Goal: Transaction & Acquisition: Purchase product/service

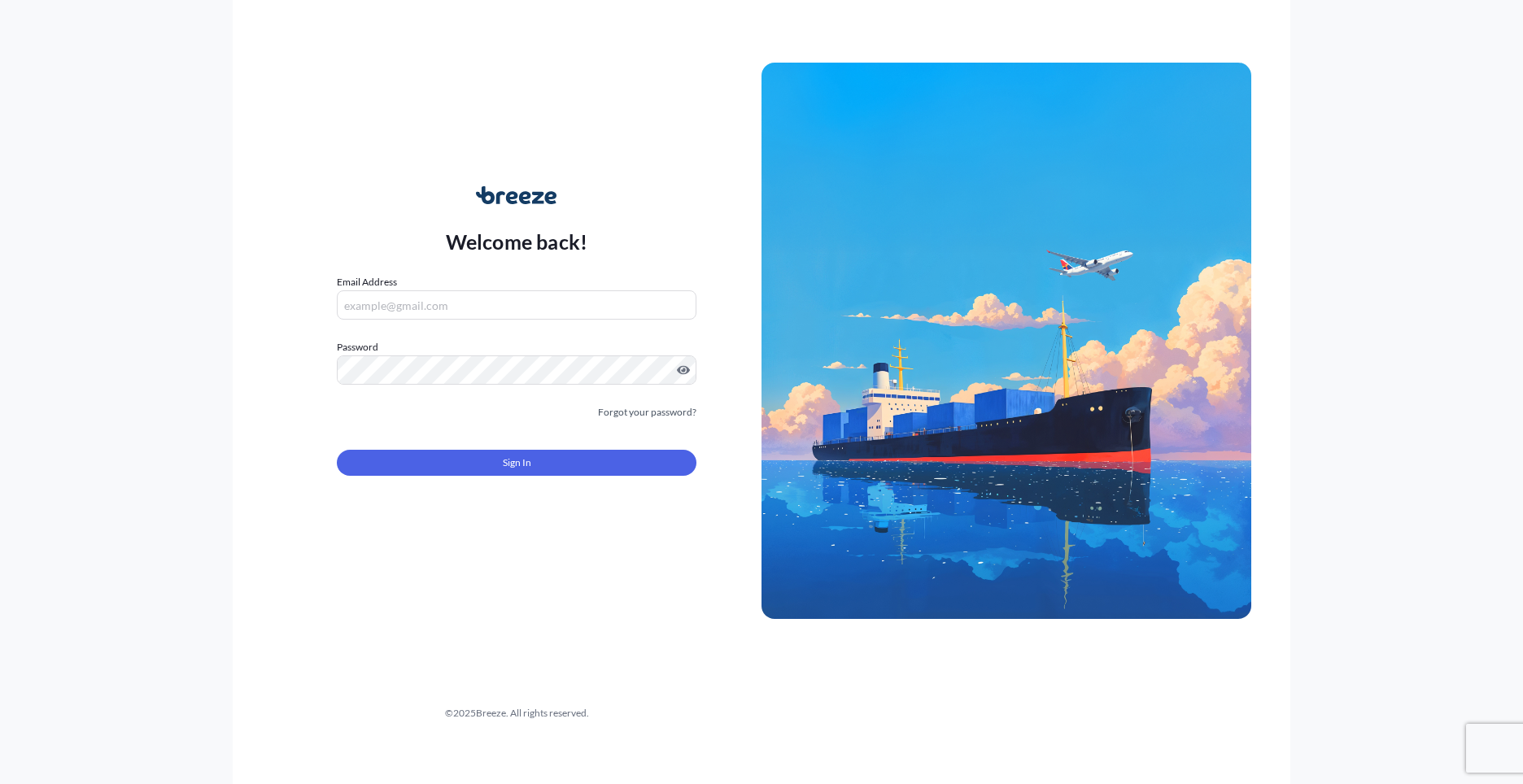
type input "[PERSON_NAME][EMAIL_ADDRESS][PERSON_NAME][DOMAIN_NAME]"
click at [497, 478] on form "Email Address [PERSON_NAME][EMAIL_ADDRESS][PERSON_NAME][DOMAIN_NAME] Password M…" at bounding box center [516, 384] width 360 height 222
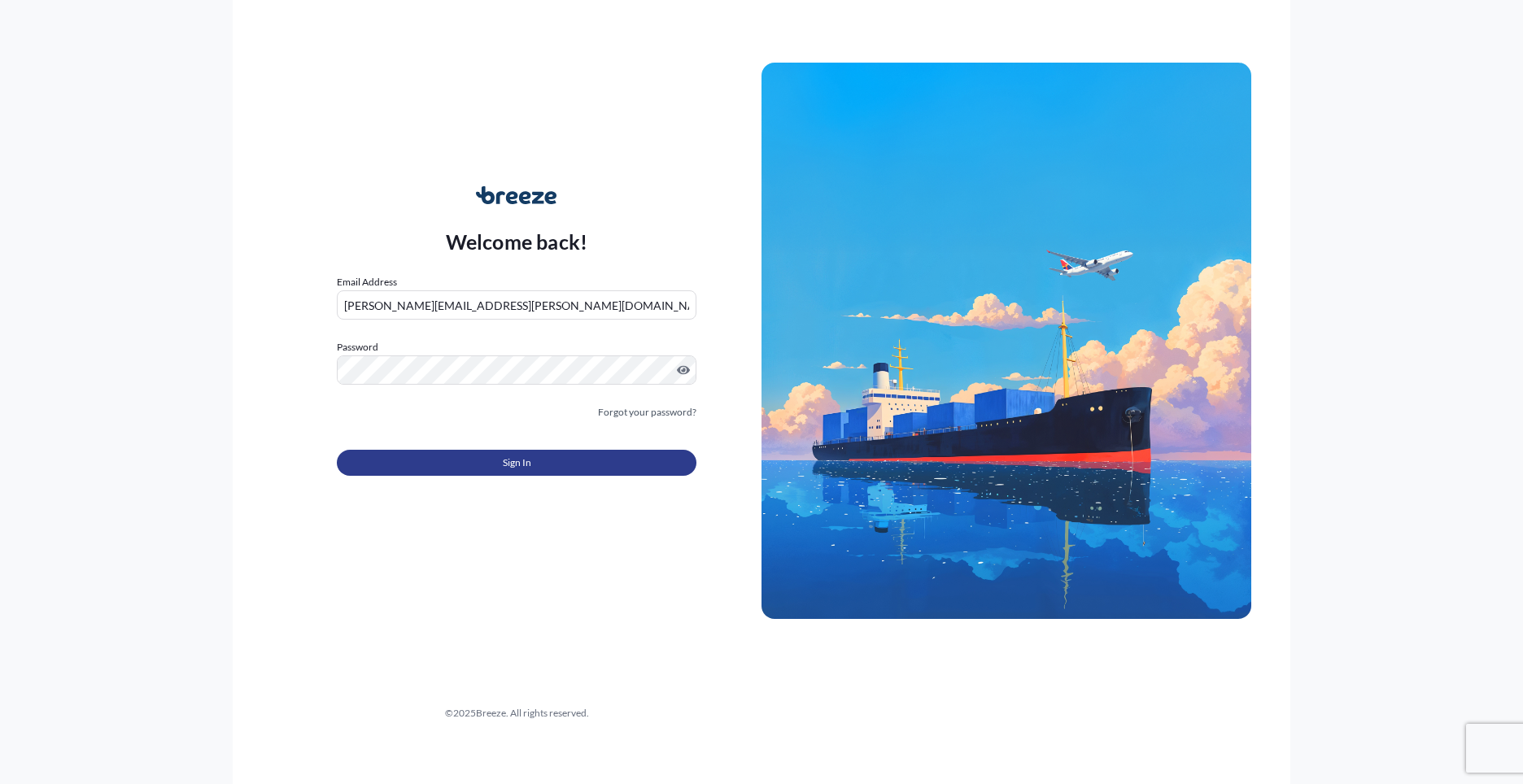
click at [501, 467] on button "Sign In" at bounding box center [516, 462] width 360 height 26
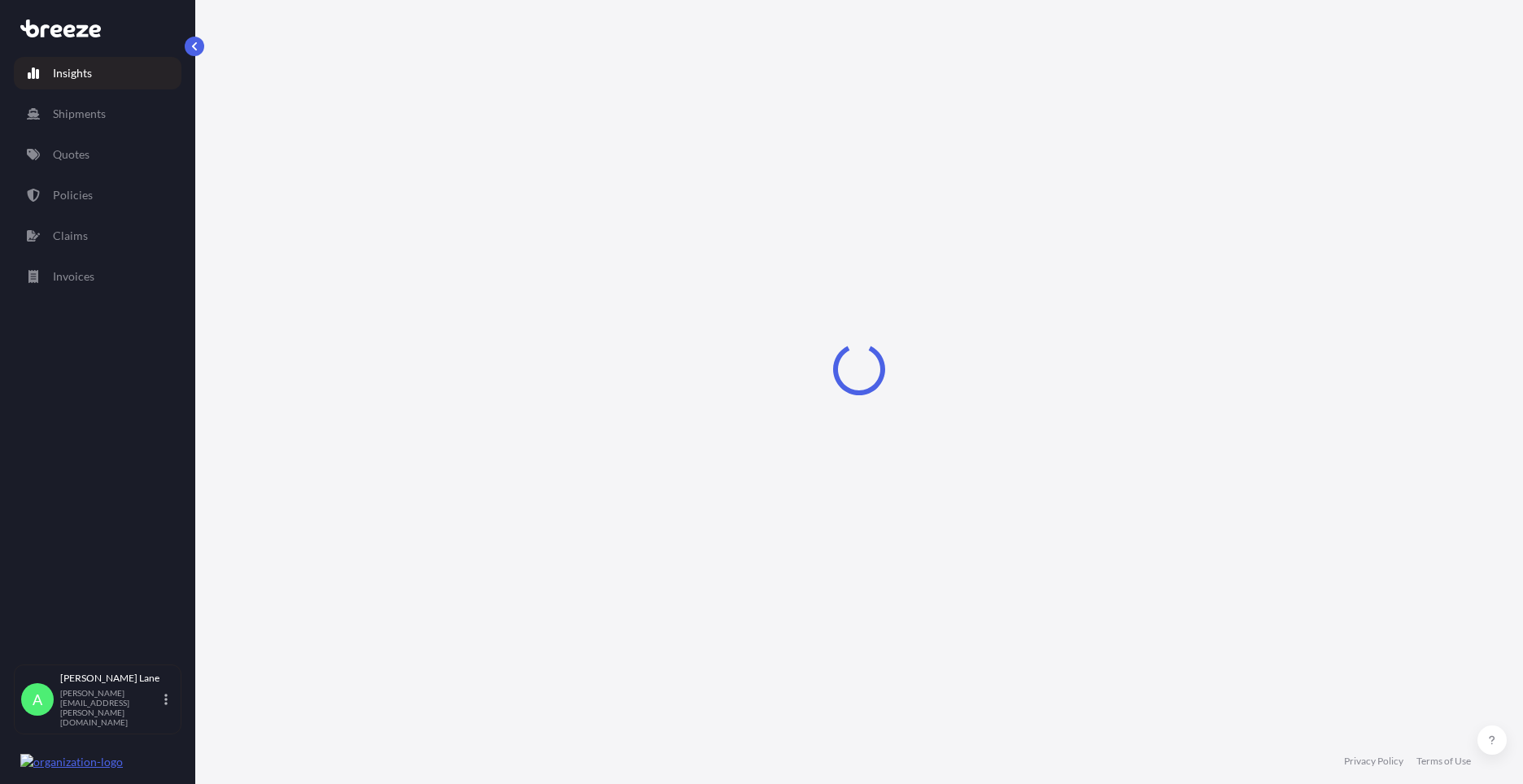
select select "2025"
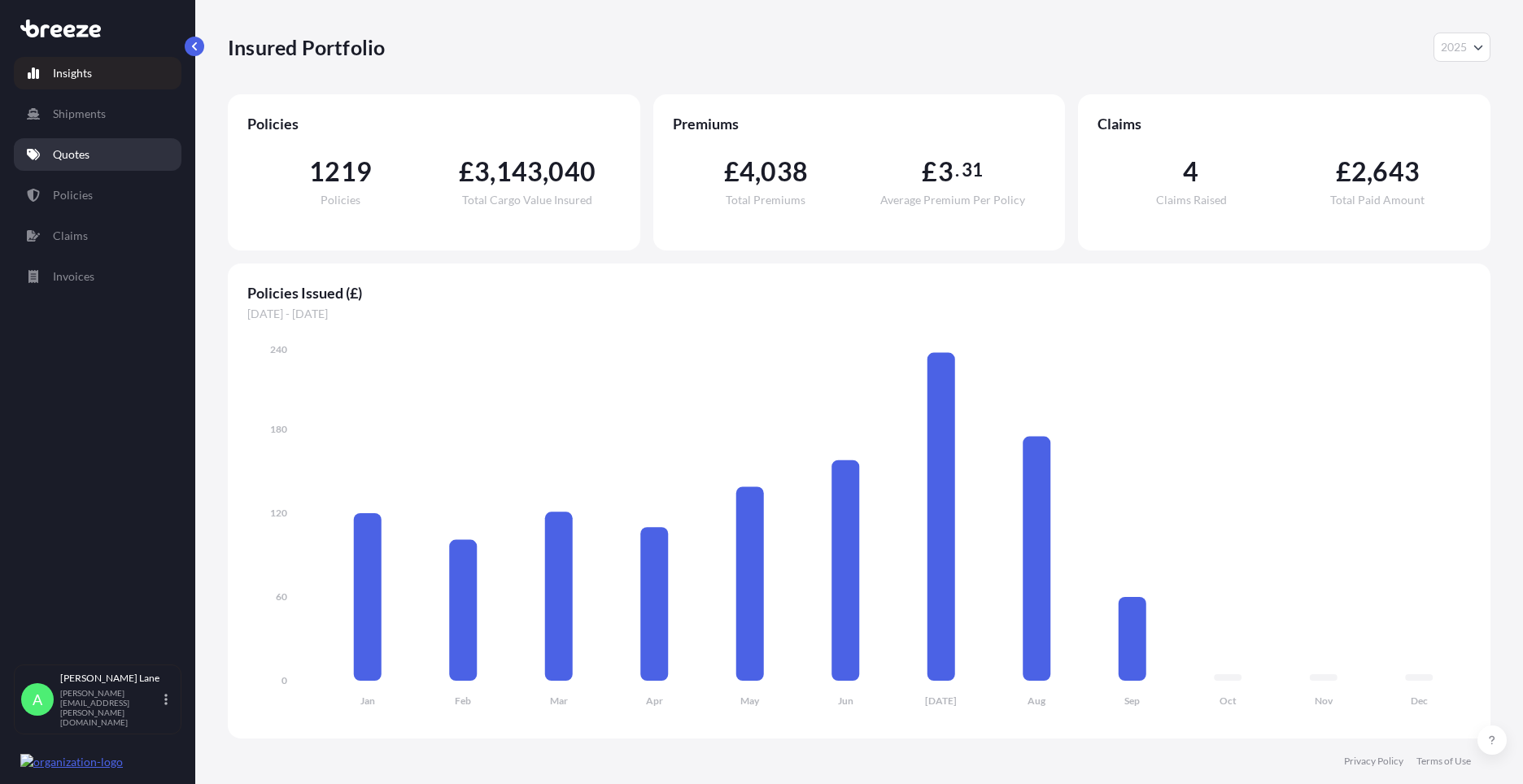
click at [95, 163] on link "Quotes" at bounding box center [97, 153] width 167 height 32
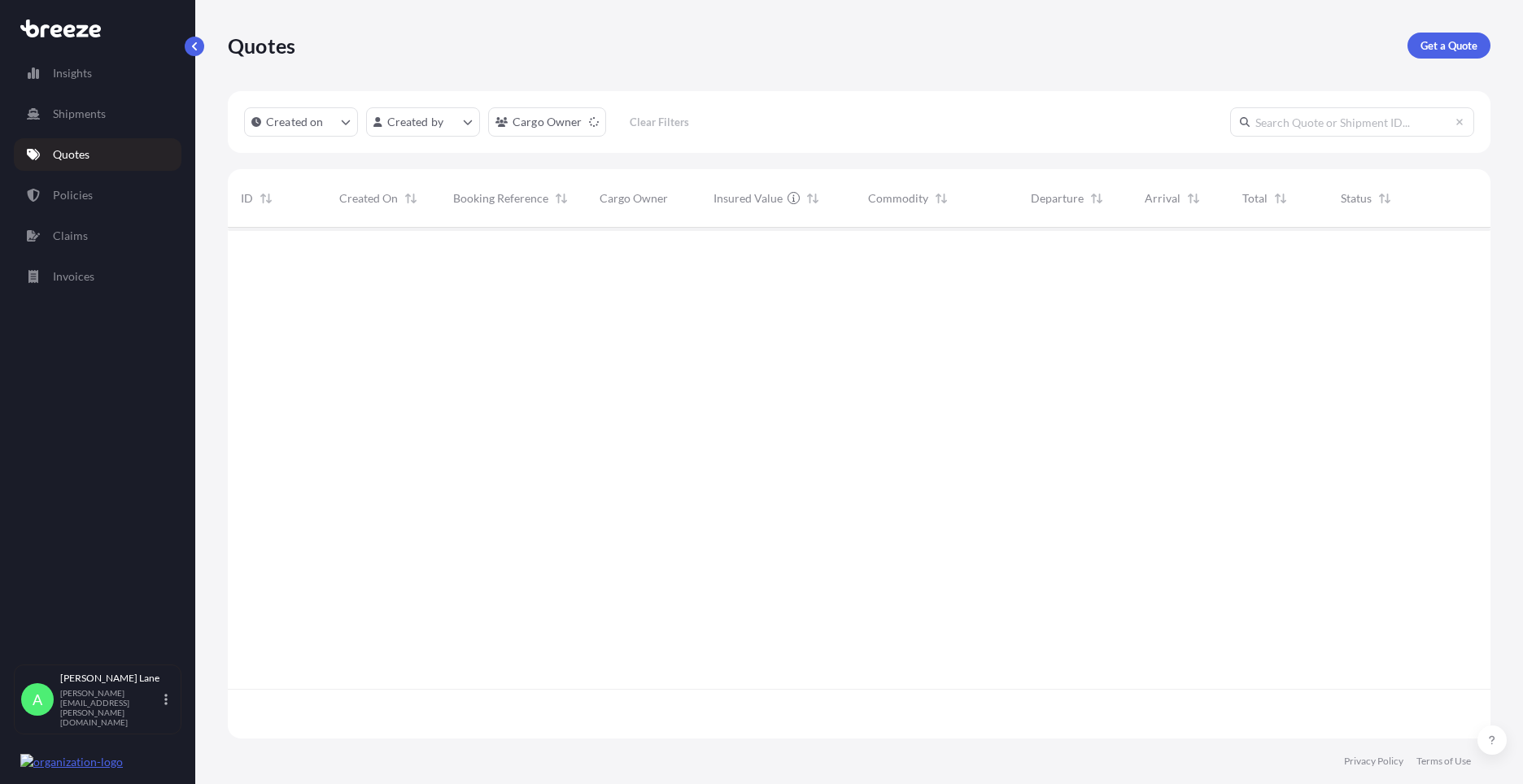
scroll to position [557, 1250]
click at [1430, 41] on p "Get a Quote" at bounding box center [1449, 46] width 57 height 17
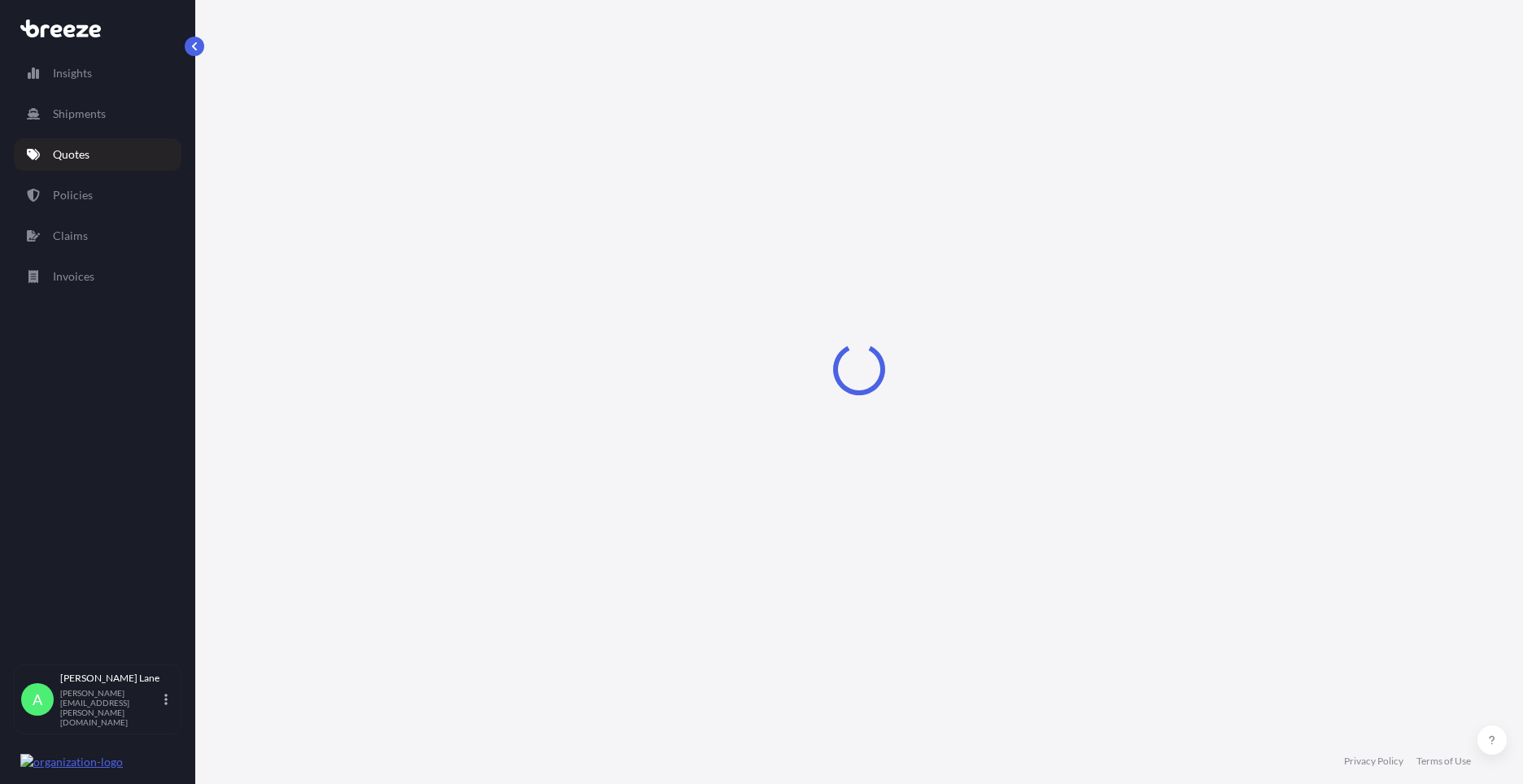
select select "Road"
select select "1"
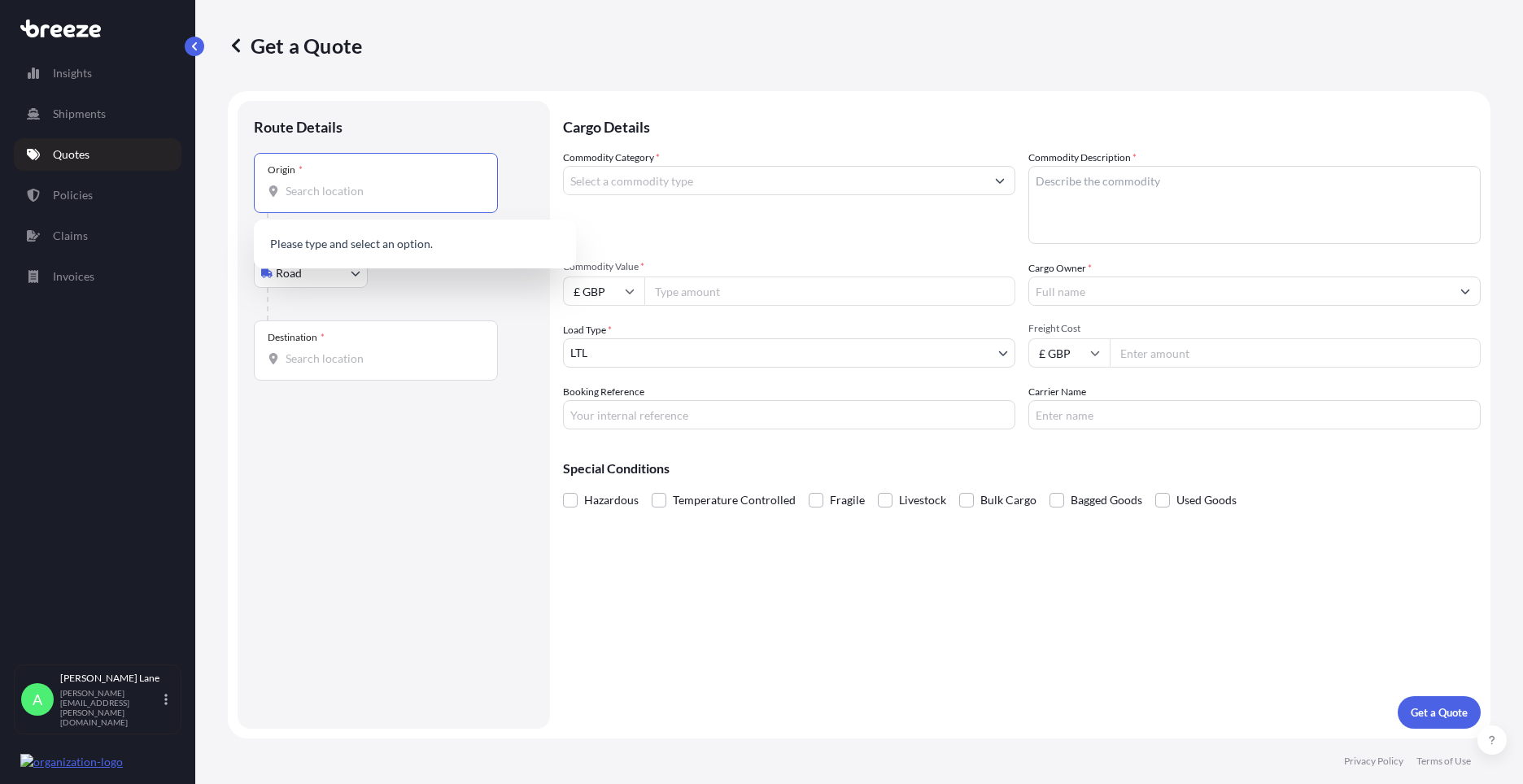
click at [290, 276] on body "0 options available. Insights Shipments Quotes Policies Claims Invoices A [PERS…" at bounding box center [762, 392] width 1523 height 784
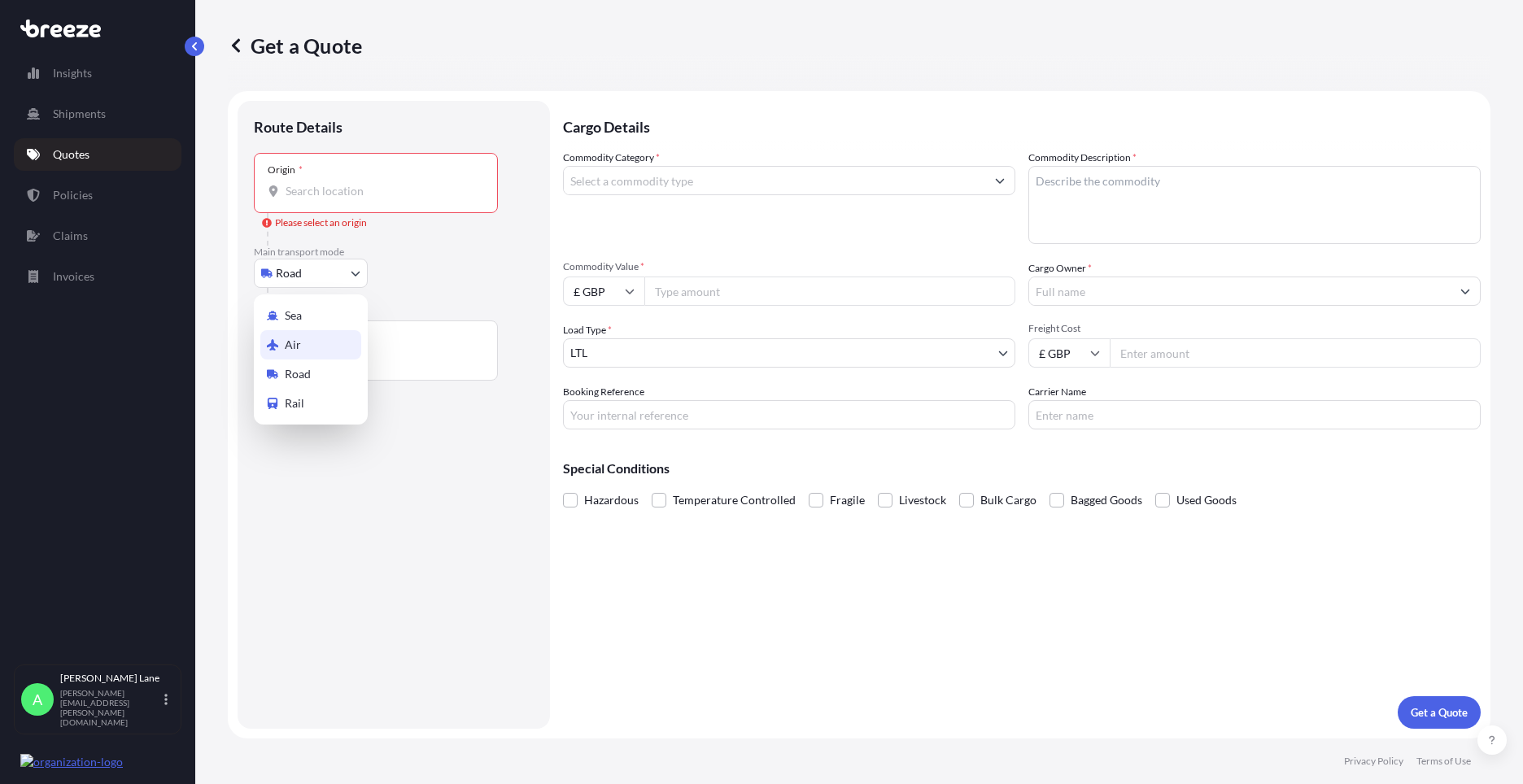
click at [285, 347] on span "Air" at bounding box center [293, 345] width 17 height 17
select select "Air"
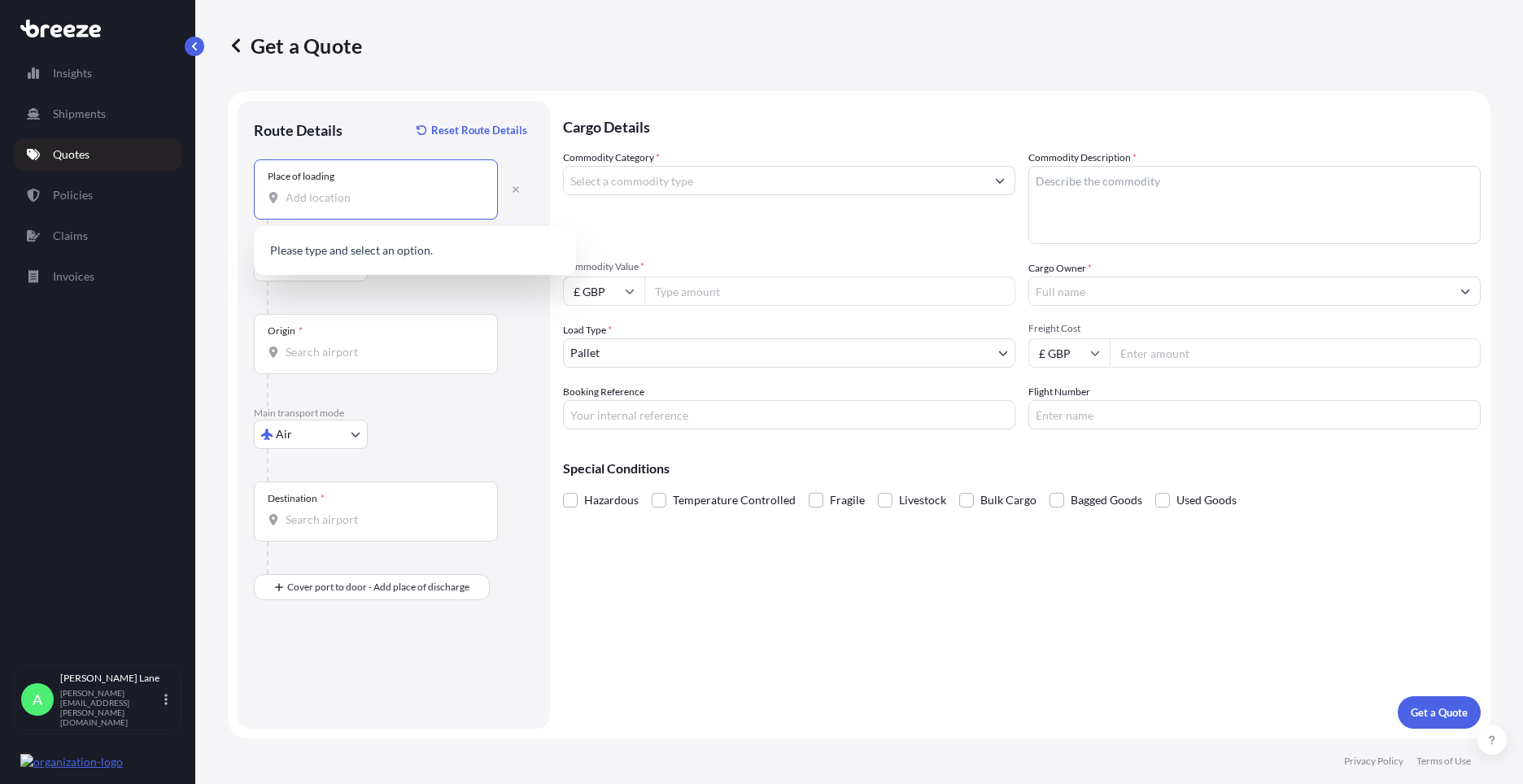
paste input "EN11 0JX"
click at [334, 254] on span "Hoddesdon EN11 0JX , [GEOGRAPHIC_DATA]" at bounding box center [424, 252] width 230 height 17
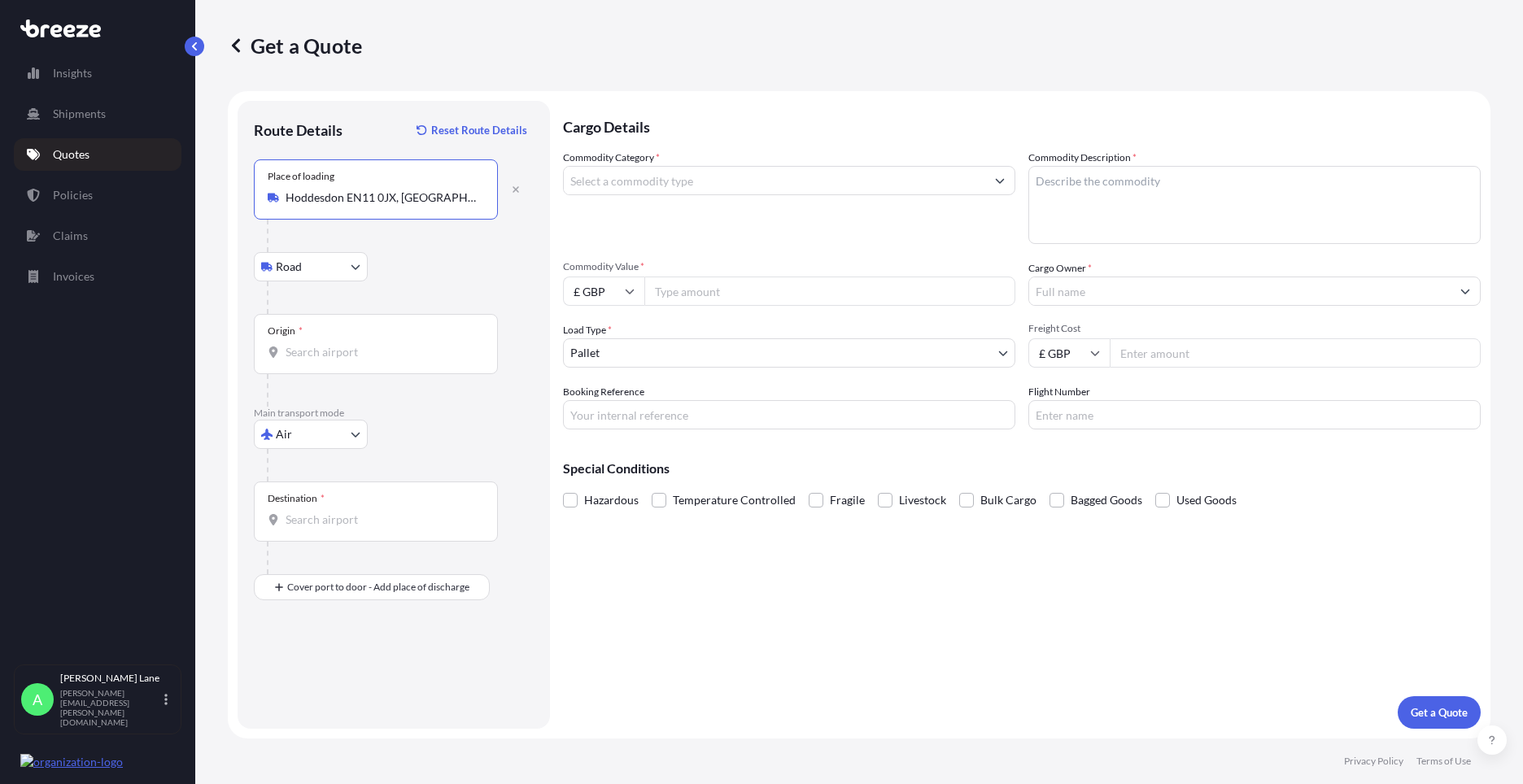
type input "Hoddesdon EN11 0JX, [GEOGRAPHIC_DATA]"
click at [357, 345] on input "Origin *" at bounding box center [381, 352] width 192 height 17
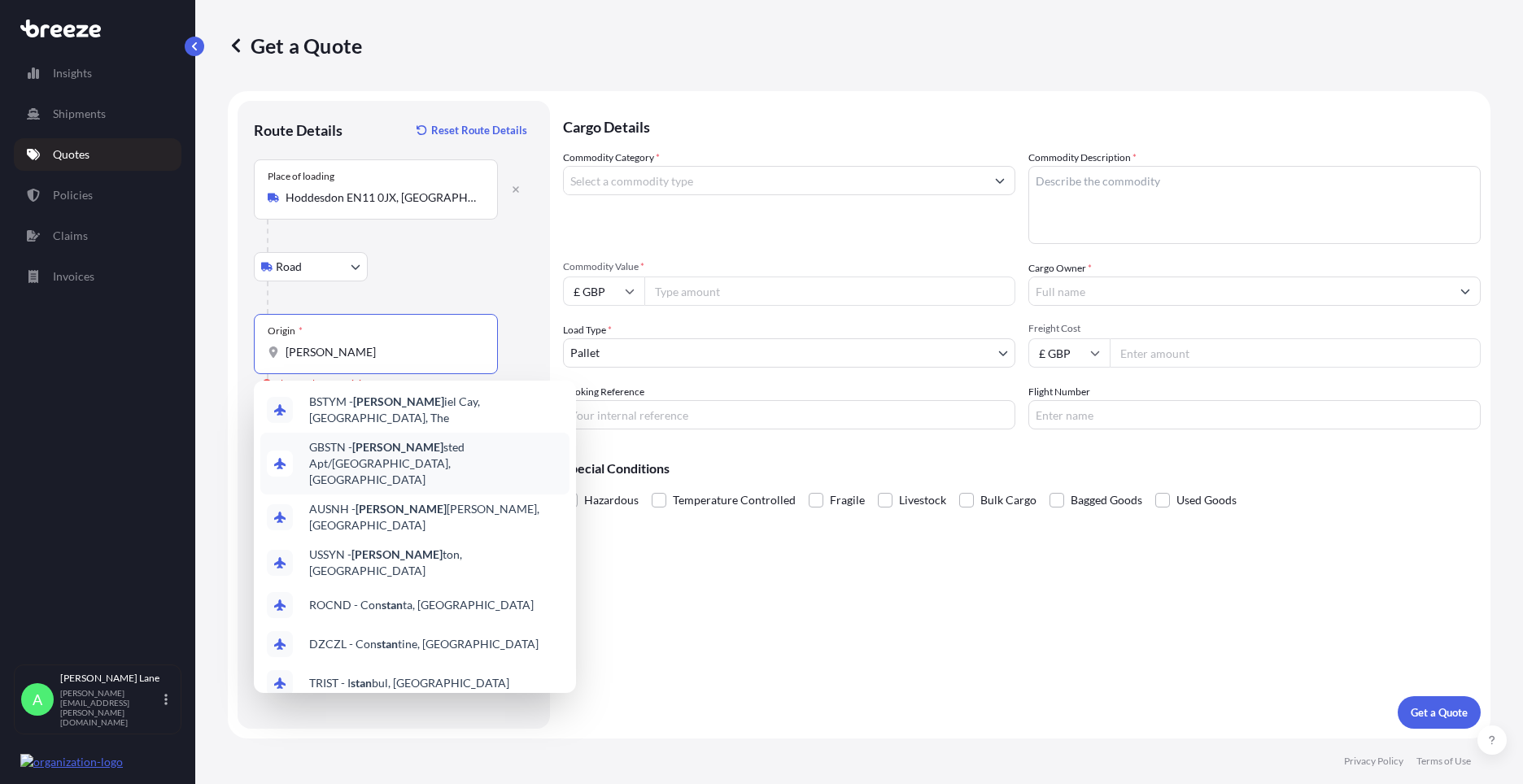
click at [400, 450] on span "GBSTN - [PERSON_NAME] Apt/[GEOGRAPHIC_DATA], [GEOGRAPHIC_DATA]" at bounding box center [436, 463] width 254 height 49
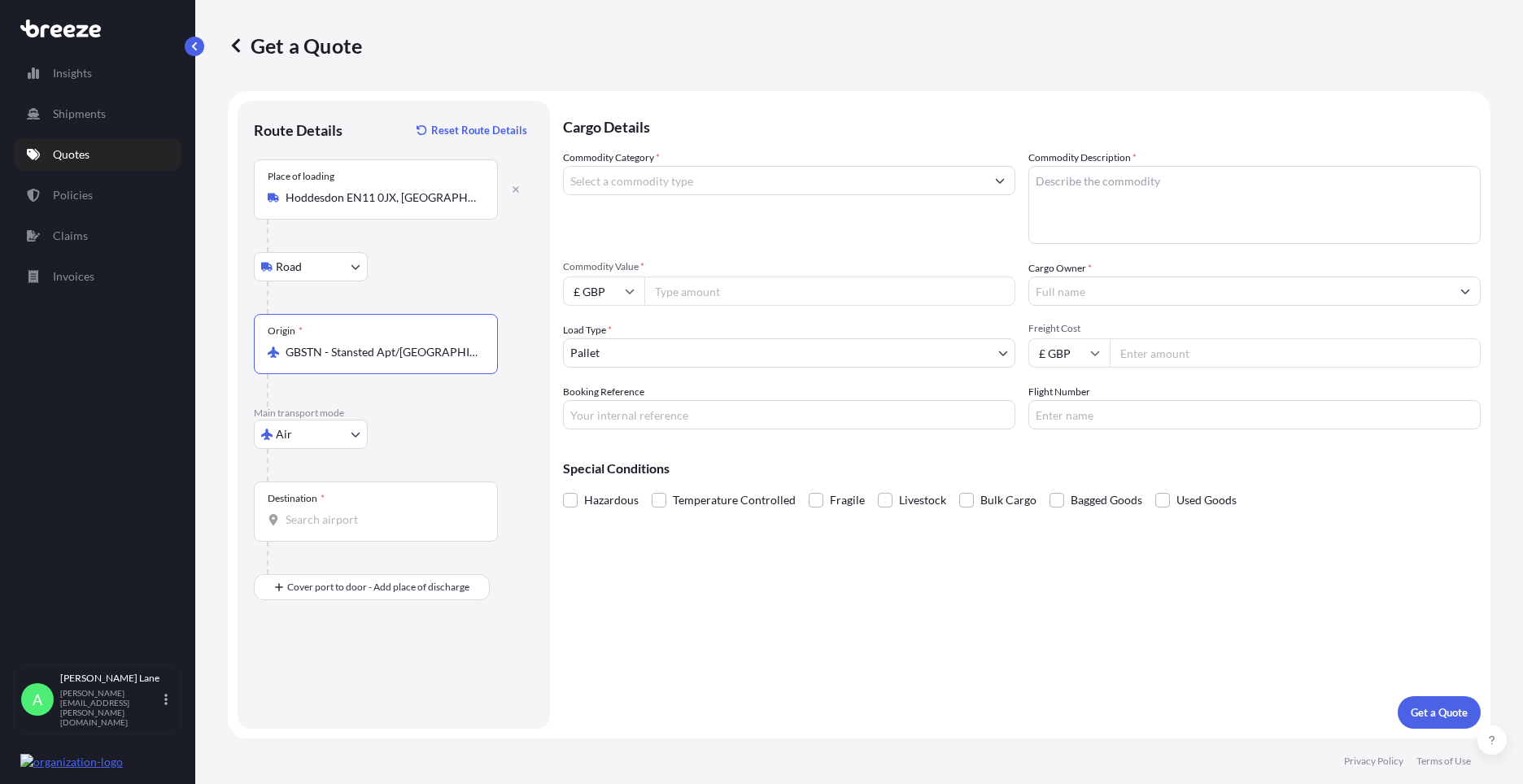
type input "GBSTN - Stansted Apt/[GEOGRAPHIC_DATA], [GEOGRAPHIC_DATA]"
drag, startPoint x: 396, startPoint y: 533, endPoint x: 425, endPoint y: 539, distance: 29.6
click at [396, 530] on div "Destination *" at bounding box center [375, 511] width 244 height 60
click at [396, 528] on input "Destination *" at bounding box center [381, 519] width 192 height 17
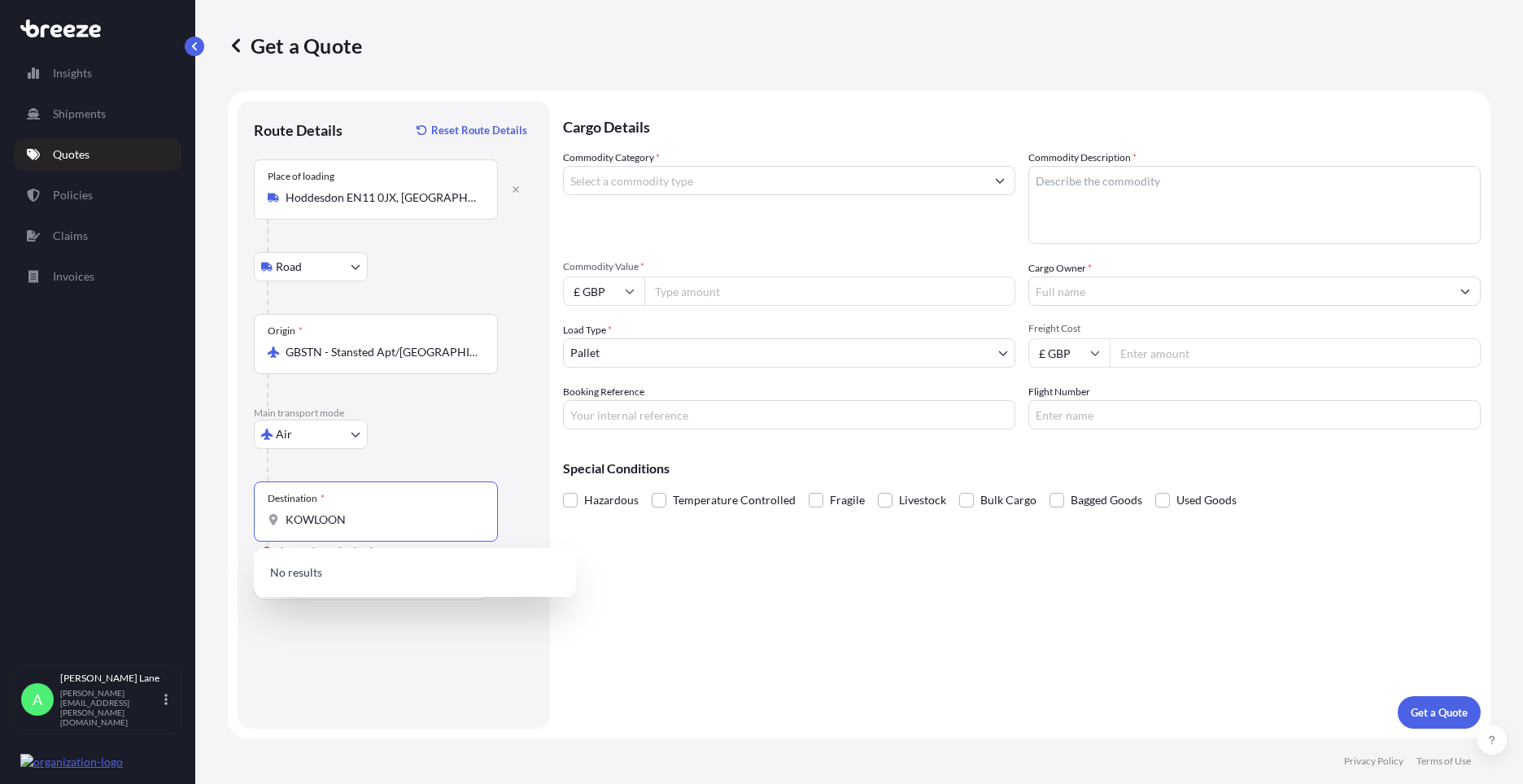
drag, startPoint x: 264, startPoint y: 523, endPoint x: 177, endPoint y: 523, distance: 87.0
click at [177, 523] on div "Insights Shipments Quotes Policies Claims Invoices A [PERSON_NAME] [PERSON_NAME…" at bounding box center [762, 392] width 1523 height 784
type input "N"
click at [306, 581] on div "HKHKG - [GEOGRAPHIC_DATA] , [GEOGRAPHIC_DATA]" at bounding box center [415, 577] width 309 height 46
type input "HKHKG - [GEOGRAPHIC_DATA], [GEOGRAPHIC_DATA]"
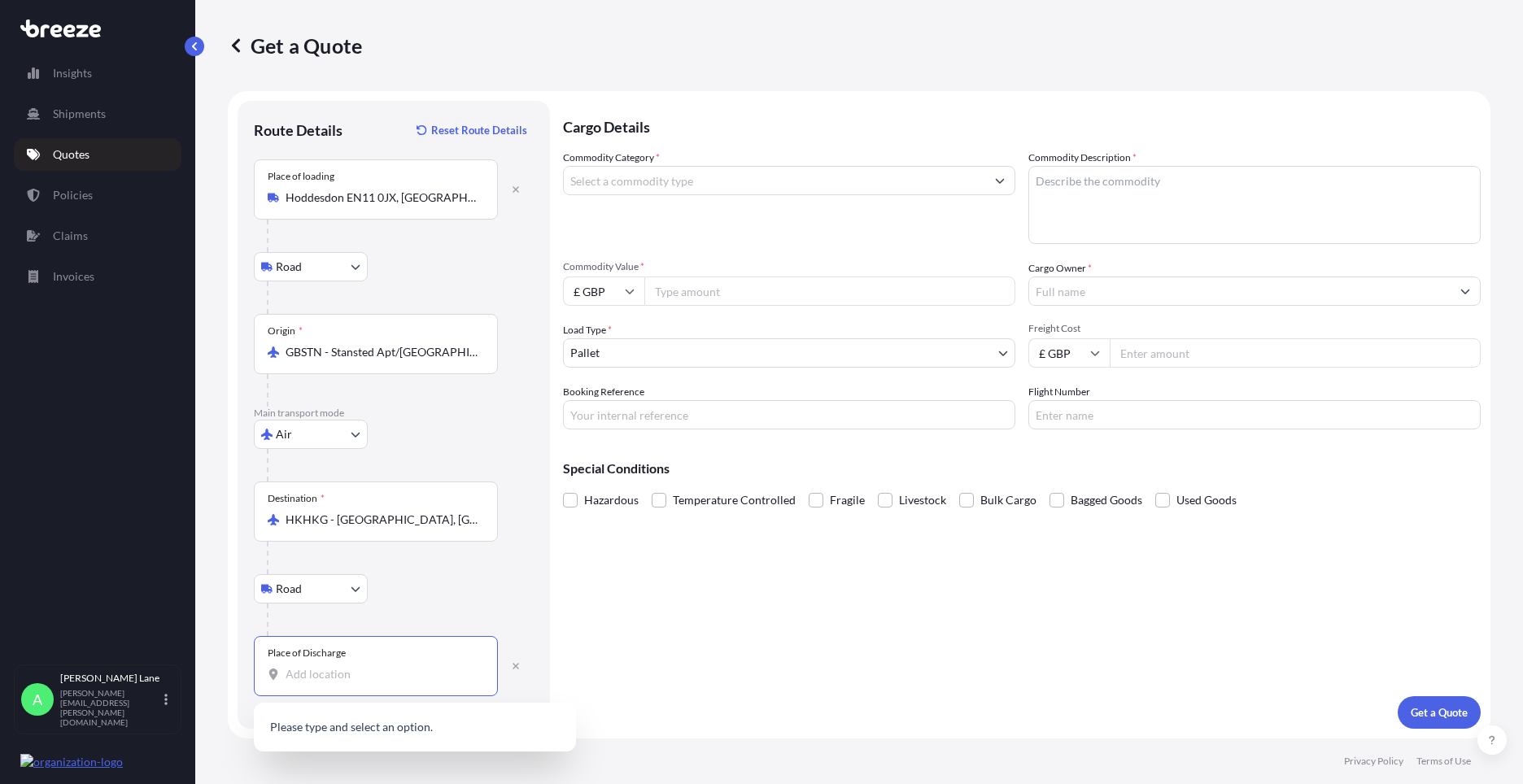
paste input "[GEOGRAPHIC_DATA]"
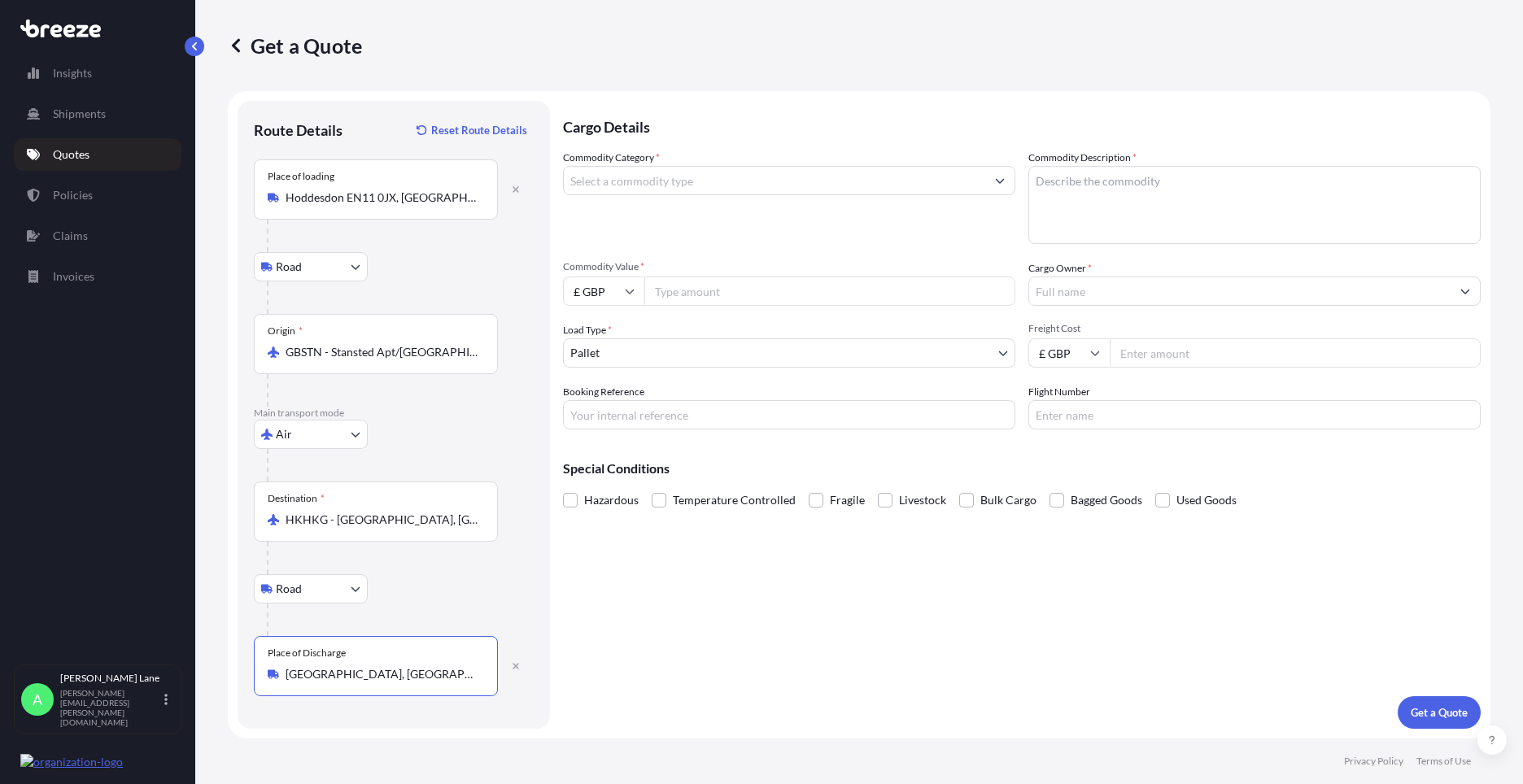
type input "[GEOGRAPHIC_DATA], [GEOGRAPHIC_DATA]"
click at [647, 193] on input "Commodity Category *" at bounding box center [774, 180] width 421 height 29
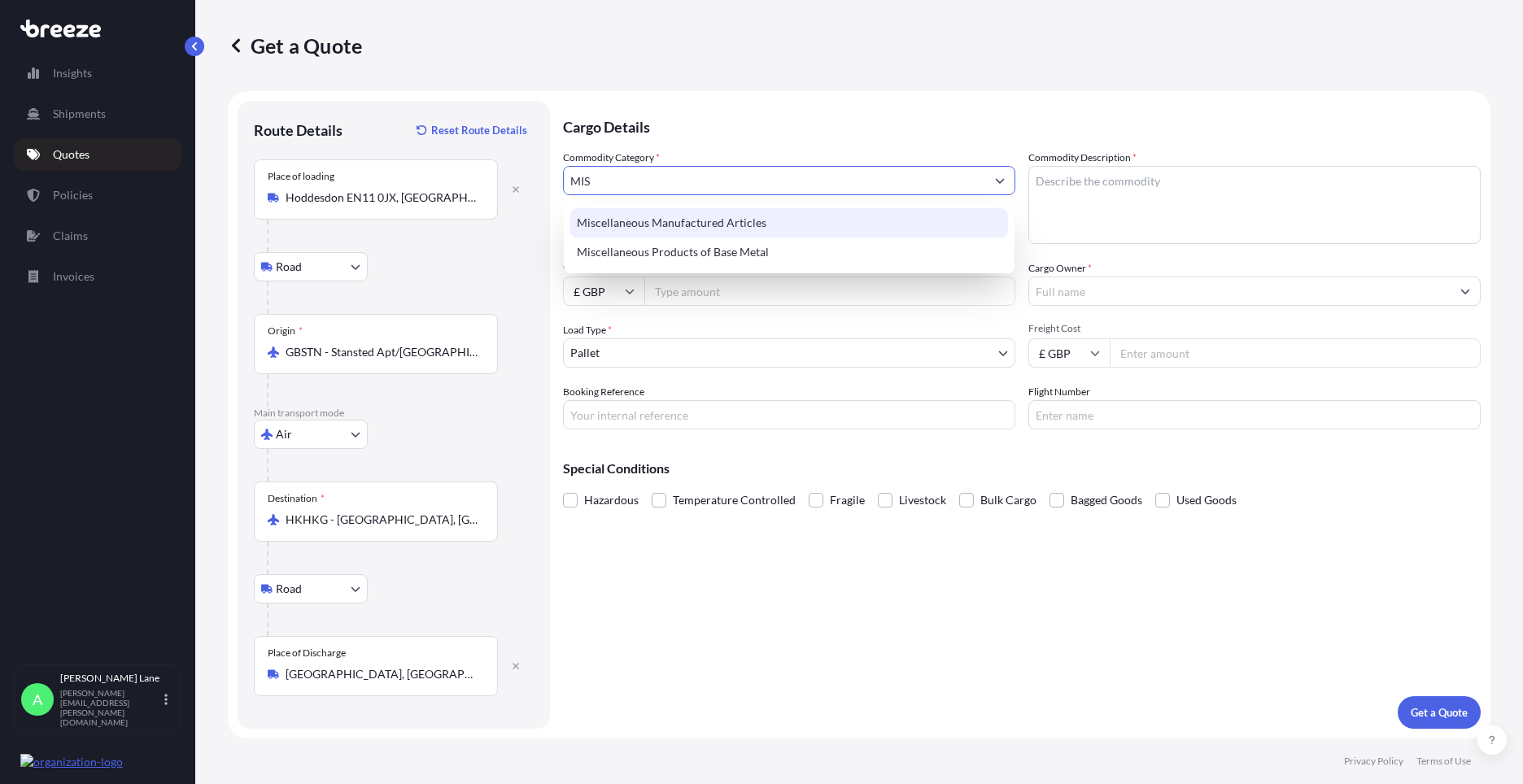
click at [657, 224] on div "Miscellaneous Manufactured Articles" at bounding box center [789, 222] width 438 height 29
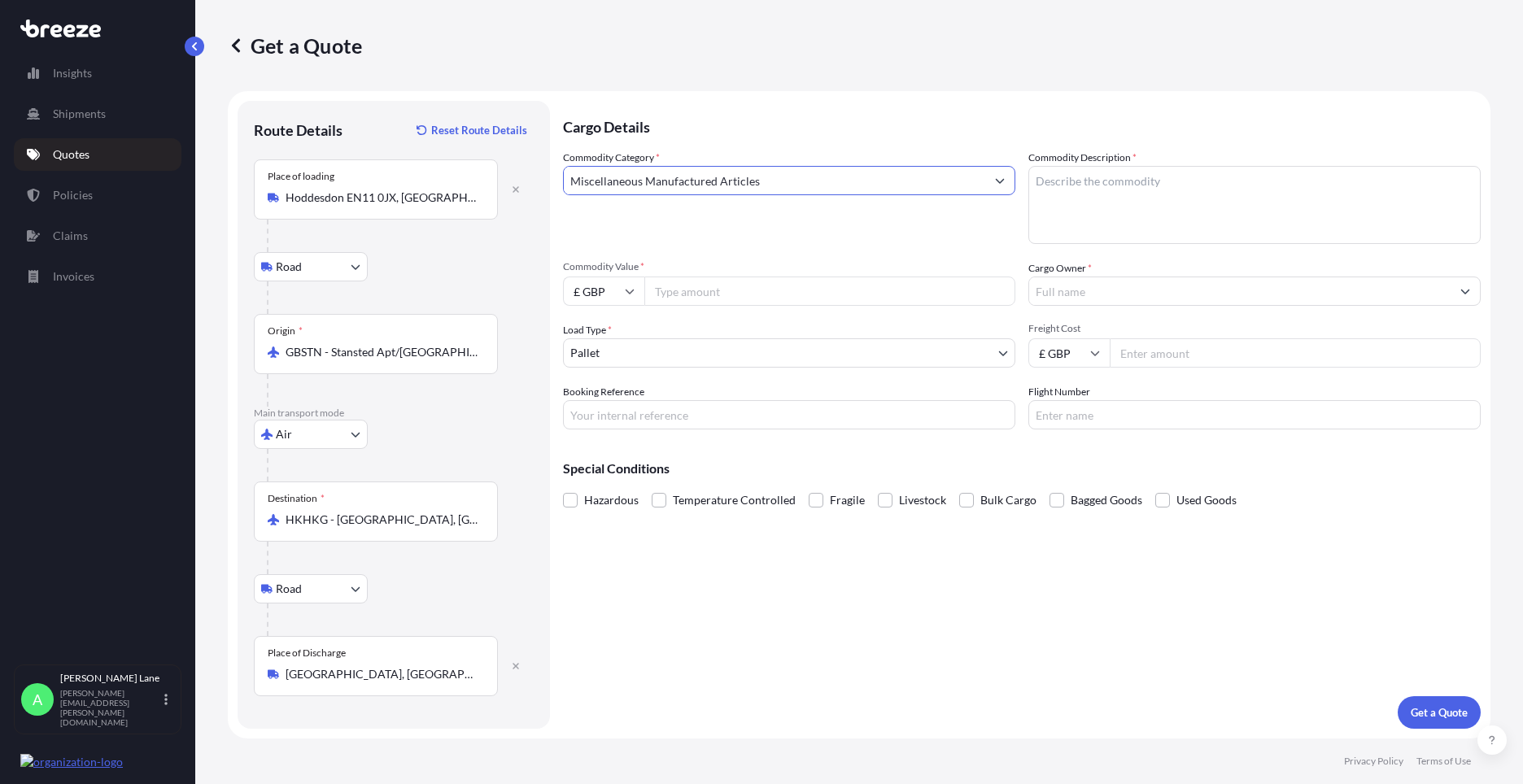
type input "Miscellaneous Manufactured Articles"
click at [693, 282] on input "Commodity Value *" at bounding box center [829, 291] width 371 height 29
type input "11102.10"
click at [624, 362] on body "Insights Shipments Quotes Policies Claims Invoices A [PERSON_NAME] [PERSON_NAME…" at bounding box center [762, 392] width 1523 height 784
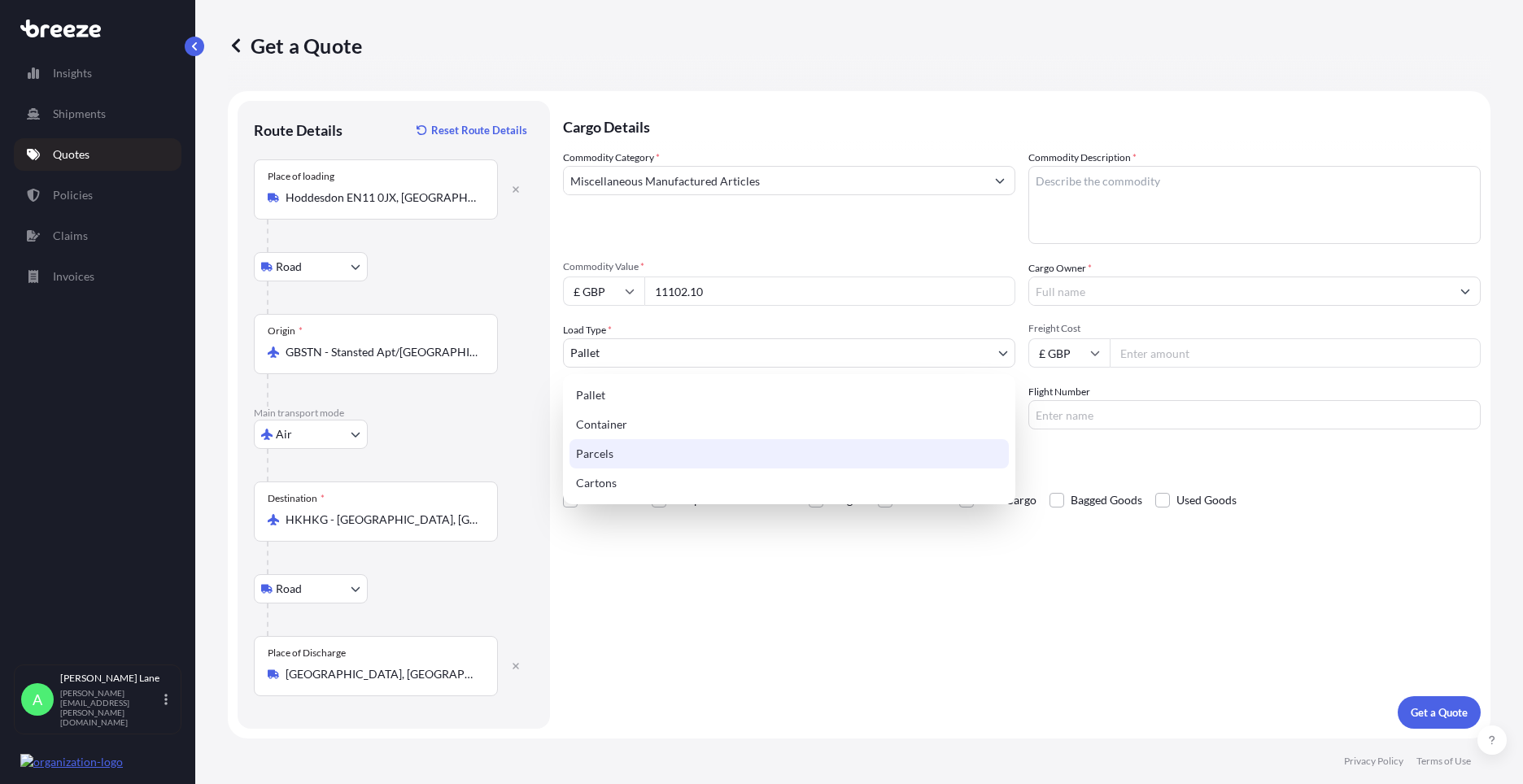
click at [618, 460] on div "Parcels" at bounding box center [789, 454] width 440 height 29
select select "3"
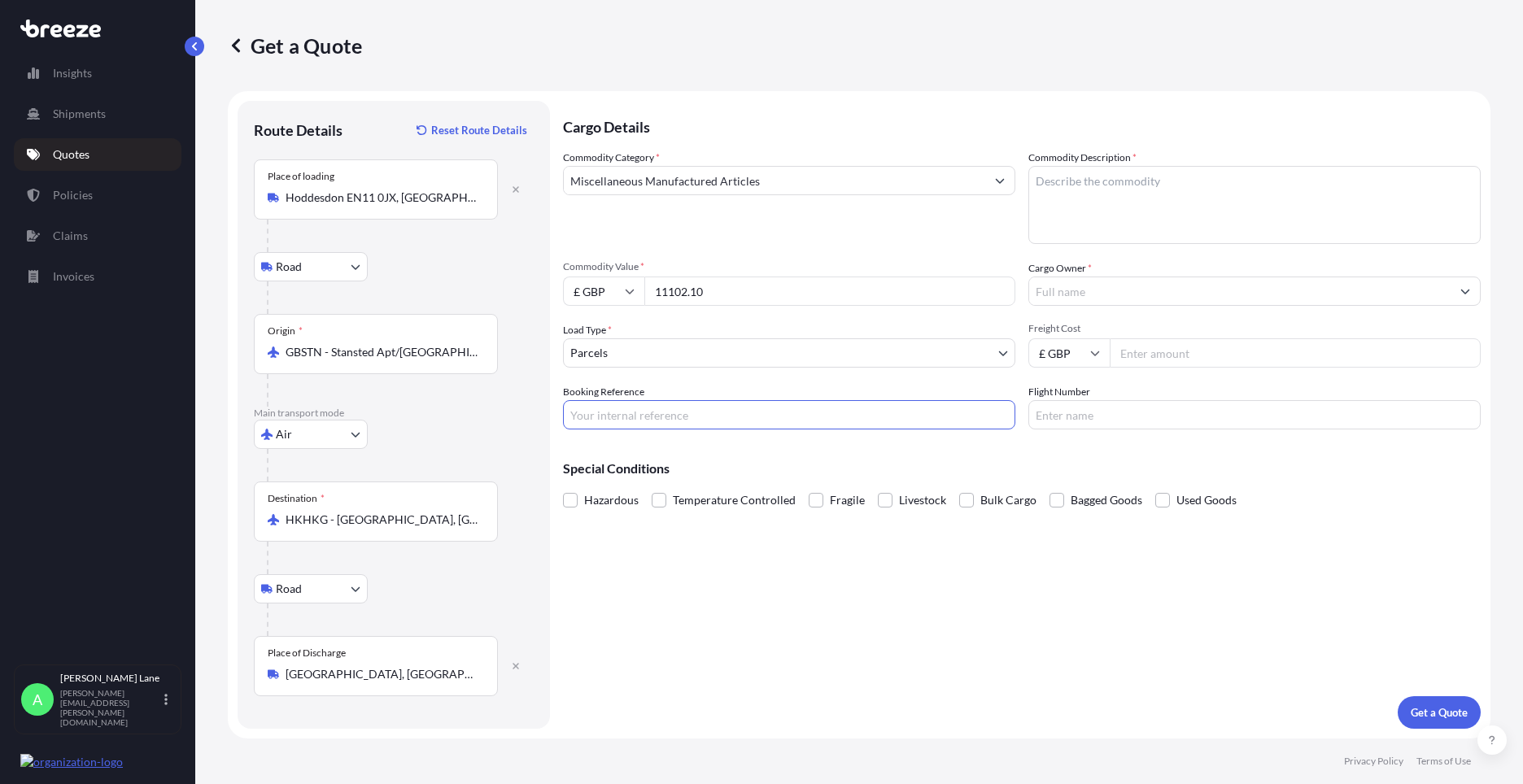
click at [653, 402] on input "Booking Reference" at bounding box center [789, 415] width 452 height 29
paste input "1896673"
type input "1896673"
click at [1130, 202] on textarea "Commodity Description *" at bounding box center [1254, 204] width 452 height 78
paste textarea "DARTS AND ACCESSORIES"
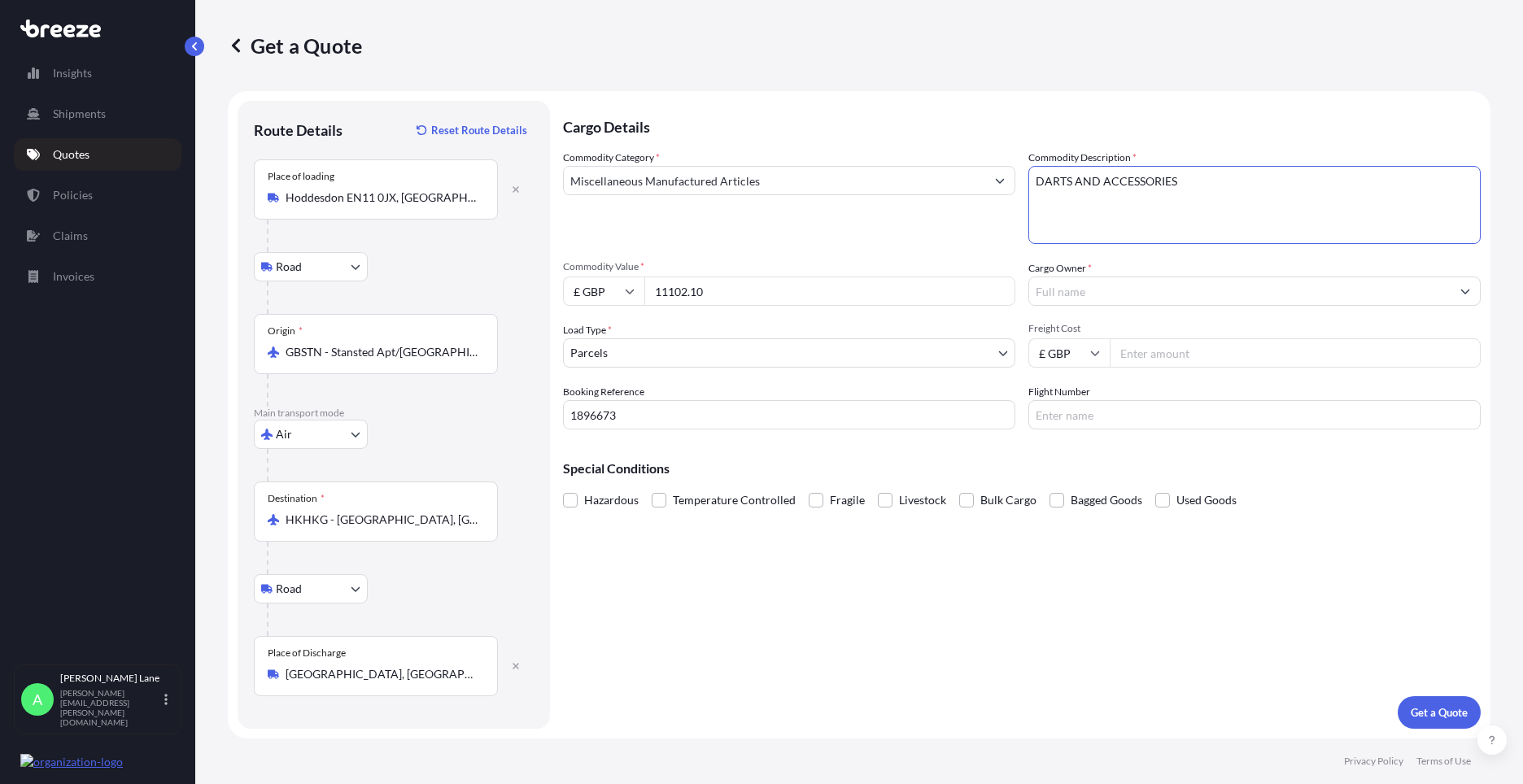
type textarea "DARTS AND ACCESSORIES"
click at [1130, 300] on input "Cargo Owner *" at bounding box center [1240, 291] width 421 height 29
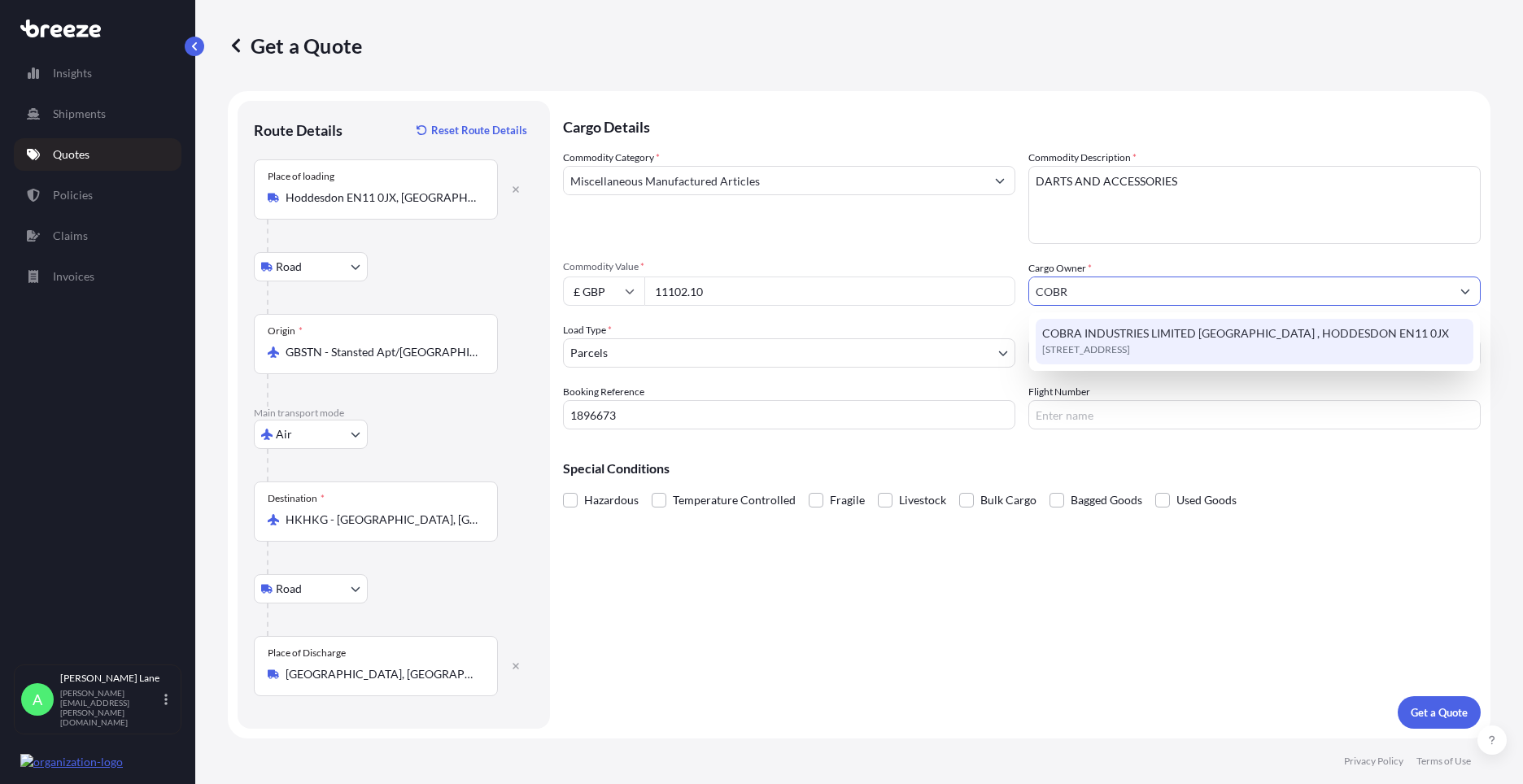
click at [1130, 351] on span "[STREET_ADDRESS]" at bounding box center [1086, 349] width 88 height 17
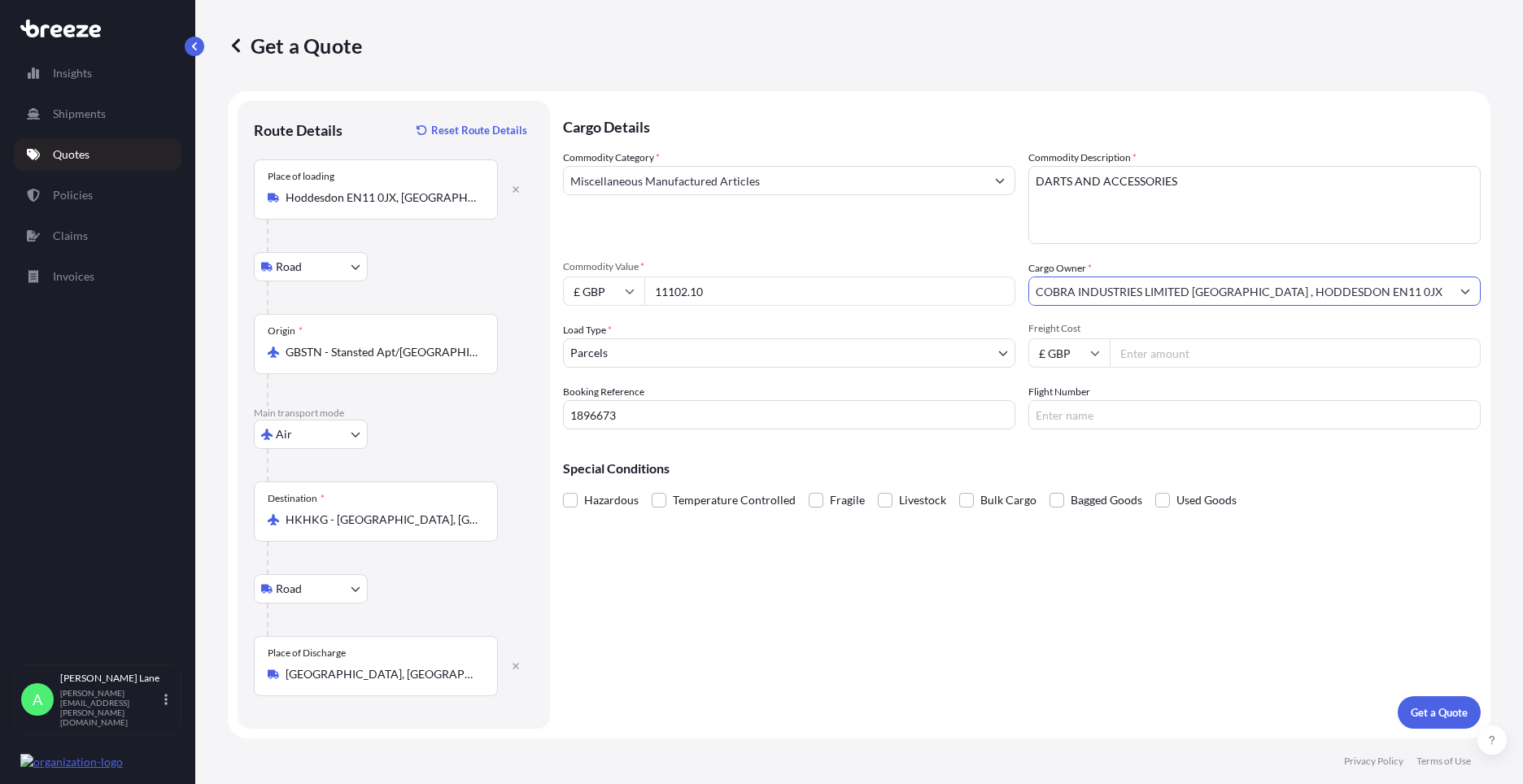
type input "COBRA INDUSTRIES LIMITED [GEOGRAPHIC_DATA] , HODDESDON EN11 0JX"
click at [1206, 353] on input "Freight Cost" at bounding box center [1294, 353] width 371 height 29
drag, startPoint x: 1174, startPoint y: 349, endPoint x: 1082, endPoint y: 356, distance: 92.3
click at [1082, 356] on div "£ GBP 474.10" at bounding box center [1254, 353] width 452 height 29
drag, startPoint x: 1080, startPoint y: 348, endPoint x: 1025, endPoint y: 348, distance: 55.0
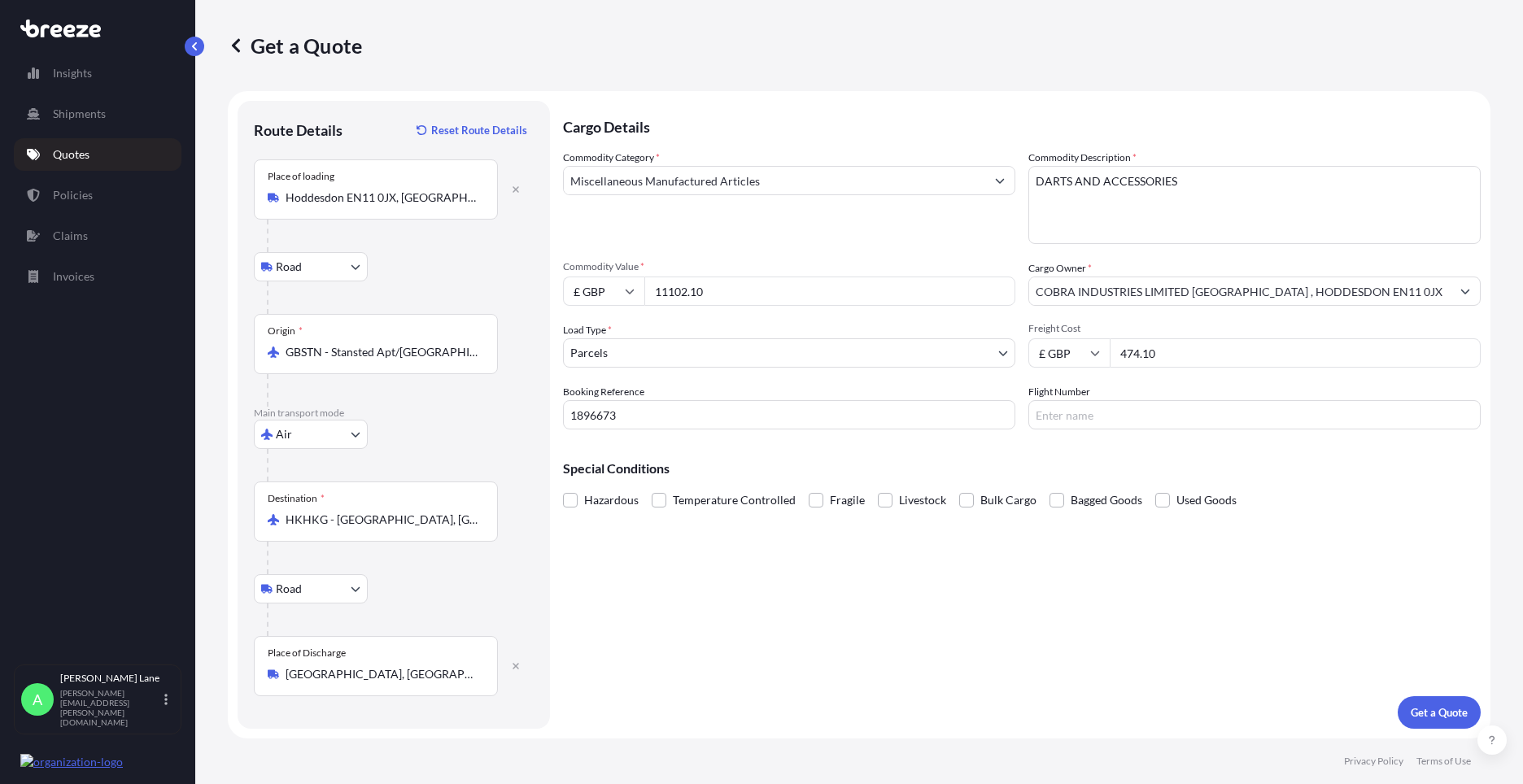
click at [1025, 348] on div "Commodity Category * Miscellaneous Manufactured Articles Commodity Description …" at bounding box center [1022, 290] width 918 height 279
type input "471.10"
click at [1151, 412] on input "Flight Number" at bounding box center [1254, 415] width 452 height 29
type input "FEDEX"
click at [907, 585] on div "Cargo Details Commodity Category * Miscellaneous Manufactured Articles Commodit…" at bounding box center [1022, 415] width 918 height 628
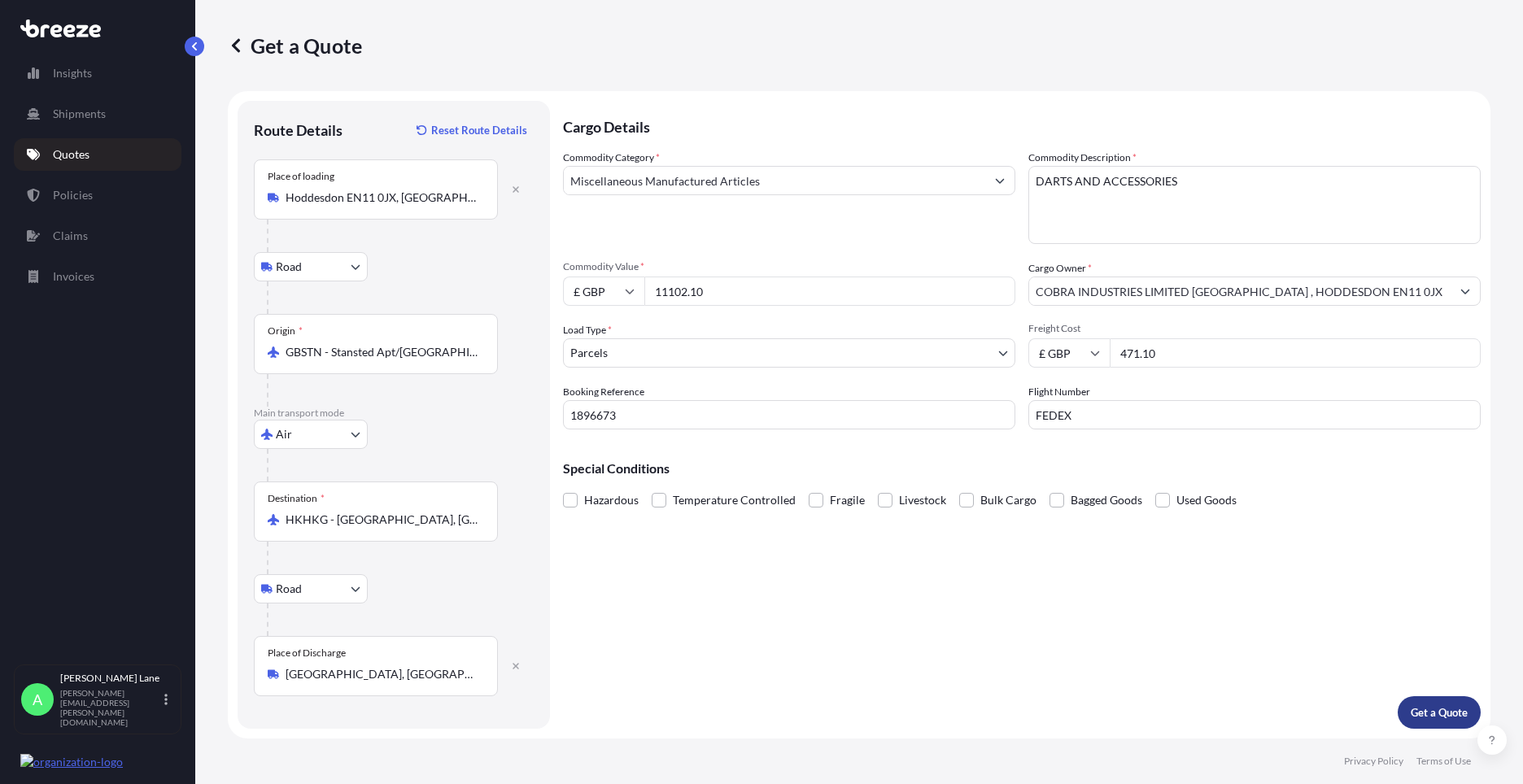
click at [1434, 713] on p "Get a Quote" at bounding box center [1439, 712] width 57 height 17
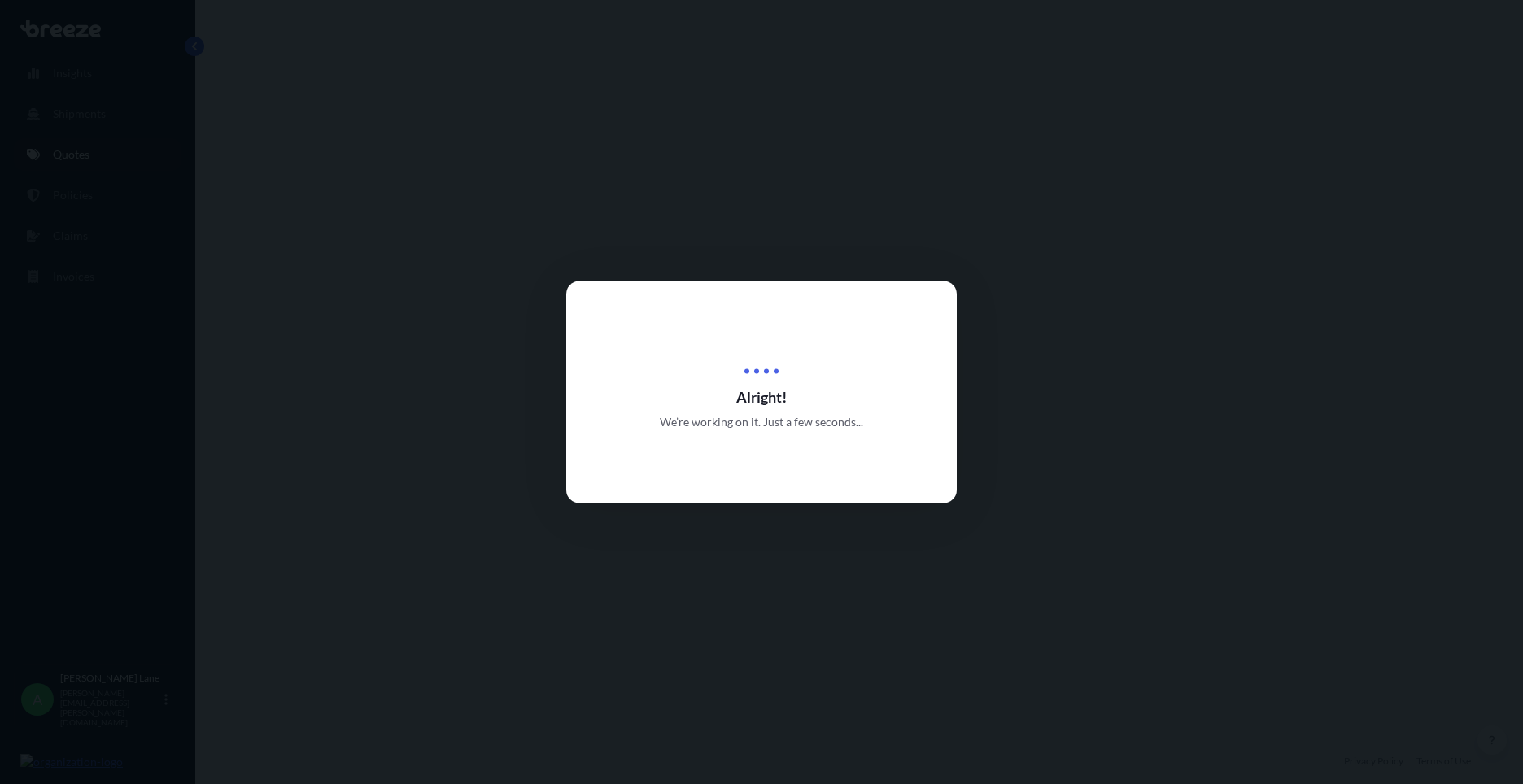
select select "Road"
select select "Air"
select select "Road"
select select "3"
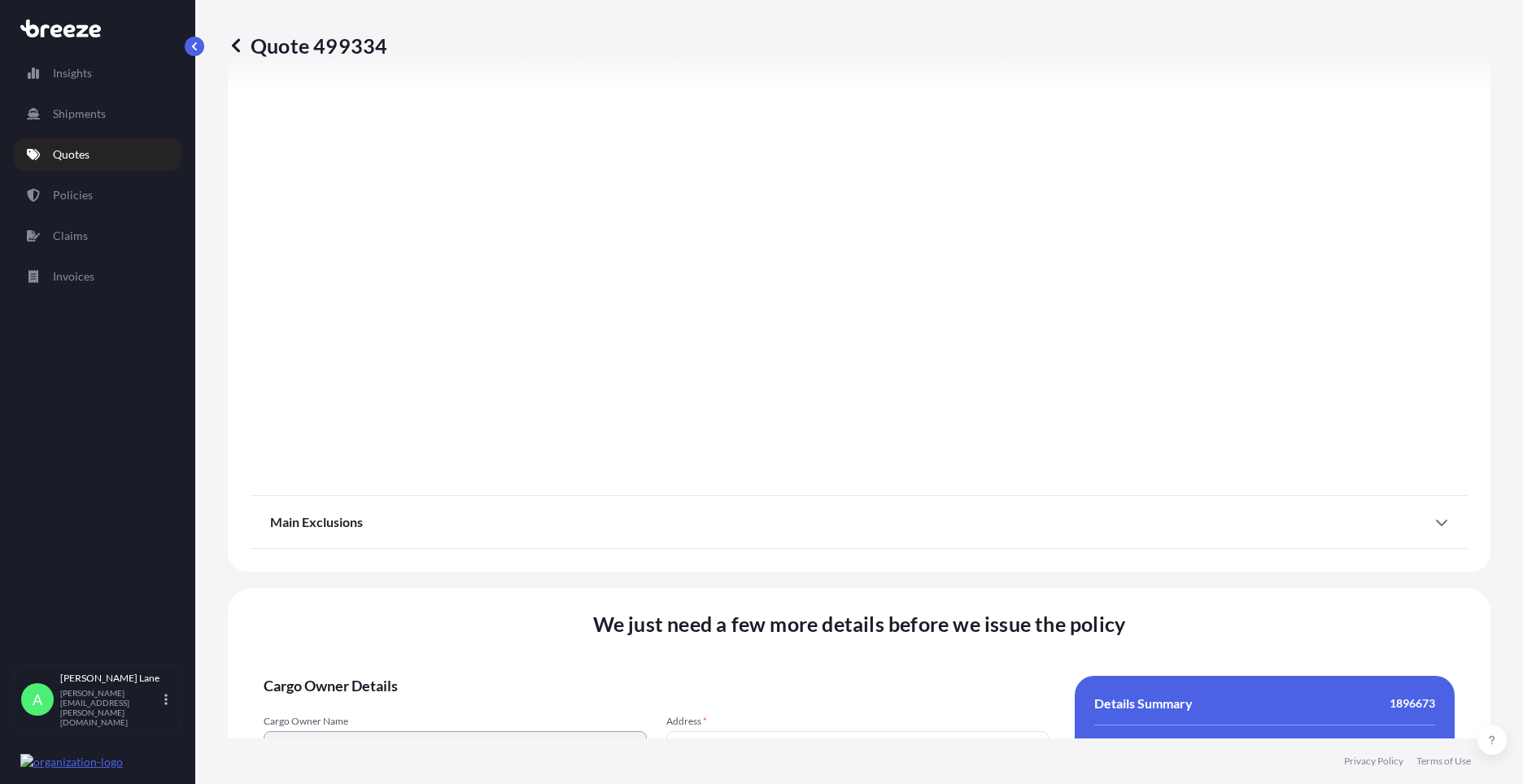
scroll to position [2119, 0]
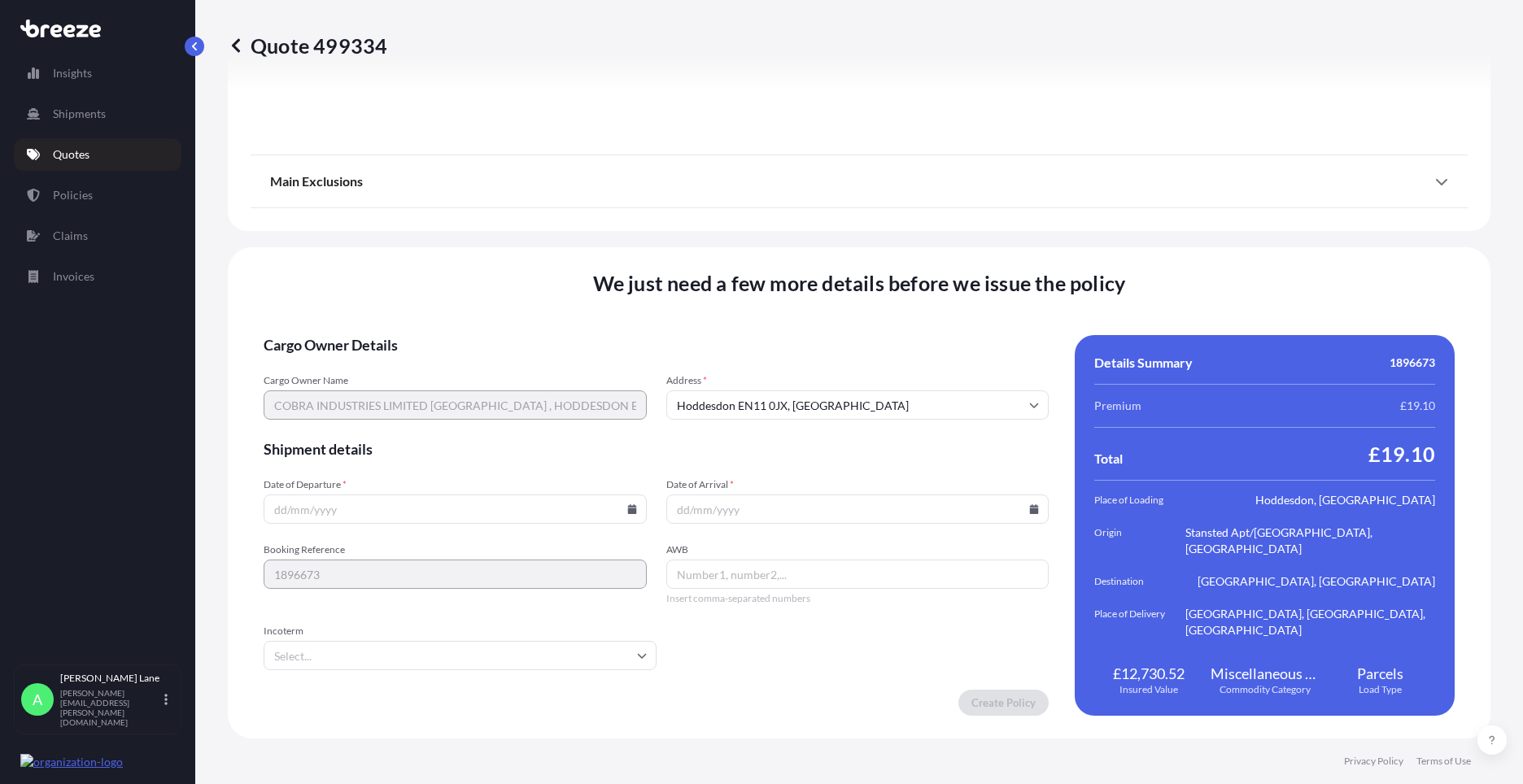
click at [627, 510] on icon at bounding box center [632, 508] width 9 height 10
click at [495, 393] on button "26" at bounding box center [491, 395] width 26 height 26
click at [630, 510] on icon at bounding box center [632, 508] width 9 height 10
click at [456, 391] on button "25" at bounding box center [452, 395] width 26 height 26
click at [627, 506] on icon at bounding box center [632, 508] width 9 height 10
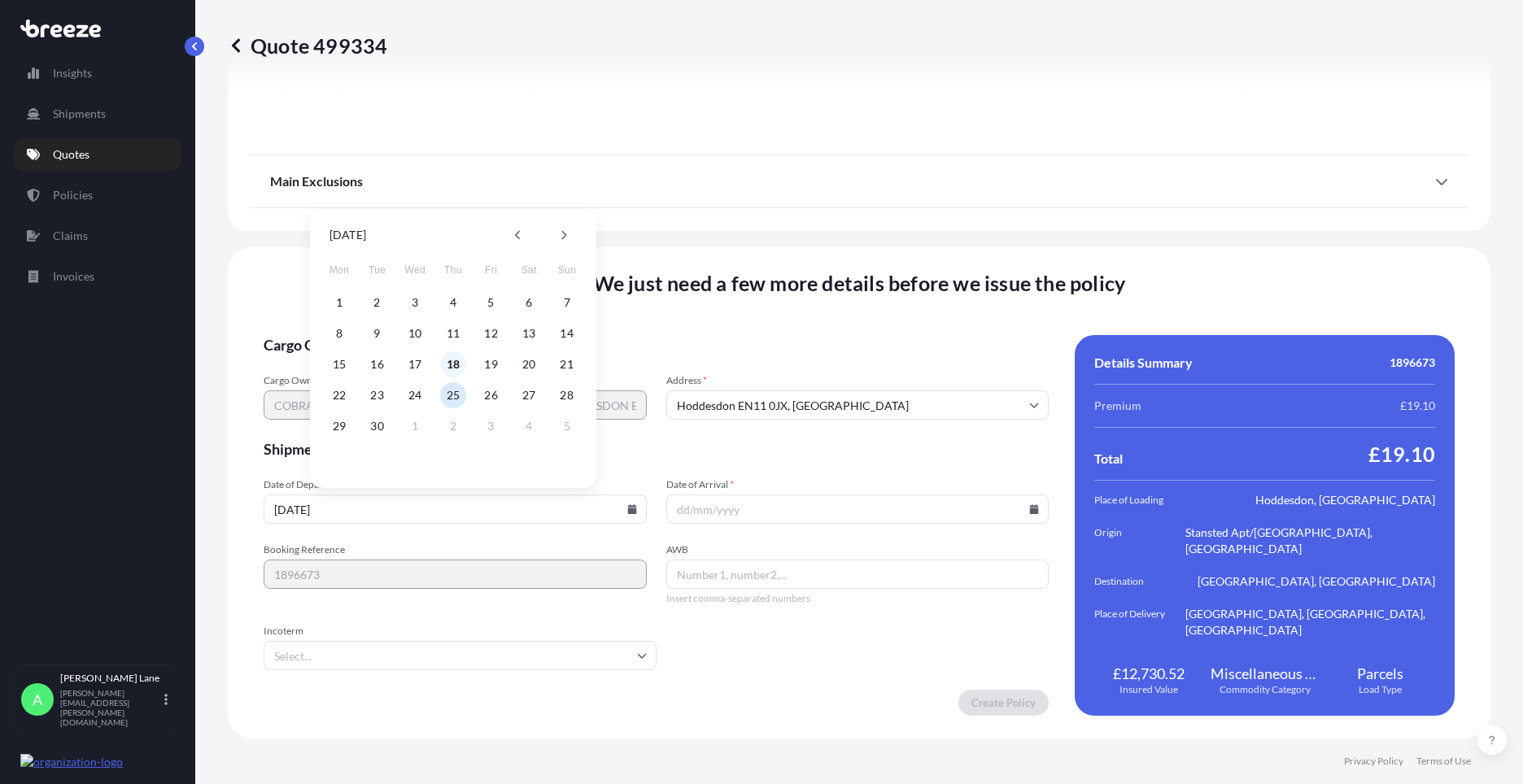
click at [457, 365] on button "18" at bounding box center [452, 364] width 26 height 26
type input "[DATE]"
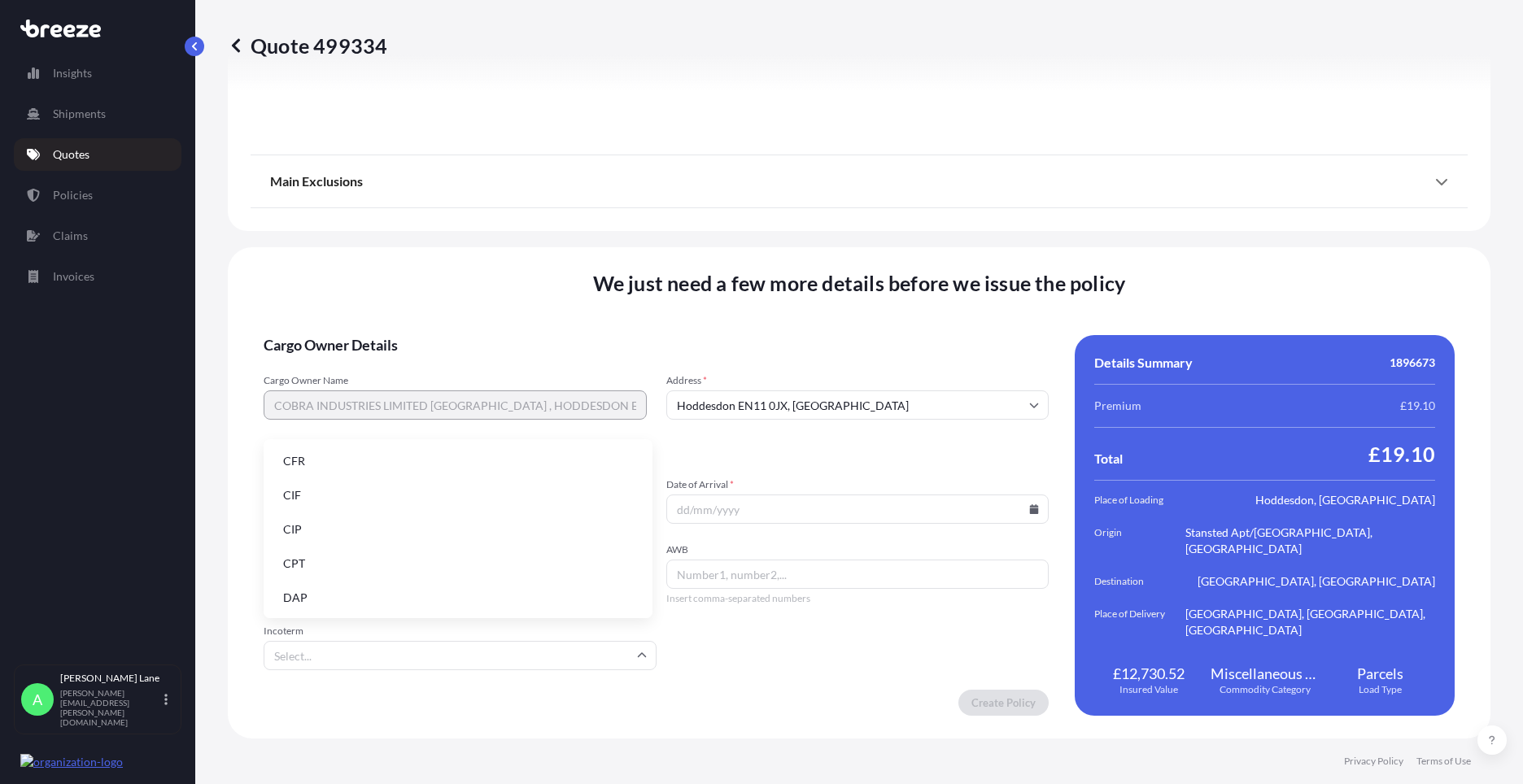
click at [410, 652] on input "Incoterm" at bounding box center [460, 655] width 393 height 29
click at [414, 602] on li "DAP" at bounding box center [458, 597] width 376 height 31
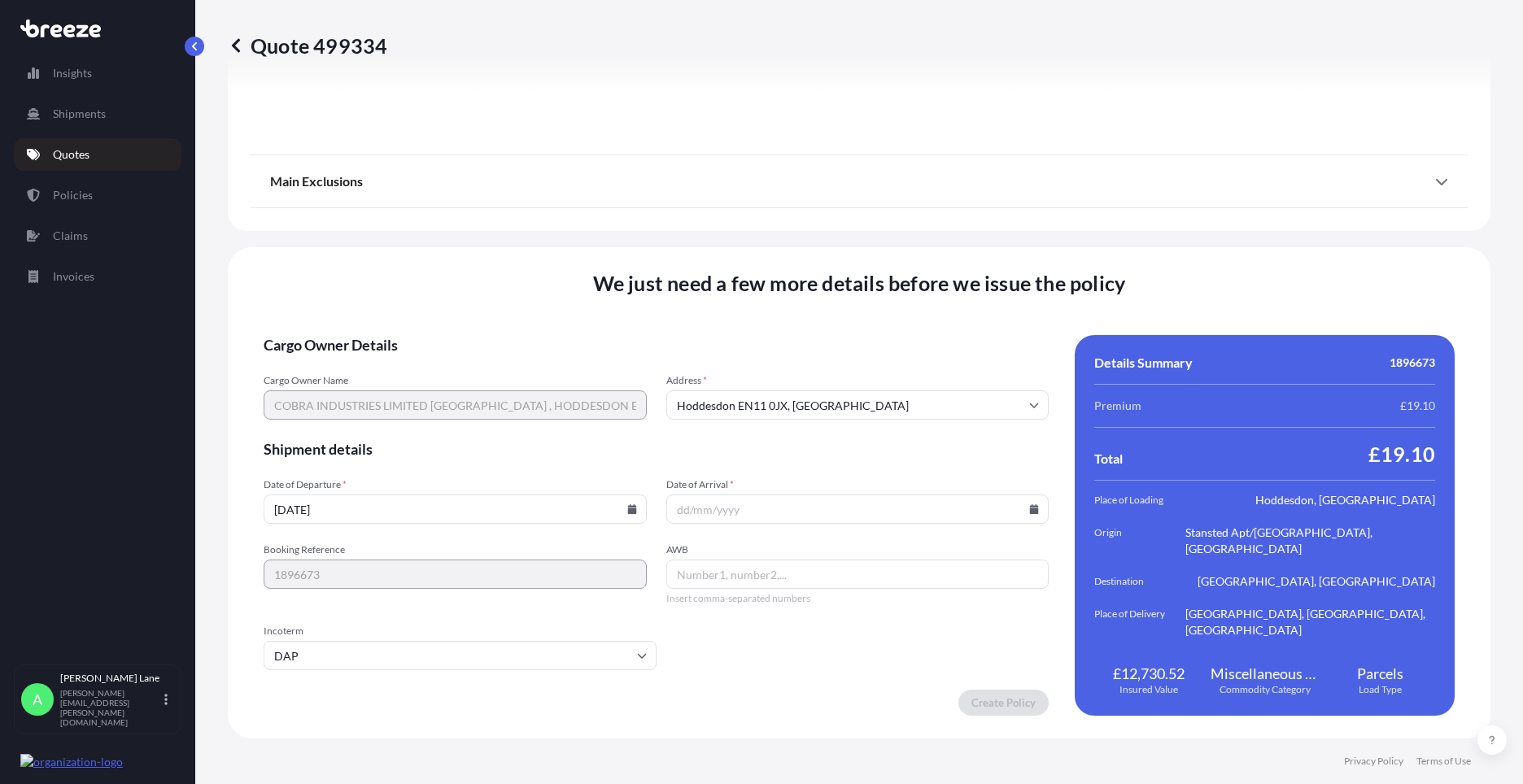
click at [1030, 509] on icon at bounding box center [1035, 508] width 9 height 10
click at [775, 394] on button "23" at bounding box center [776, 395] width 26 height 26
type input "[DATE]"
click at [771, 560] on input "AWB" at bounding box center [857, 574] width 384 height 29
paste input "884475914141"
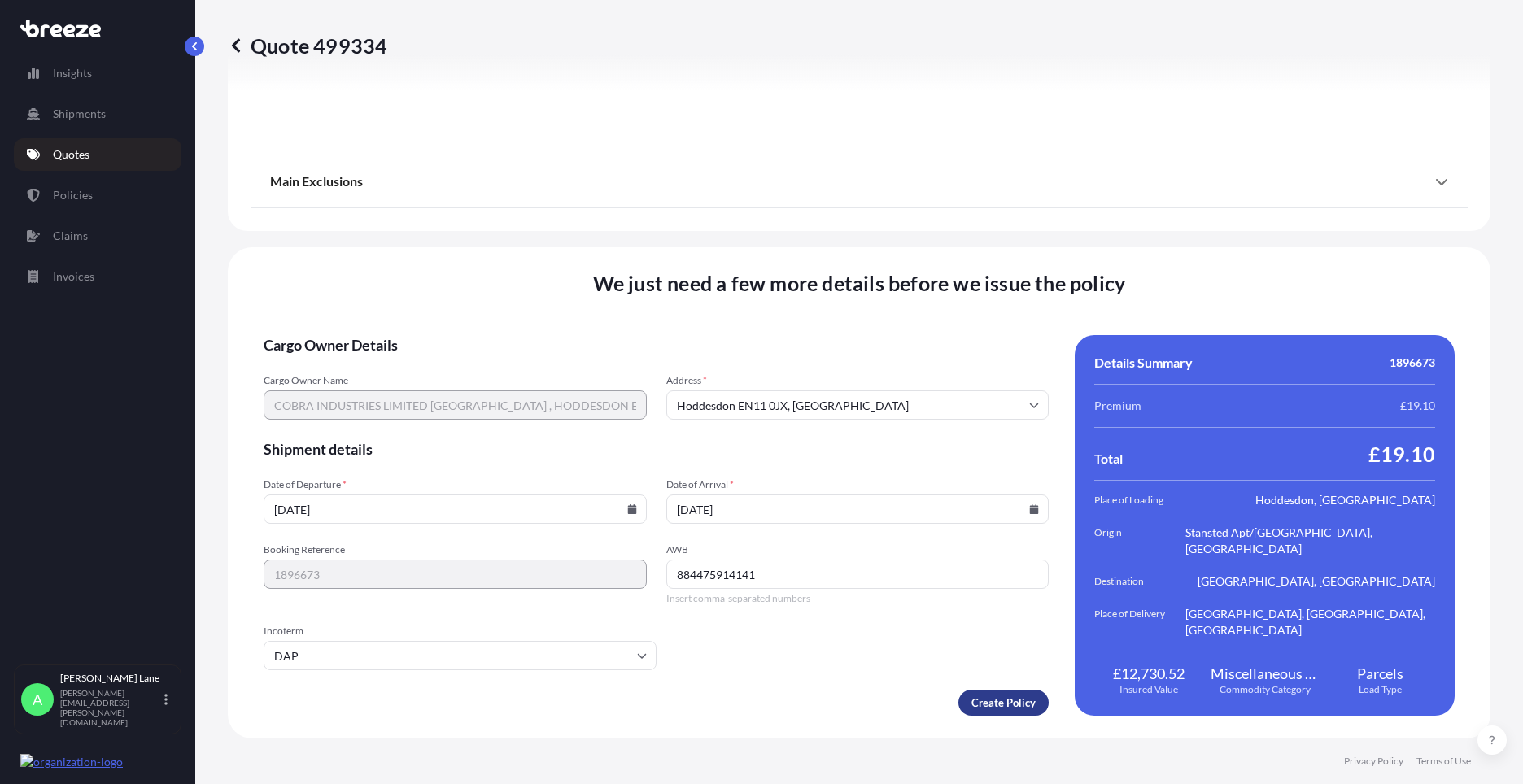
type input "884475914141"
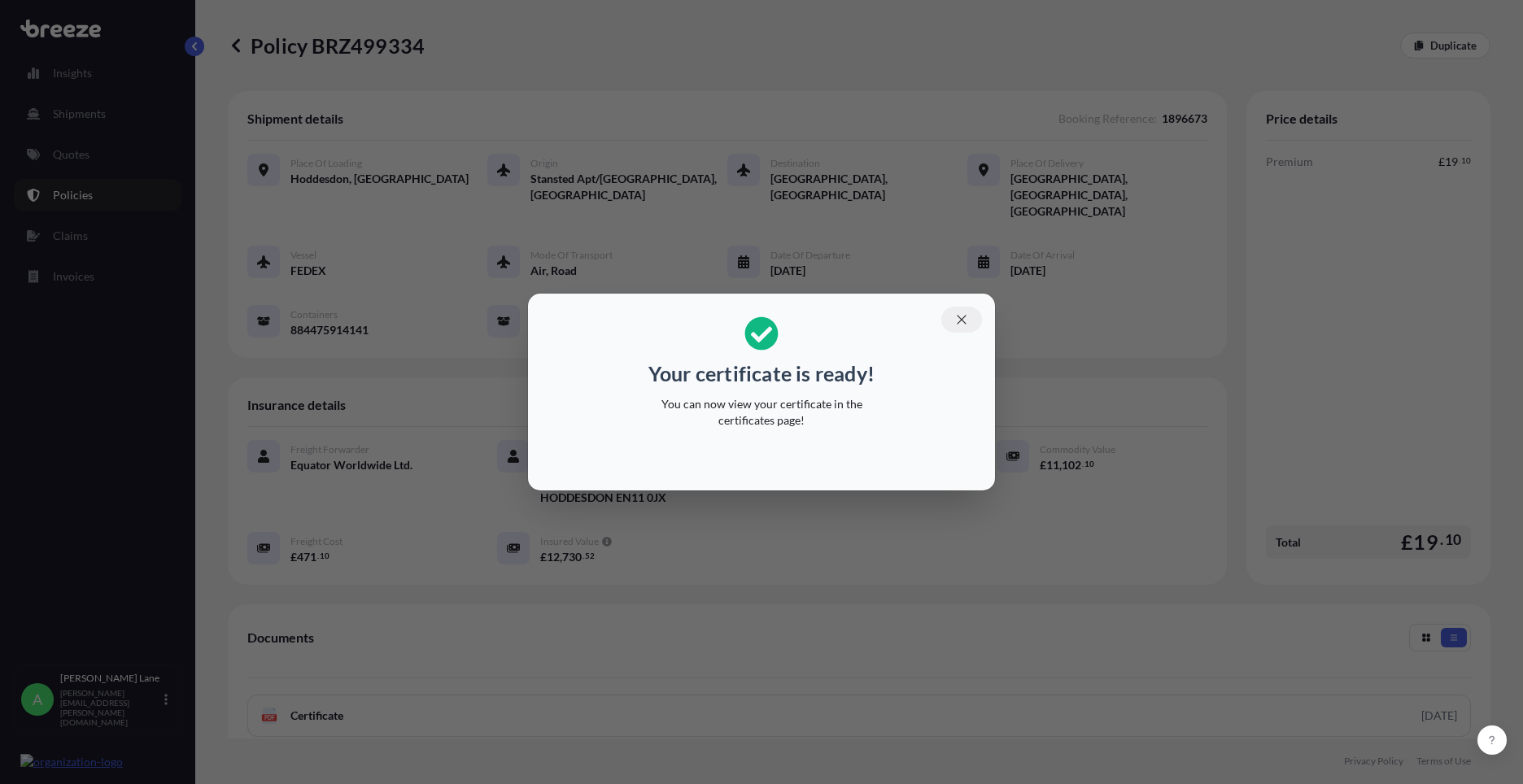
click at [956, 324] on icon "button" at bounding box center [961, 320] width 15 height 15
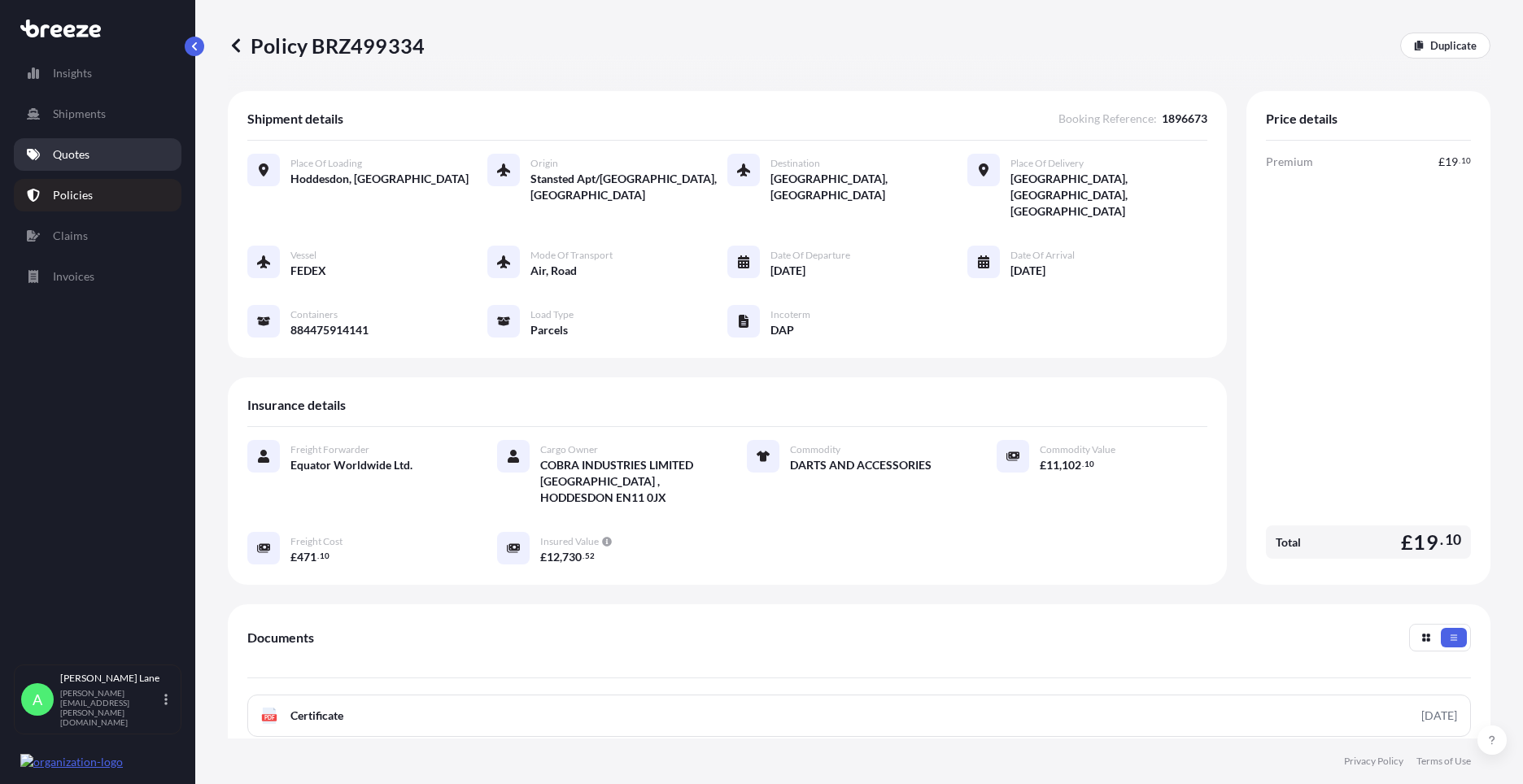
click at [68, 155] on p "Quotes" at bounding box center [71, 154] width 37 height 17
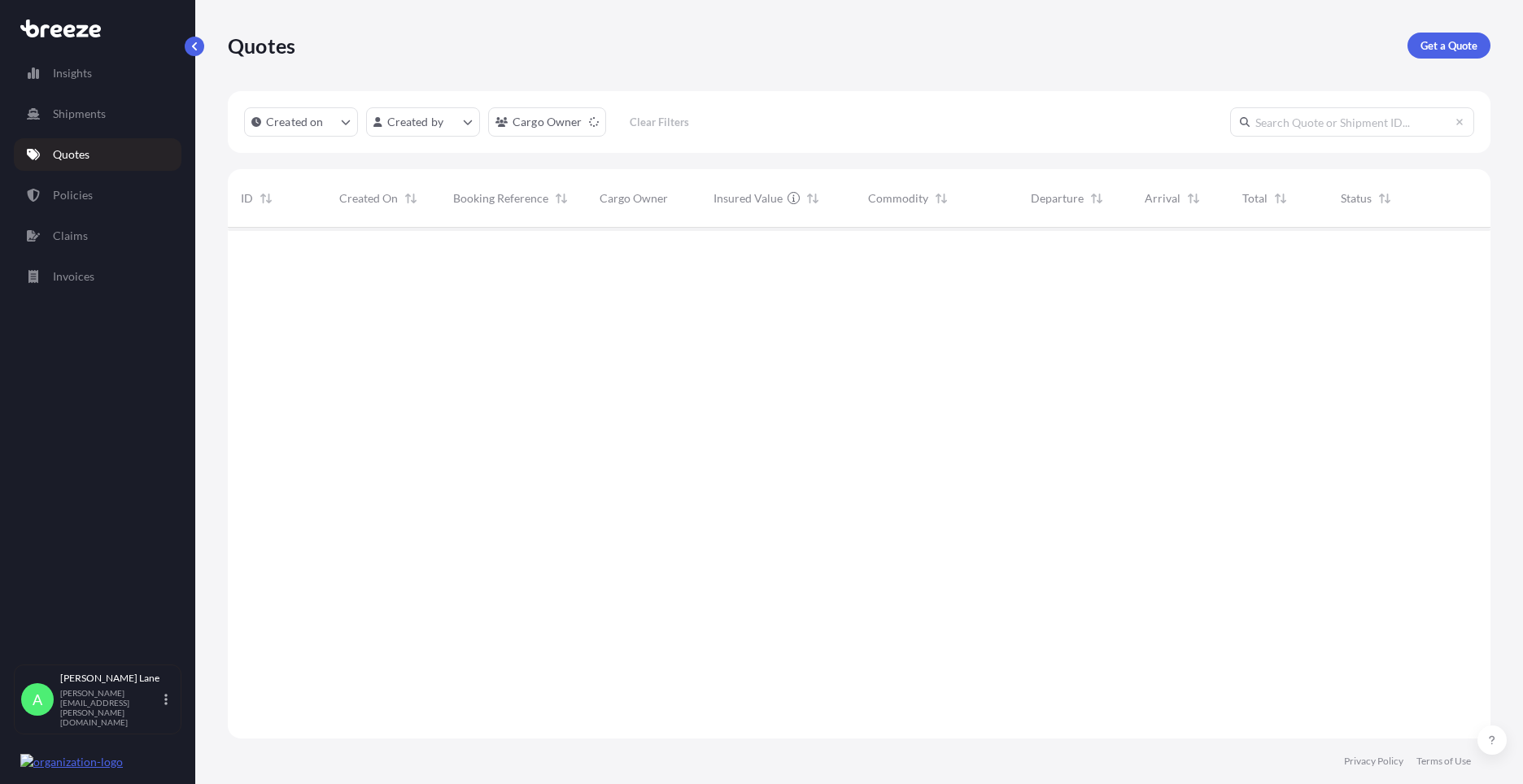
scroll to position [557, 1250]
click at [1408, 40] on link "Get a Quote" at bounding box center [1449, 45] width 83 height 26
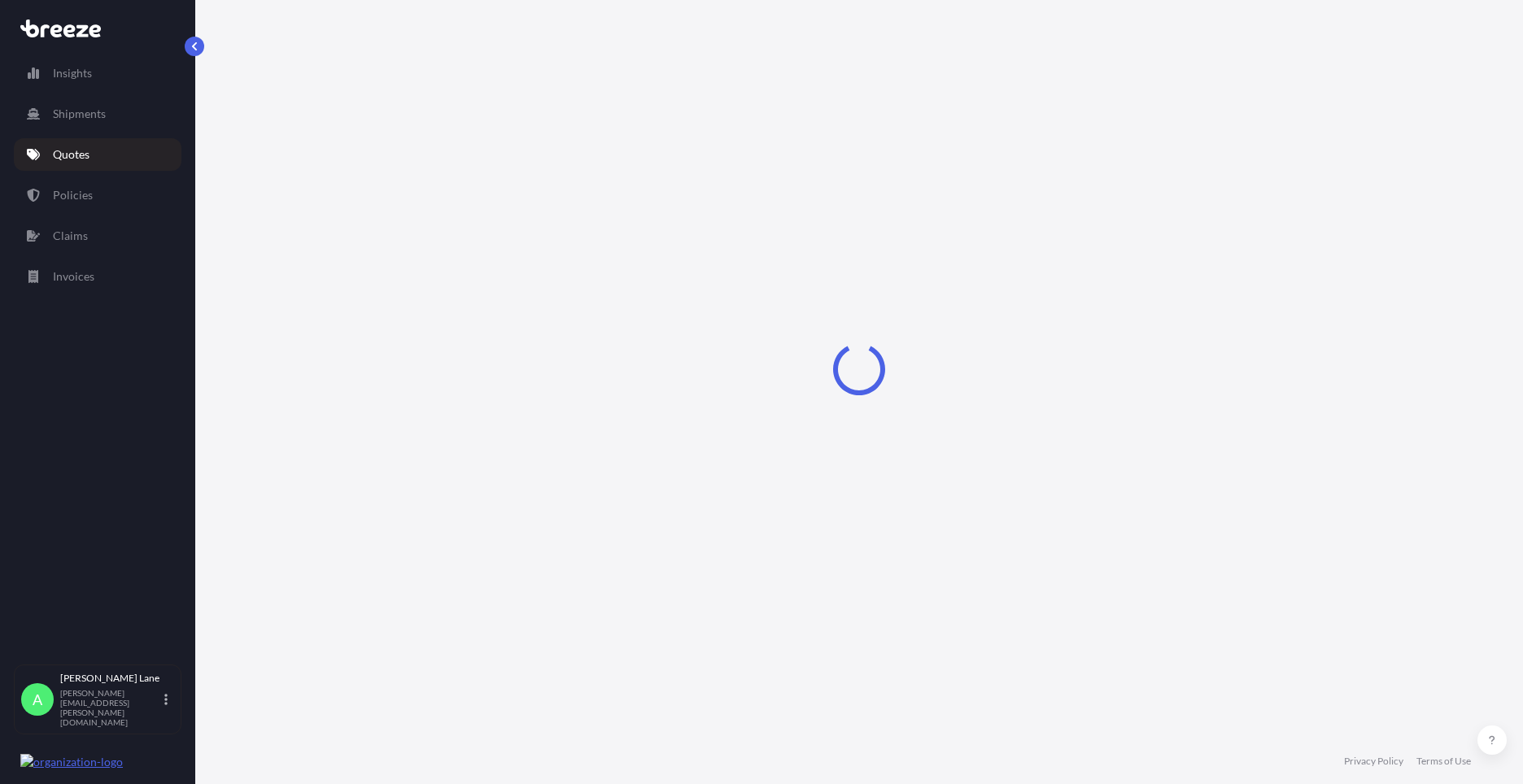
select select "Road"
select select "1"
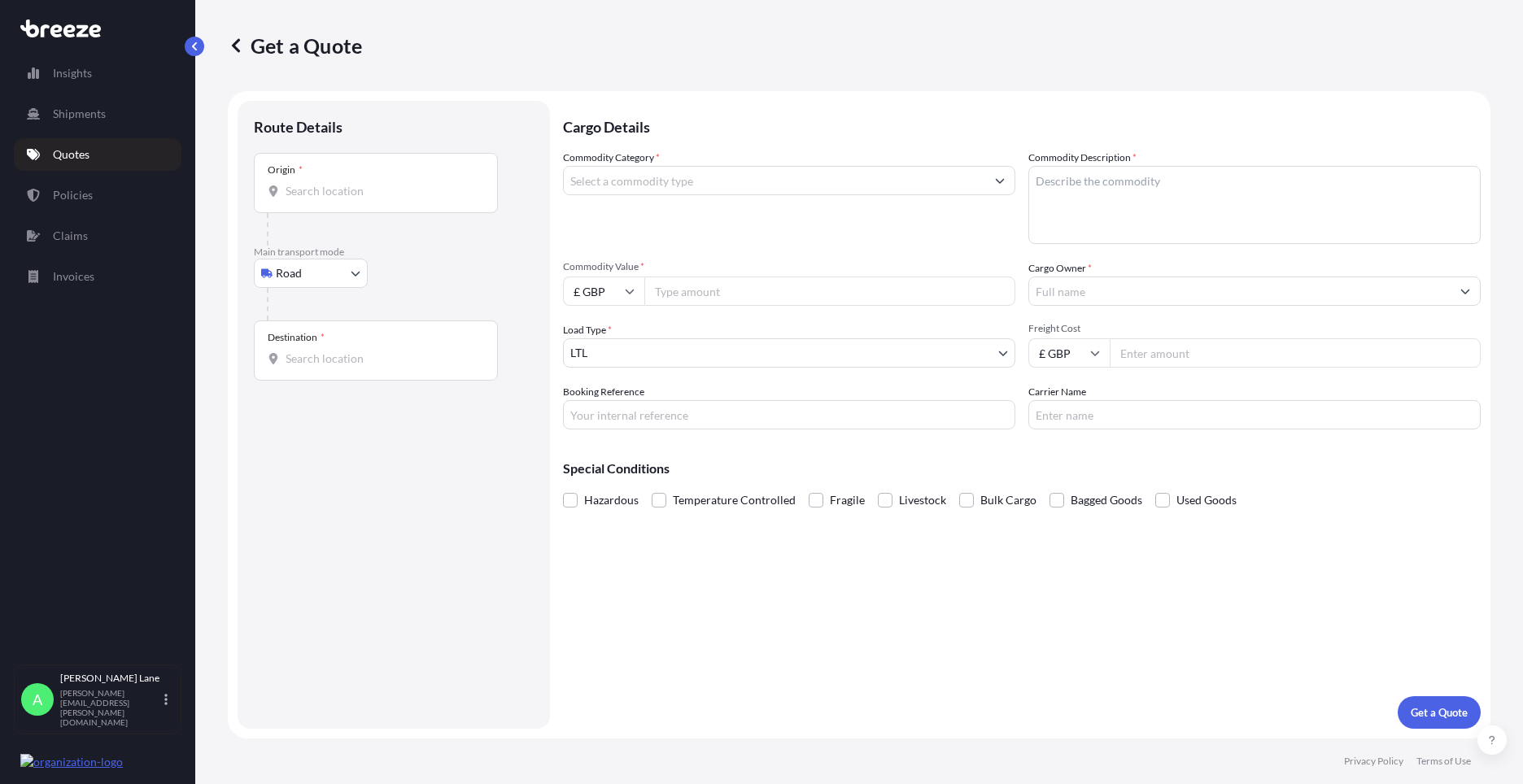
click at [119, 162] on link "Quotes" at bounding box center [97, 153] width 167 height 32
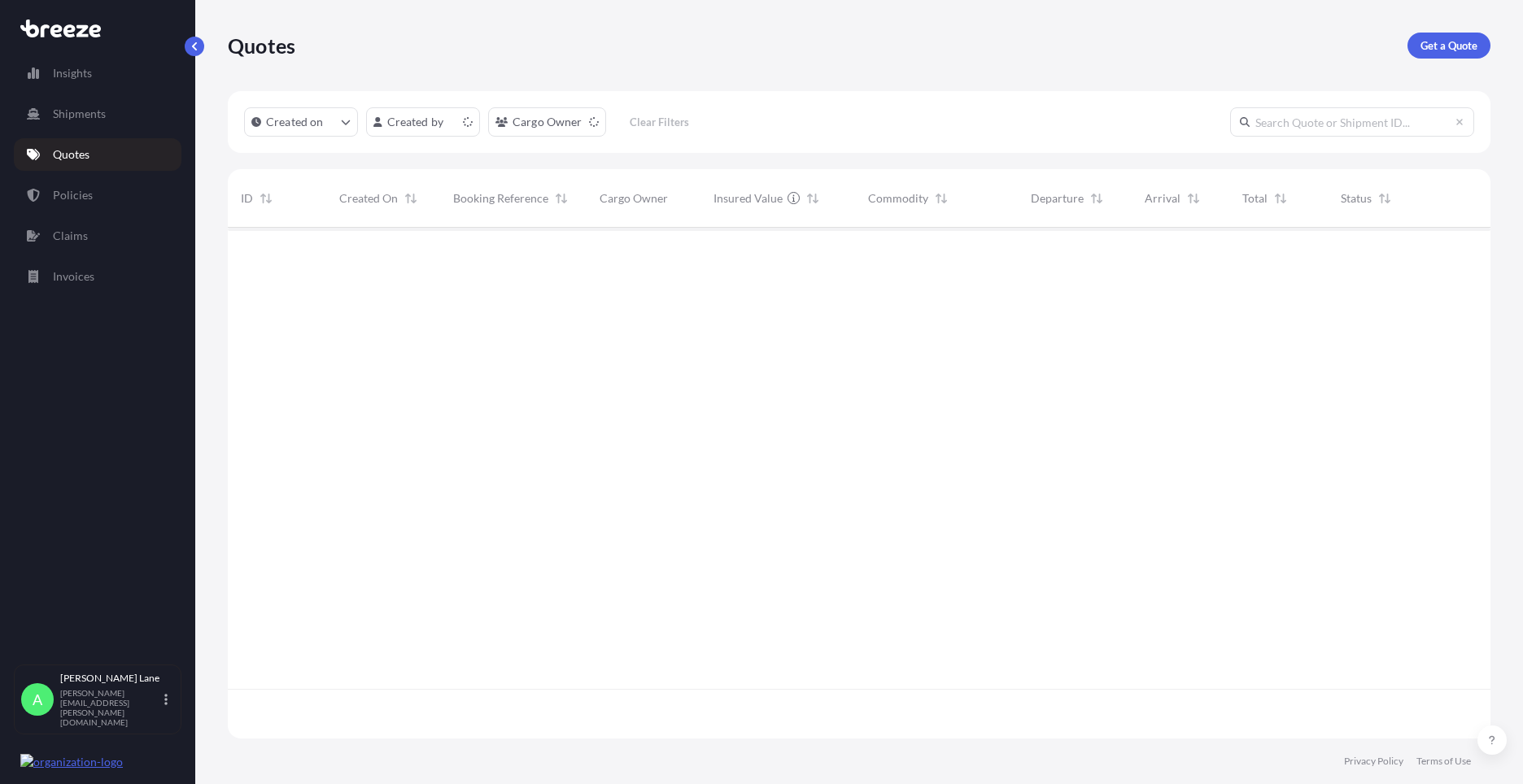
scroll to position [507, 1250]
click at [1426, 40] on p "Get a Quote" at bounding box center [1449, 46] width 57 height 17
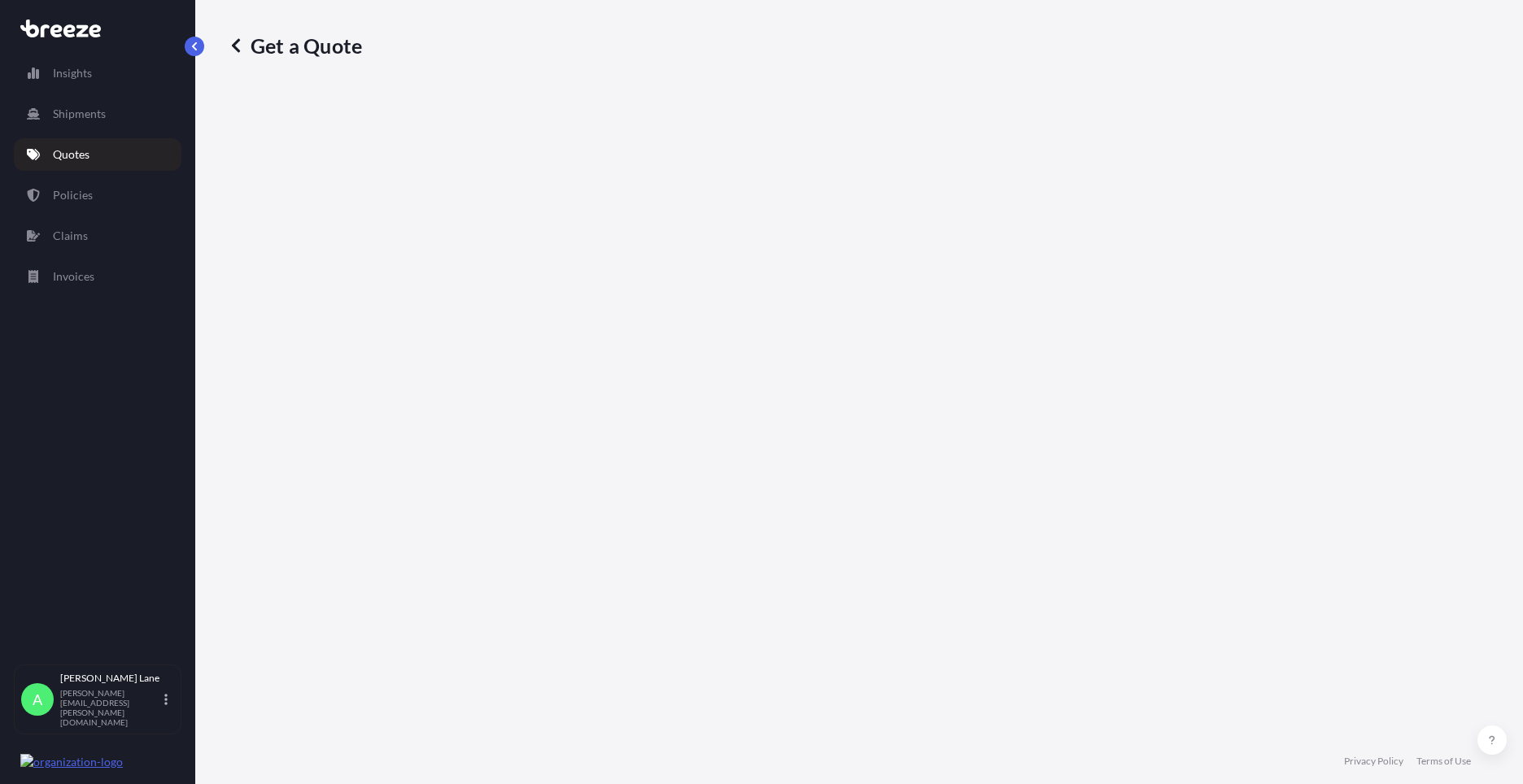
select select "Road"
select select "1"
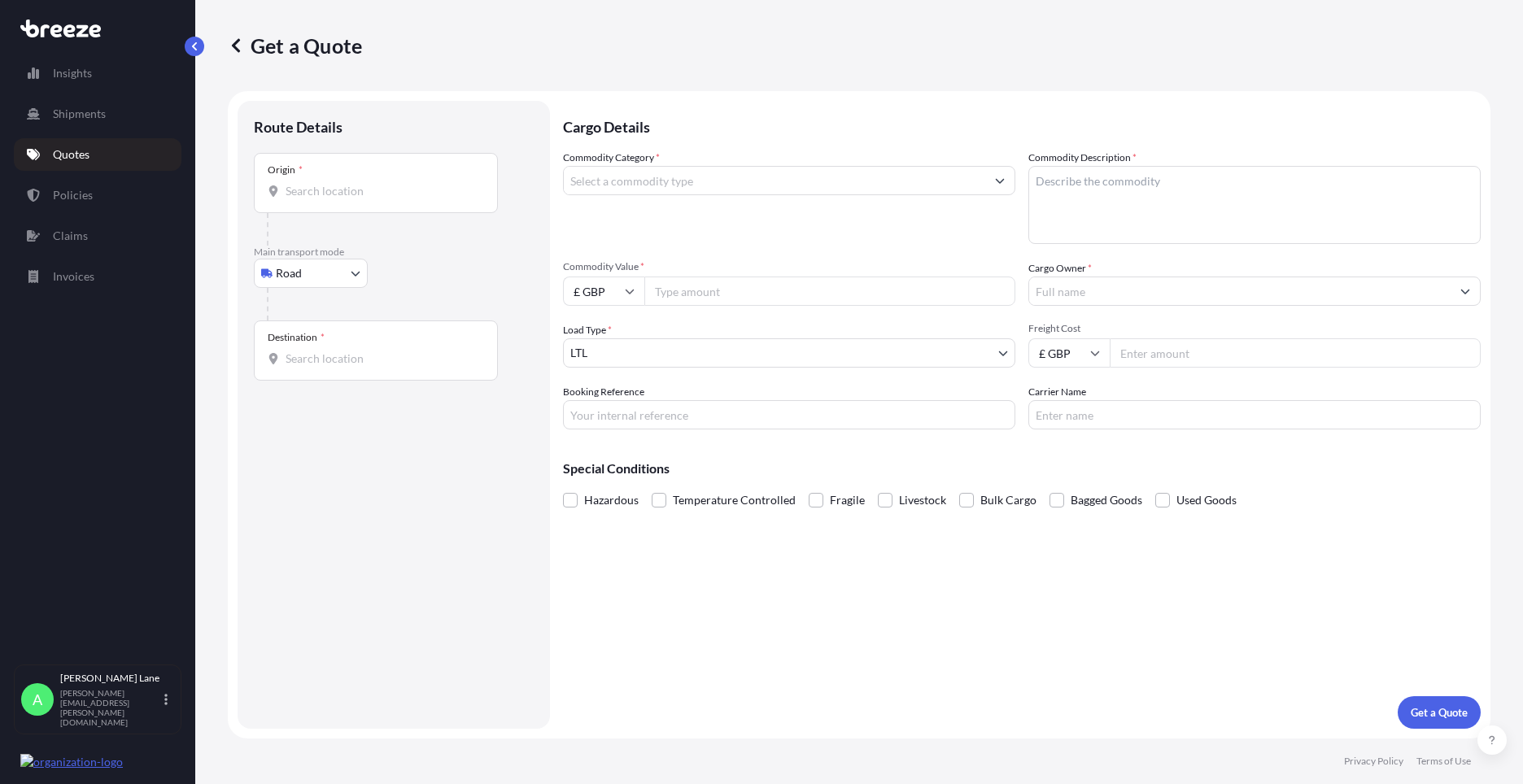
click at [372, 192] on input "Origin *" at bounding box center [381, 191] width 192 height 17
paste input "N1 3QP"
click at [390, 250] on span "London N1 3QP , [GEOGRAPHIC_DATA]" at bounding box center [436, 248] width 254 height 32
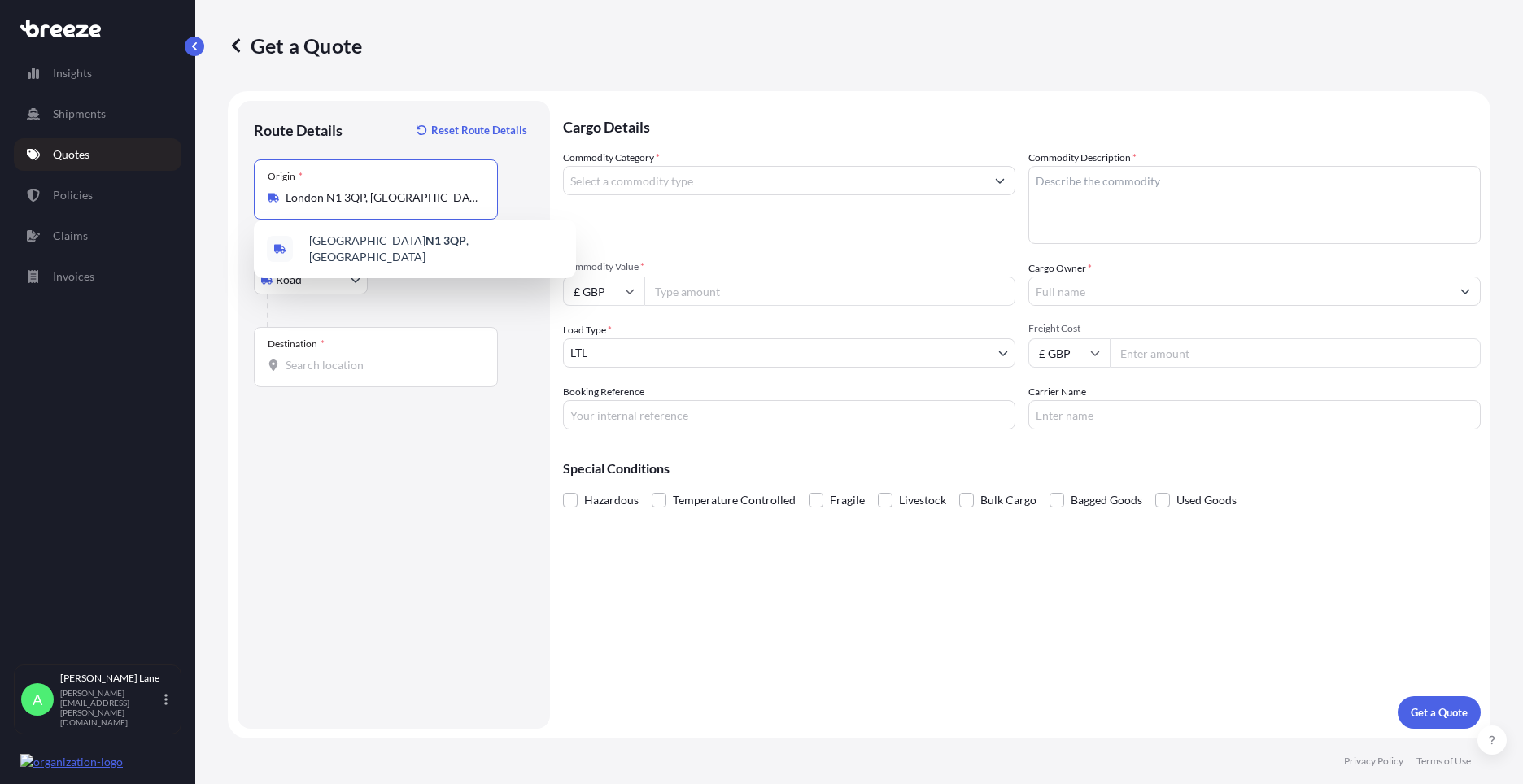
type input "London N1 3QP, [GEOGRAPHIC_DATA]"
click at [395, 356] on div "Destination *" at bounding box center [375, 357] width 244 height 60
click at [395, 357] on input "Destination *" at bounding box center [381, 365] width 192 height 17
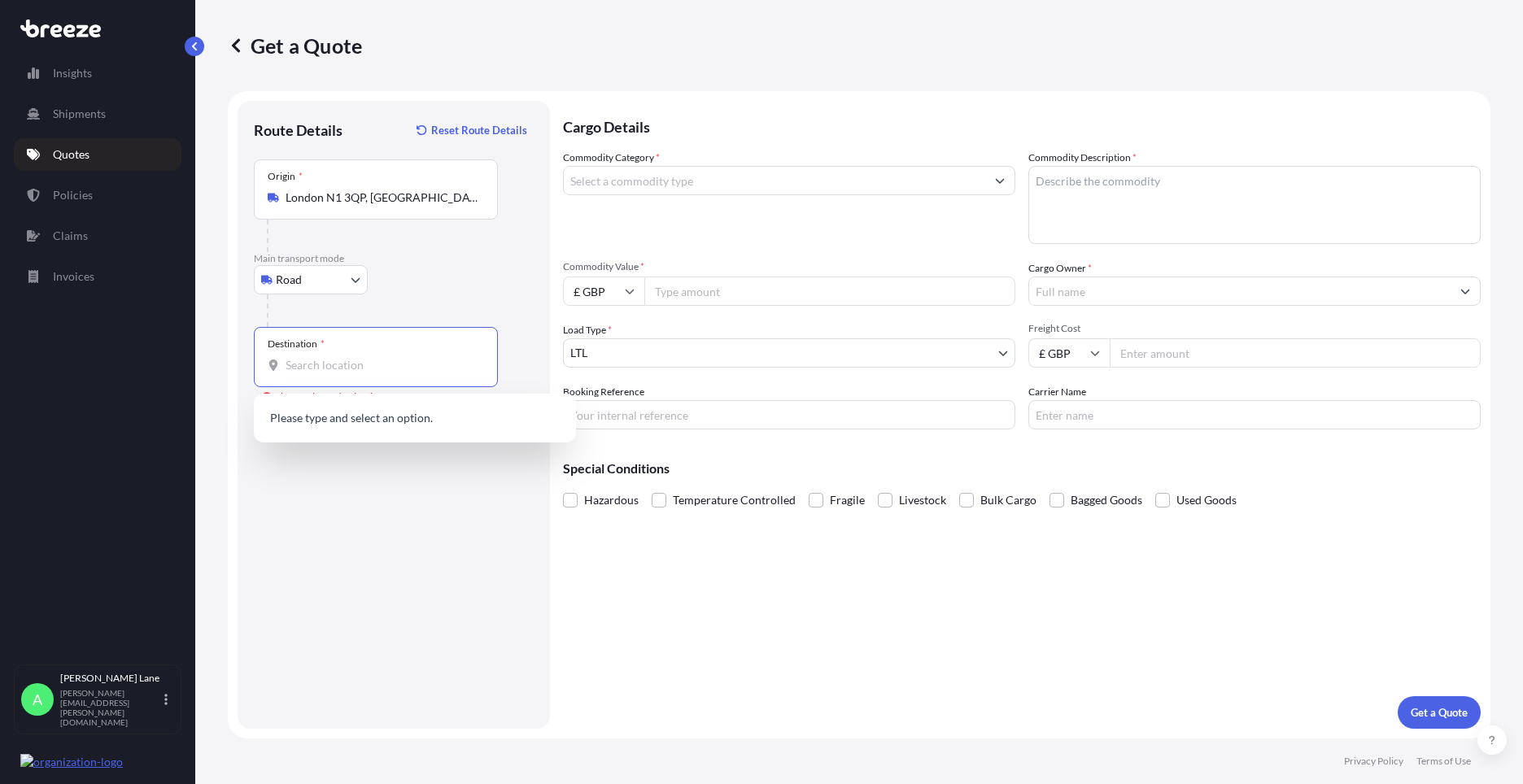
paste input "[GEOGRAPHIC_DATA]"
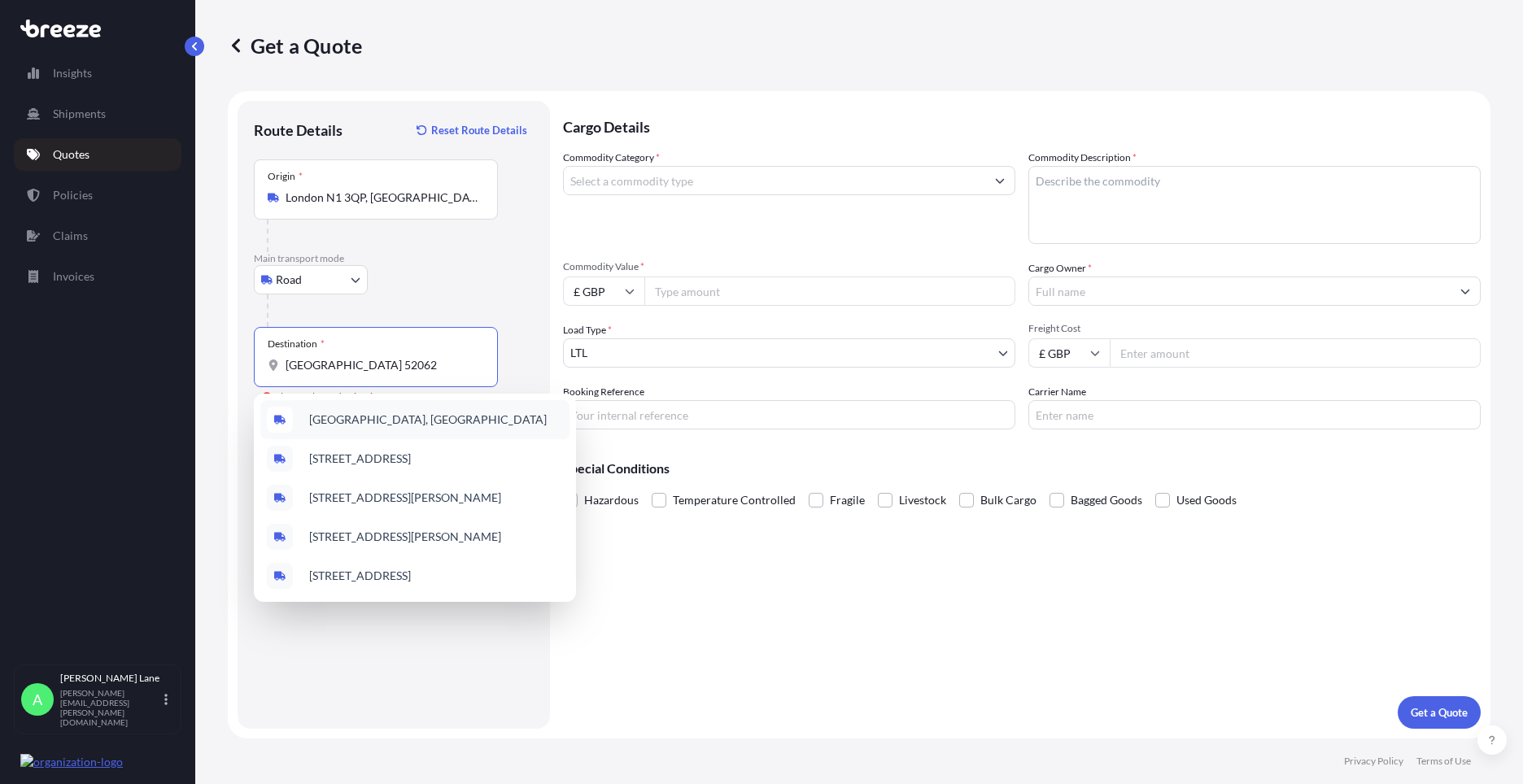
click at [403, 421] on span "[GEOGRAPHIC_DATA], [GEOGRAPHIC_DATA]" at bounding box center [428, 420] width 237 height 17
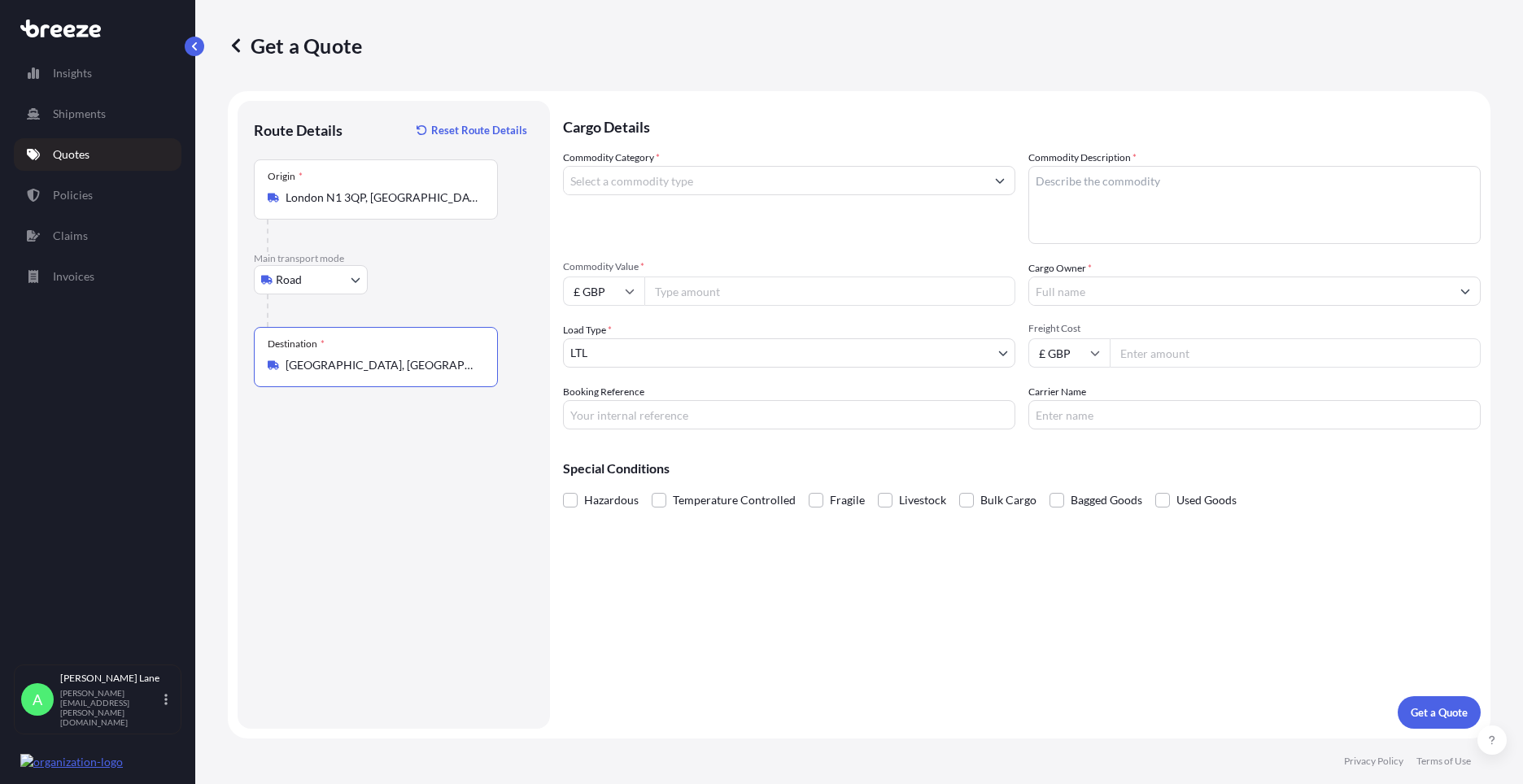
type input "[GEOGRAPHIC_DATA], [GEOGRAPHIC_DATA]"
click at [679, 184] on input "Commodity Category *" at bounding box center [774, 180] width 421 height 29
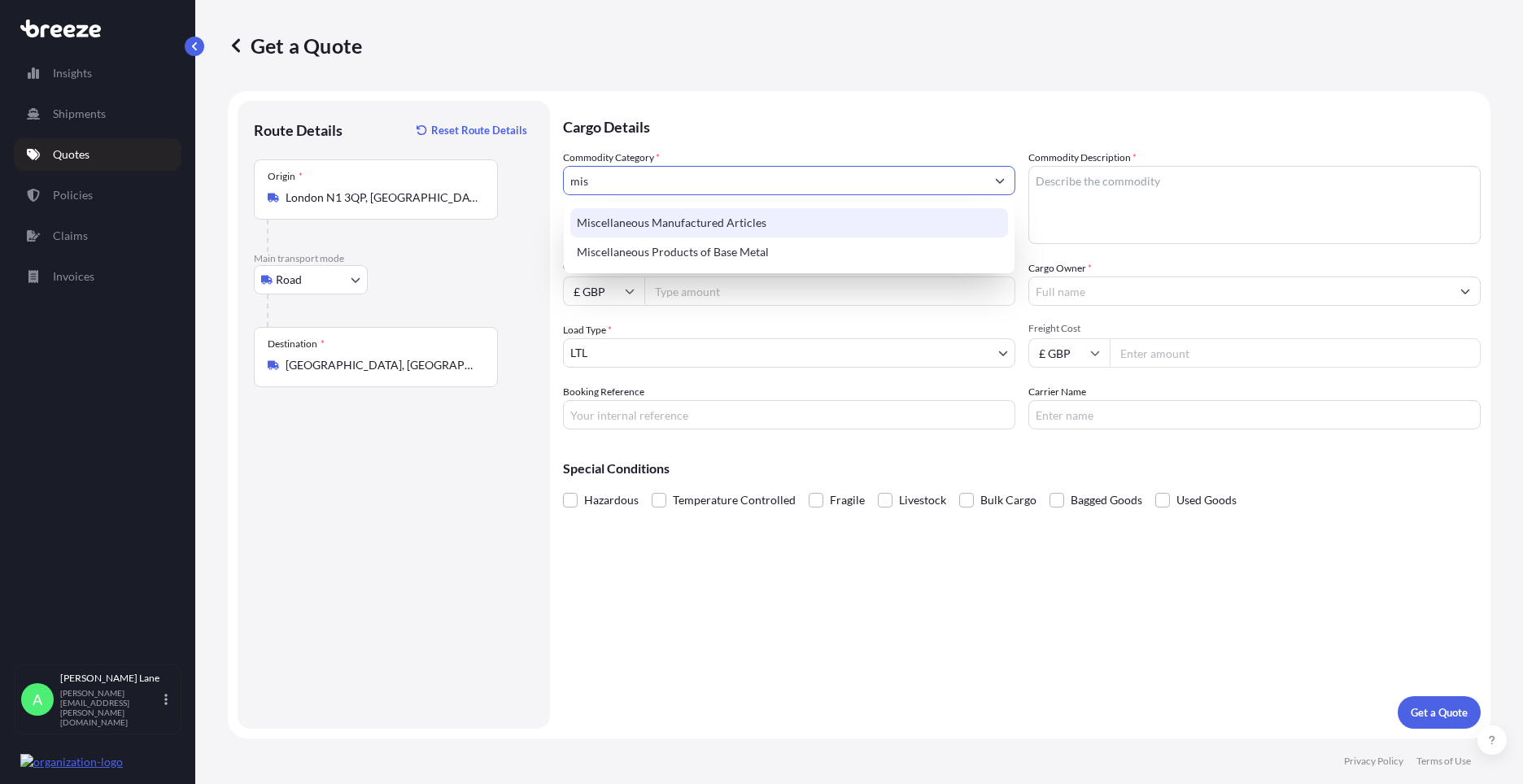
click at [697, 221] on div "Miscellaneous Manufactured Articles" at bounding box center [789, 222] width 438 height 29
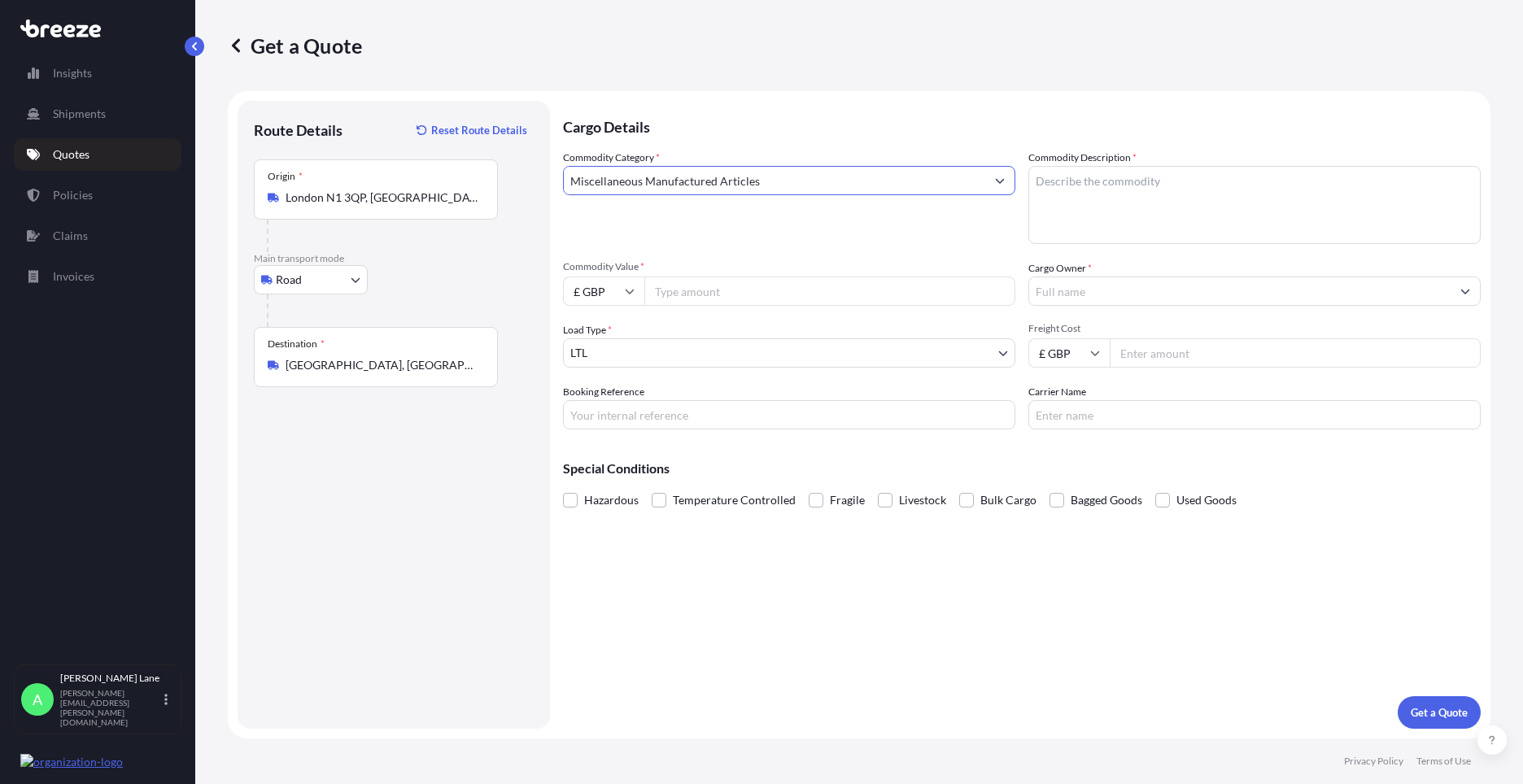
type input "Miscellaneous Manufactured Articles"
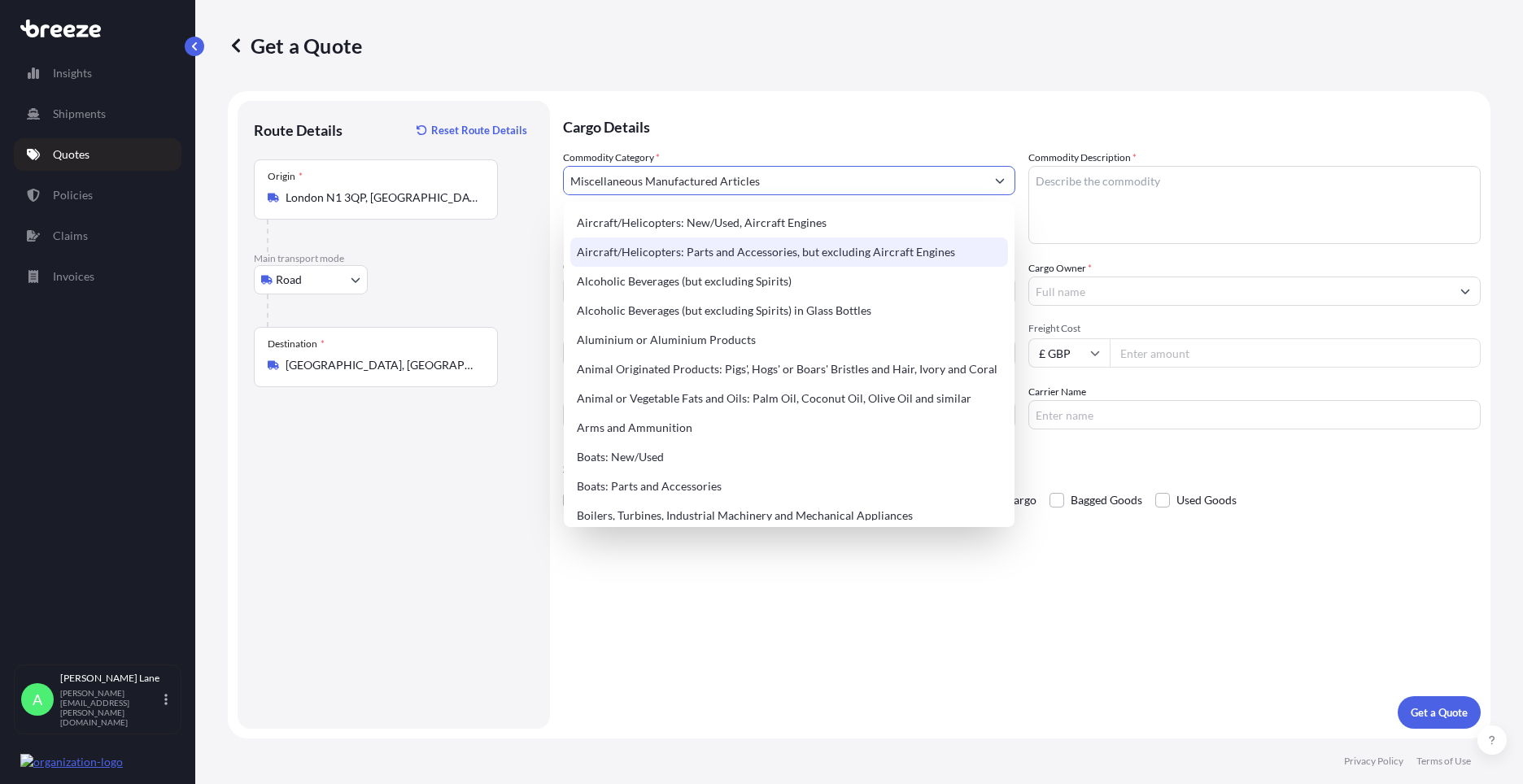
click at [528, 263] on p "Main transport mode" at bounding box center [394, 258] width 280 height 13
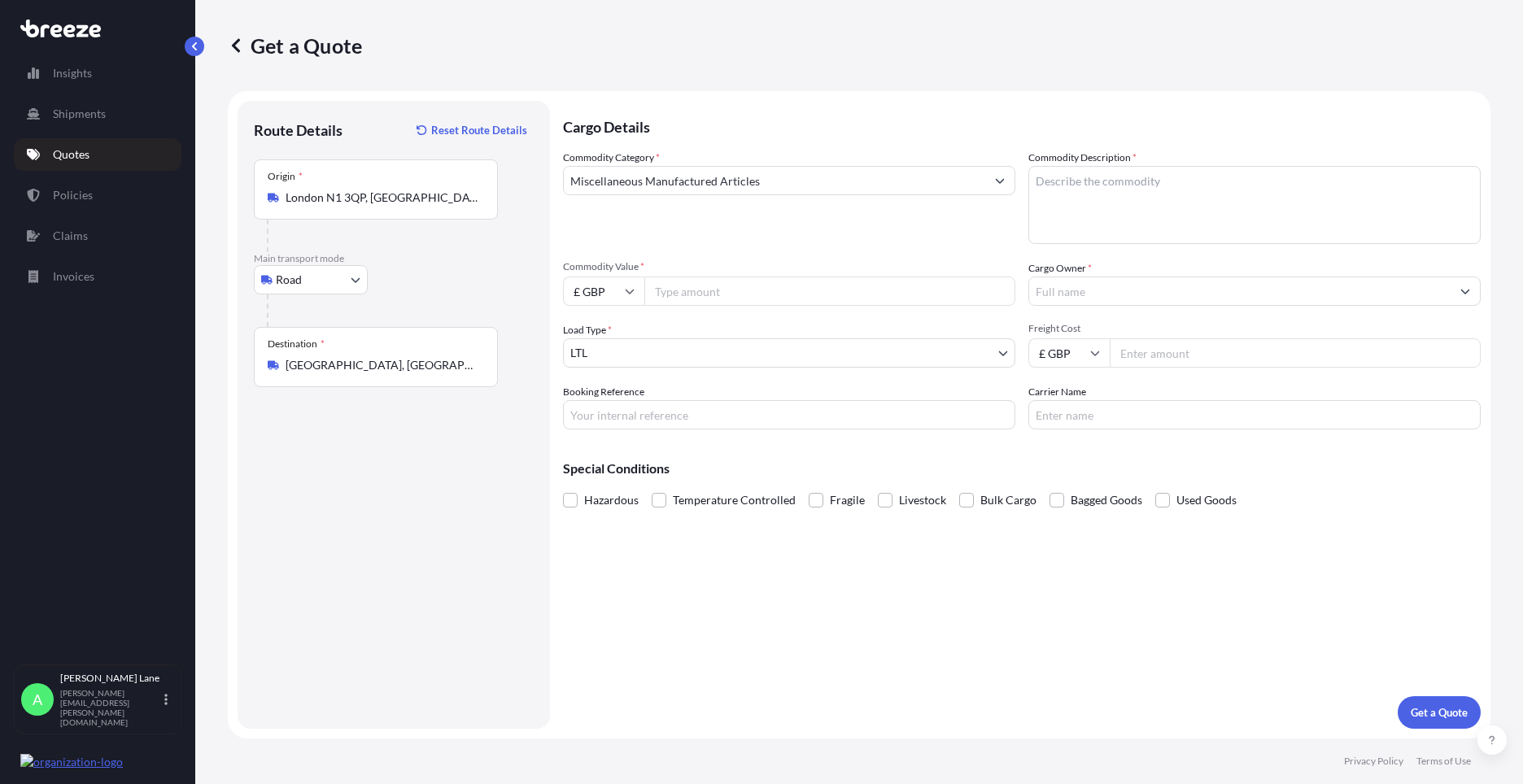
click at [707, 293] on input "Commodity Value *" at bounding box center [829, 291] width 371 height 29
type input "866.67"
click at [721, 413] on input "Booking Reference" at bounding box center [789, 415] width 452 height 29
paste input "1896694"
type input "1896694"
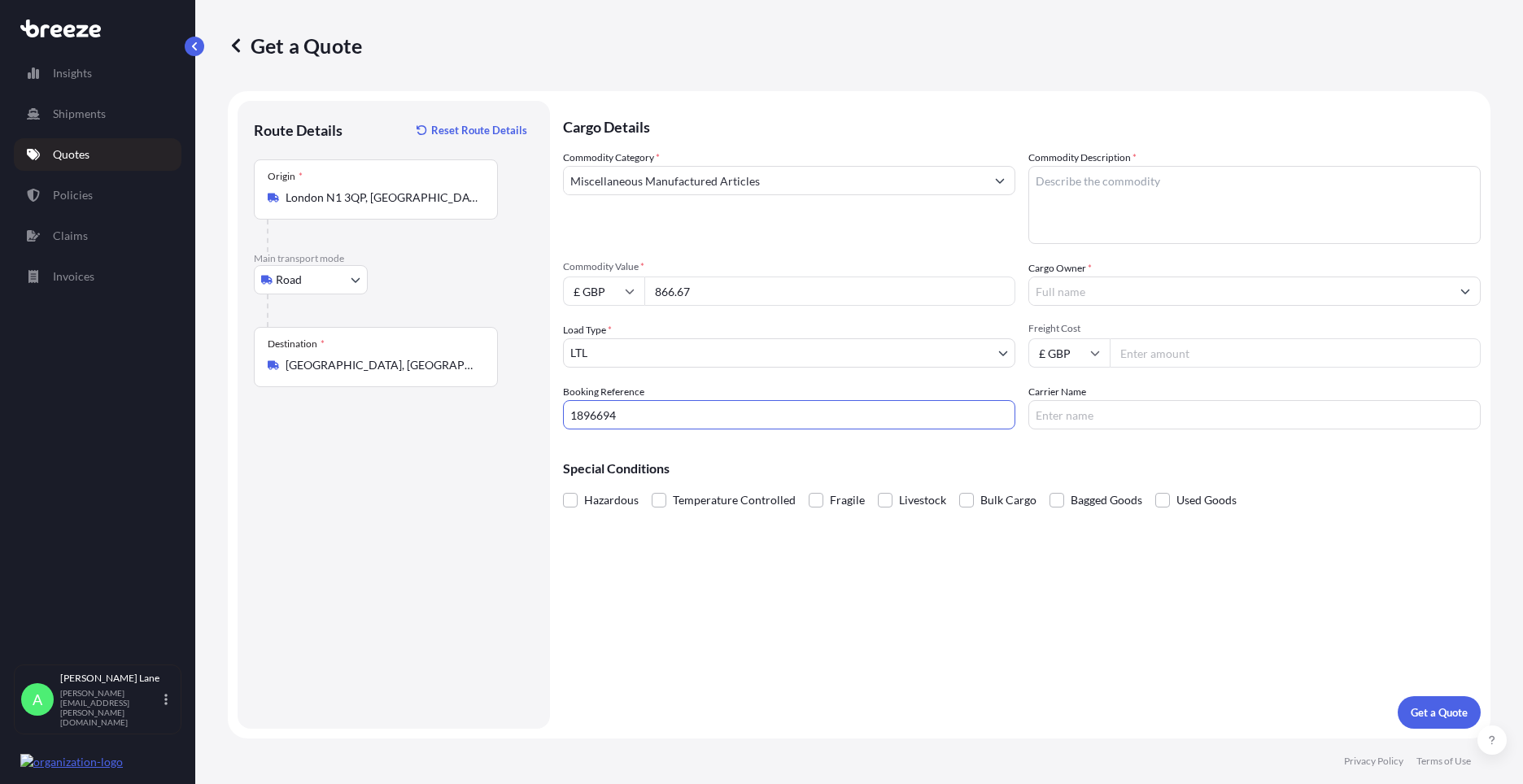
click at [1100, 222] on textarea "Commodity Description *" at bounding box center [1254, 204] width 452 height 78
paste textarea "SLINKY BIAS DRESS WITH WRAP TIES AND HALTER NECK"
type textarea "SLINKY BIAS DRESS WITH WRAP TIES AND HALTER NECK"
click at [1126, 294] on input "Cargo Owner *" at bounding box center [1240, 291] width 421 height 29
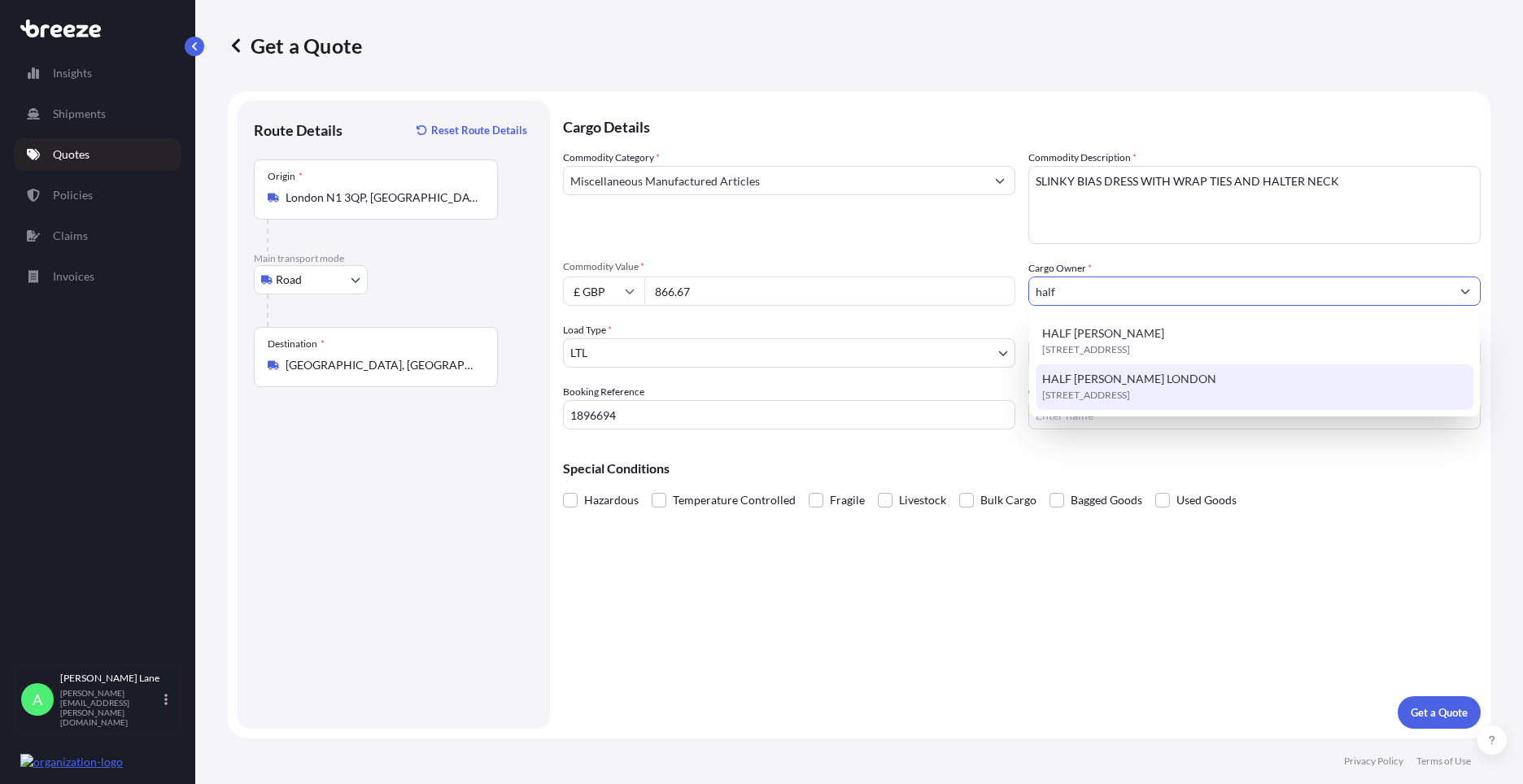
click at [1128, 383] on span "HALF [PERSON_NAME] LONDON" at bounding box center [1128, 379] width 174 height 17
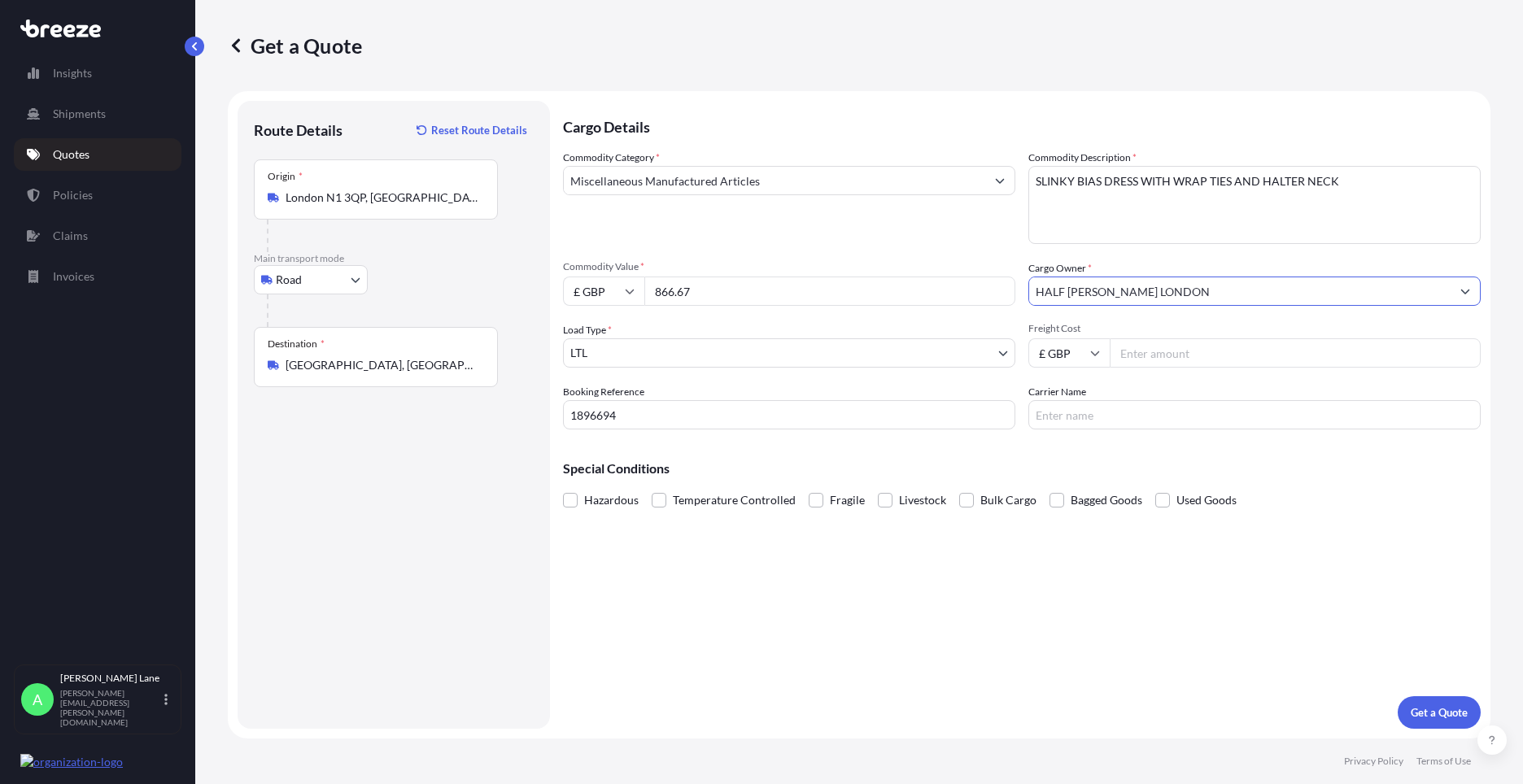
type input "HALF [PERSON_NAME] LONDON"
click at [1140, 358] on input "Freight Cost" at bounding box center [1294, 353] width 371 height 29
type input "18.56"
click at [1078, 405] on input "Carrier Name" at bounding box center [1254, 415] width 452 height 29
type input "fedex"
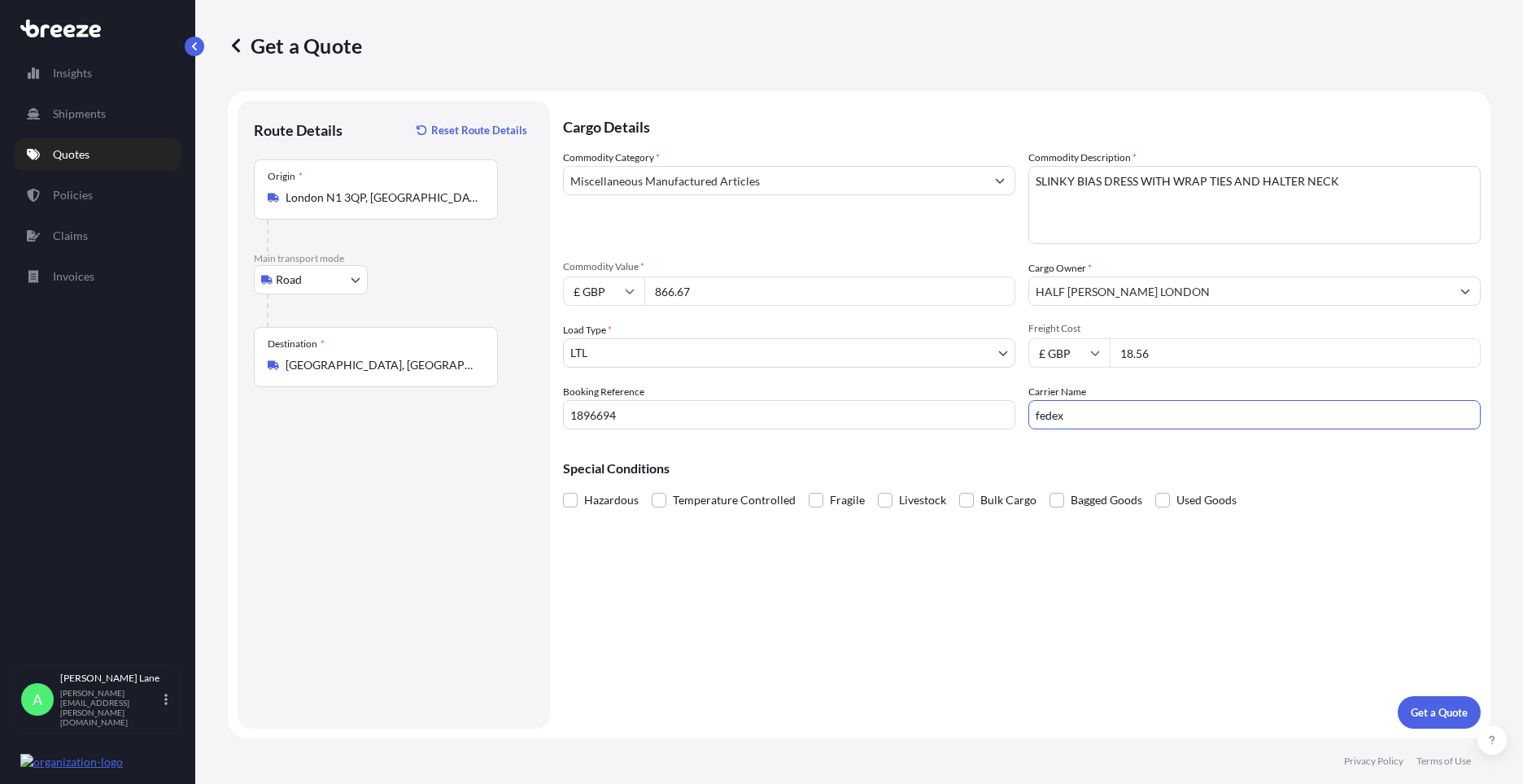
click at [953, 524] on div "Cargo Details Commodity Category * Miscellaneous Manufactured Articles Commodit…" at bounding box center [1022, 415] width 918 height 628
click at [1433, 720] on p "Get a Quote" at bounding box center [1439, 712] width 57 height 17
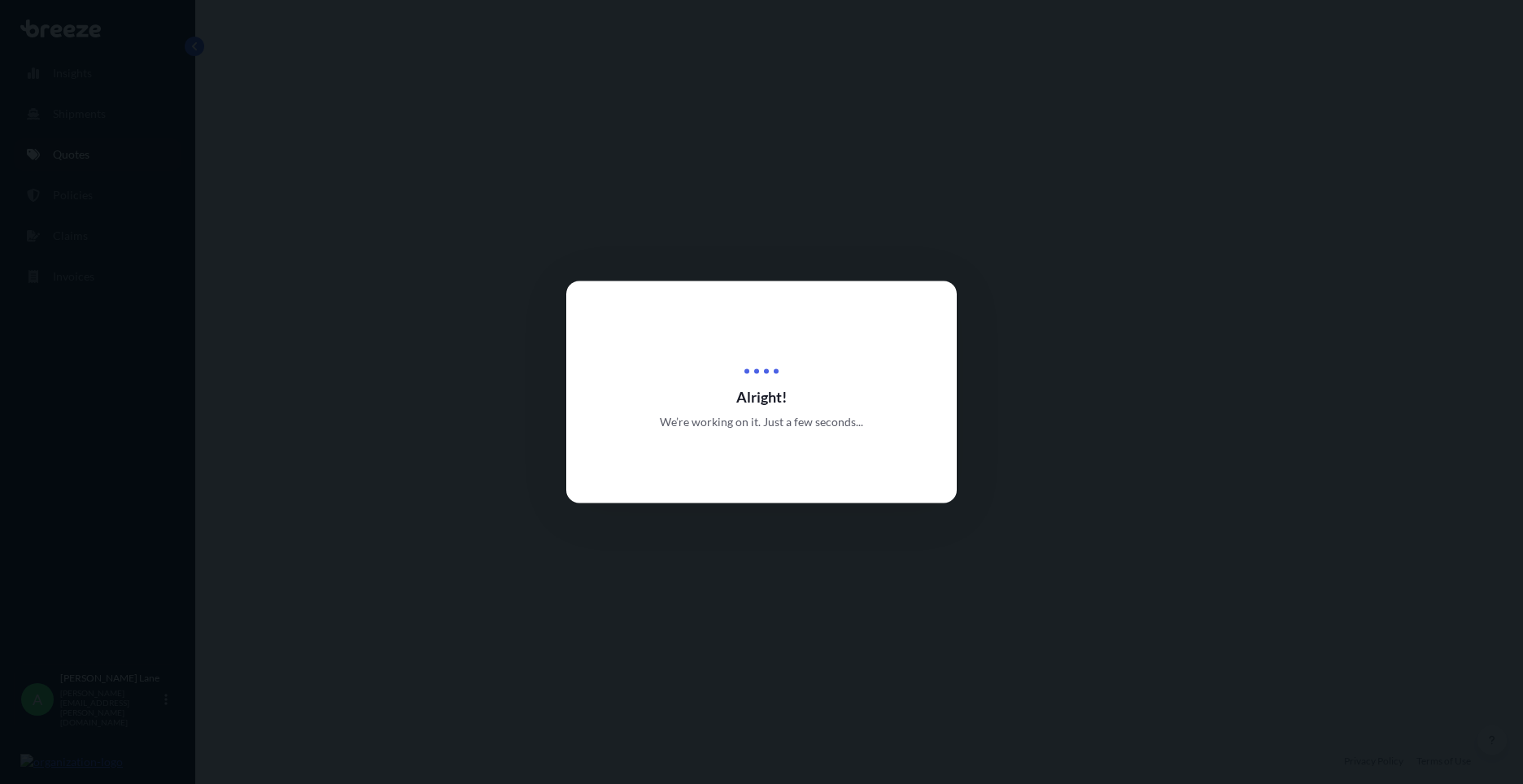
select select "Road"
select select "1"
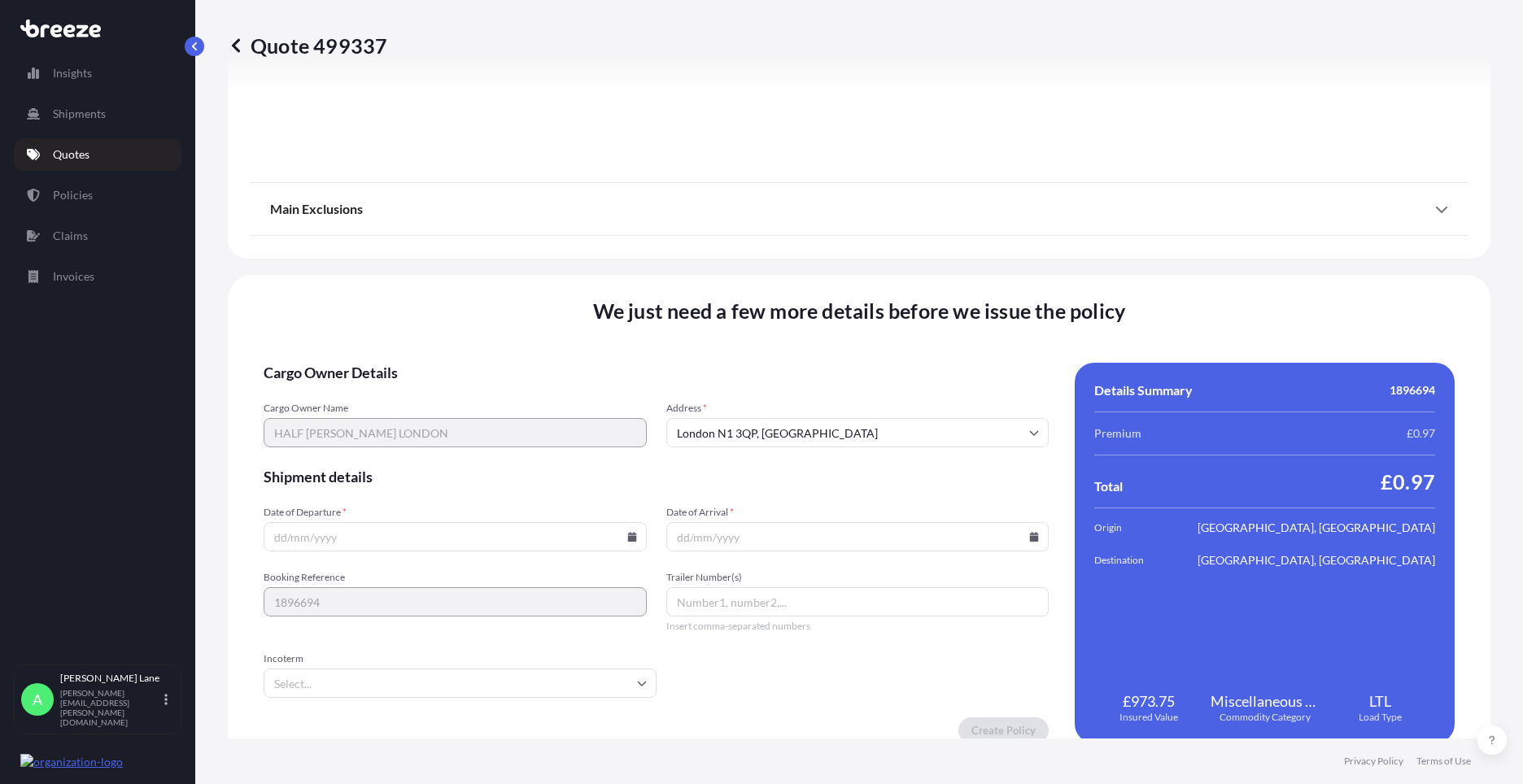
scroll to position [1797, 0]
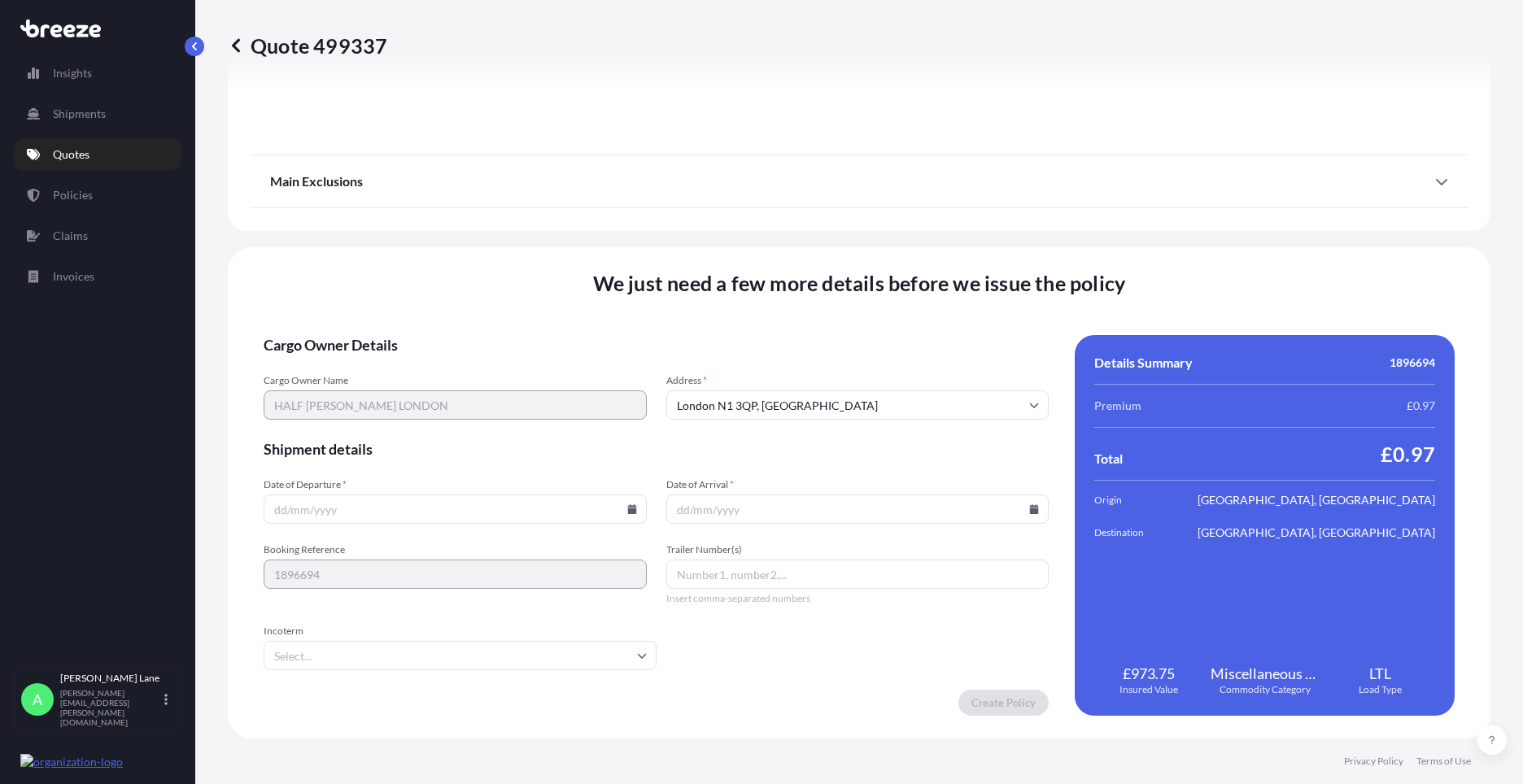
click at [627, 509] on icon at bounding box center [632, 508] width 9 height 10
click at [458, 366] on button "18" at bounding box center [452, 364] width 26 height 26
type input "[DATE]"
click at [364, 659] on input "Incoterm" at bounding box center [460, 655] width 393 height 29
click at [409, 656] on input "Incoterm" at bounding box center [460, 655] width 393 height 29
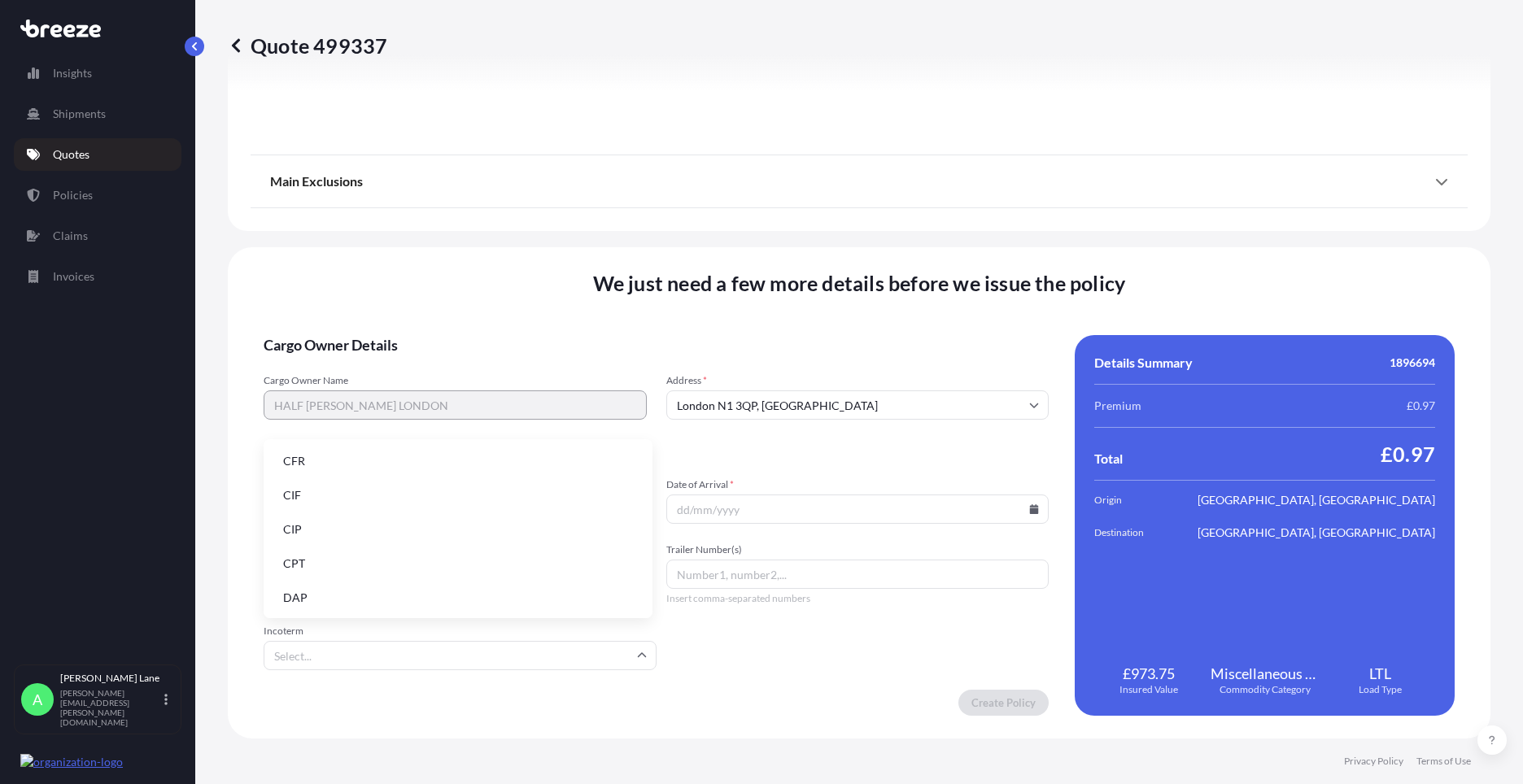
drag, startPoint x: 379, startPoint y: 600, endPoint x: 616, endPoint y: 616, distance: 237.5
click at [381, 598] on li "DAP" at bounding box center [458, 597] width 376 height 31
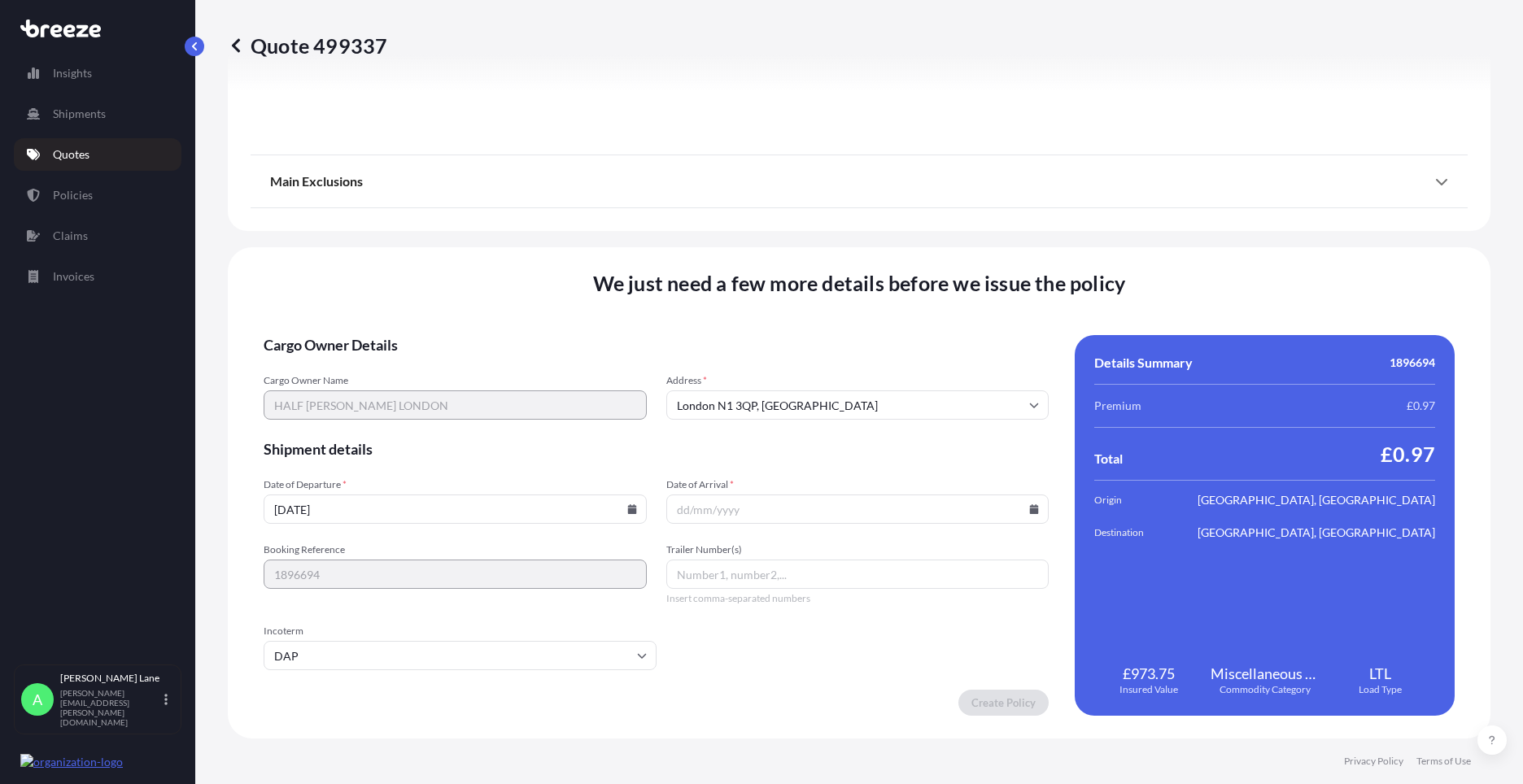
paste input "393335410217"
type input "393335410217"
click at [1030, 510] on icon at bounding box center [1035, 508] width 9 height 10
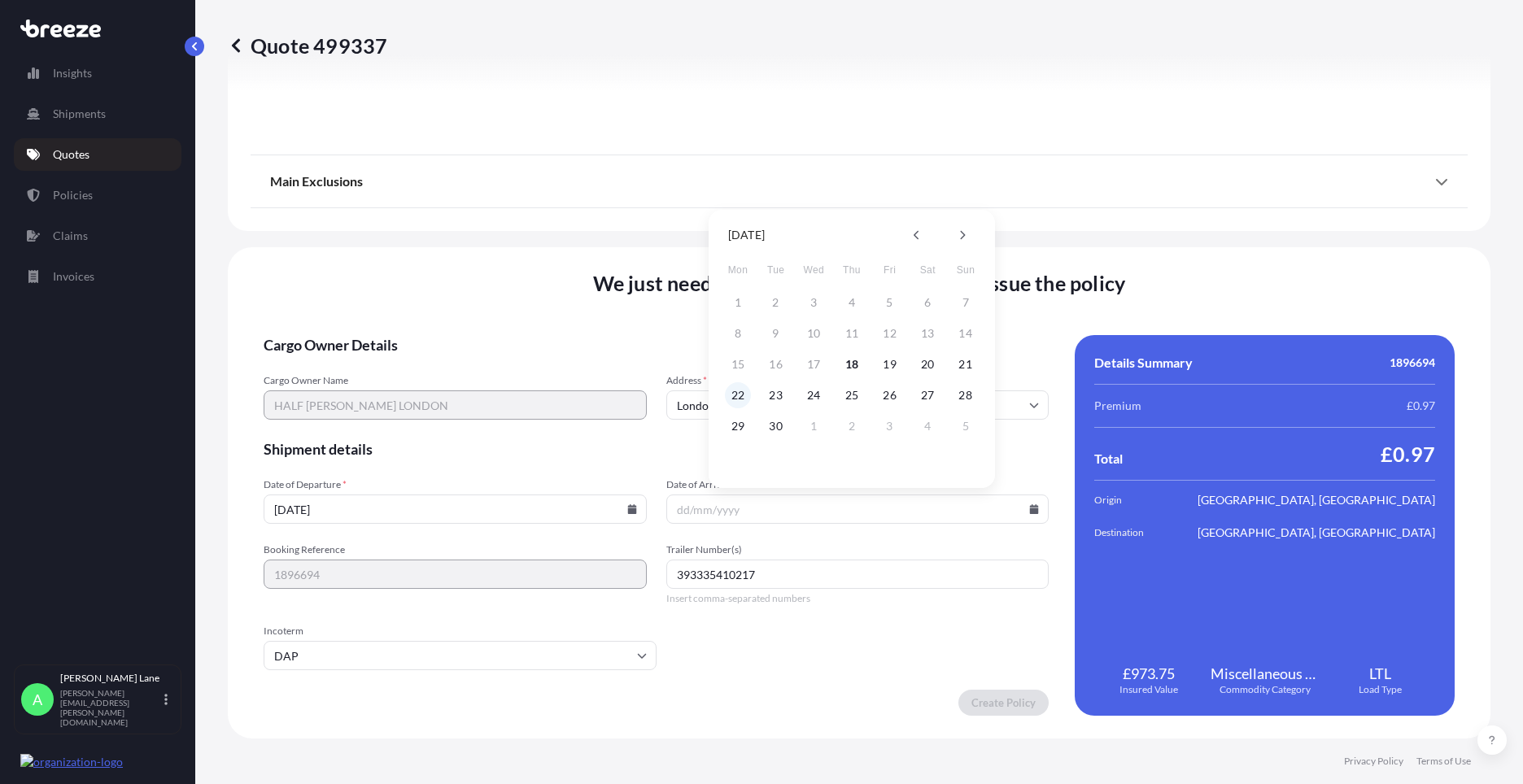
click at [741, 398] on button "22" at bounding box center [738, 395] width 26 height 26
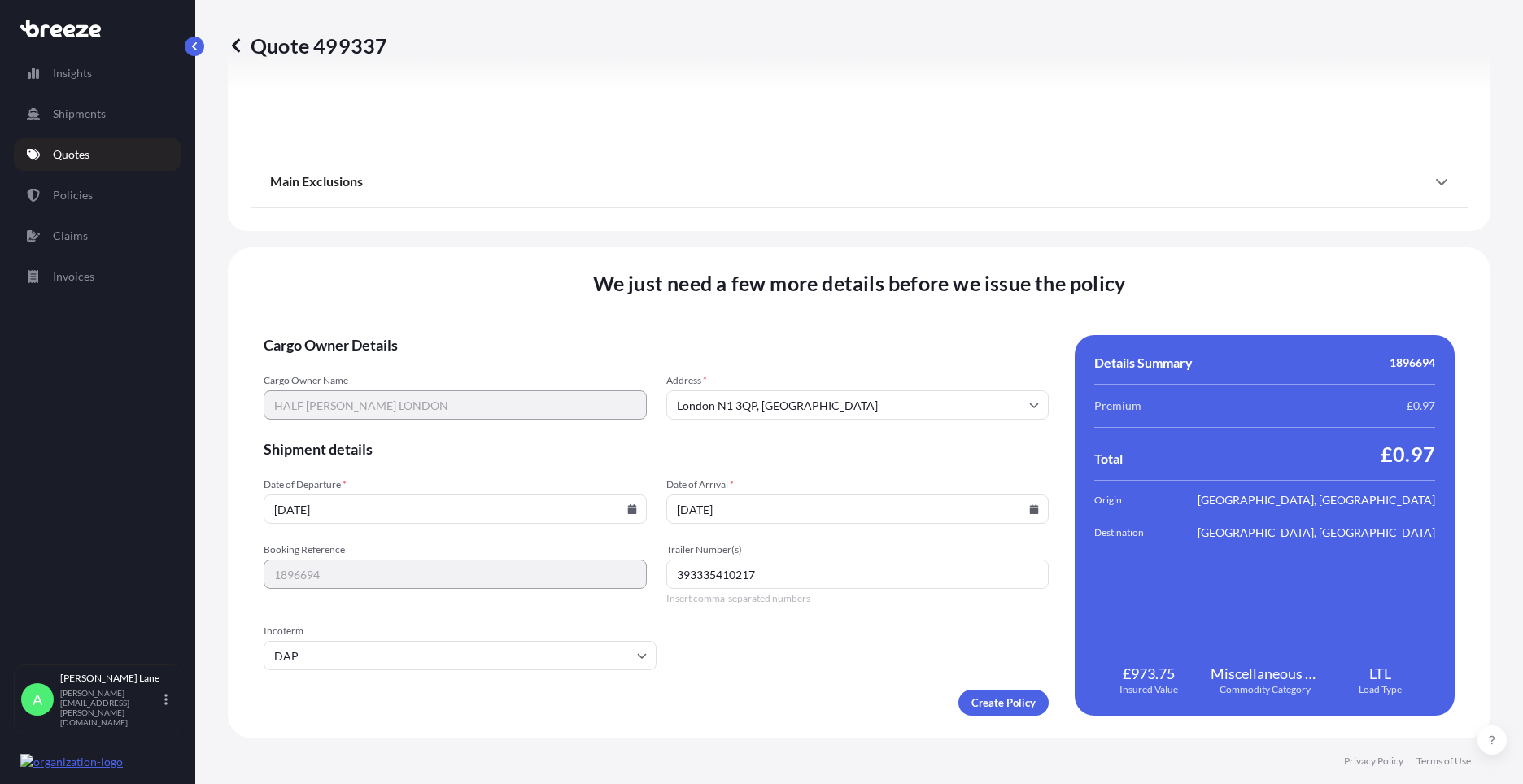
type input "[DATE]"
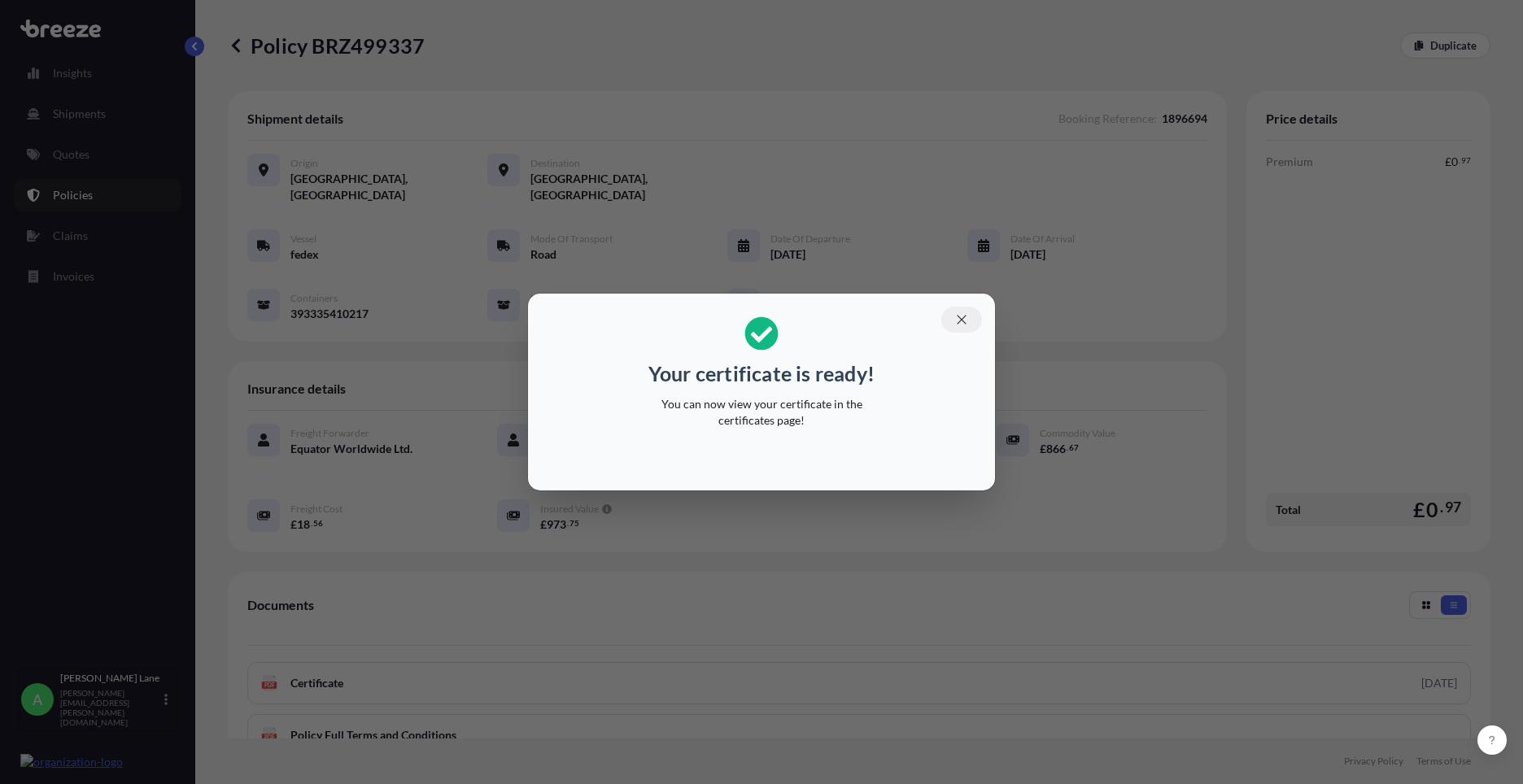
click at [963, 321] on icon "button" at bounding box center [961, 319] width 9 height 9
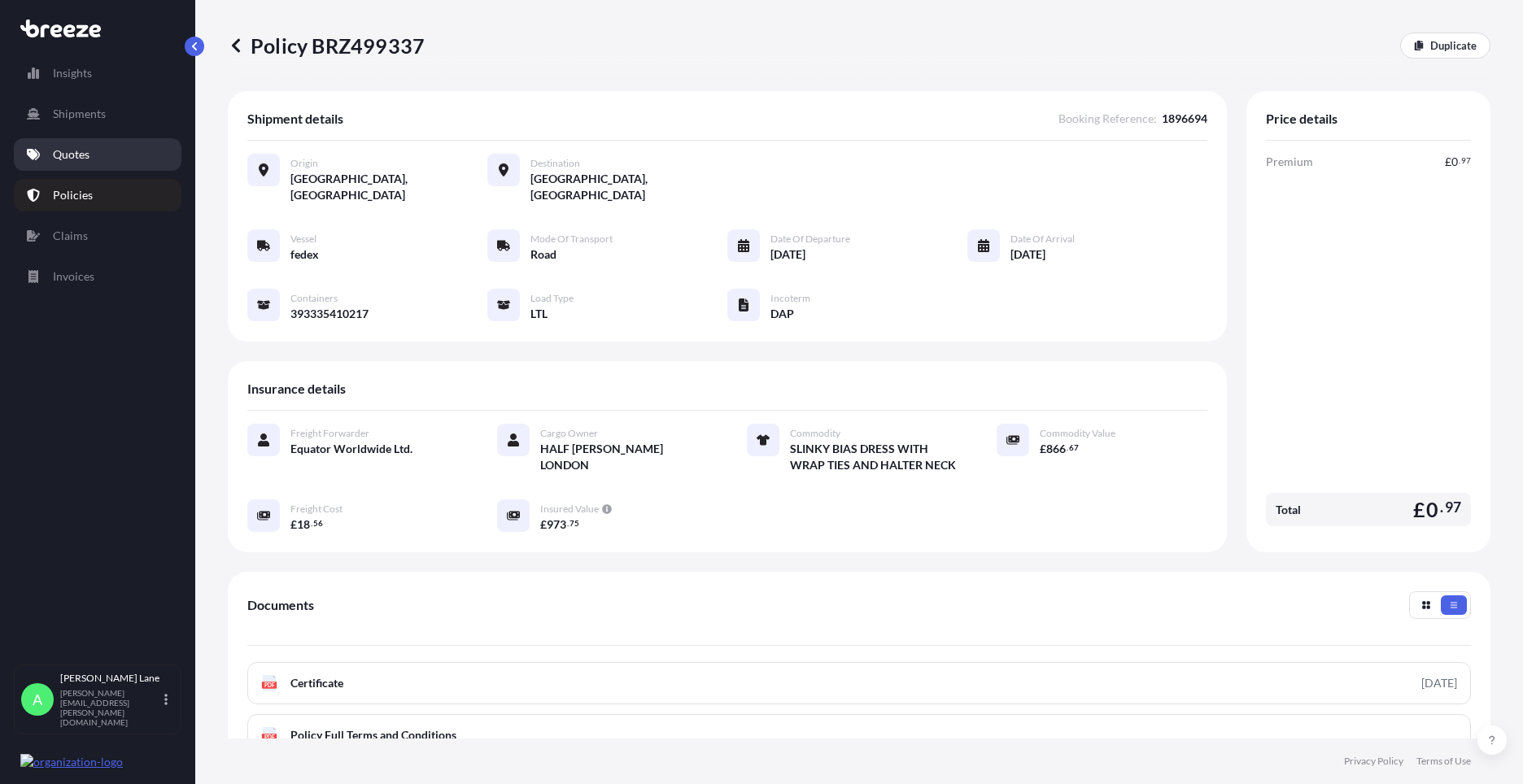
click at [102, 158] on link "Quotes" at bounding box center [97, 153] width 167 height 32
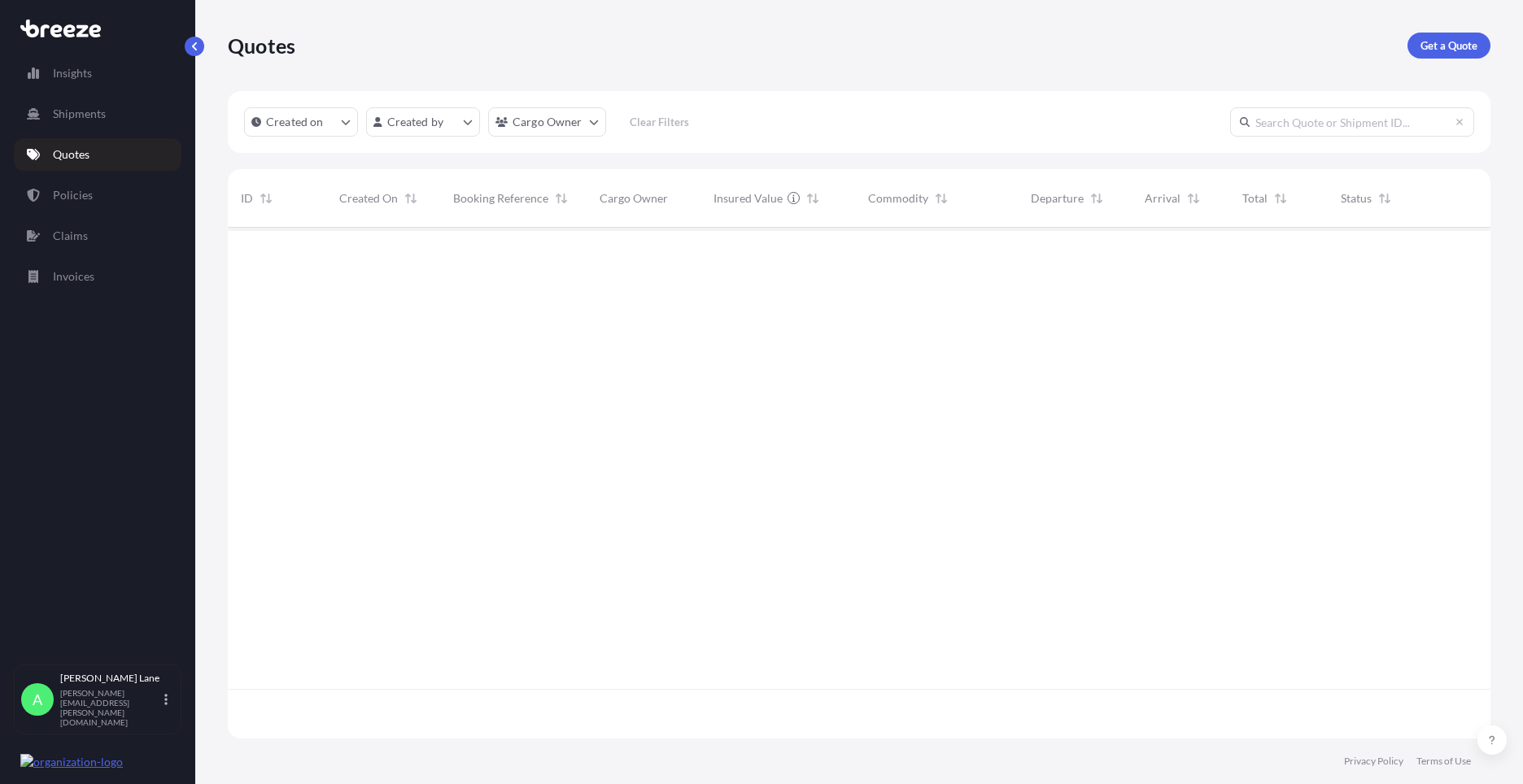
scroll to position [507, 1250]
click at [1436, 40] on p "Get a Quote" at bounding box center [1449, 46] width 57 height 17
select select "Road"
select select "1"
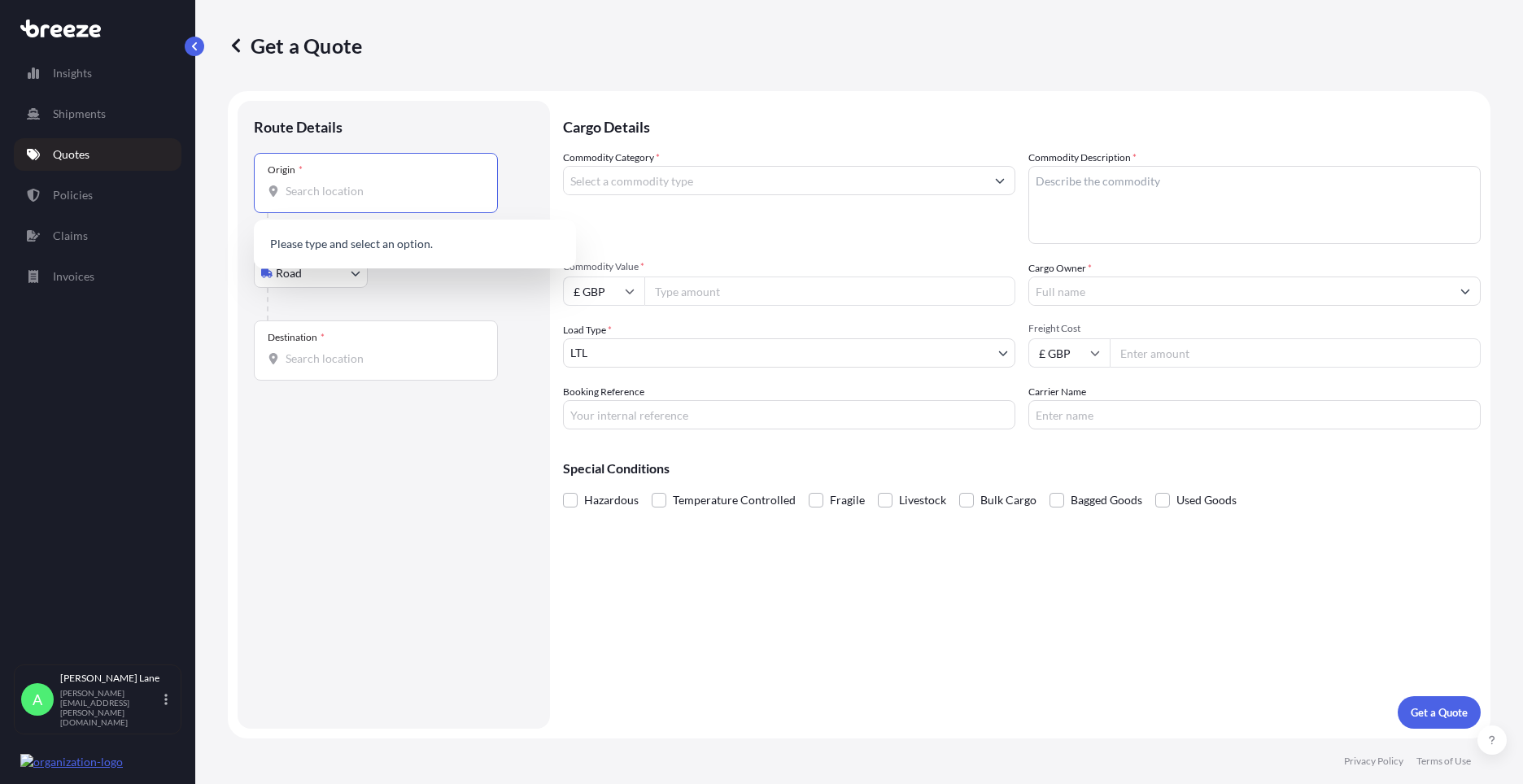
click at [337, 199] on input "Origin *" at bounding box center [381, 191] width 192 height 17
click at [366, 252] on span "London N1 3QP , [GEOGRAPHIC_DATA]" at bounding box center [436, 248] width 254 height 32
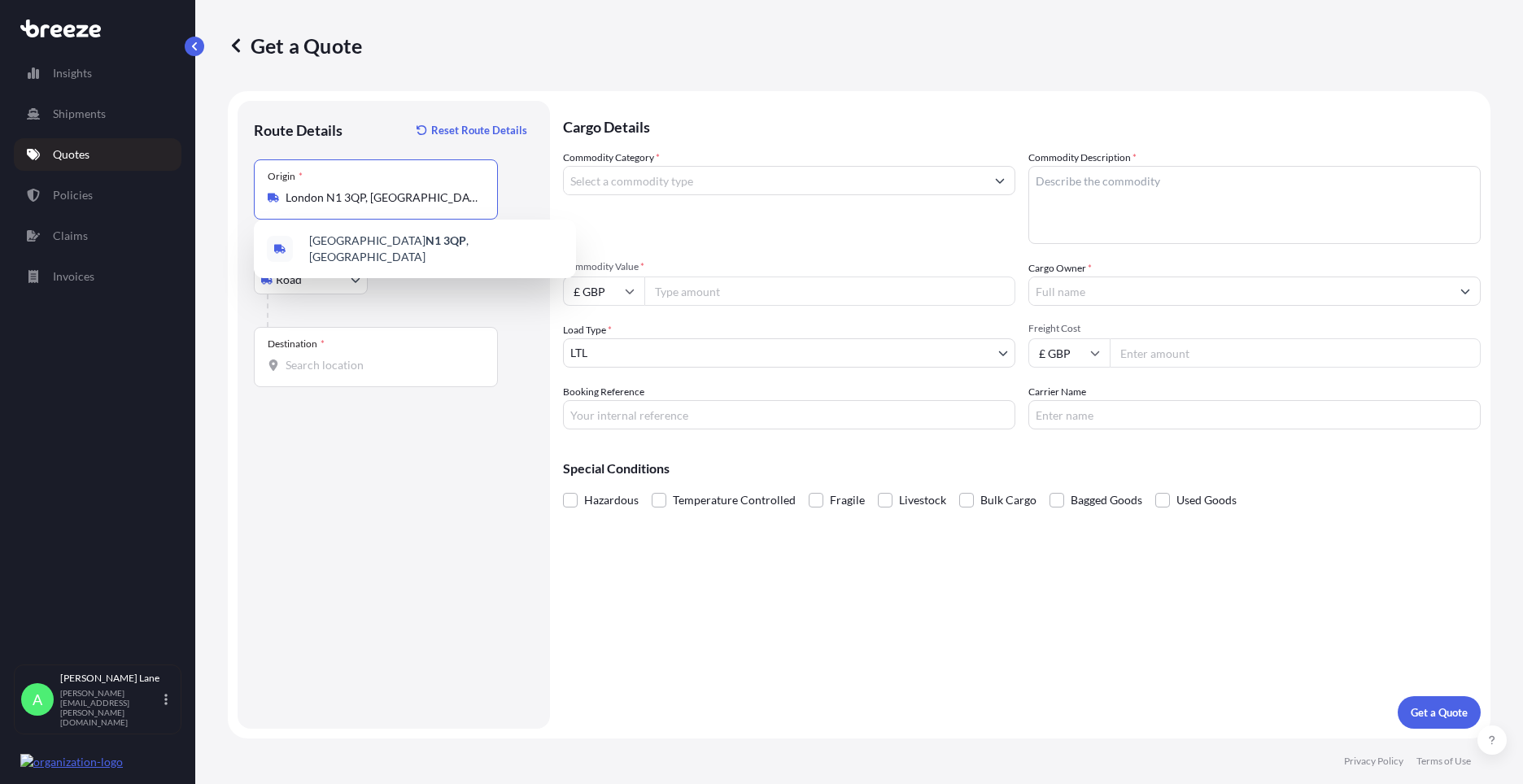
type input "London N1 3QP, [GEOGRAPHIC_DATA]"
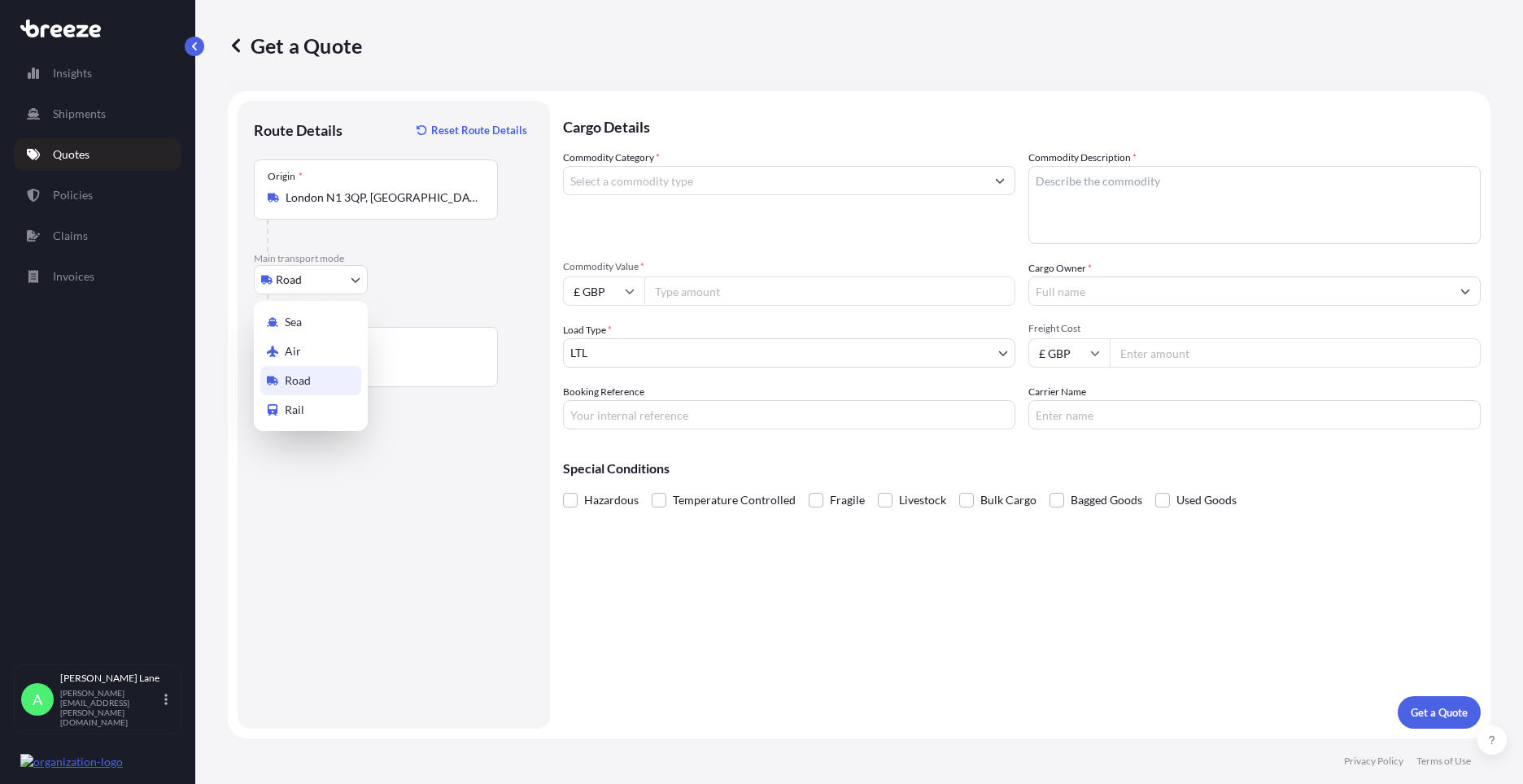
click at [333, 290] on body "0 options available. 5 options available. 1 option available. 0 options availab…" at bounding box center [762, 392] width 1523 height 784
click at [321, 356] on div "Air" at bounding box center [311, 351] width 101 height 29
select select "Air"
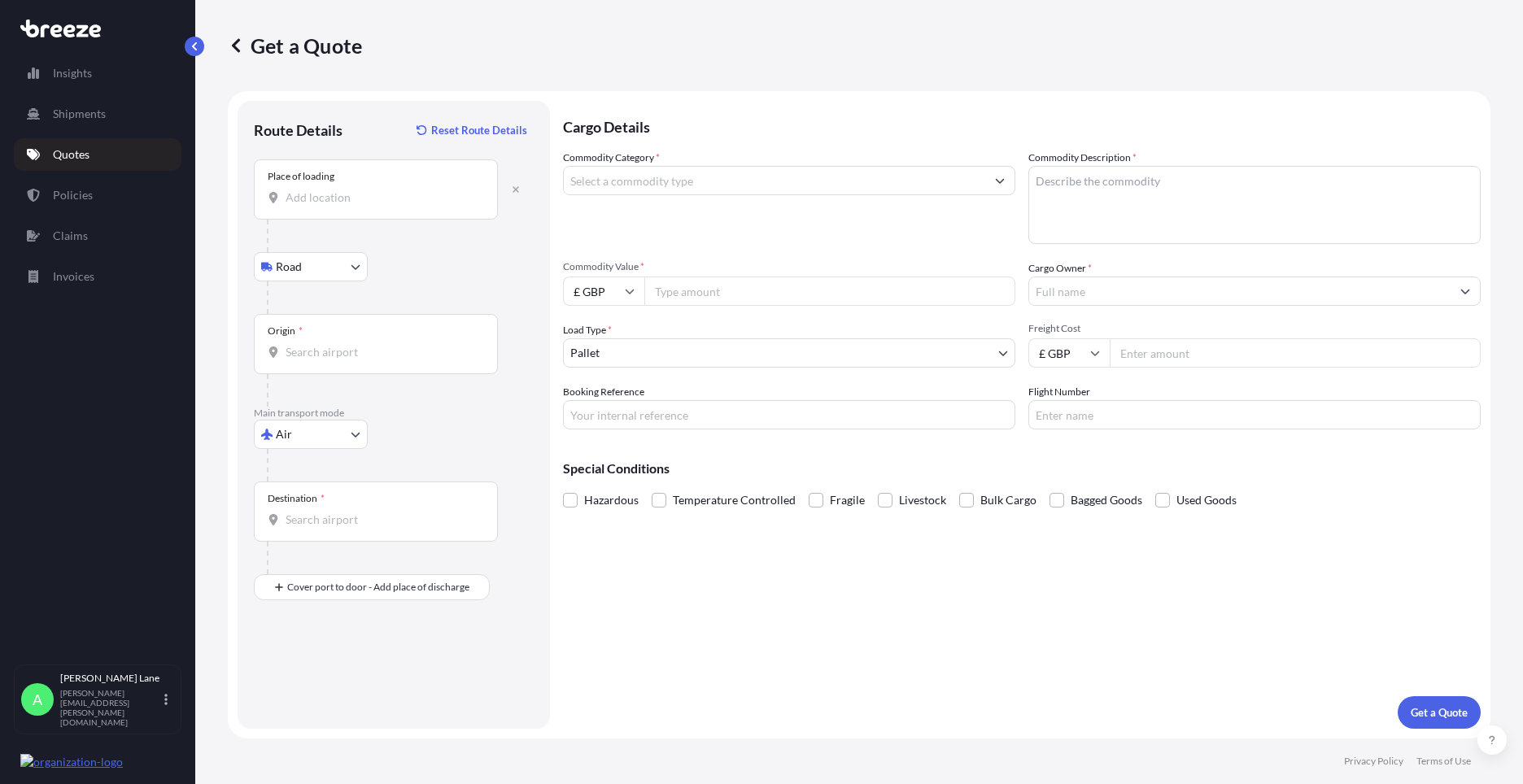
click at [377, 187] on div "Place of loading" at bounding box center [375, 188] width 244 height 60
click at [377, 189] on input "Place of loading" at bounding box center [381, 198] width 192 height 17
click at [395, 248] on span "London N1 3QP , [GEOGRAPHIC_DATA]" at bounding box center [436, 255] width 254 height 32
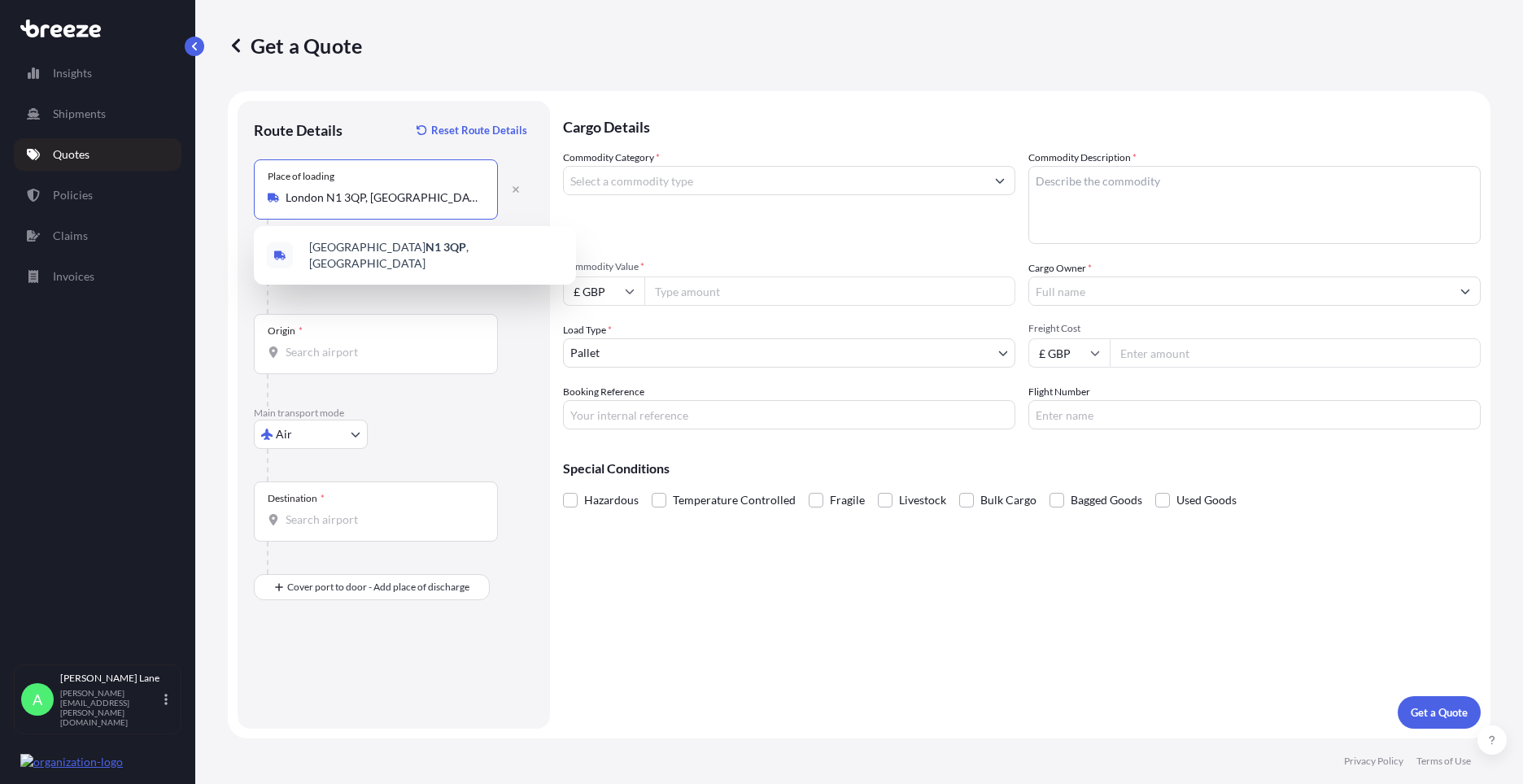
type input "London N1 3QP, [GEOGRAPHIC_DATA]"
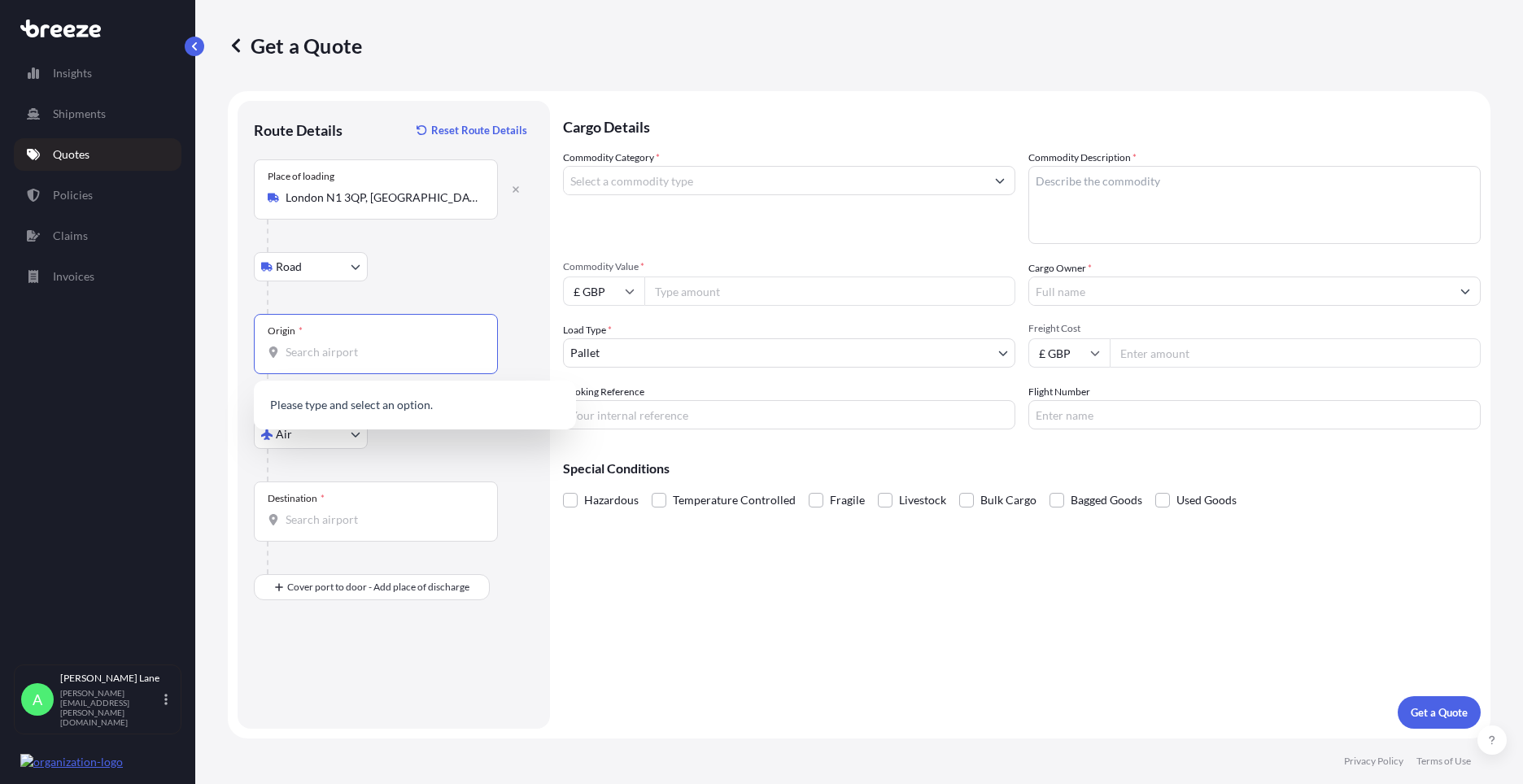
click at [351, 351] on input "Origin *" at bounding box center [381, 352] width 192 height 17
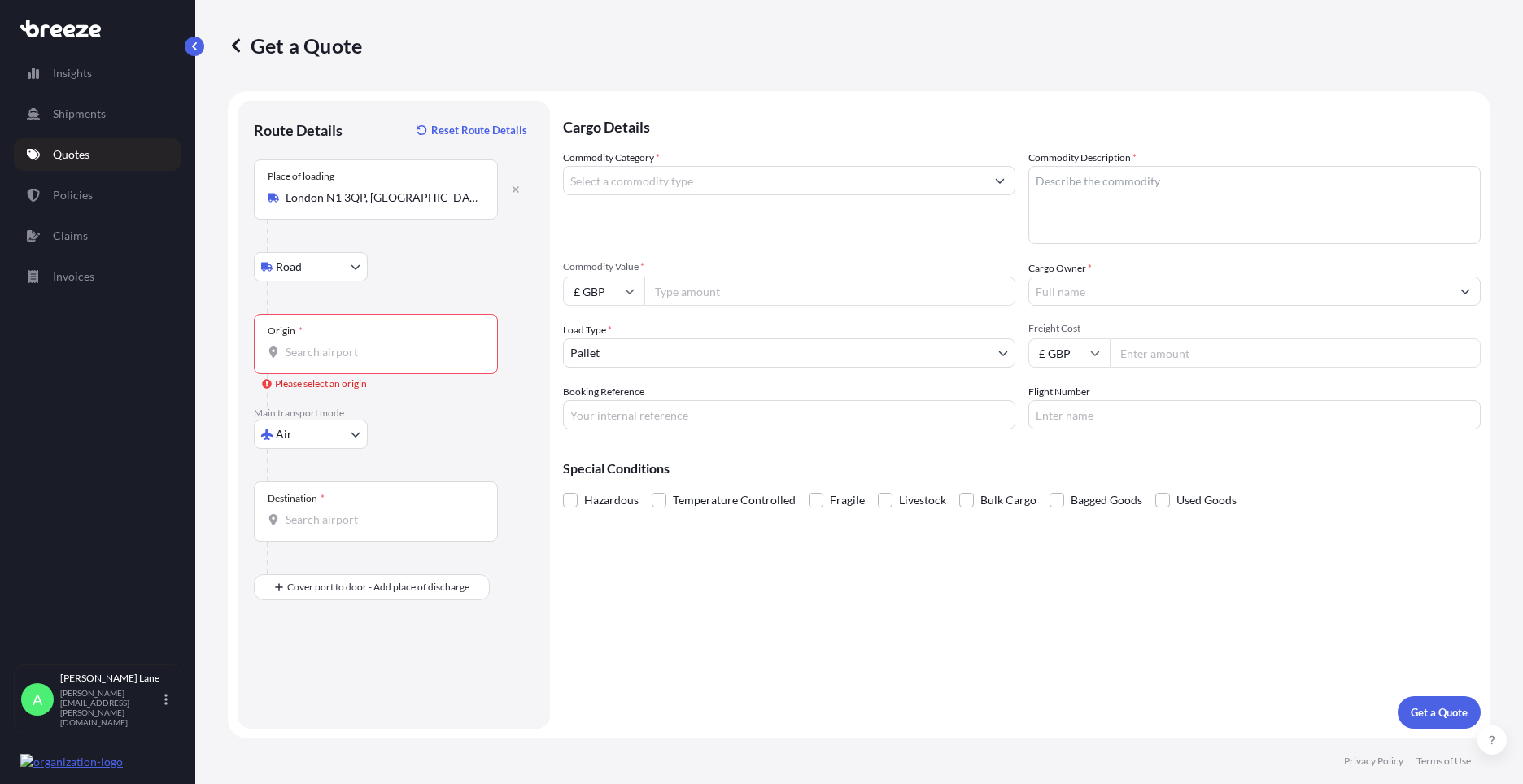
click at [382, 345] on input "Origin * Please select an origin" at bounding box center [381, 352] width 192 height 17
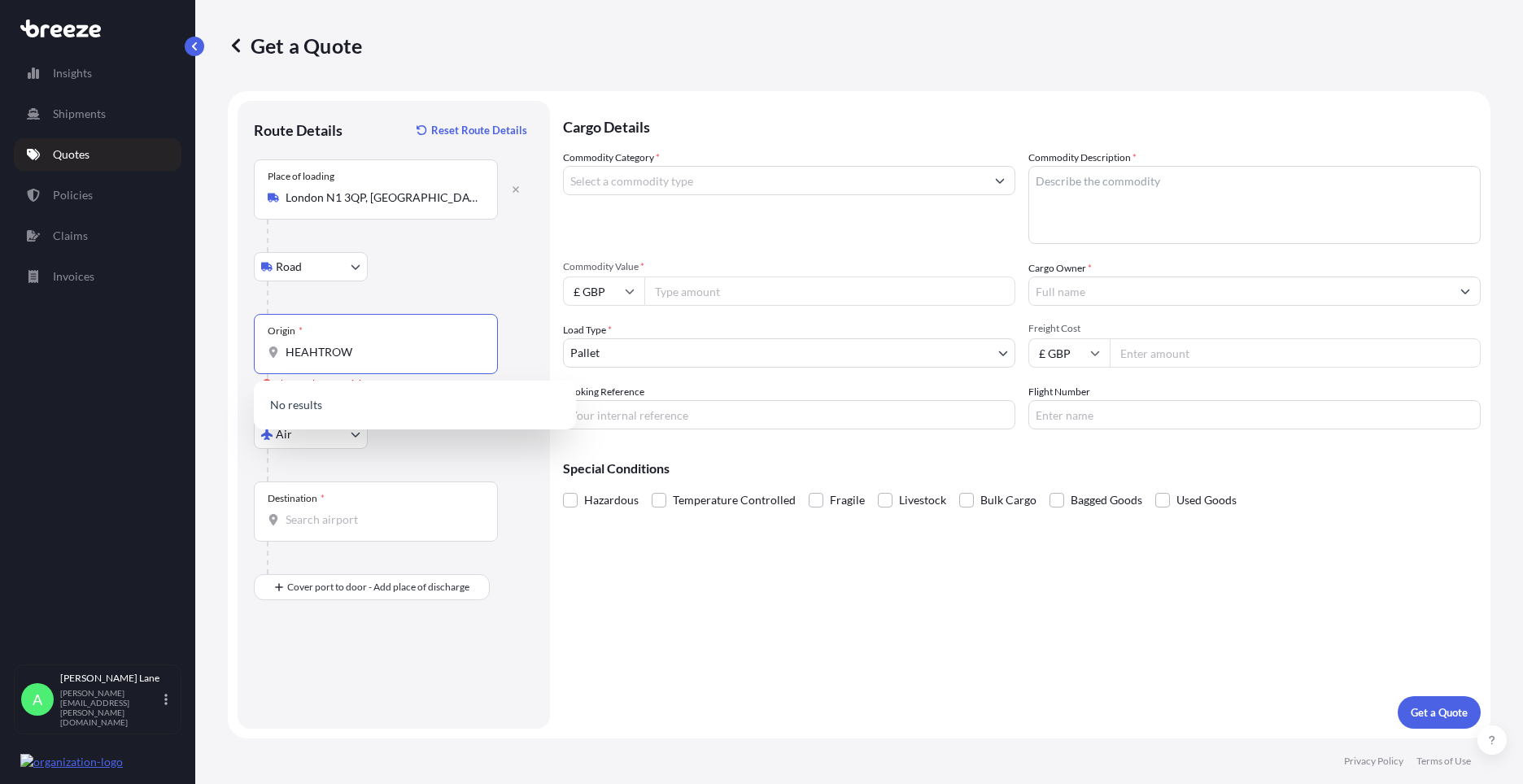
drag, startPoint x: 370, startPoint y: 356, endPoint x: 258, endPoint y: 356, distance: 112.0
click at [258, 356] on div "Origin * HEAHTROW" at bounding box center [375, 343] width 244 height 60
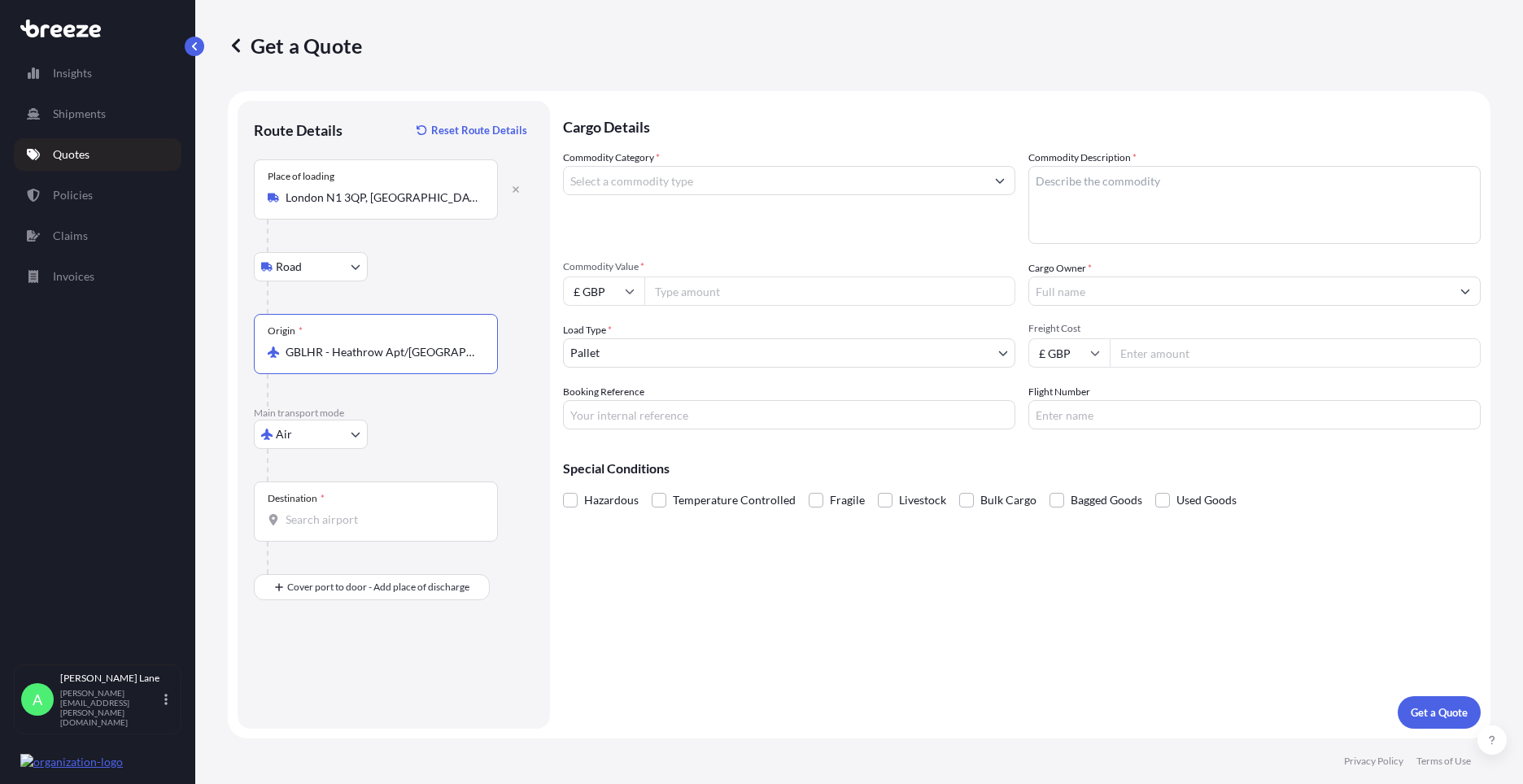
type input "GBLHR - Heathrow Apt/[GEOGRAPHIC_DATA], [GEOGRAPHIC_DATA]"
click at [332, 519] on input "Destination *" at bounding box center [381, 519] width 192 height 17
type input "USCHI / MDW - [GEOGRAPHIC_DATA], [GEOGRAPHIC_DATA]"
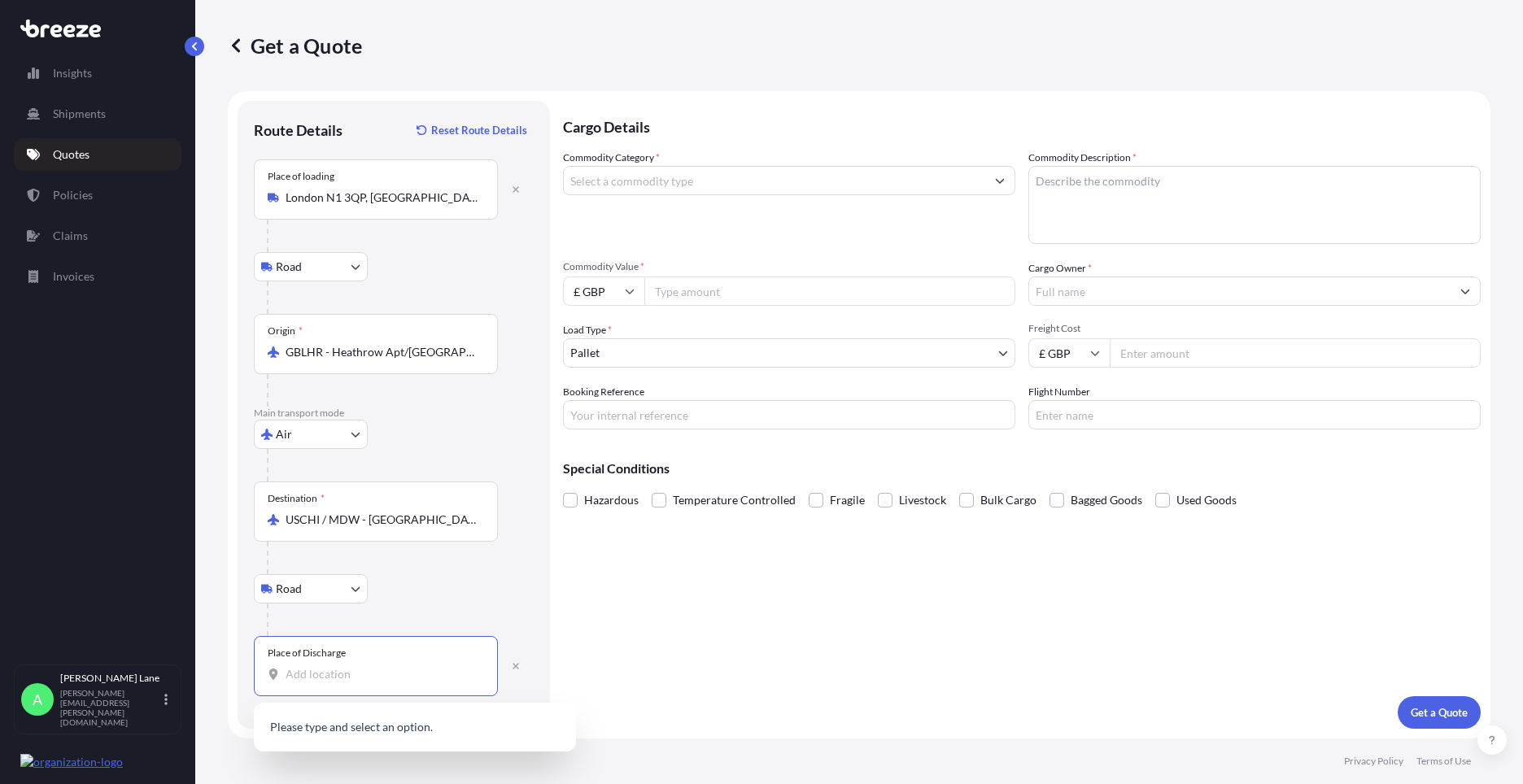
paste input "60611"
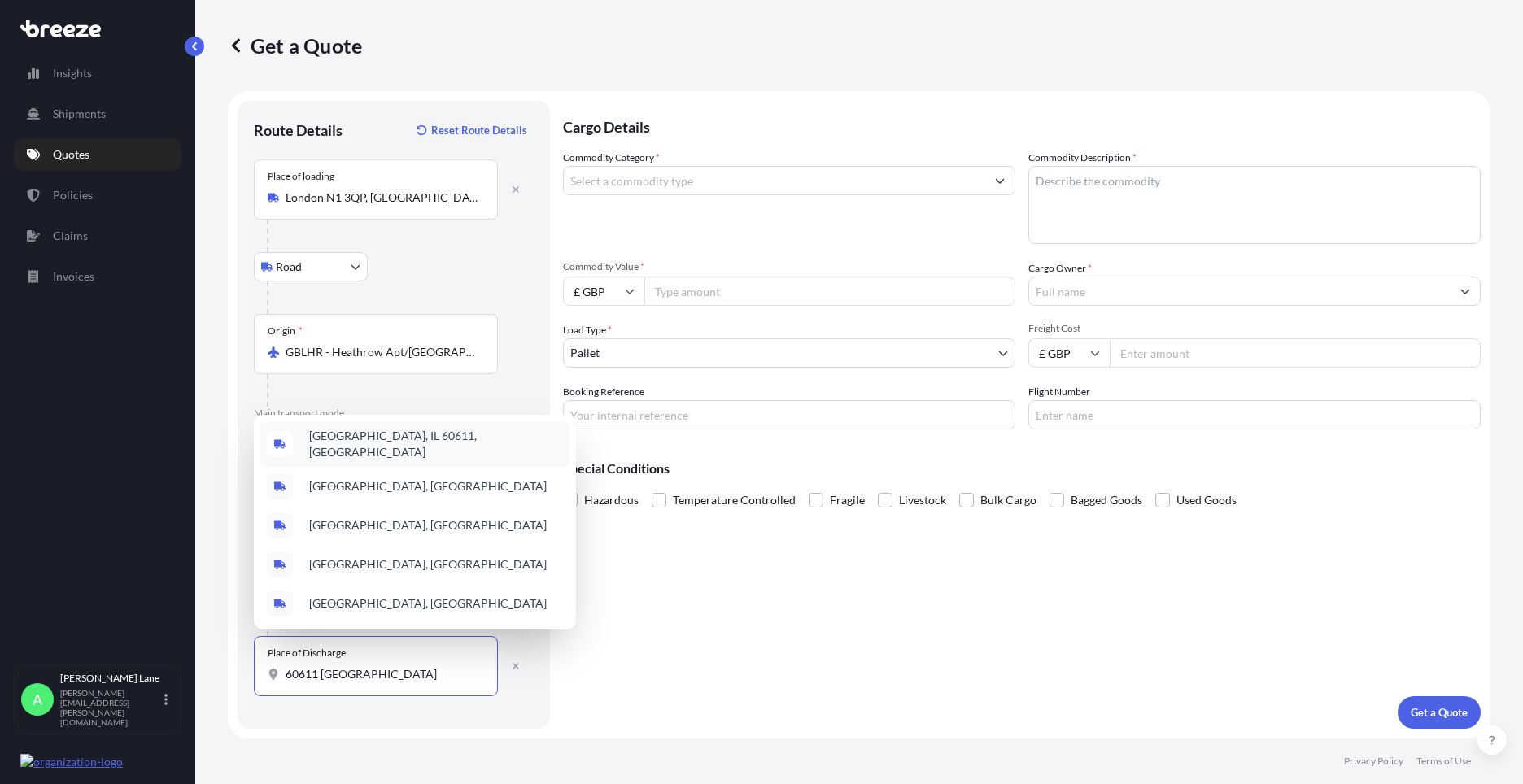
click at [398, 447] on span "[GEOGRAPHIC_DATA], IL 60611, [GEOGRAPHIC_DATA]" at bounding box center [436, 443] width 254 height 32
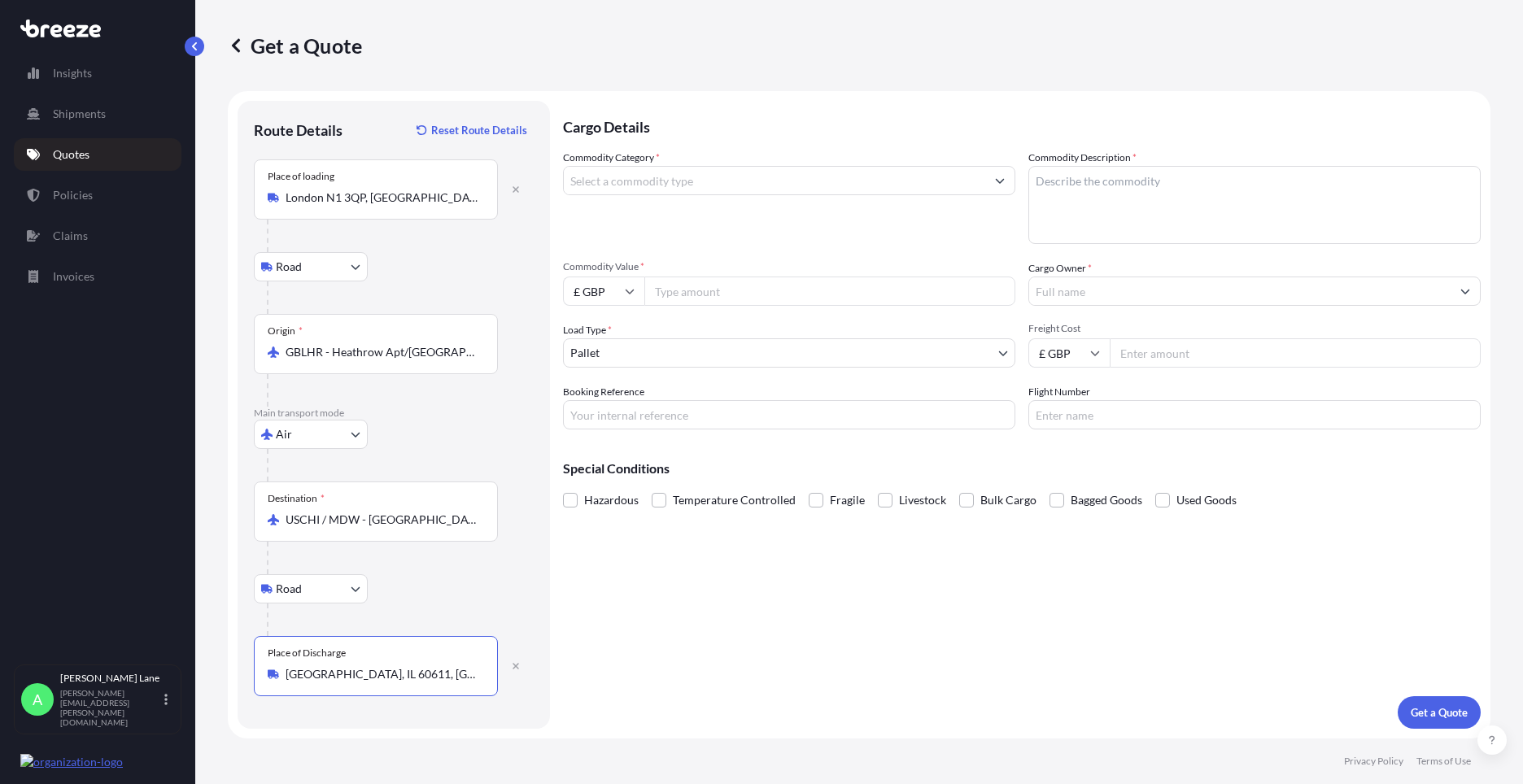
type input "[GEOGRAPHIC_DATA], IL 60611, [GEOGRAPHIC_DATA]"
click at [718, 179] on input "Commodity Category *" at bounding box center [774, 180] width 421 height 29
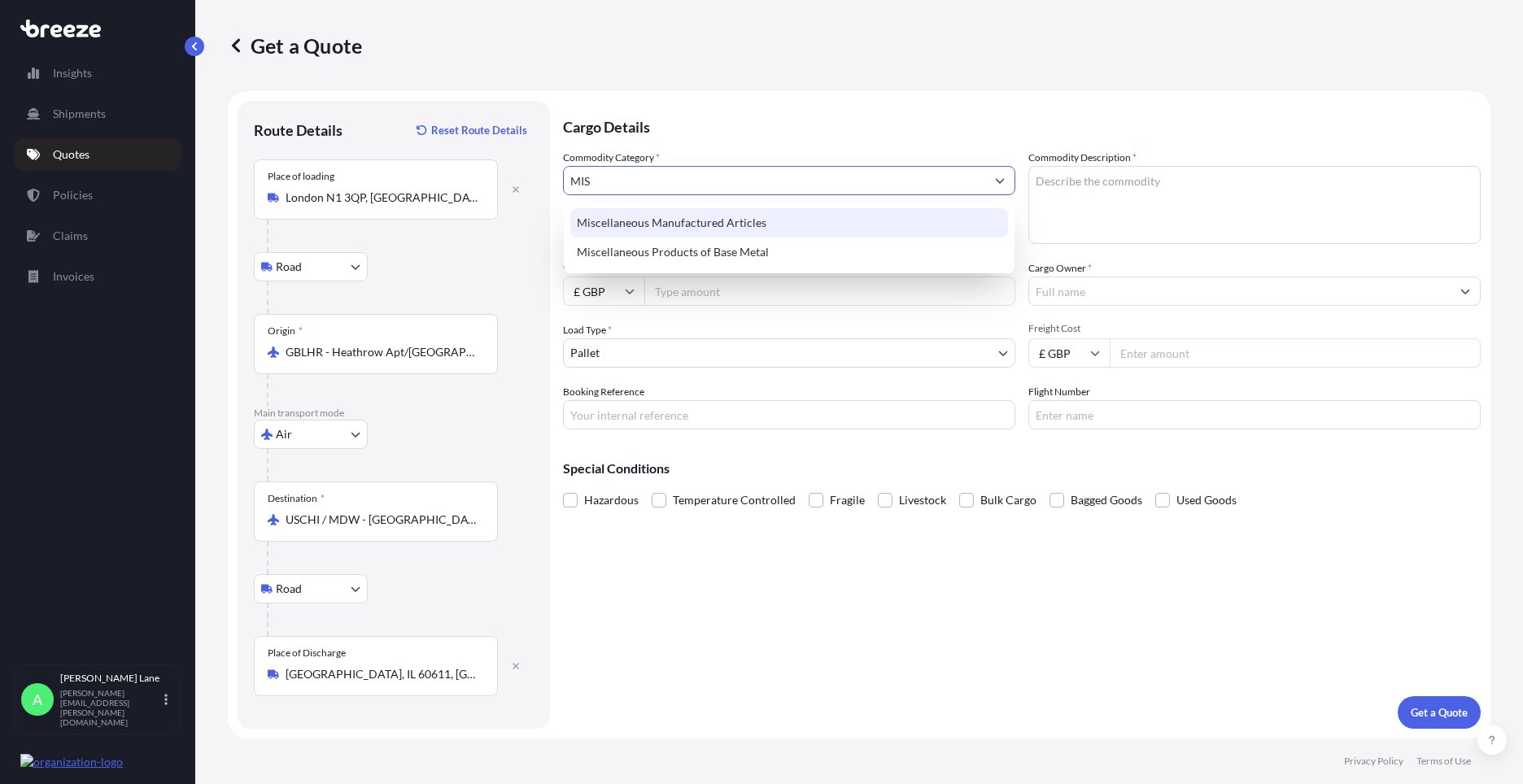
click at [723, 215] on div "Miscellaneous Manufactured Articles" at bounding box center [789, 222] width 438 height 29
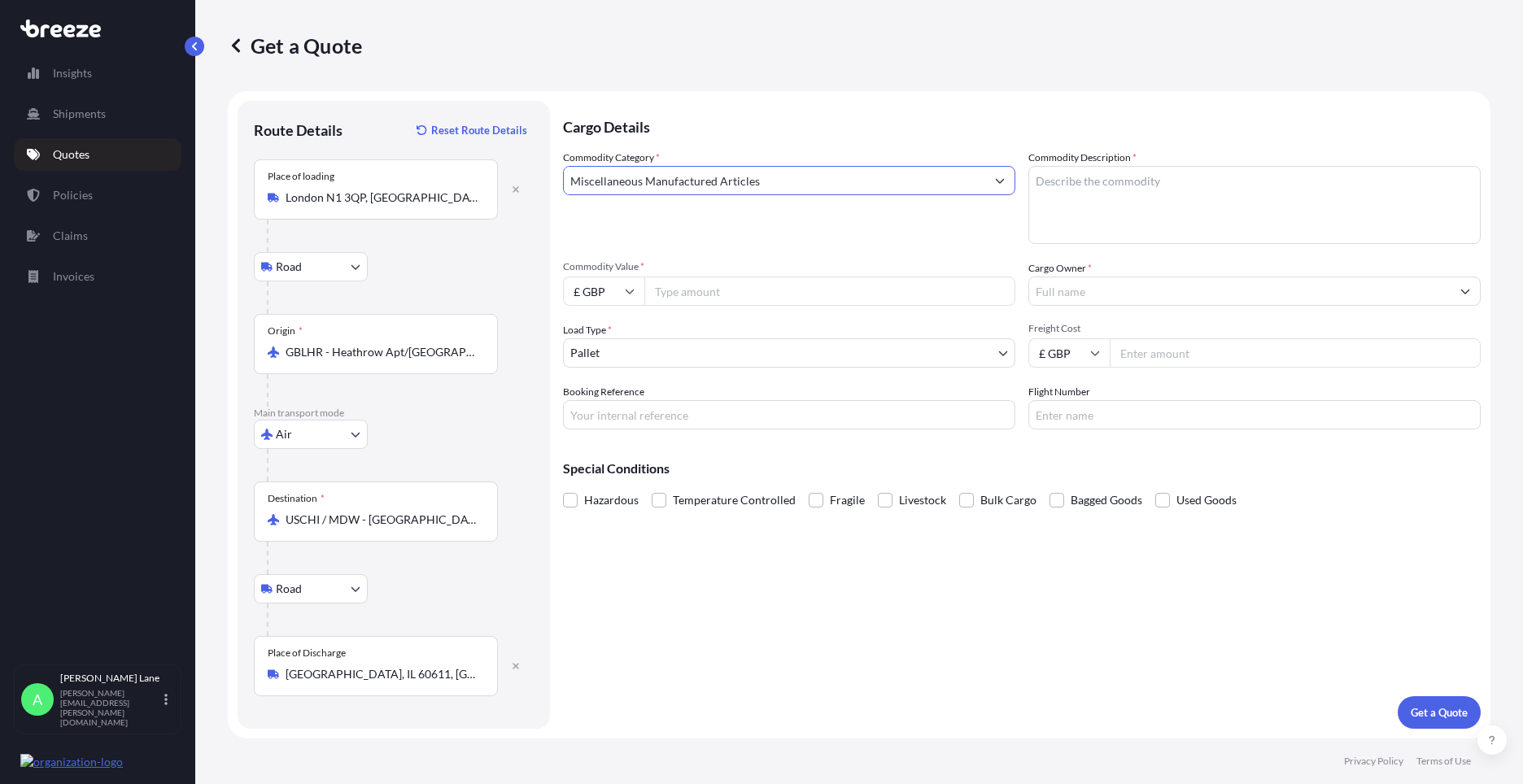
type input "Miscellaneous Manufactured Articles"
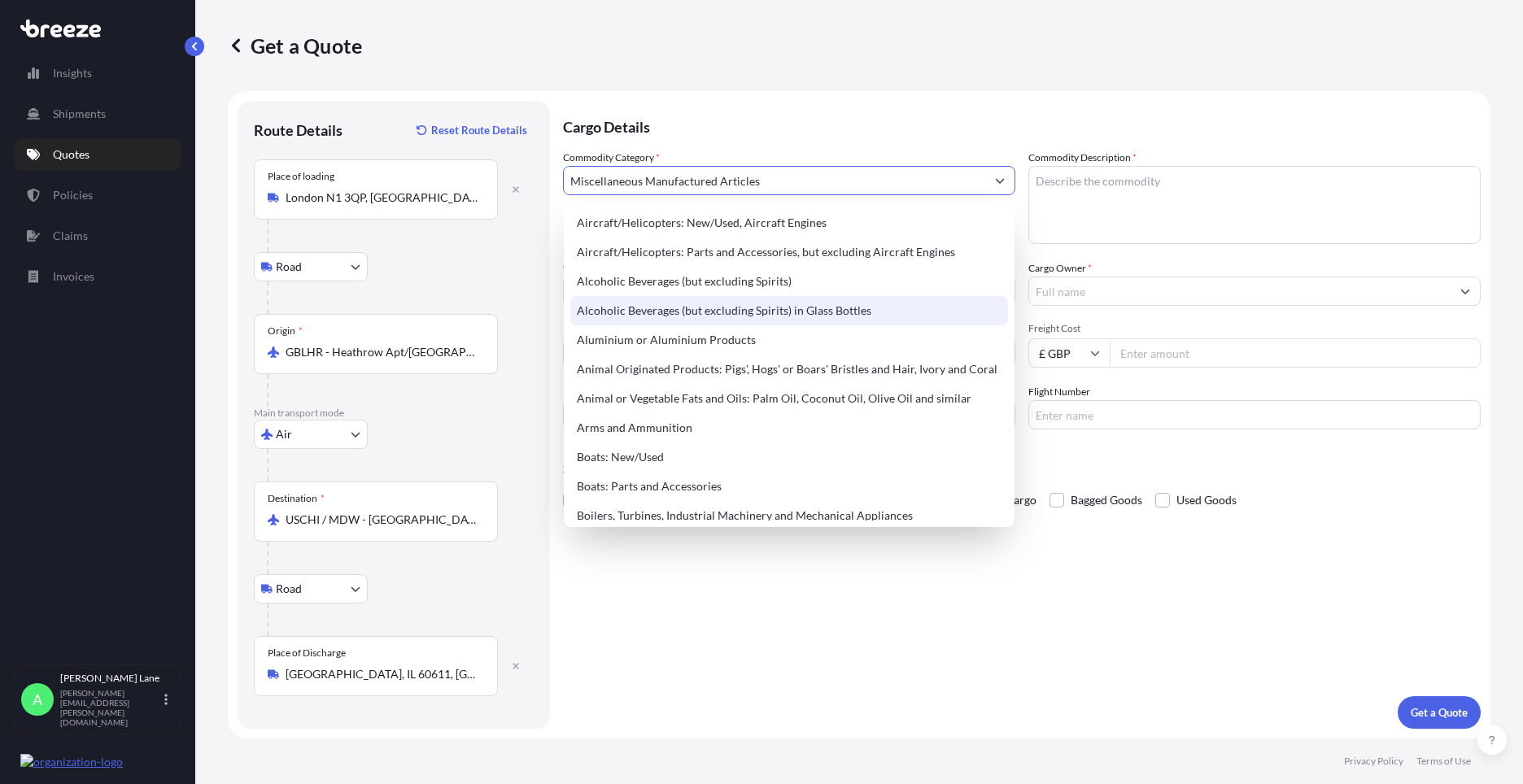
click at [1173, 672] on div "Cargo Details Commodity Category * Miscellaneous Manufactured Articles Commodit…" at bounding box center [1022, 415] width 918 height 628
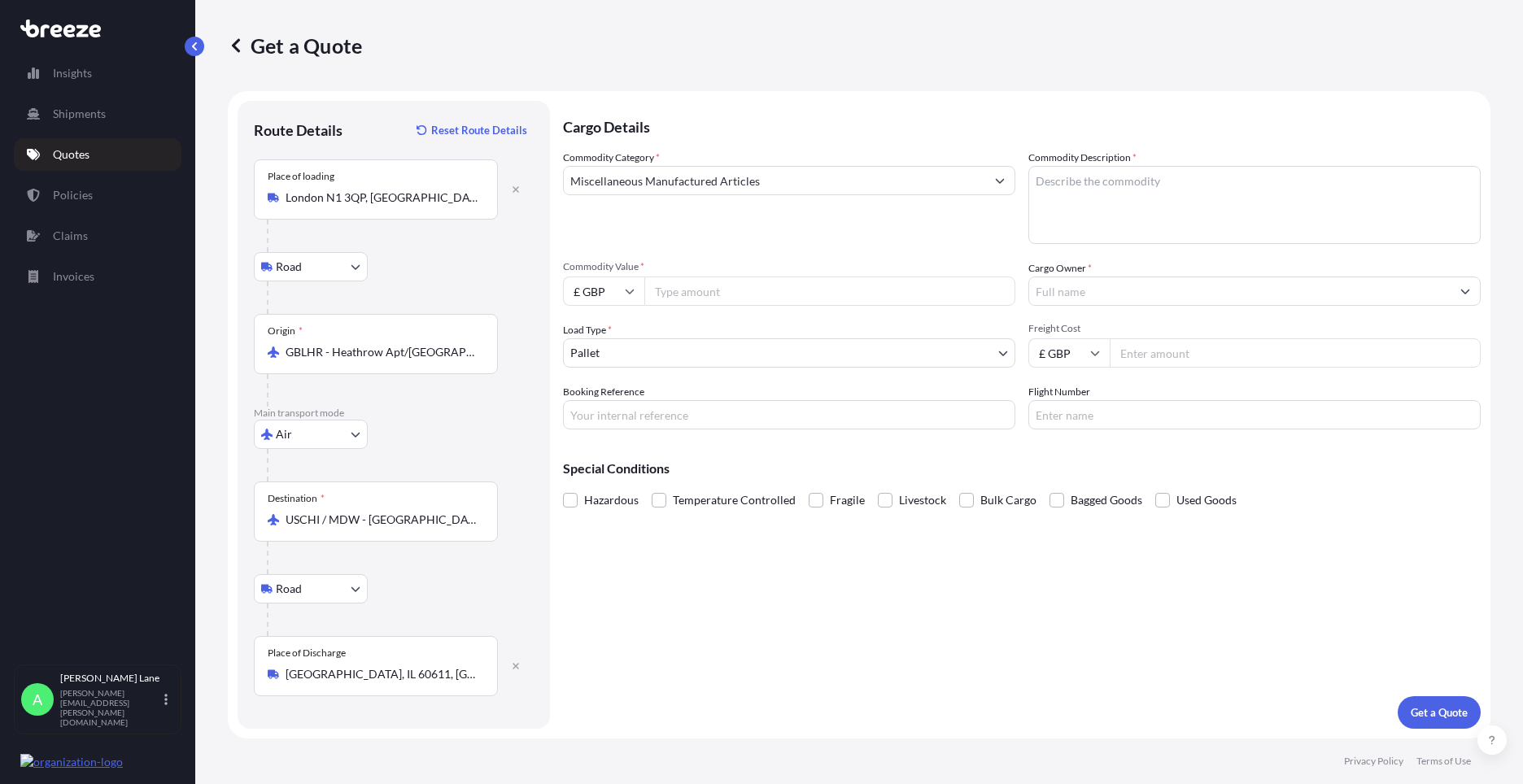
click at [711, 289] on input "Commodity Value *" at bounding box center [829, 291] width 371 height 29
type input "500"
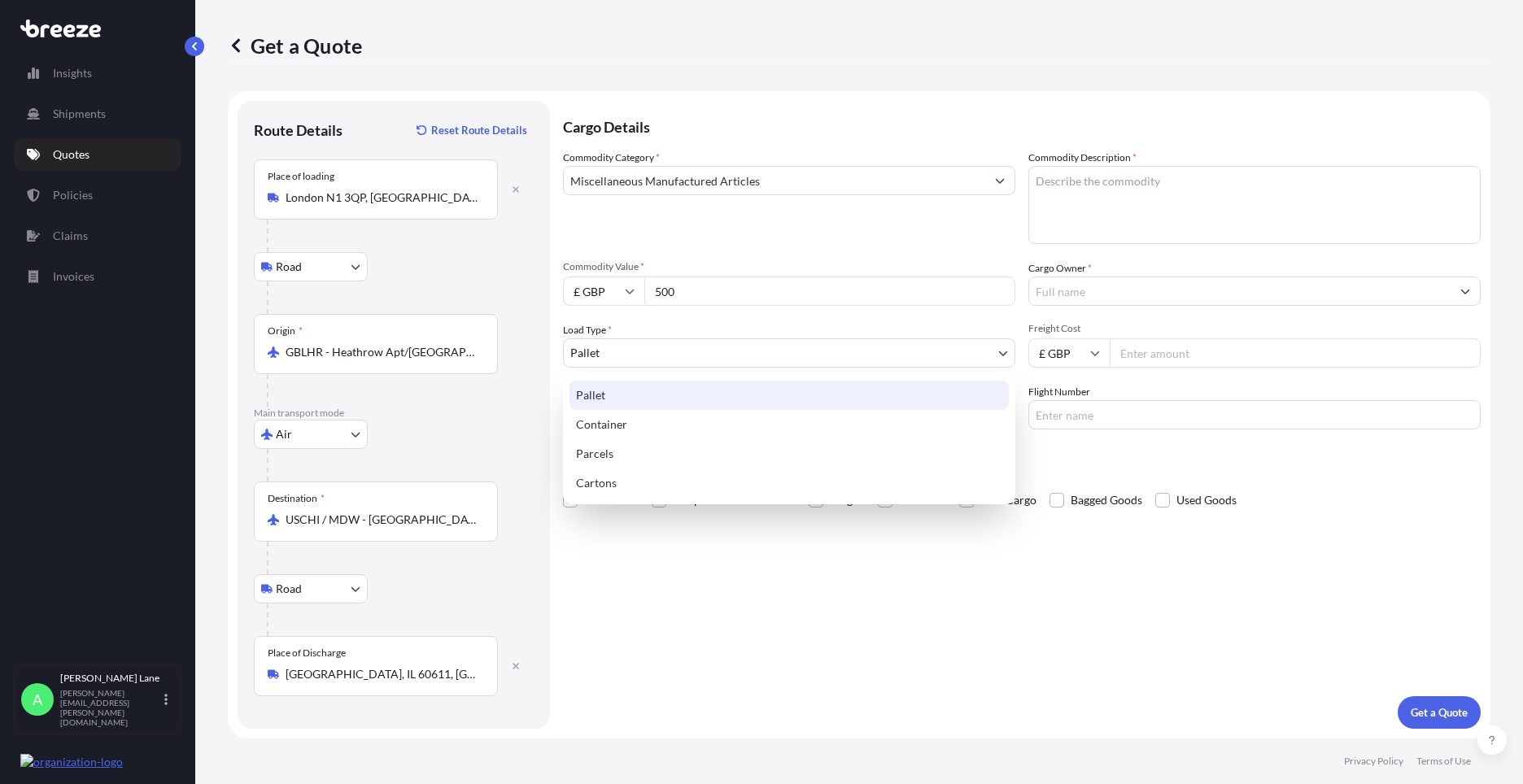
click at [678, 355] on body "140 options available. Insights Shipments Quotes Policies Claims Invoices A [PE…" at bounding box center [762, 392] width 1523 height 784
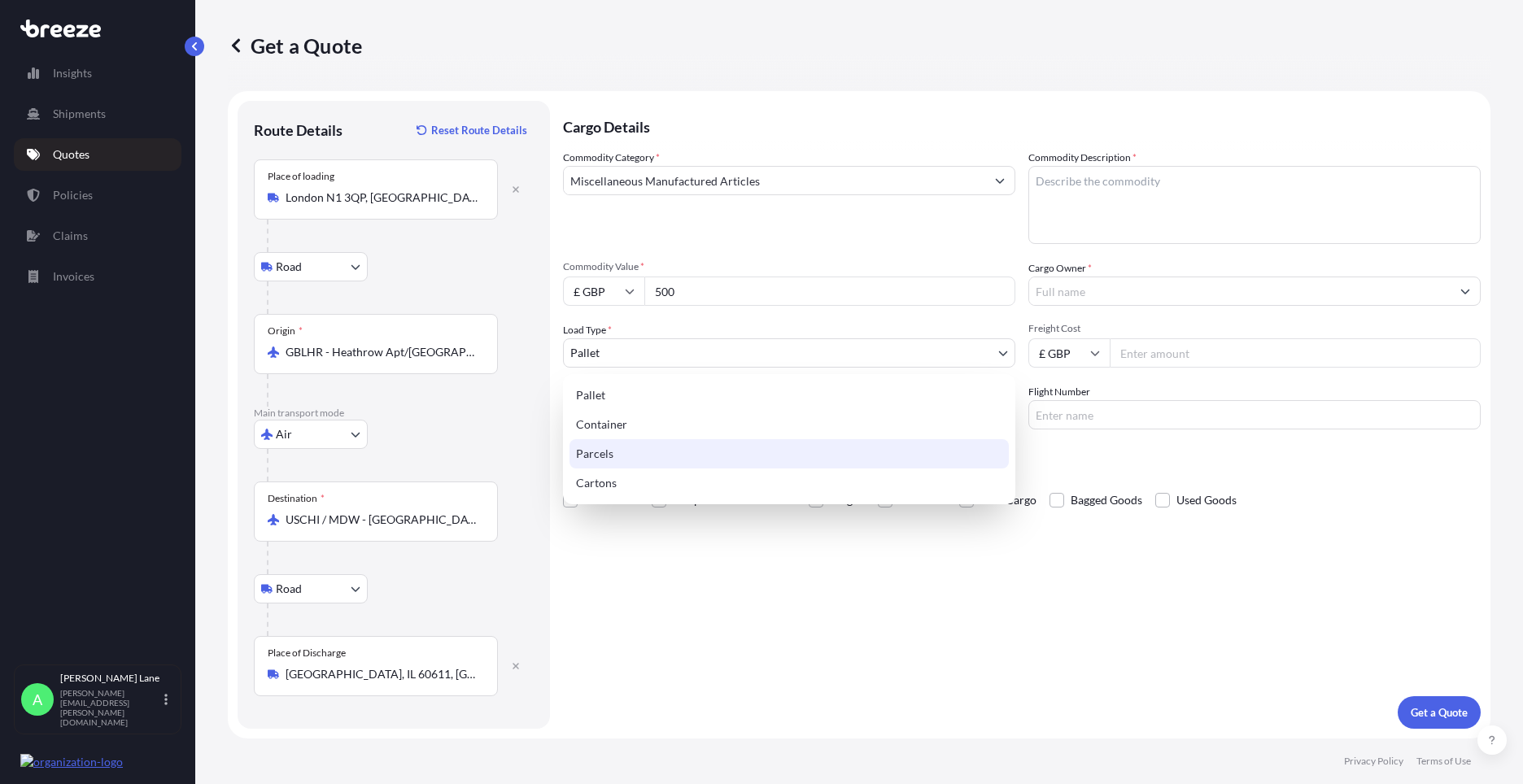
click at [632, 457] on div "Parcels" at bounding box center [789, 454] width 440 height 29
select select "3"
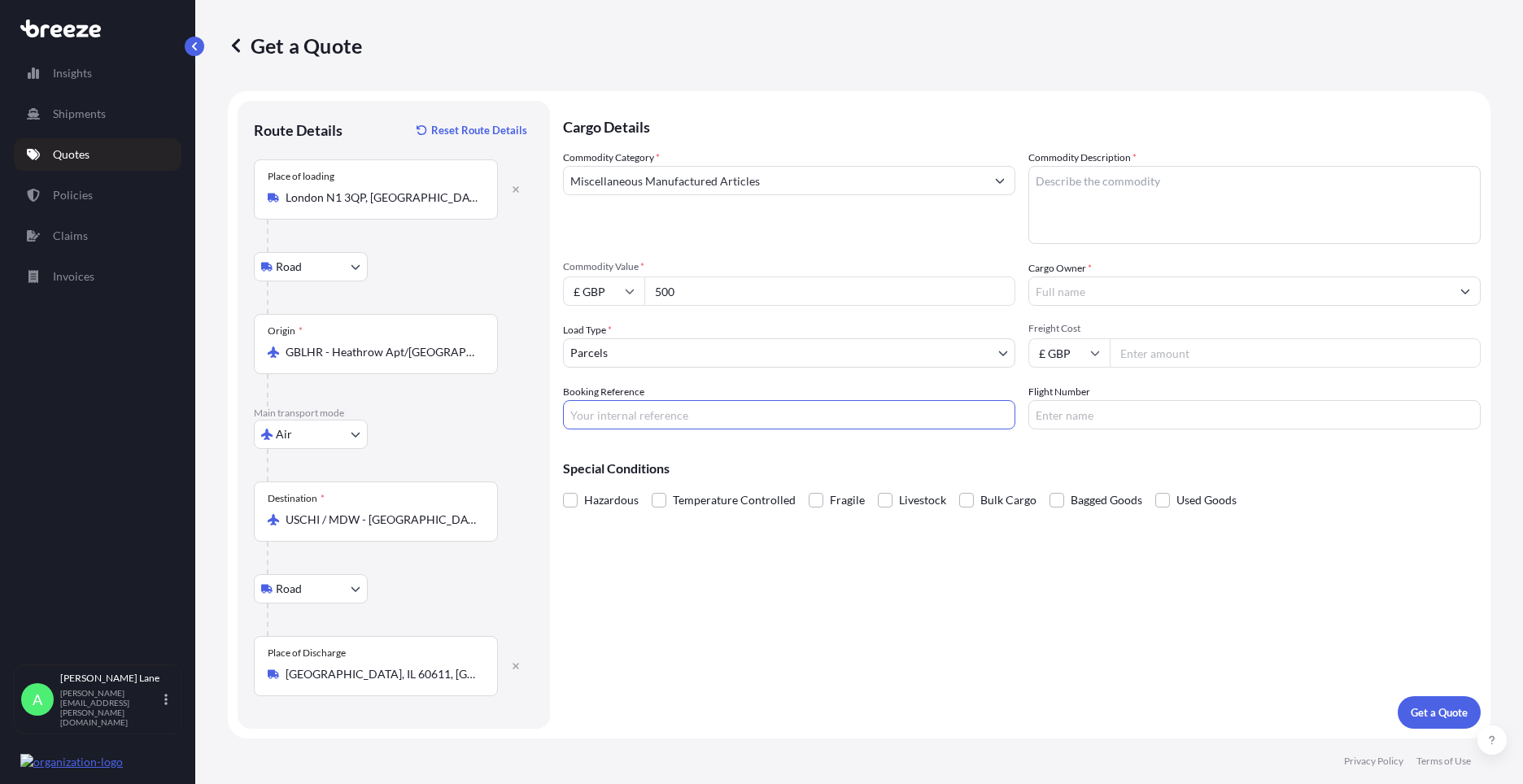
click at [688, 403] on input "Booking Reference" at bounding box center [789, 415] width 452 height 29
paste input "1896693"
type input "1896693"
paste textarea "STRAIGHT NECK BONNED CORSET WITH DROP WAIST"
type textarea "STRAIGHT NECK BONNED CORSET WITH DROP WAIST"
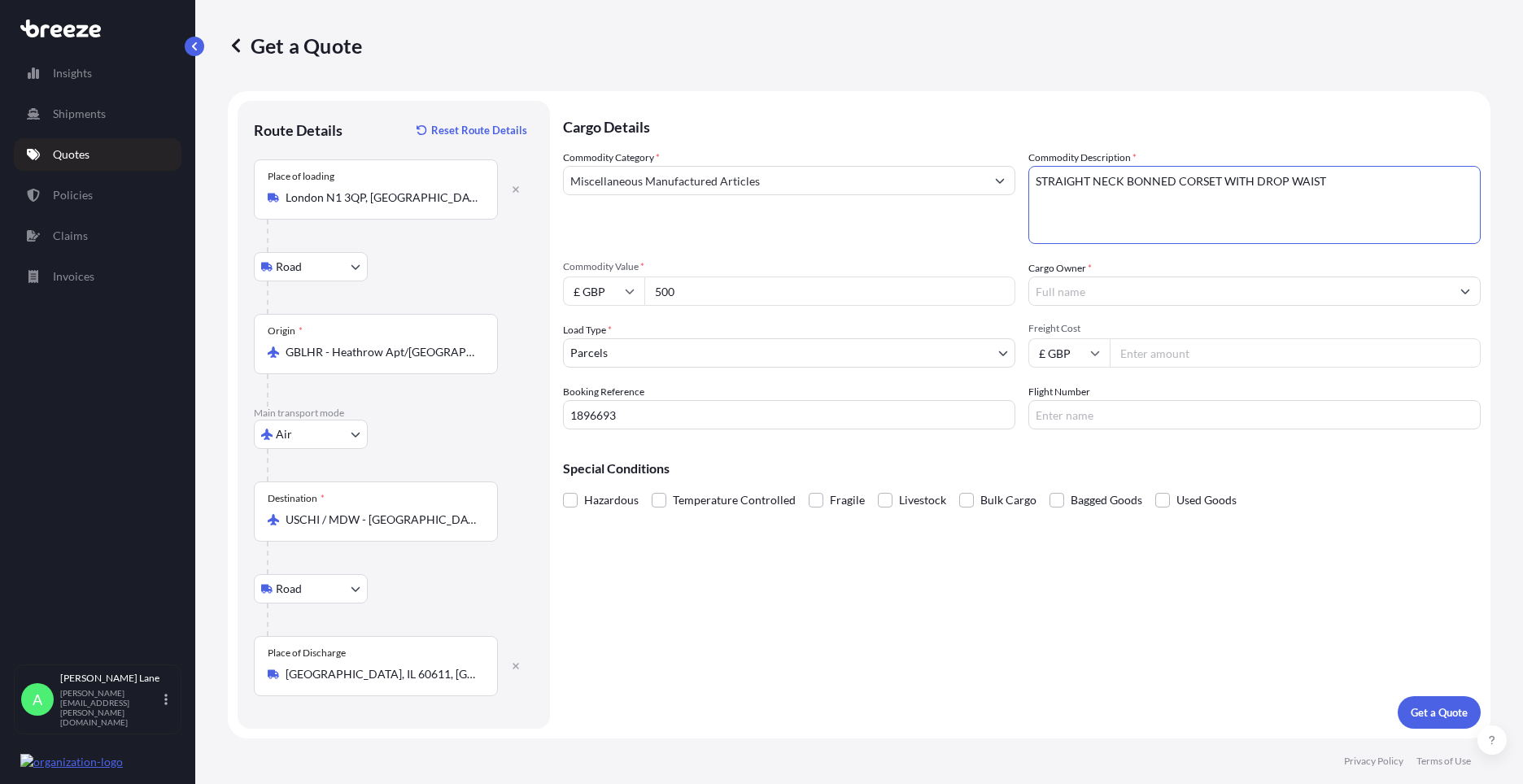
click at [1113, 293] on input "Cargo Owner *" at bounding box center [1240, 291] width 421 height 29
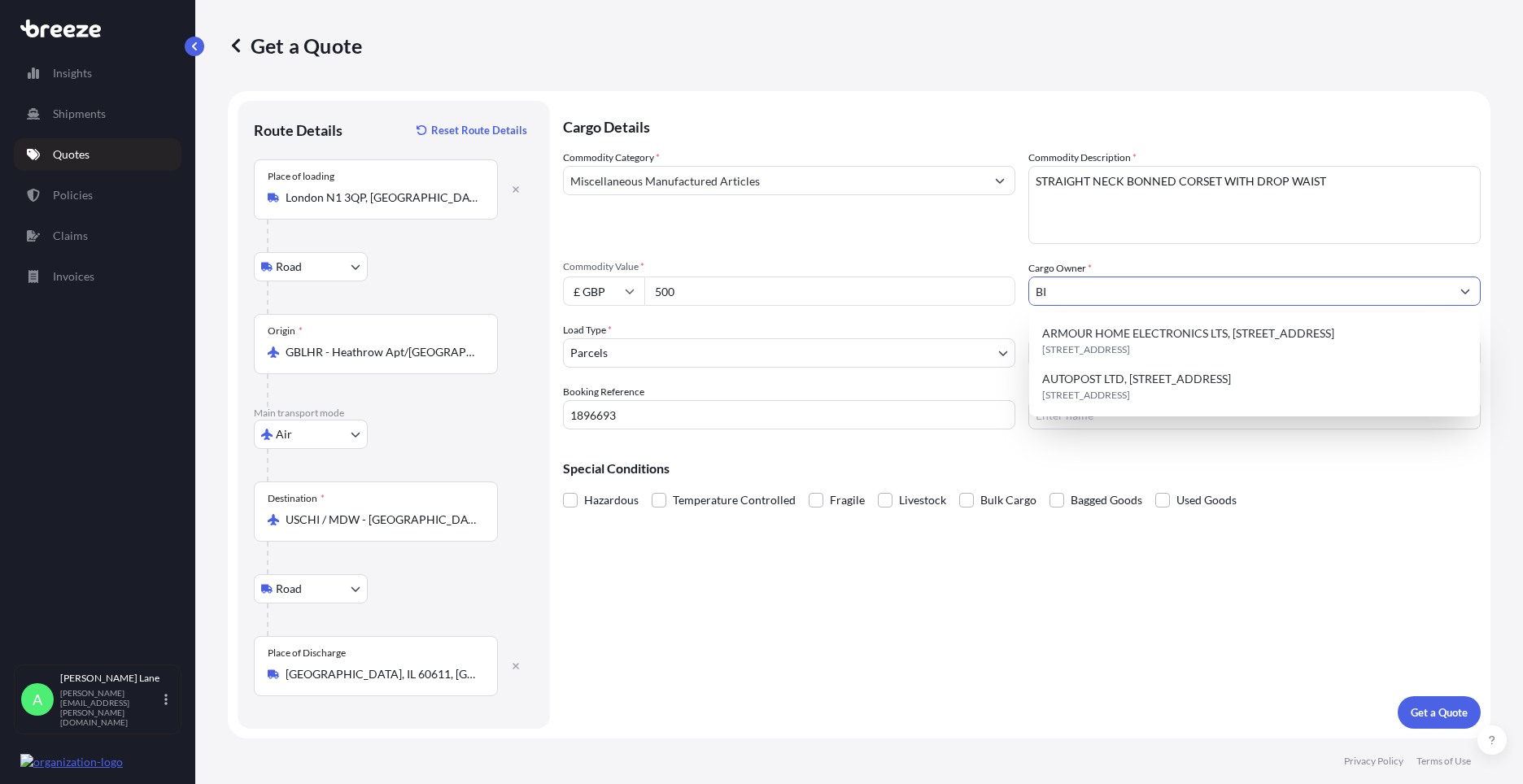
type input "B"
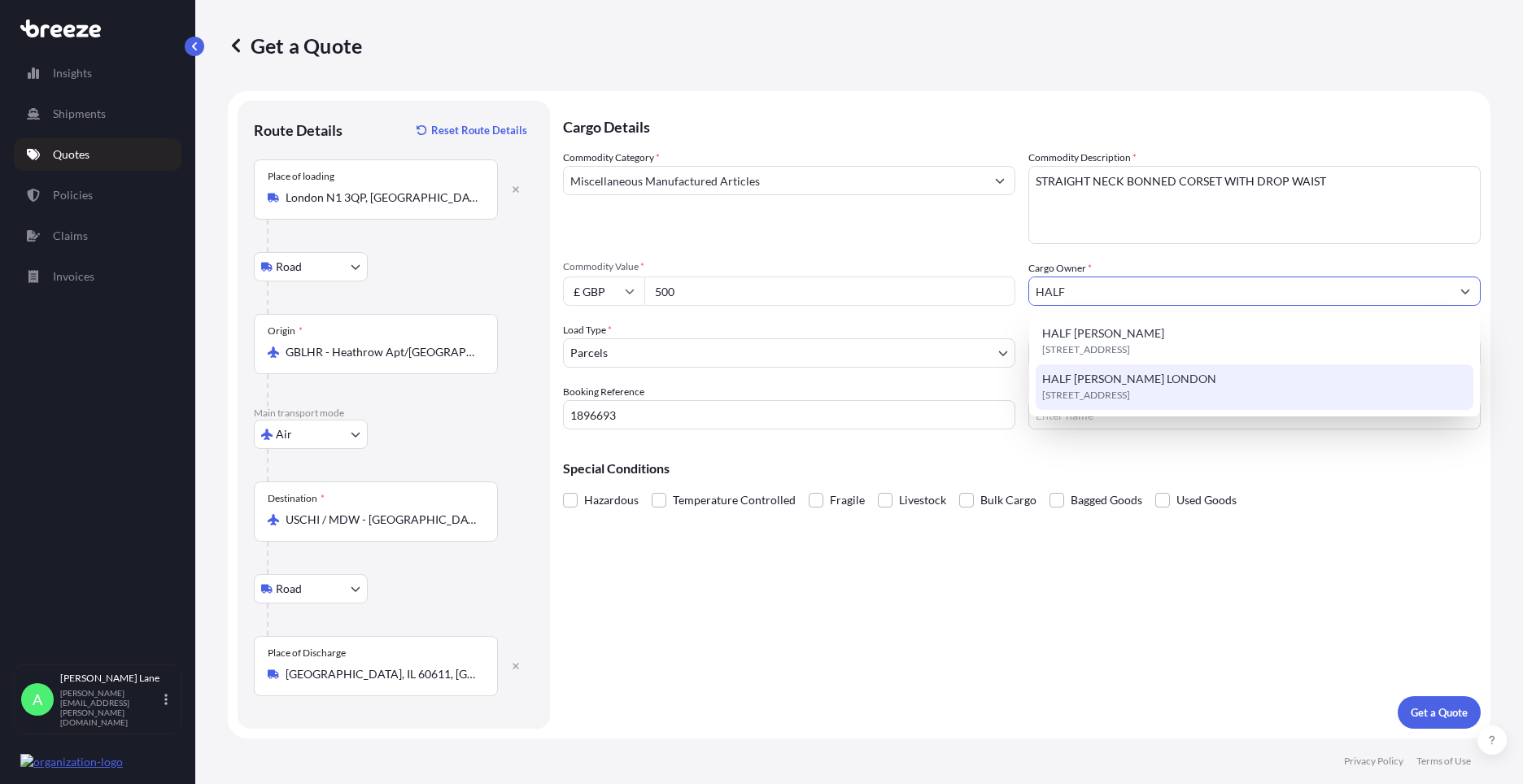
click at [1116, 393] on span "[STREET_ADDRESS]" at bounding box center [1086, 395] width 88 height 17
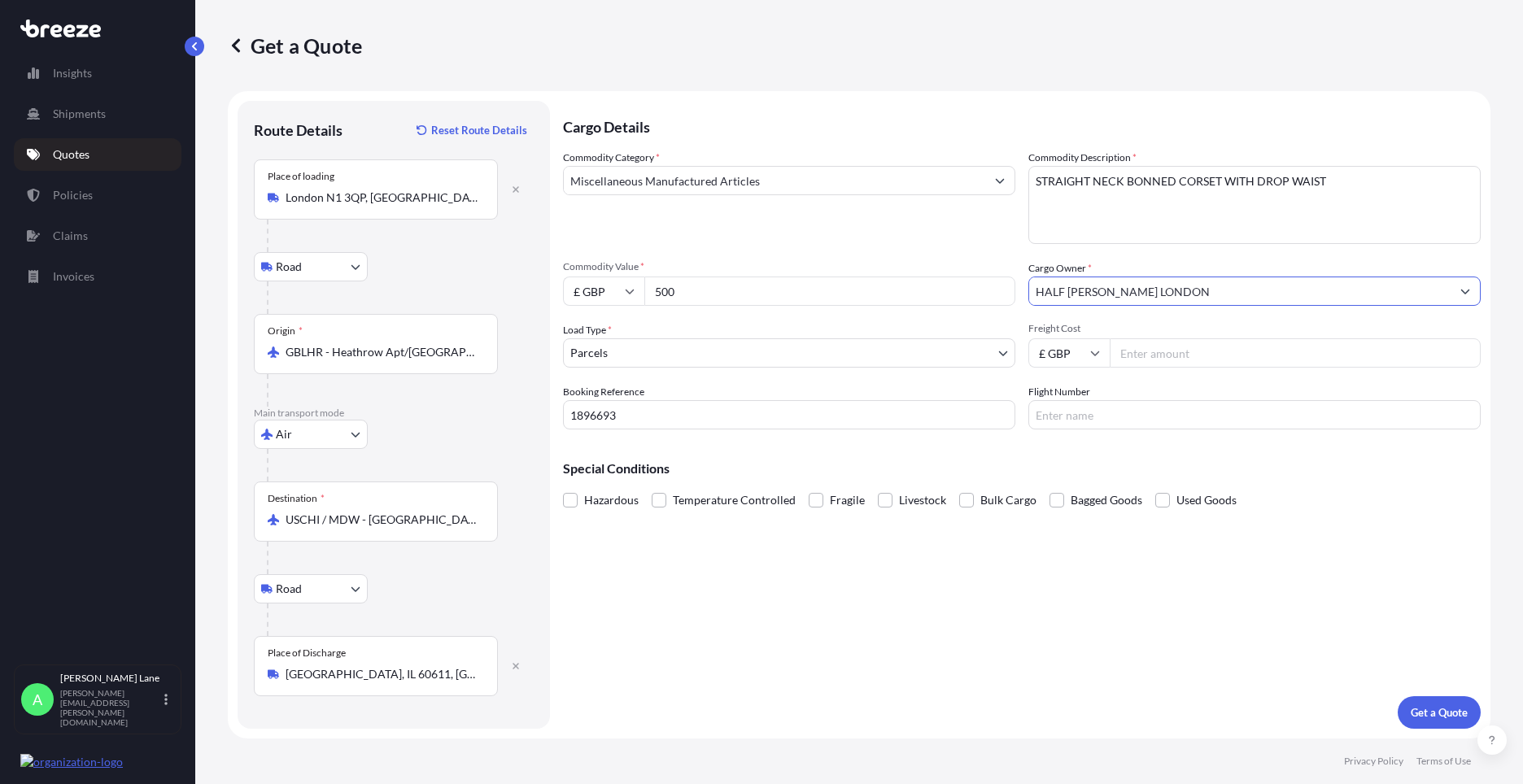
type input "HALF [PERSON_NAME] LONDON"
click at [1151, 358] on input "Freight Cost" at bounding box center [1294, 353] width 371 height 29
type input "75.78"
click at [1046, 426] on input "Flight Number" at bounding box center [1254, 415] width 452 height 29
type input "FEDEX"
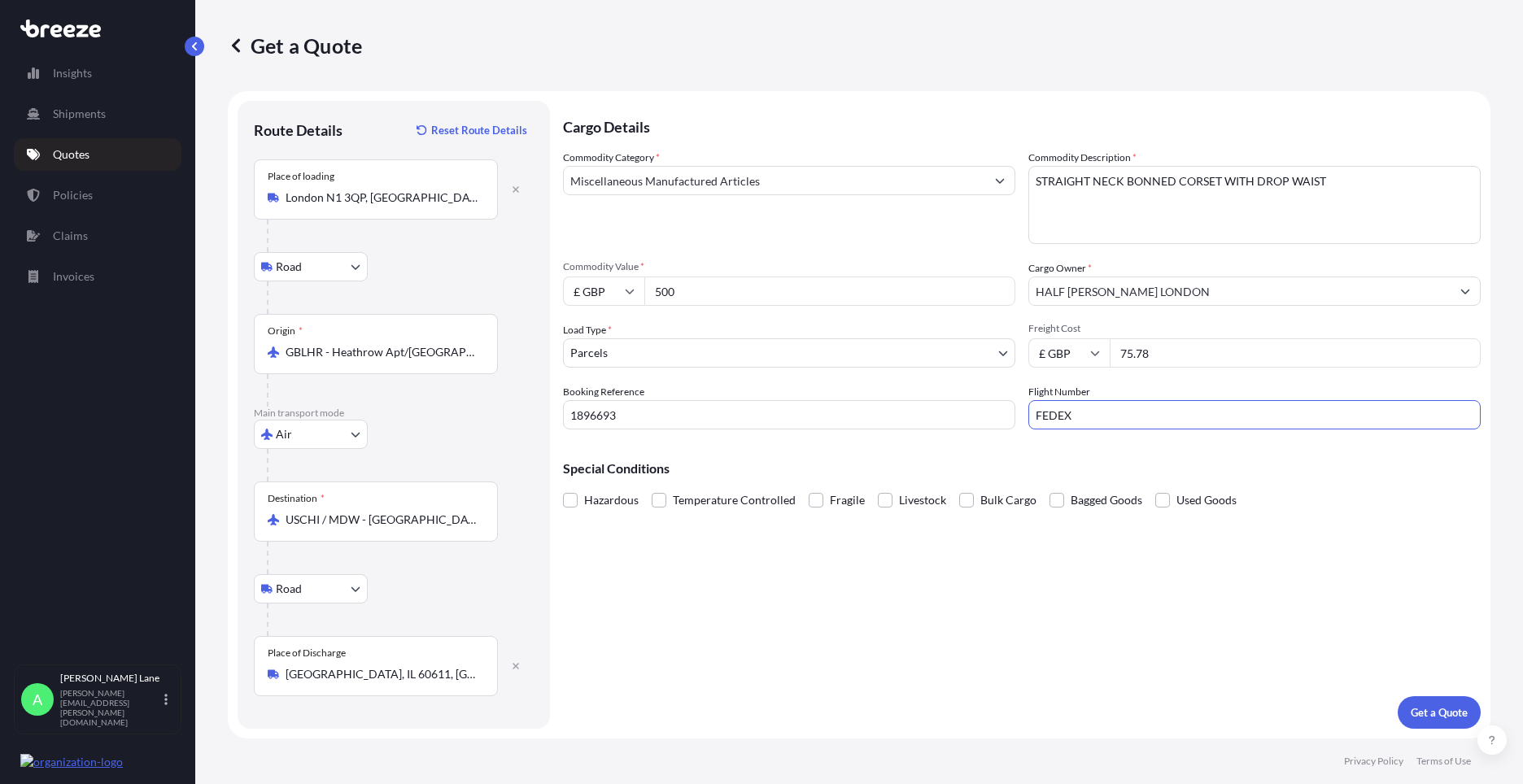
click at [896, 619] on div "Cargo Details Commodity Category * Miscellaneous Manufactured Articles Commodit…" at bounding box center [1022, 415] width 918 height 628
click at [1453, 708] on p "Get a Quote" at bounding box center [1439, 712] width 57 height 17
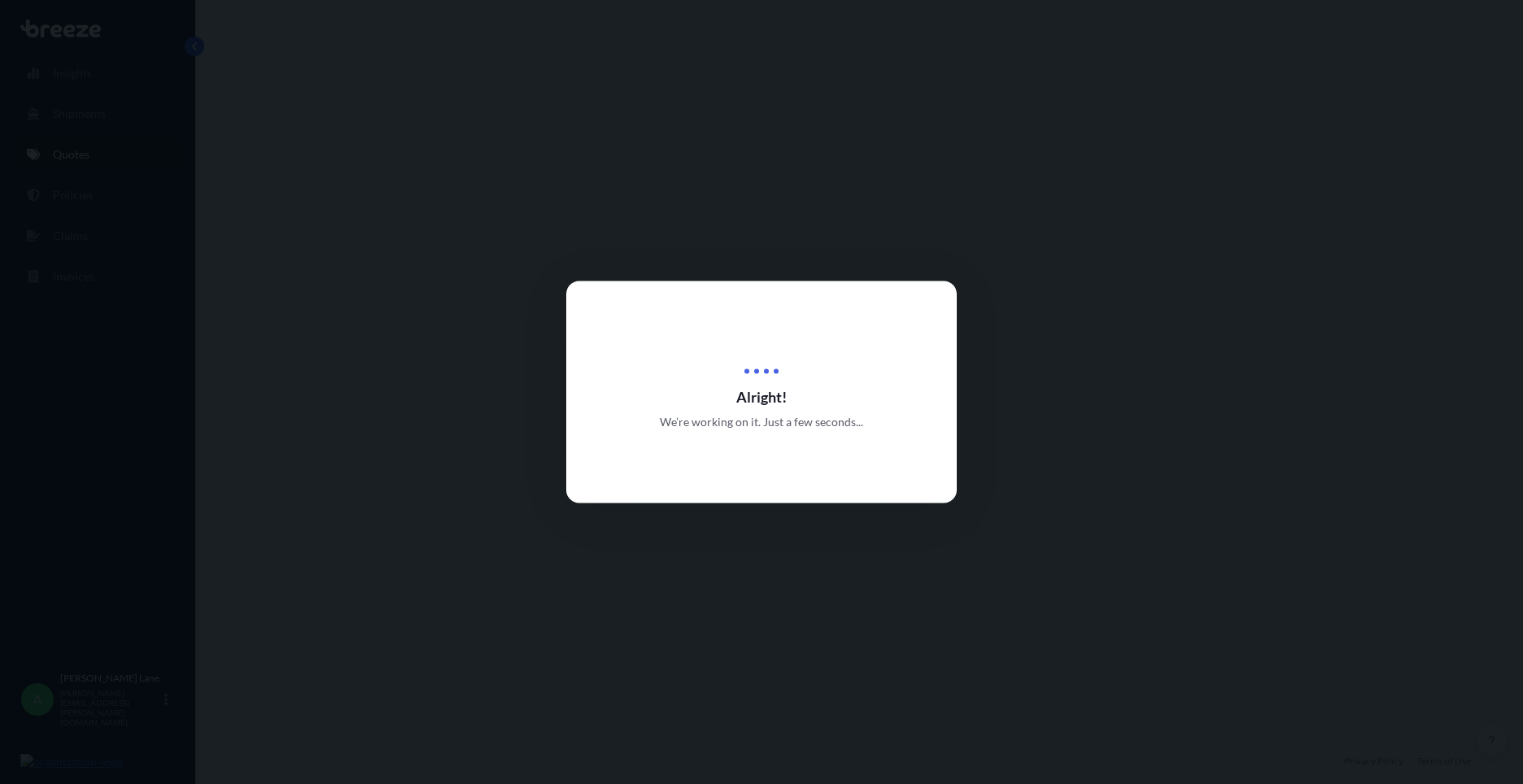
select select "Road"
select select "Air"
select select "Road"
select select "3"
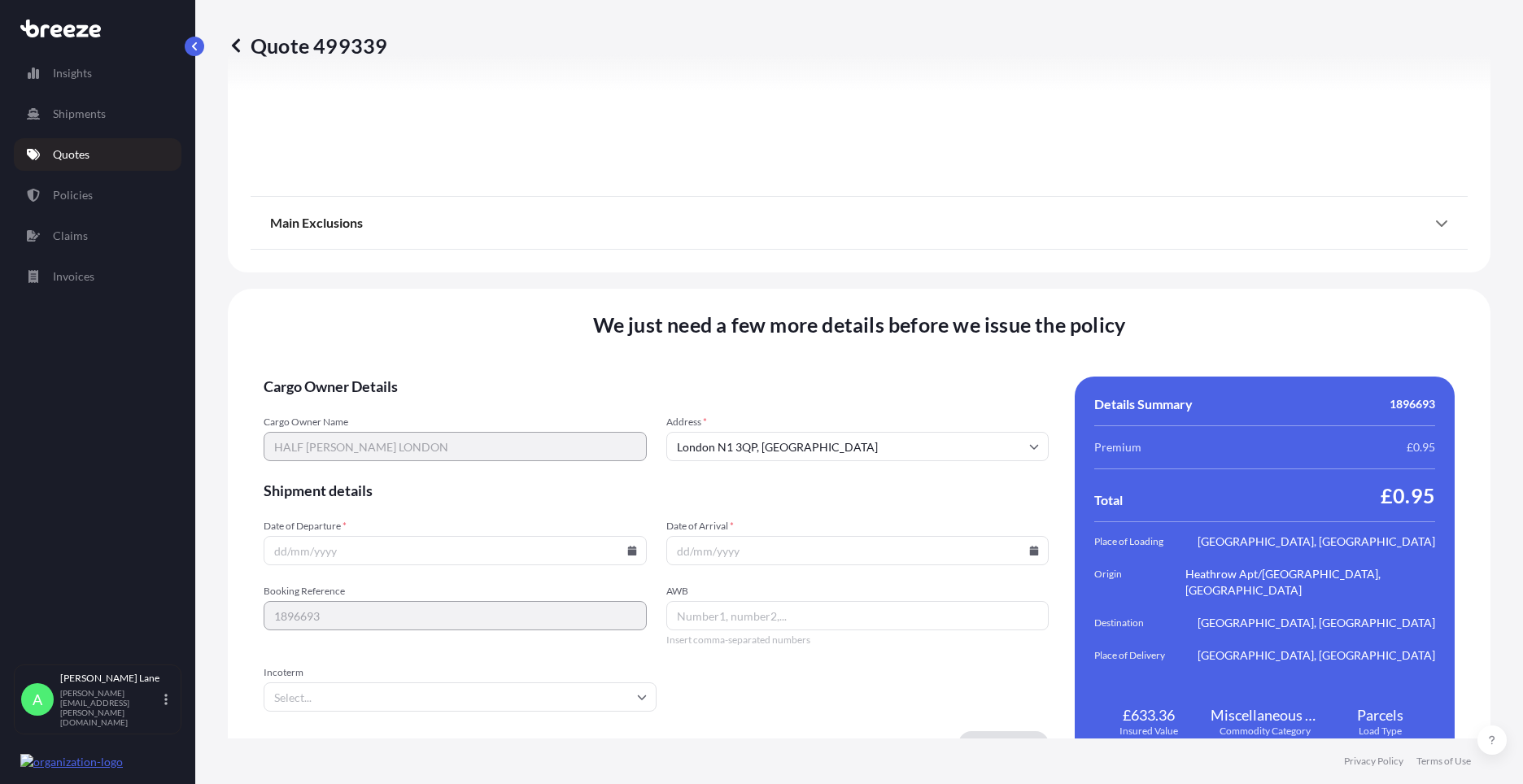
scroll to position [2119, 0]
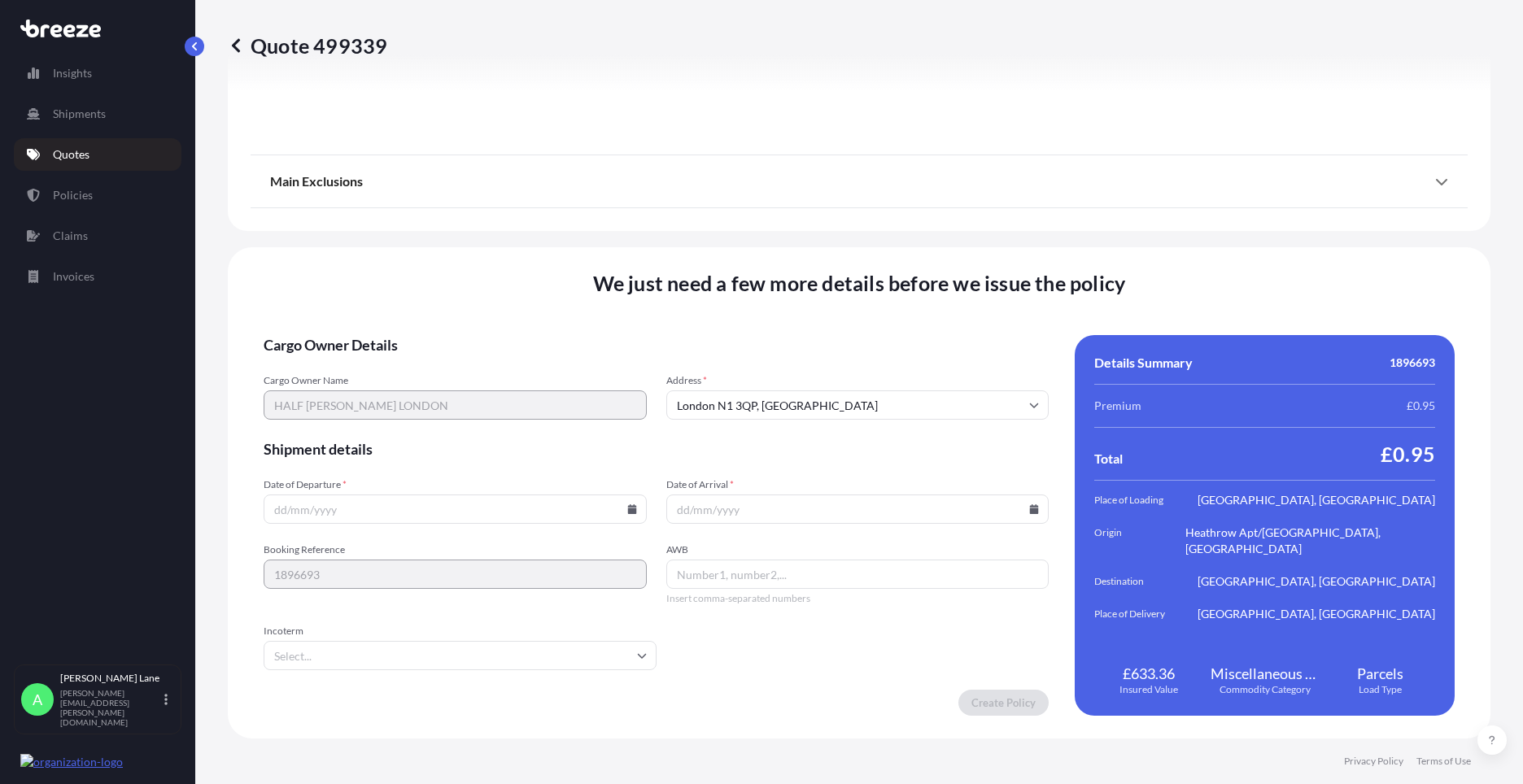
click at [628, 512] on icon at bounding box center [632, 508] width 9 height 10
click at [459, 360] on button "18" at bounding box center [452, 364] width 26 height 26
type input "[DATE]"
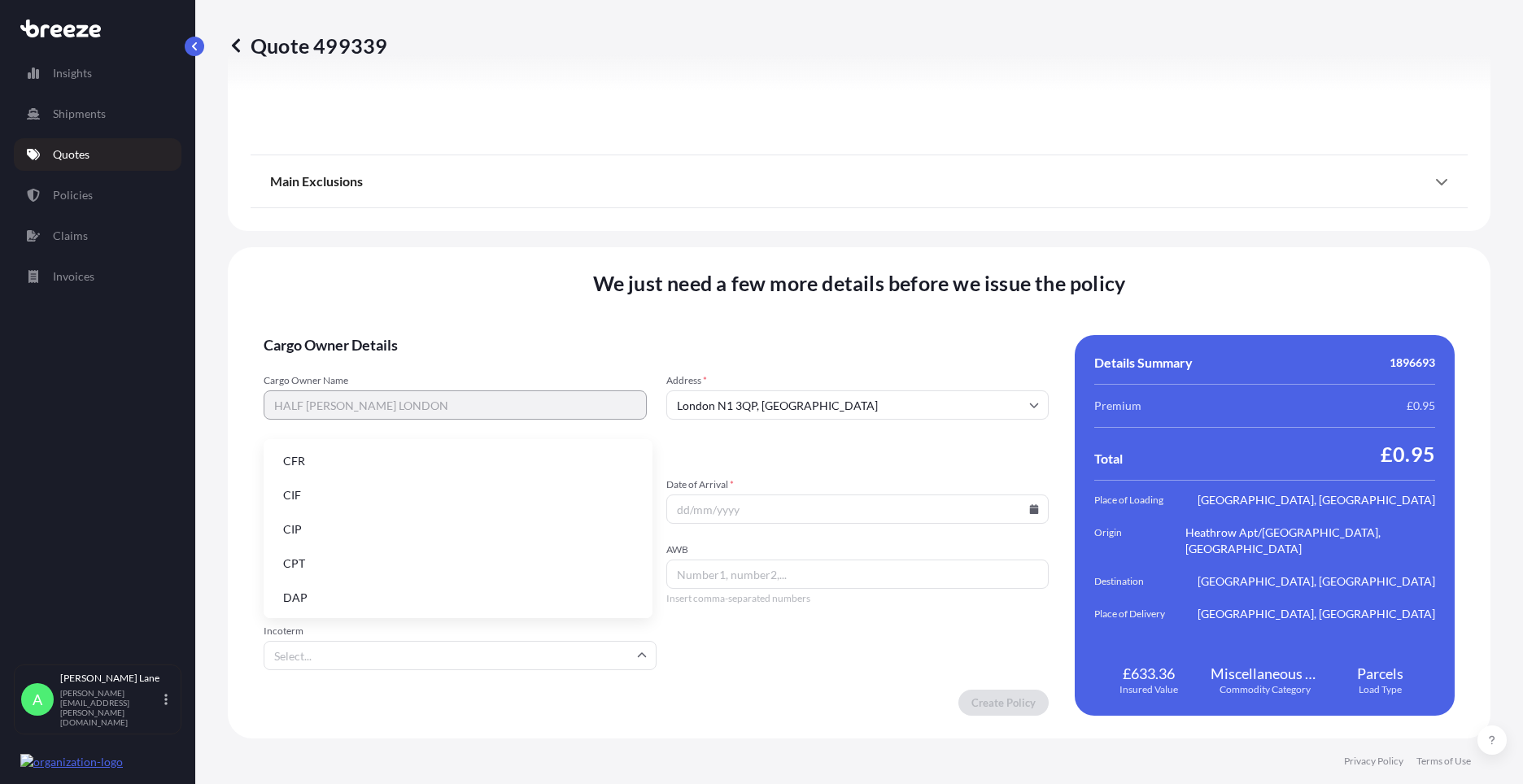
click at [370, 659] on input "Incoterm" at bounding box center [460, 655] width 393 height 29
click at [380, 554] on li "DDP" at bounding box center [458, 551] width 376 height 31
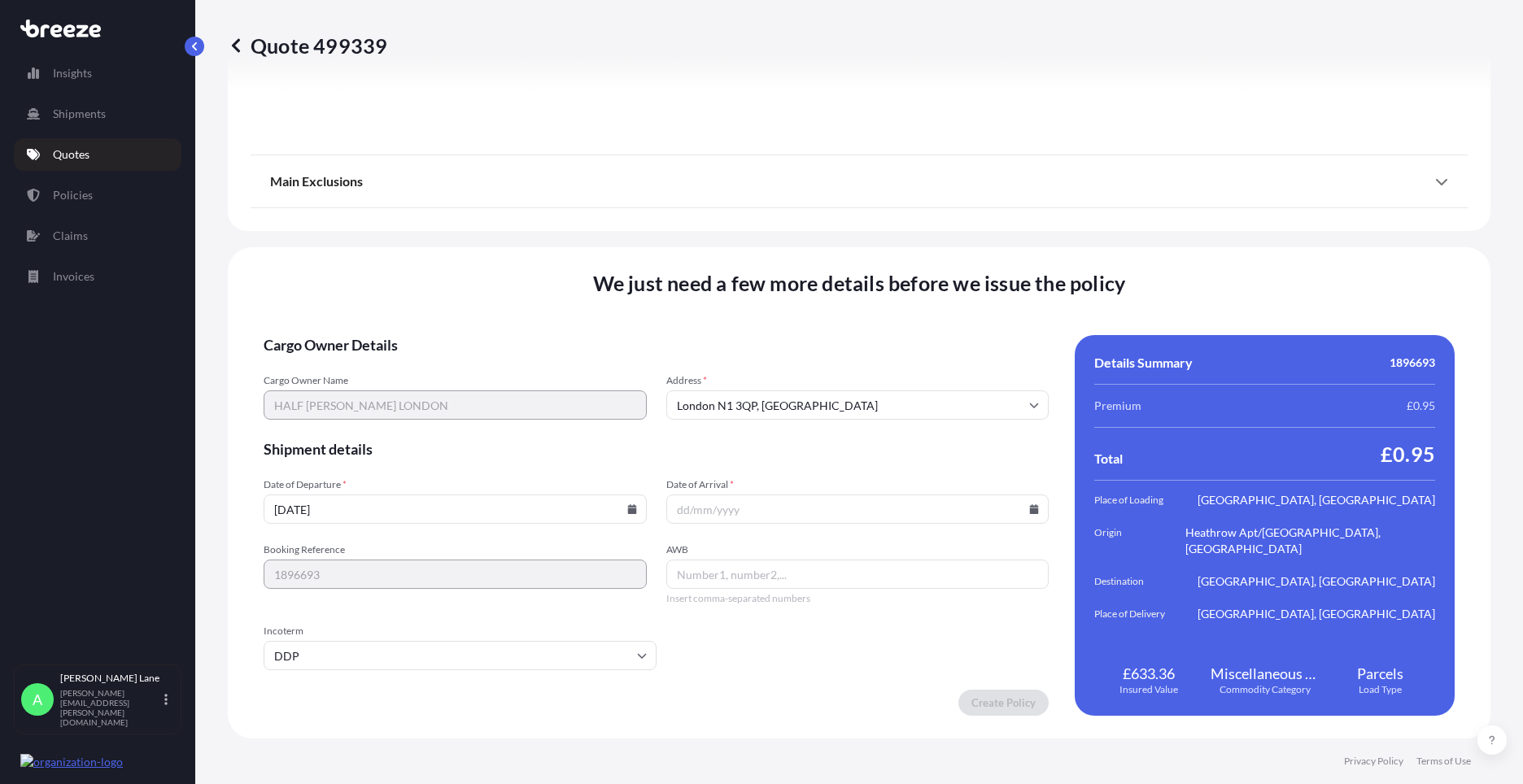
click at [1030, 510] on icon at bounding box center [1035, 508] width 9 height 10
click at [900, 360] on button "19" at bounding box center [889, 364] width 26 height 26
type input "[DATE]"
click at [747, 578] on input "AWB" at bounding box center [857, 574] width 384 height 29
paste input "393335381721"
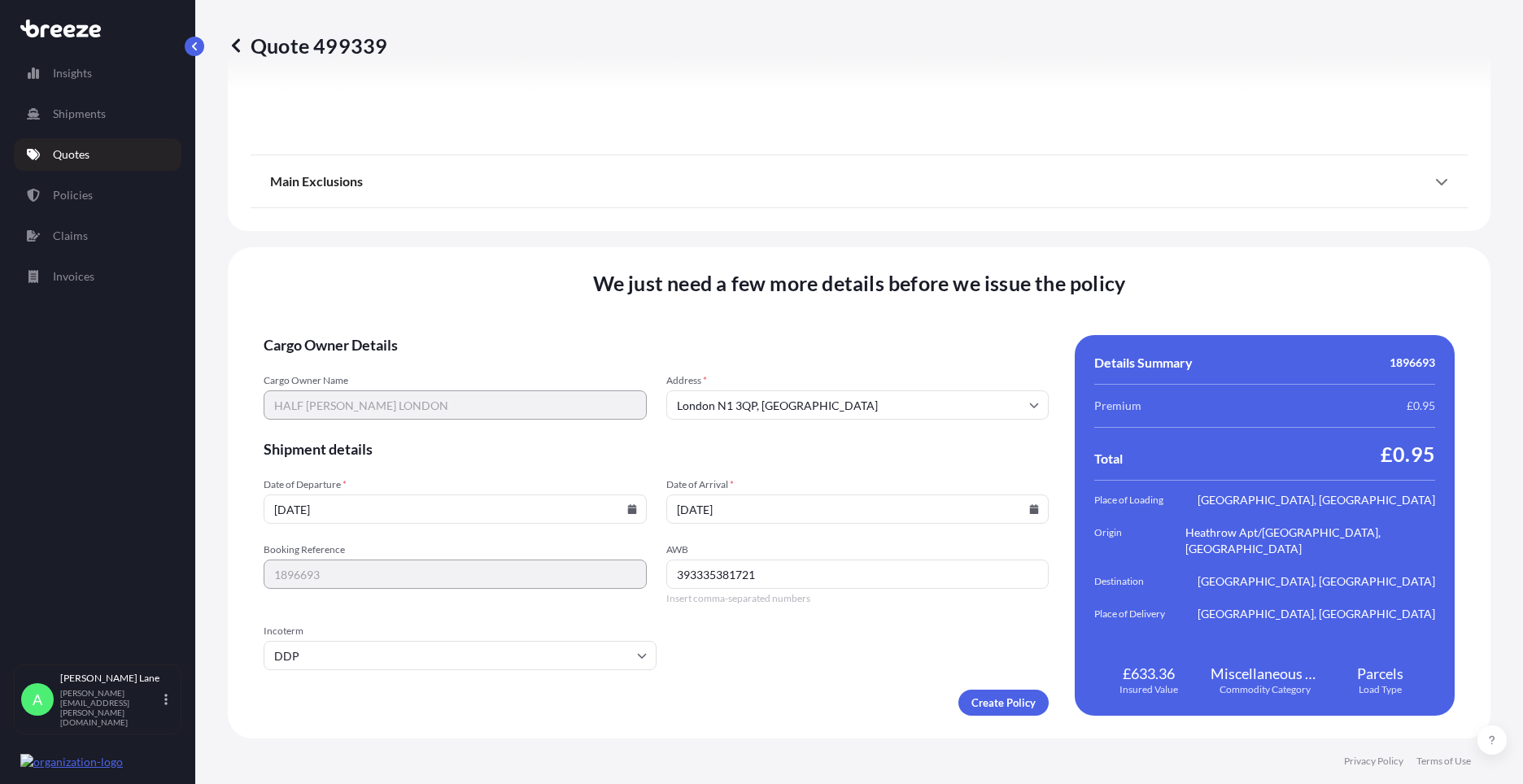
type input "393335381721"
click at [1011, 689] on form "Cargo Owner Details Cargo Owner Name HALF [PERSON_NAME] [GEOGRAPHIC_DATA] Addre…" at bounding box center [657, 525] width 785 height 381
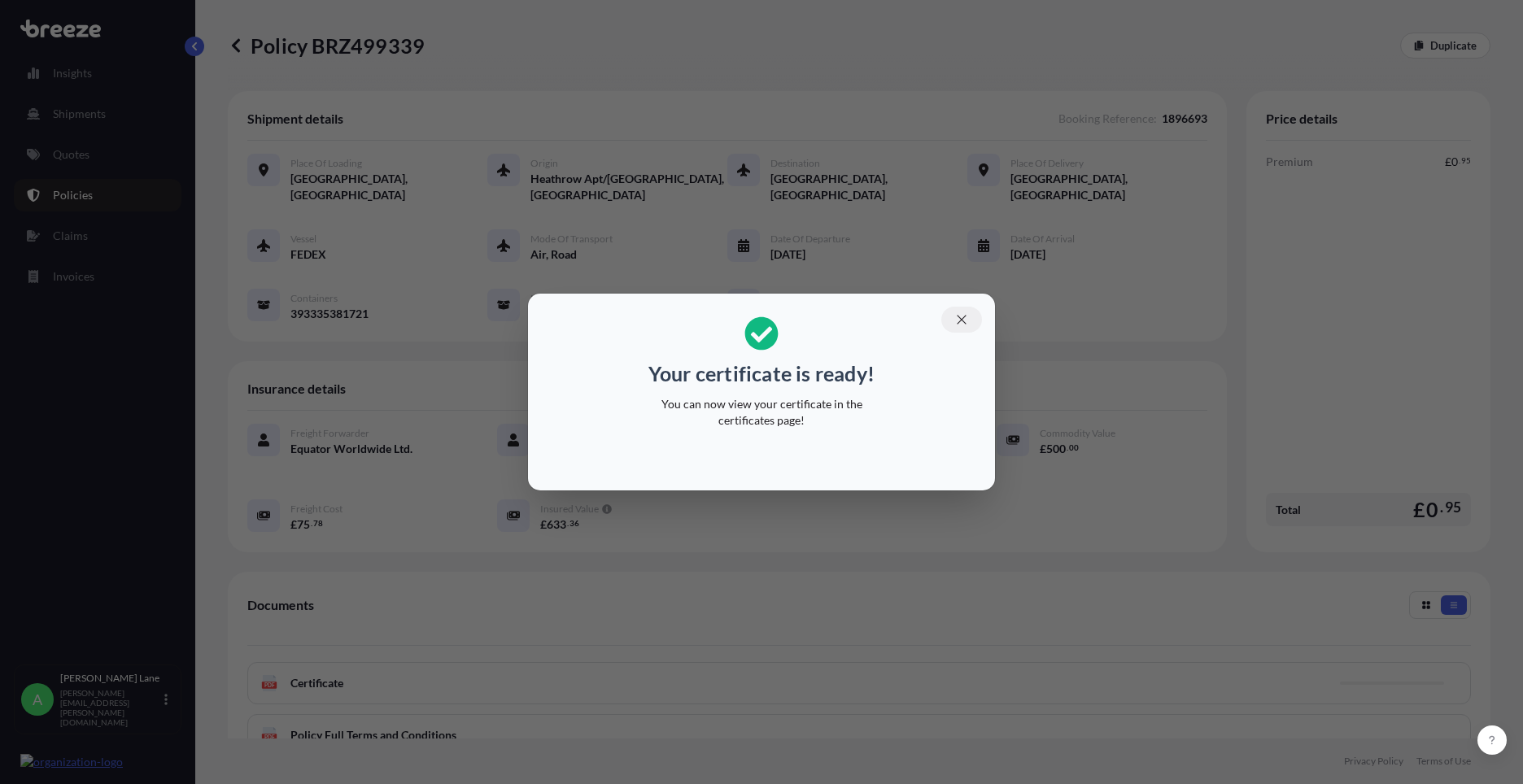
click at [964, 323] on icon "button" at bounding box center [961, 320] width 15 height 15
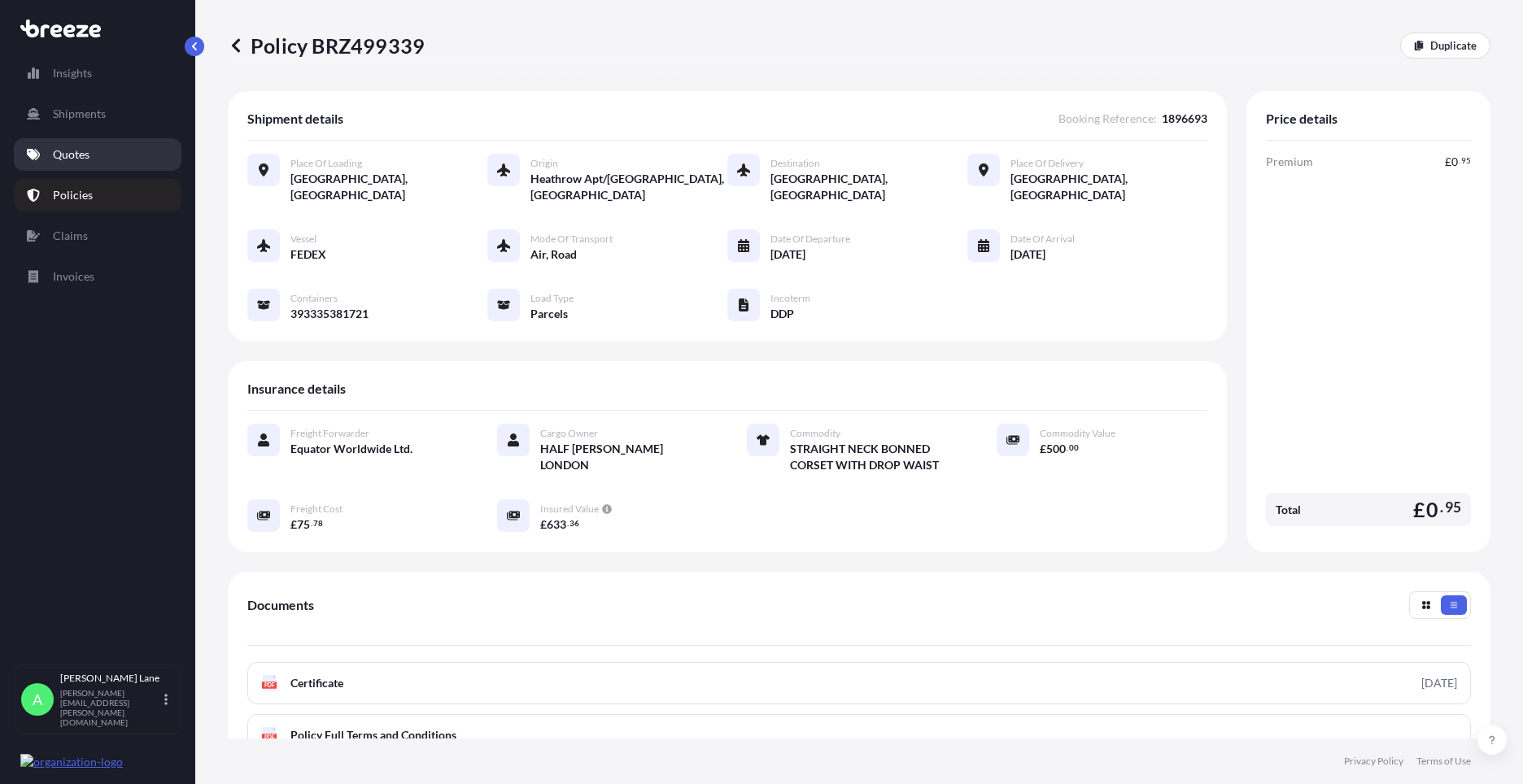
click at [105, 157] on link "Quotes" at bounding box center [97, 153] width 167 height 32
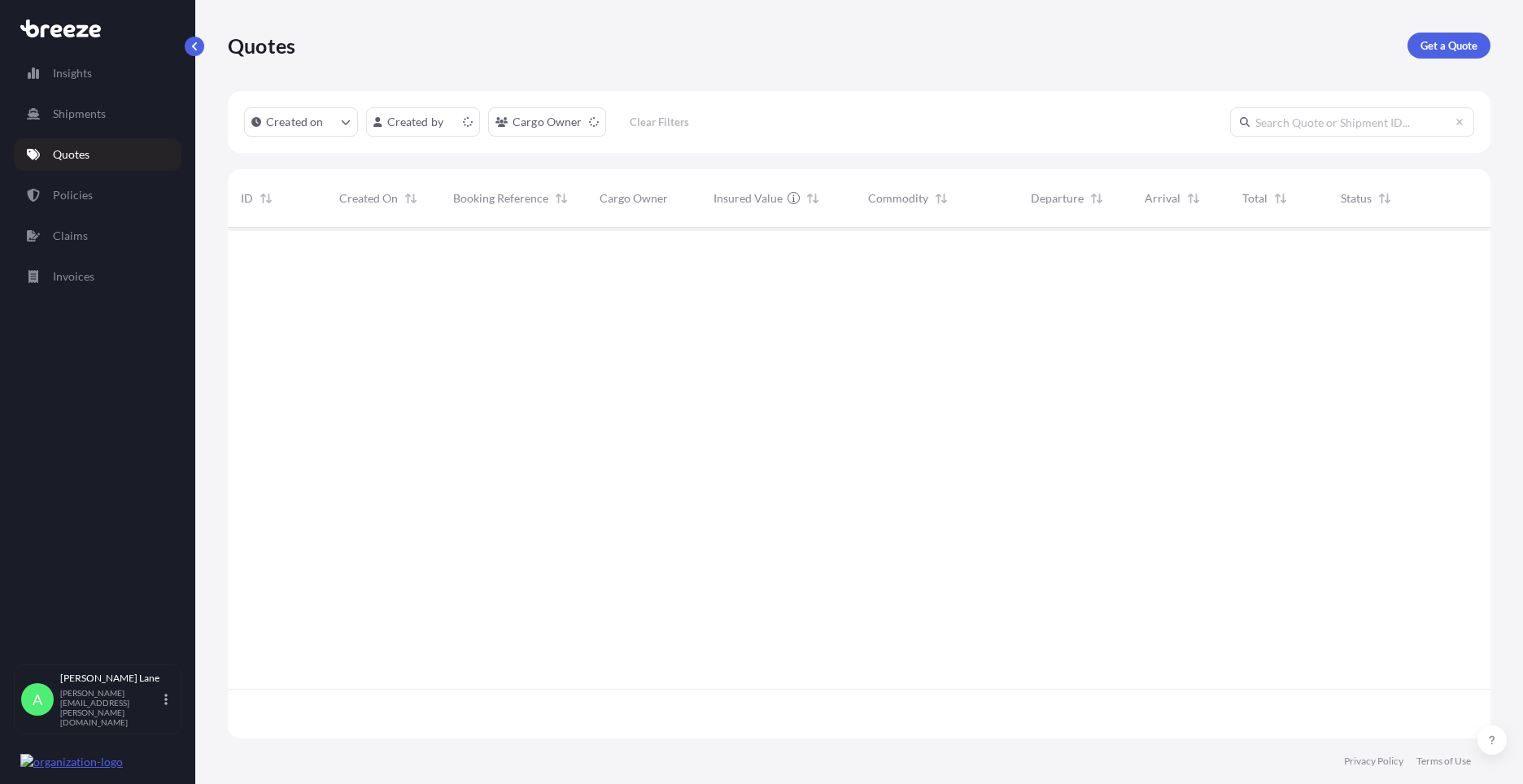
scroll to position [507, 1250]
click at [1433, 52] on p "Get a Quote" at bounding box center [1449, 46] width 57 height 17
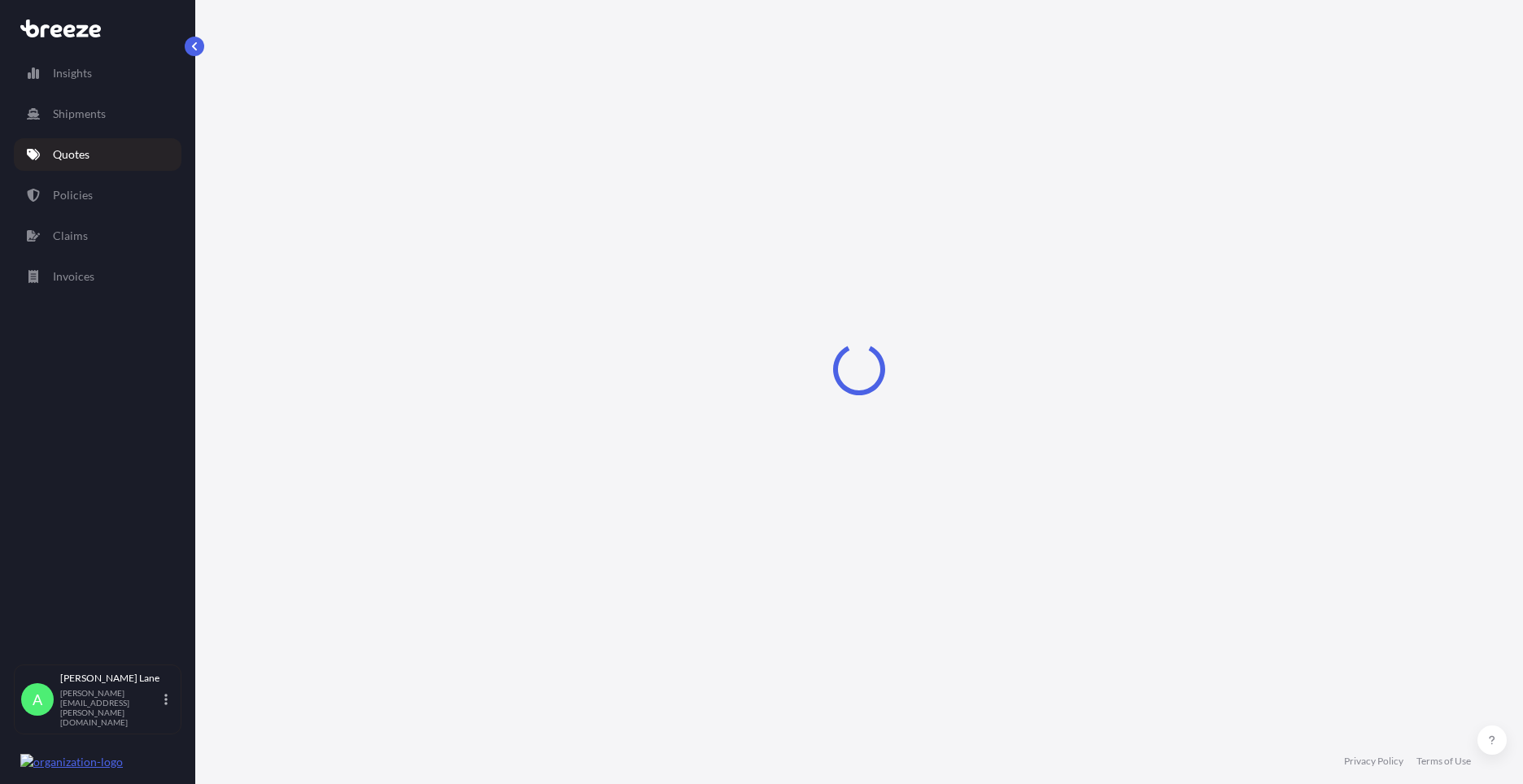
select select "Road"
select select "1"
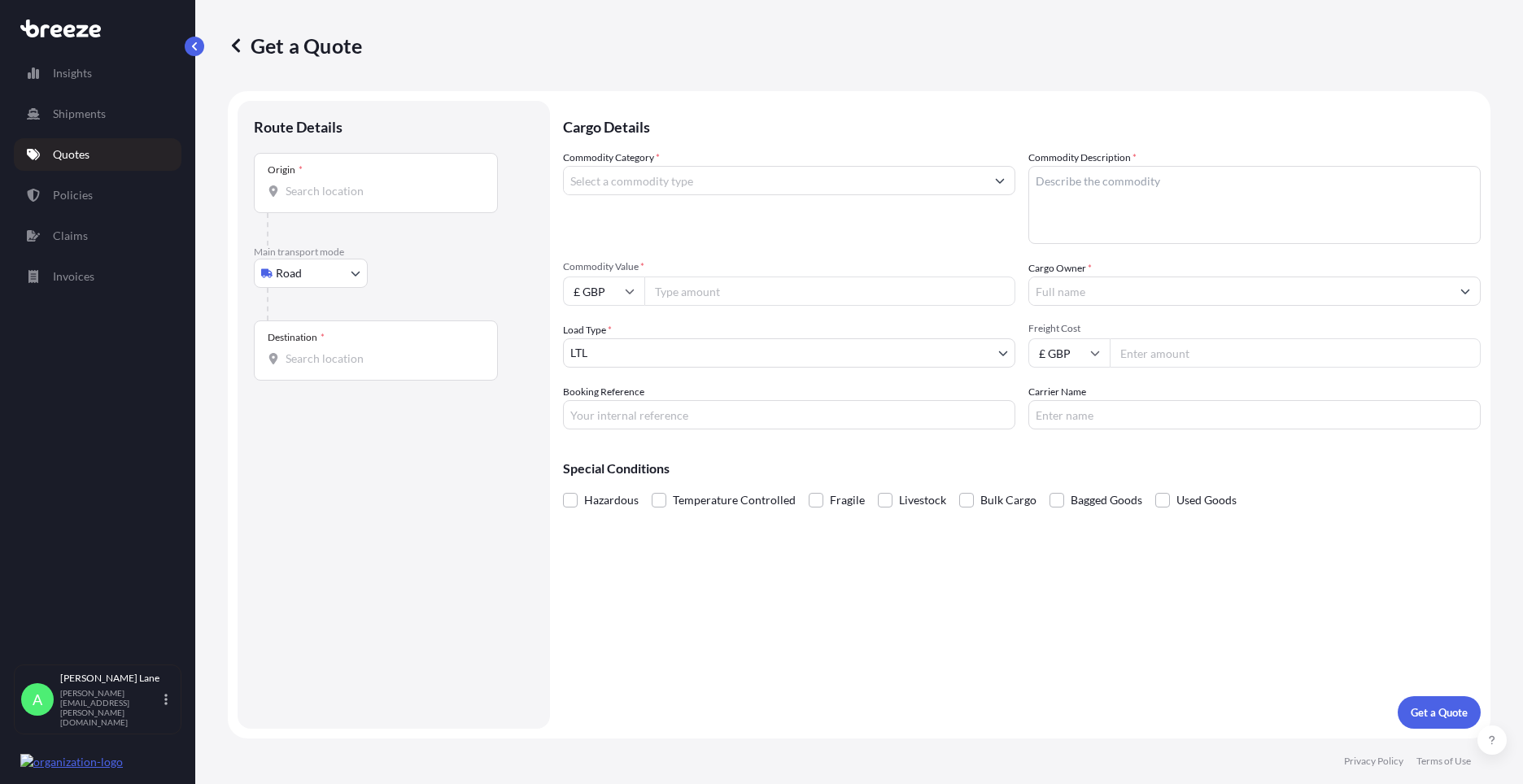
click at [326, 280] on body "Insights Shipments Quotes Policies Claims Invoices A [PERSON_NAME] [PERSON_NAME…" at bounding box center [762, 392] width 1523 height 784
click at [306, 342] on div "Air" at bounding box center [311, 345] width 101 height 29
select select "Air"
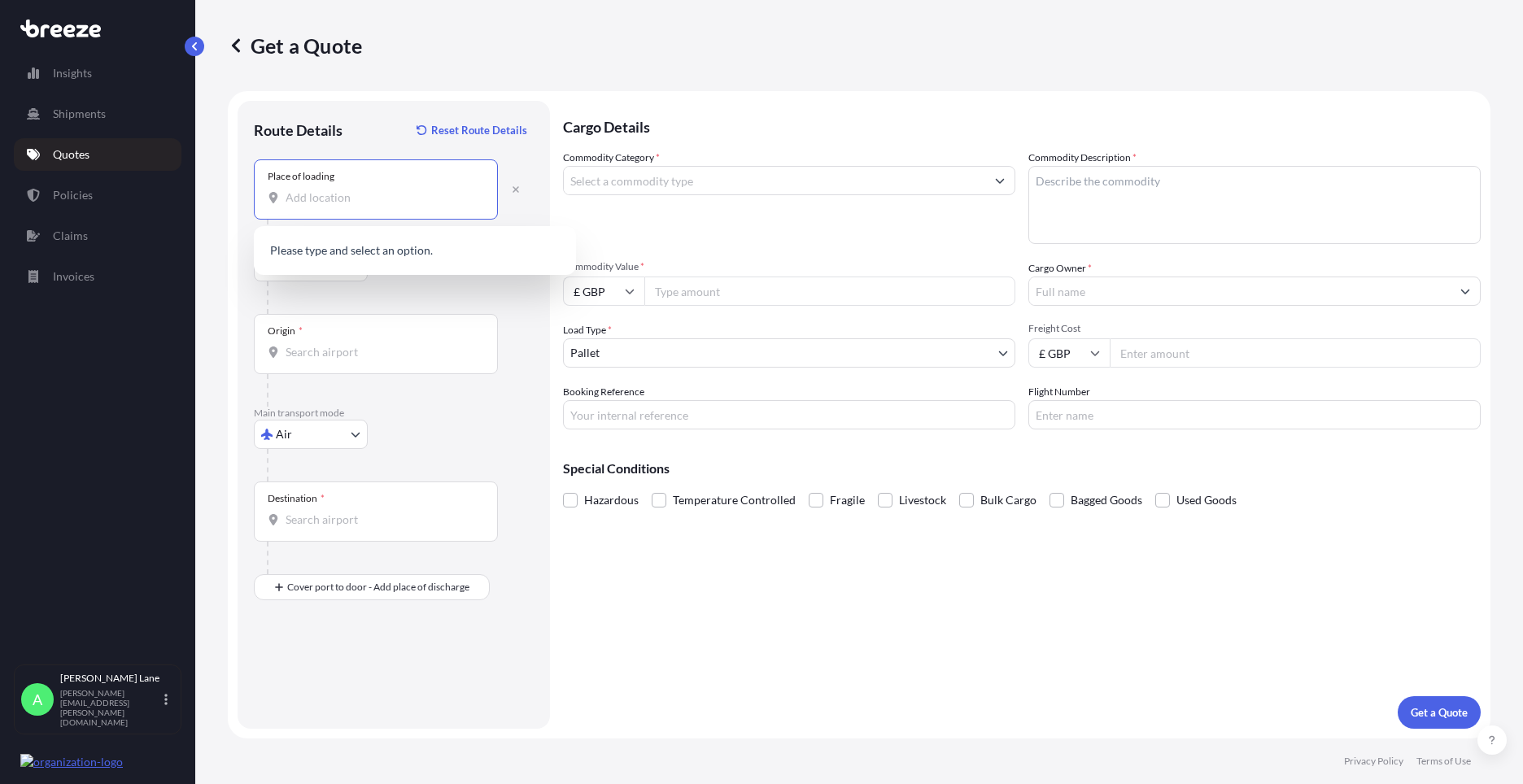
paste input "EN3 7QA"
type input "[STREET_ADDRESS]"
click at [367, 349] on input "Origin *" at bounding box center [381, 352] width 192 height 17
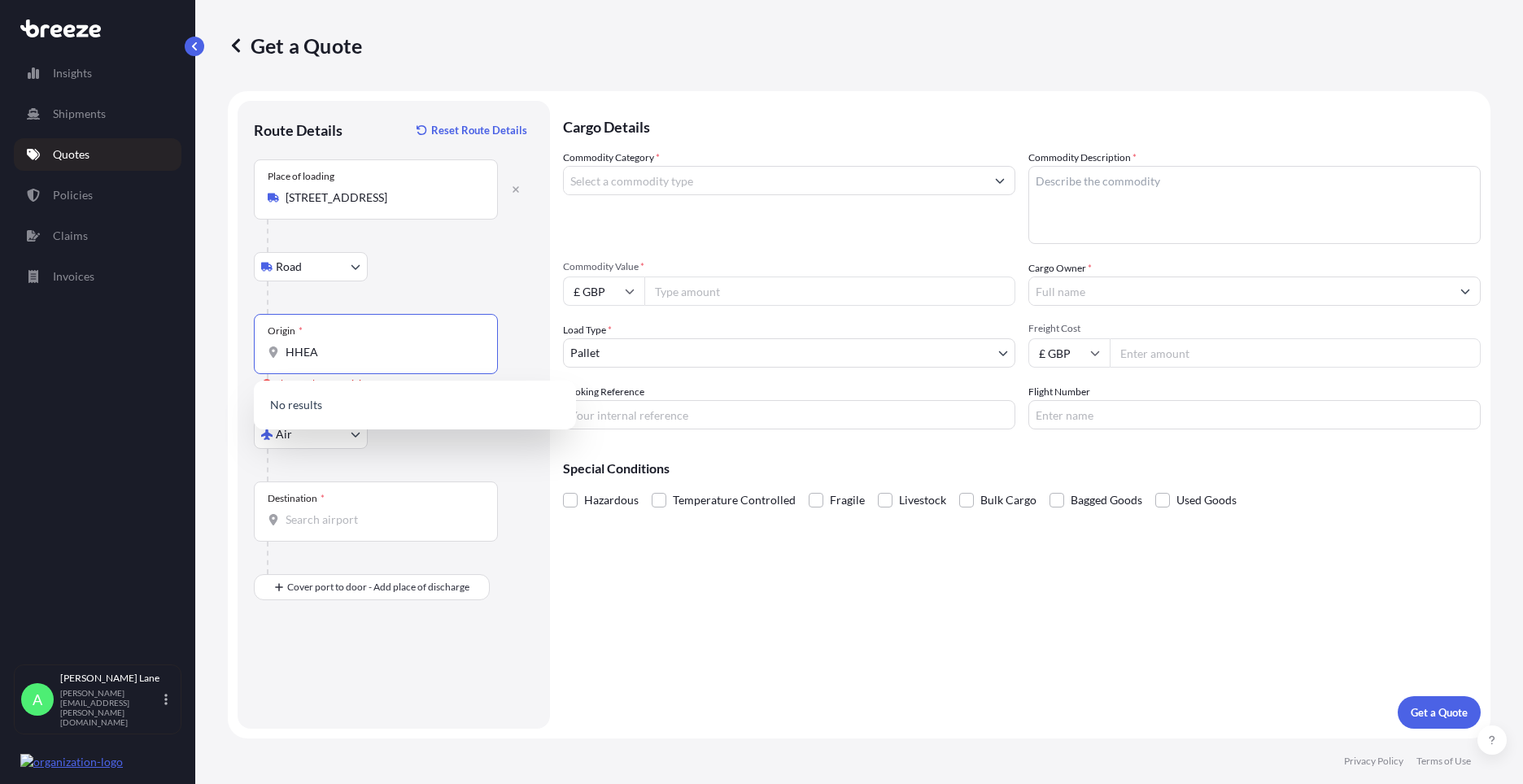
drag, startPoint x: 392, startPoint y: 353, endPoint x: 274, endPoint y: 355, distance: 118.0
click at [274, 355] on div "HHEA" at bounding box center [375, 352] width 216 height 17
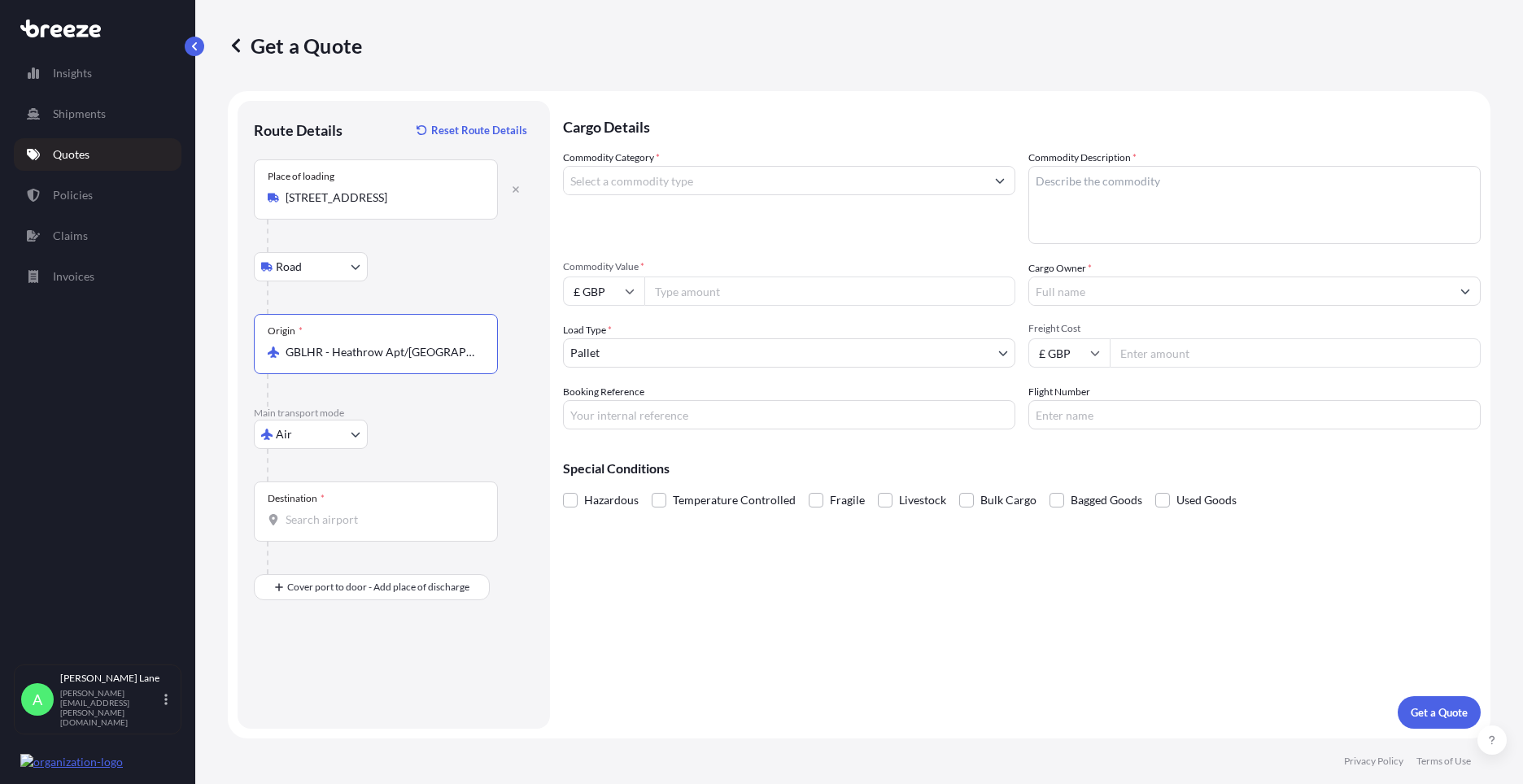
type input "GBLHR - Heathrow Apt/[GEOGRAPHIC_DATA], [GEOGRAPHIC_DATA]"
click at [364, 524] on input "Destination *" at bounding box center [381, 519] width 192 height 17
type input "USPPM - [GEOGRAPHIC_DATA], [GEOGRAPHIC_DATA]"
click at [420, 671] on input "Place of Discharge" at bounding box center [381, 674] width 192 height 17
type input "[GEOGRAPHIC_DATA], [GEOGRAPHIC_DATA]"
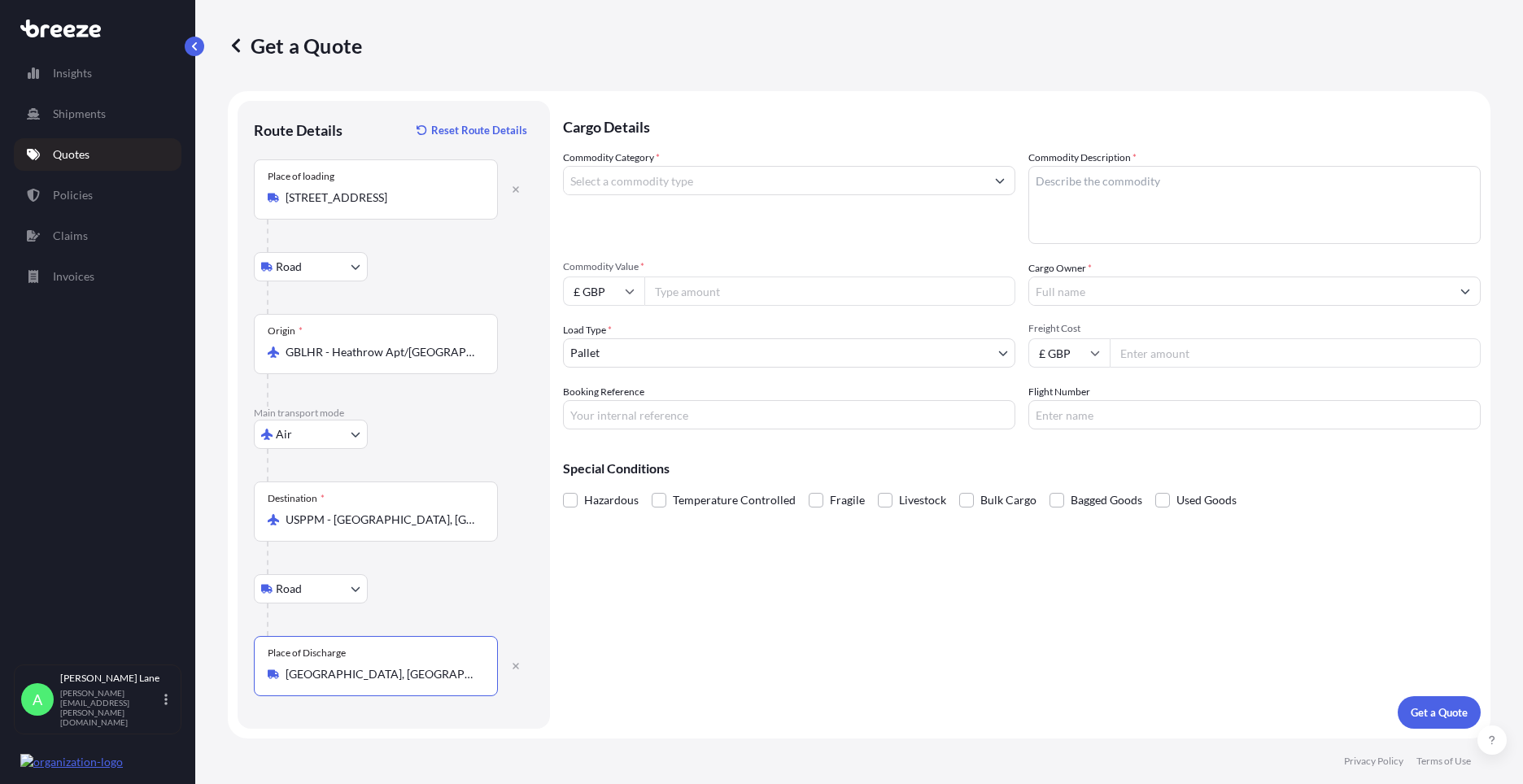
click at [675, 181] on input "Commodity Category *" at bounding box center [774, 180] width 421 height 29
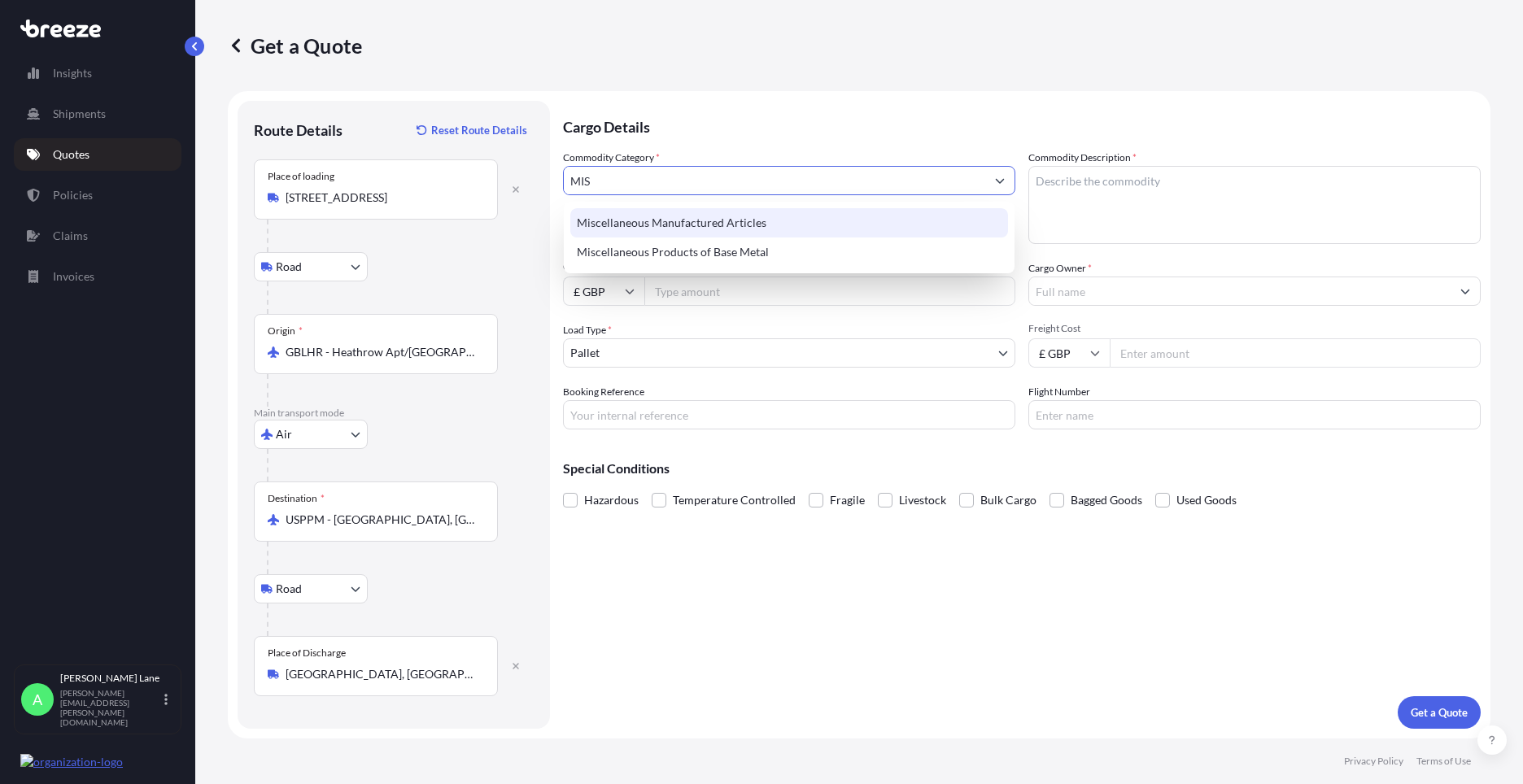
click at [692, 219] on div "Miscellaneous Manufactured Articles" at bounding box center [789, 222] width 438 height 29
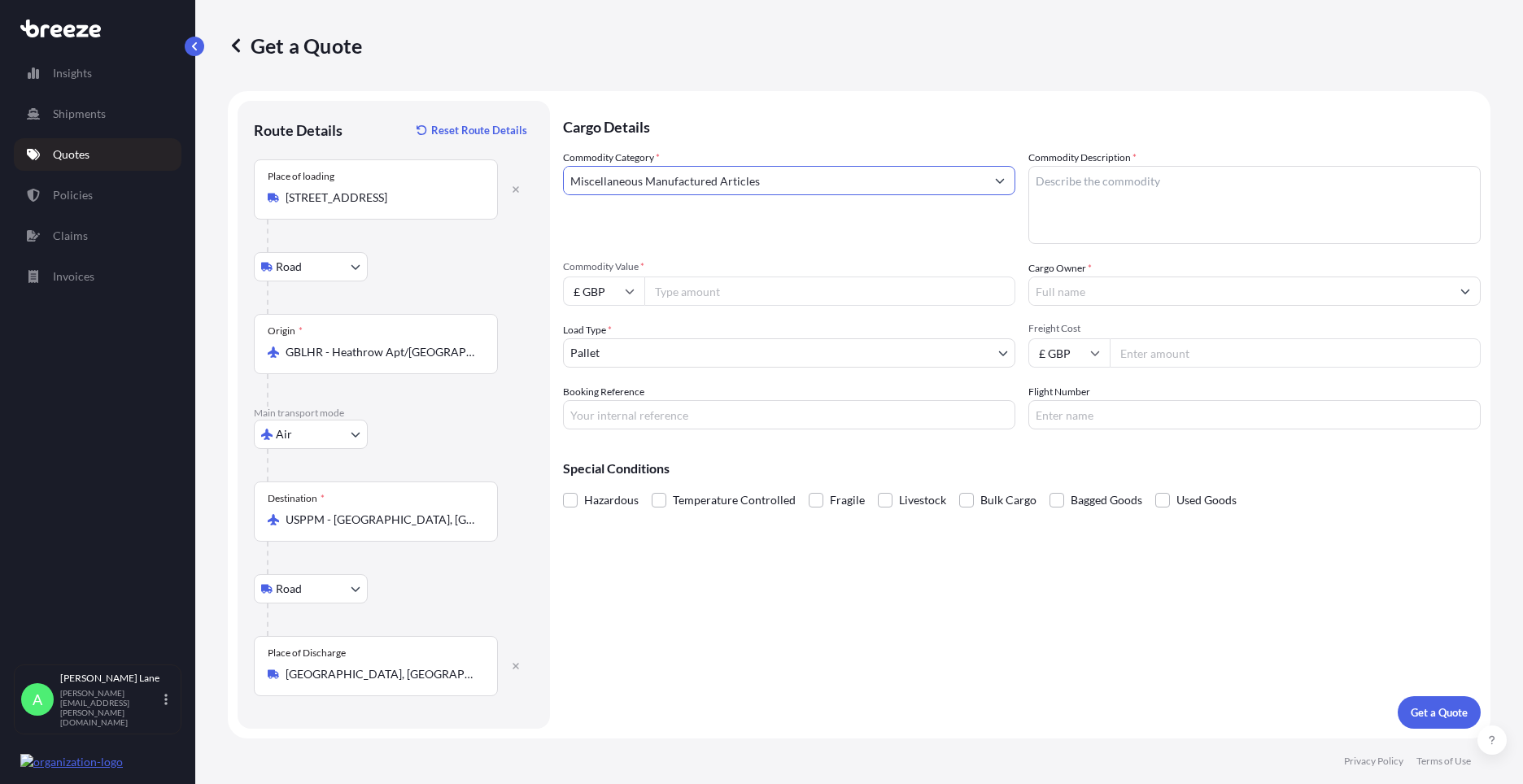
type input "Miscellaneous Manufactured Articles"
click at [700, 289] on input "Commodity Value *" at bounding box center [829, 291] width 371 height 29
type input "6038.16"
click at [630, 358] on body "75 options available. 23 options available. 2 options available. Insights Shipm…" at bounding box center [762, 392] width 1523 height 784
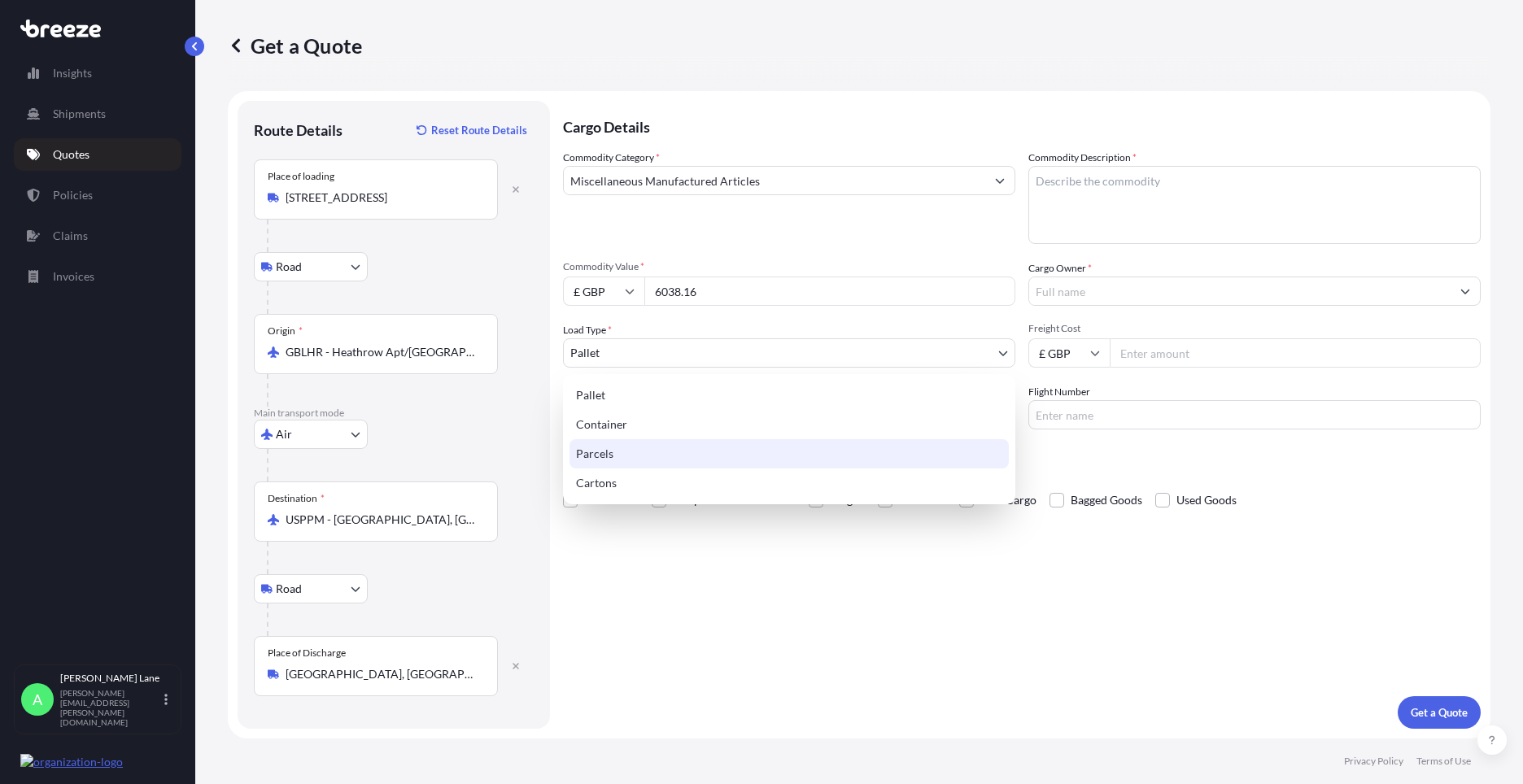
click at [614, 446] on div "Parcels" at bounding box center [789, 454] width 440 height 29
select select "3"
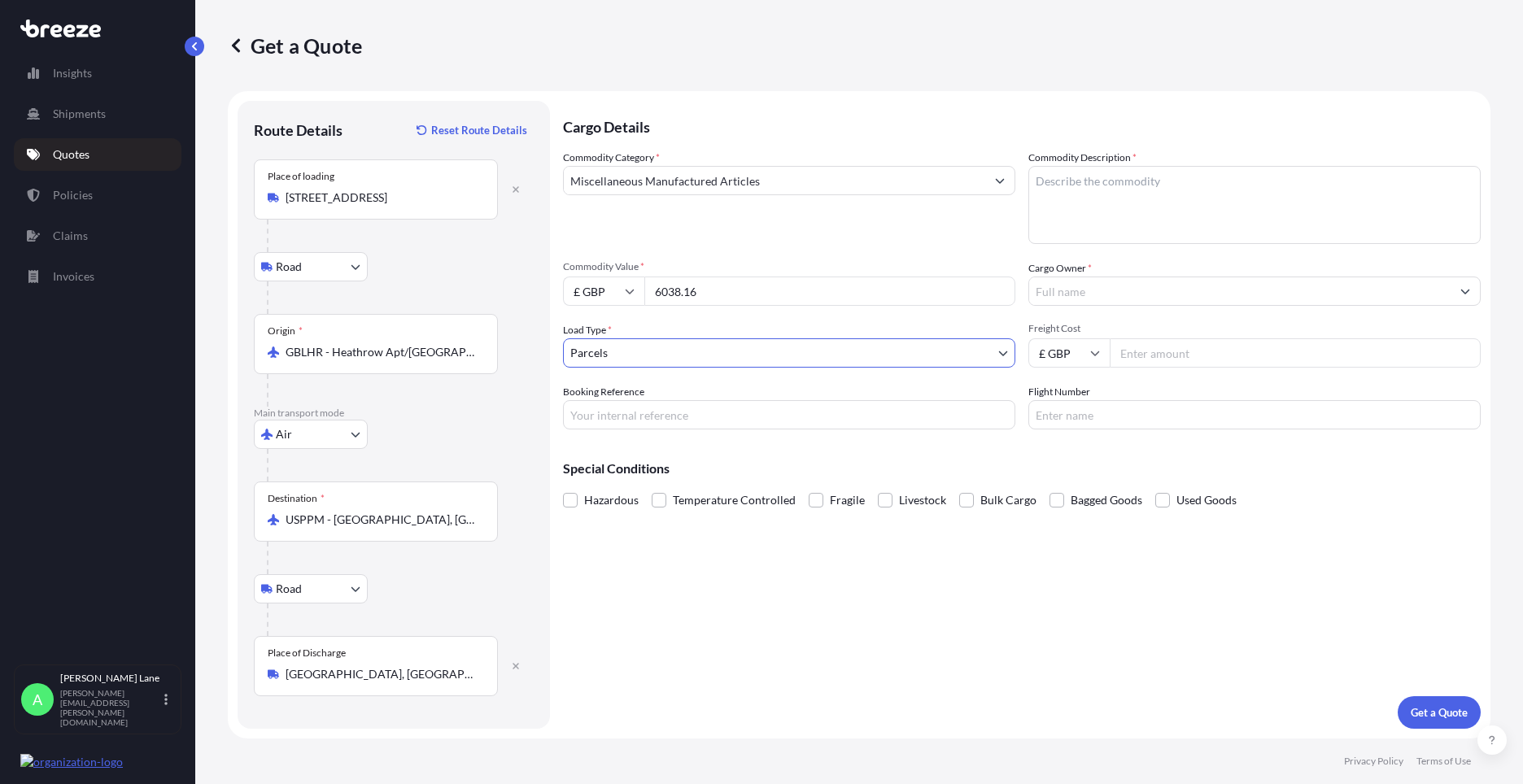
click at [650, 414] on input "Booking Reference" at bounding box center [789, 415] width 452 height 29
paste input "1896690"
type input "1896690"
click at [1111, 209] on textarea "Commodity Description *" at bounding box center [1254, 204] width 452 height 78
type textarea "GO KART PARTS"
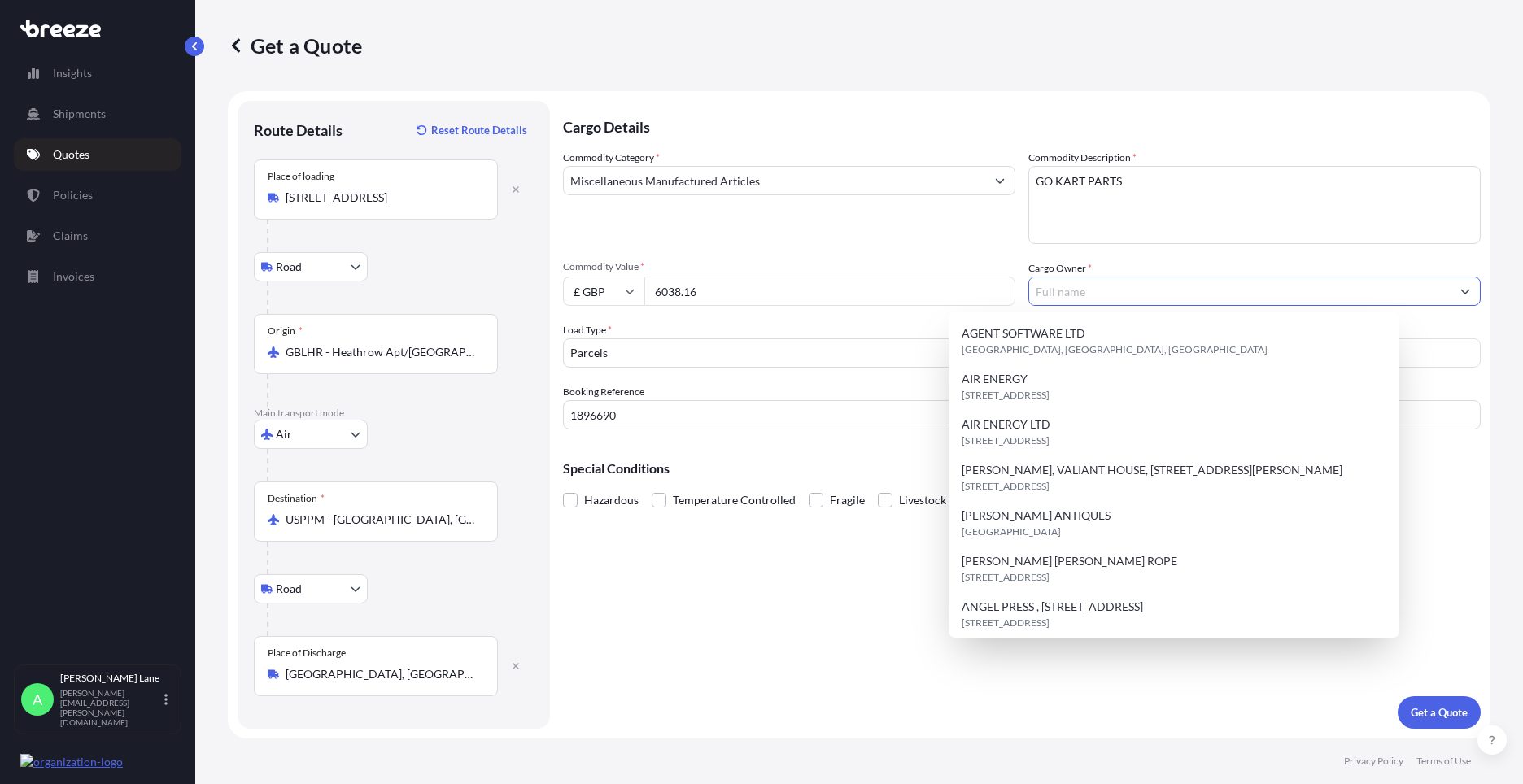
click at [1095, 285] on input "Cargo Owner *" at bounding box center [1240, 291] width 421 height 29
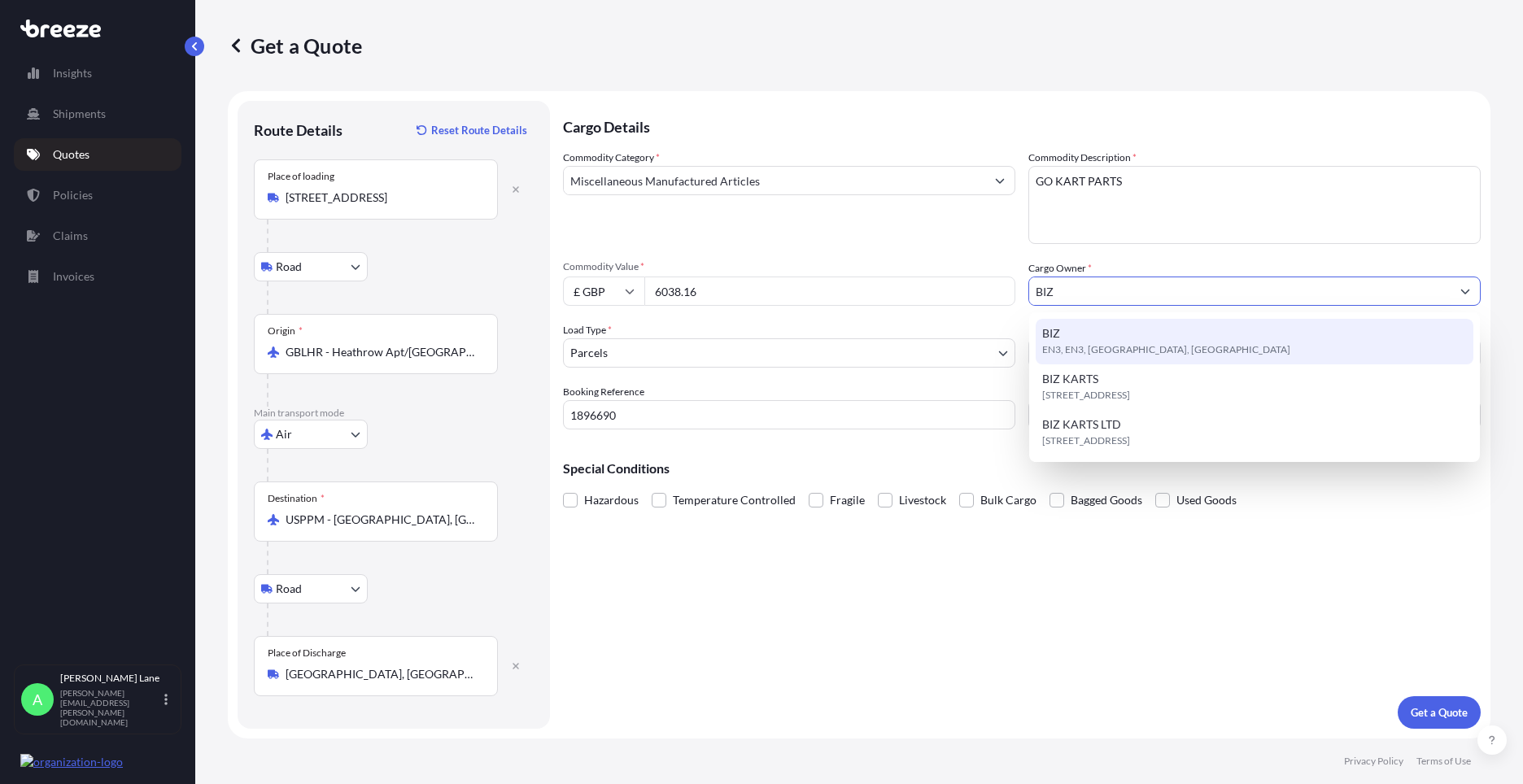
click at [1115, 341] on div "BIZ EN3, EN3, [GEOGRAPHIC_DATA], [GEOGRAPHIC_DATA]" at bounding box center [1254, 342] width 438 height 46
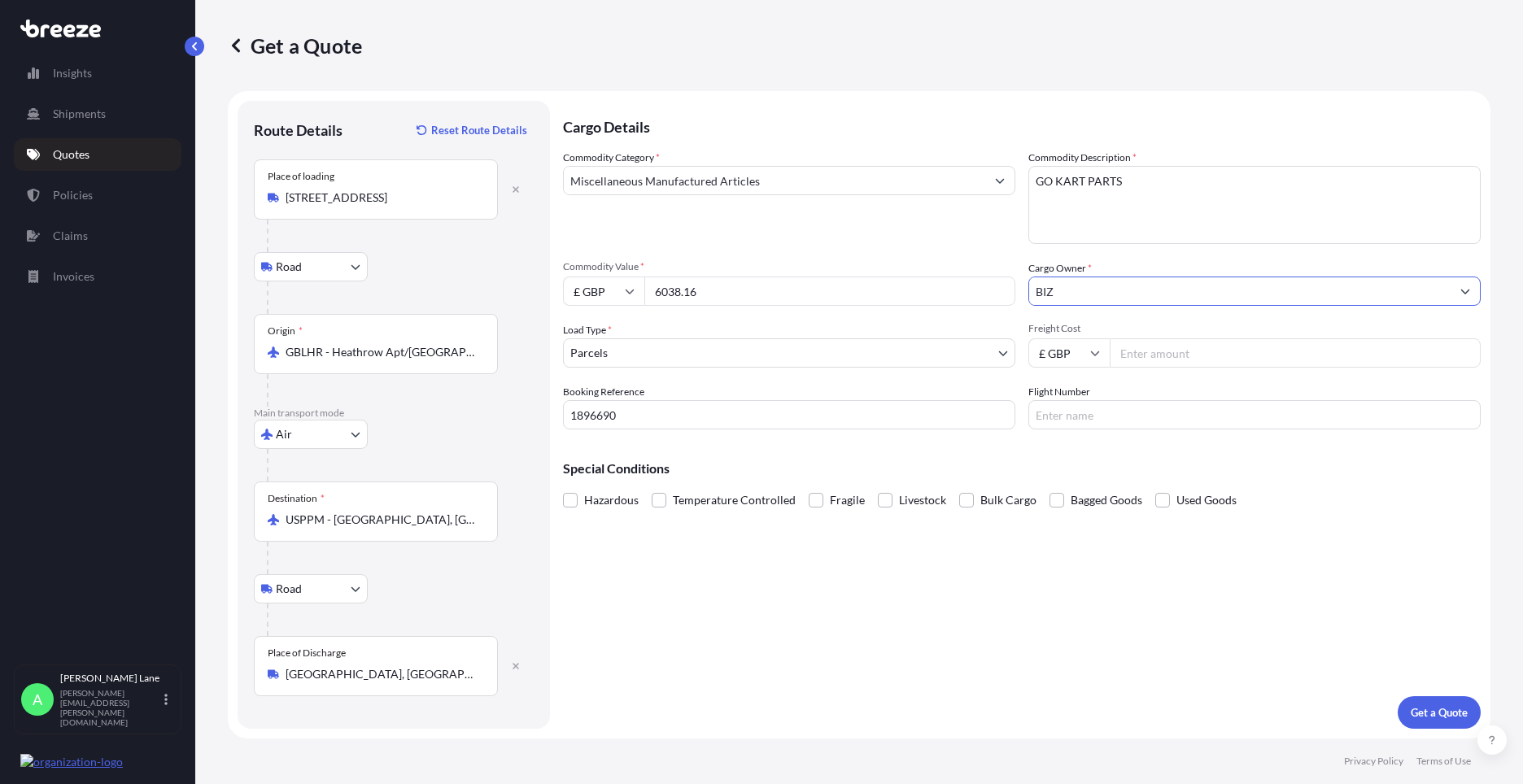
type input "BIZ"
click at [1154, 354] on input "Freight Cost" at bounding box center [1294, 353] width 371 height 29
type input "179.46"
click at [1096, 423] on input "Flight Number" at bounding box center [1254, 415] width 452 height 29
type input "UPS"
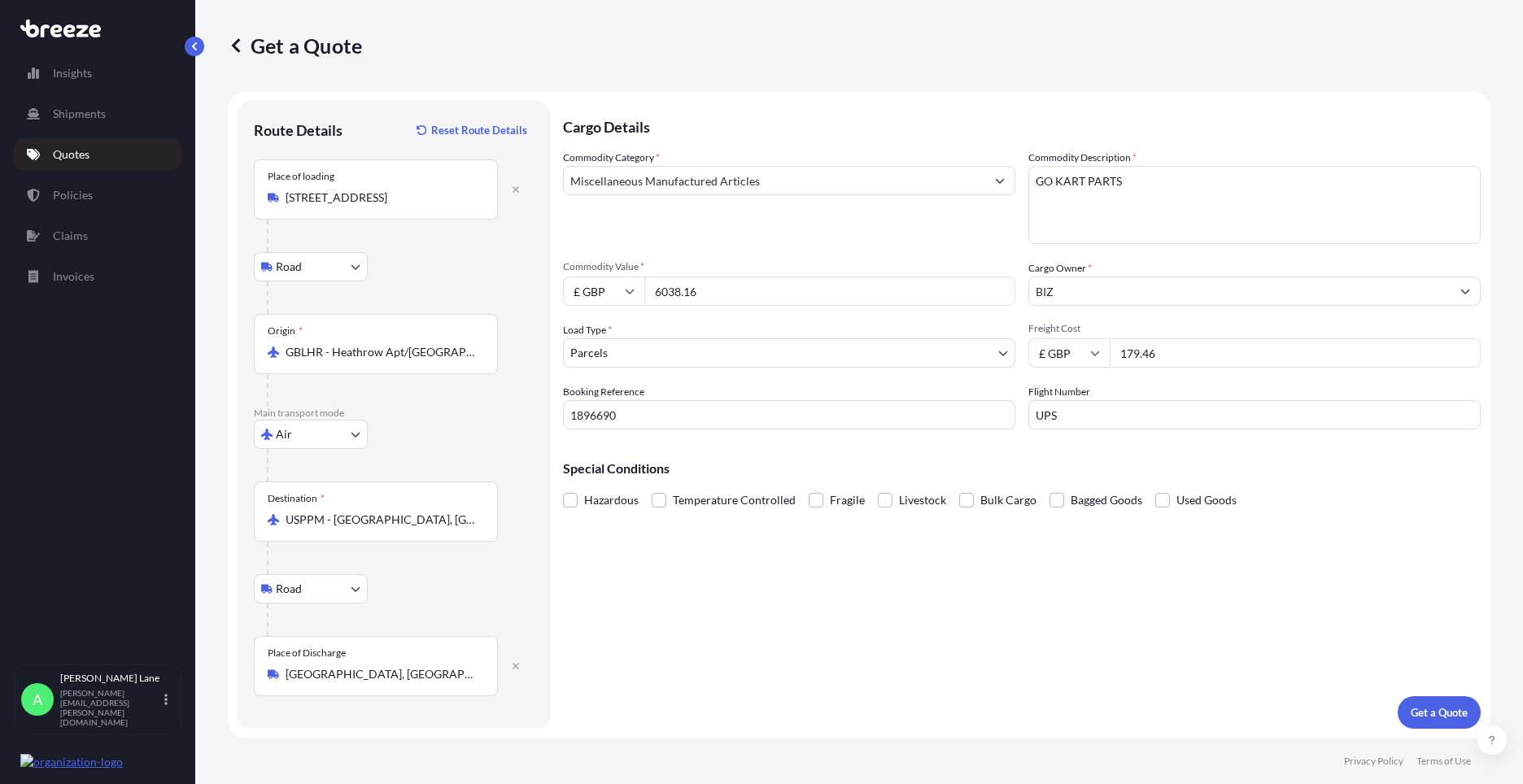
click at [940, 643] on div "Cargo Details Commodity Category * Miscellaneous Manufactured Articles Commodit…" at bounding box center [1022, 415] width 918 height 628
click at [1418, 714] on p "Get a Quote" at bounding box center [1439, 712] width 57 height 17
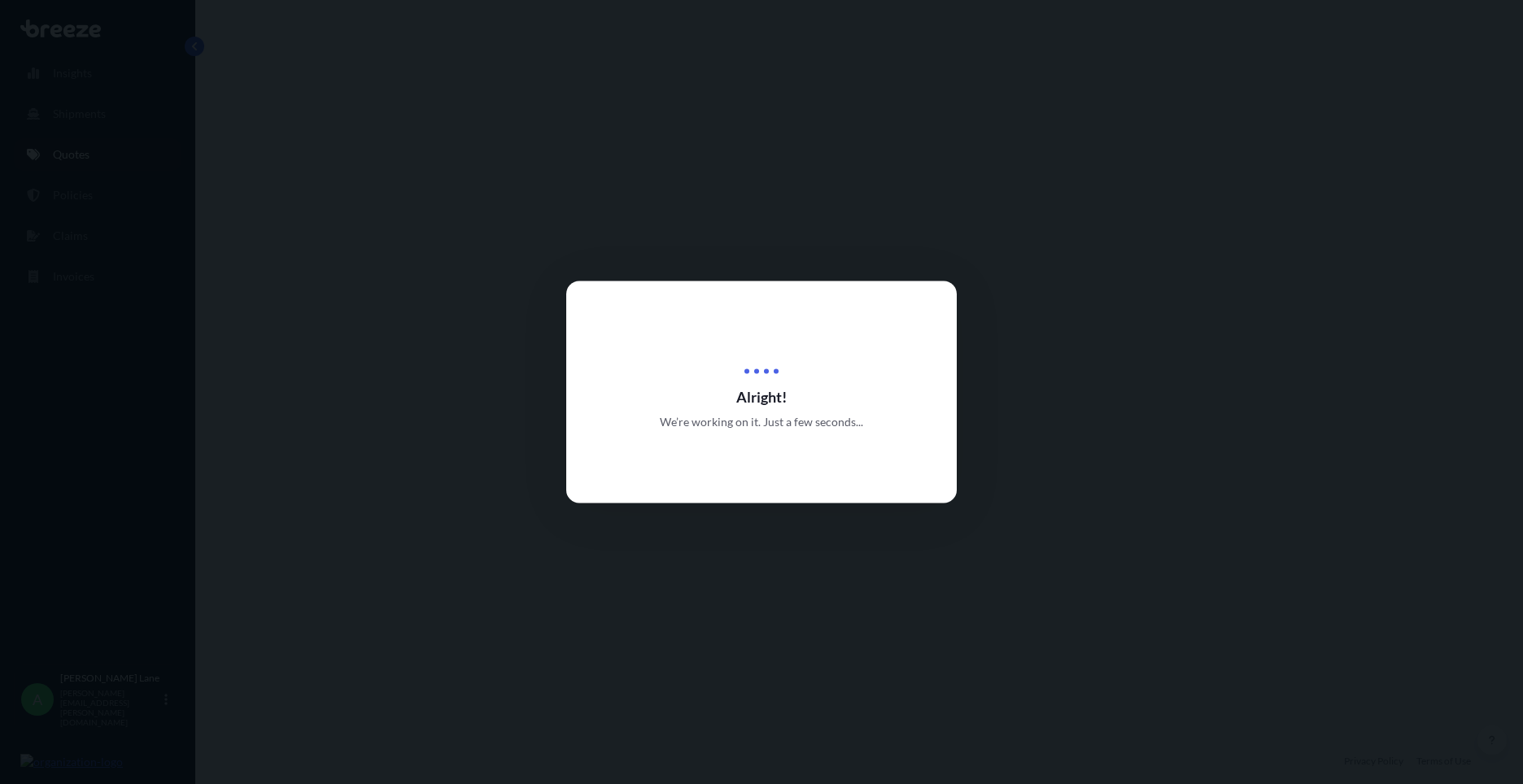
select select "Road"
select select "Air"
select select "Road"
select select "3"
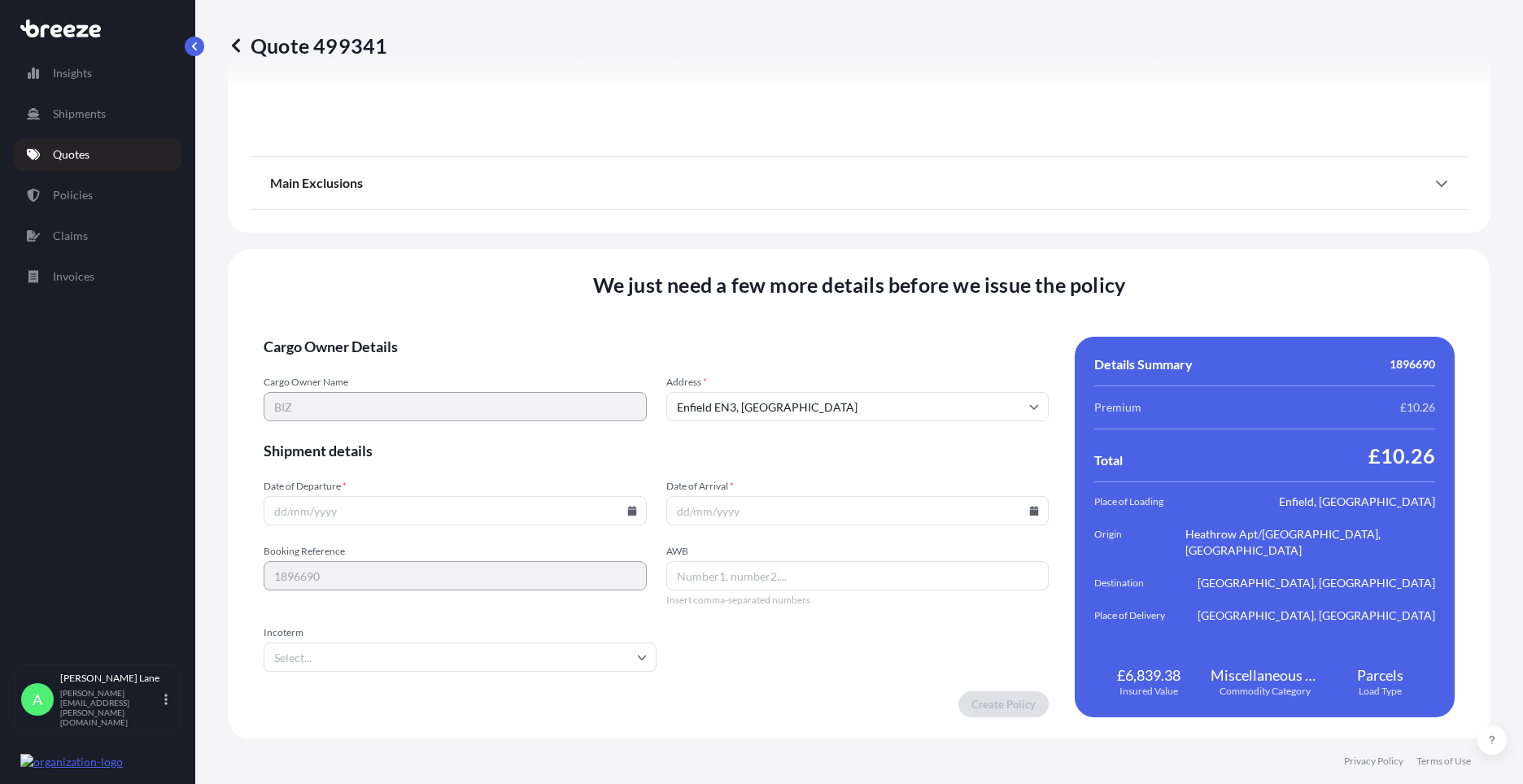
scroll to position [2119, 0]
drag, startPoint x: 578, startPoint y: 660, endPoint x: 537, endPoint y: 654, distance: 41.4
click at [577, 660] on input "Incoterm" at bounding box center [460, 655] width 393 height 29
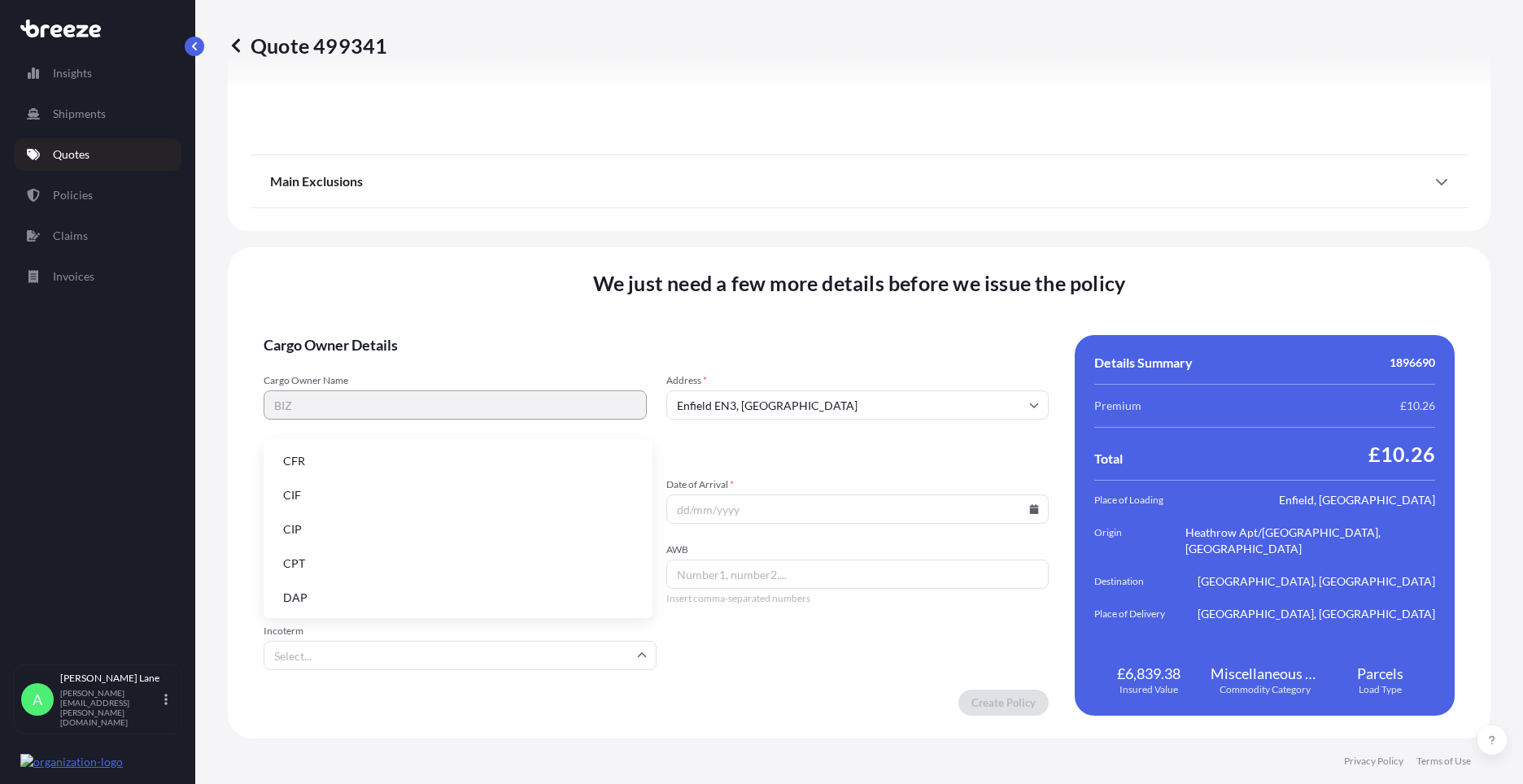
click at [387, 604] on li "DAP" at bounding box center [458, 597] width 376 height 31
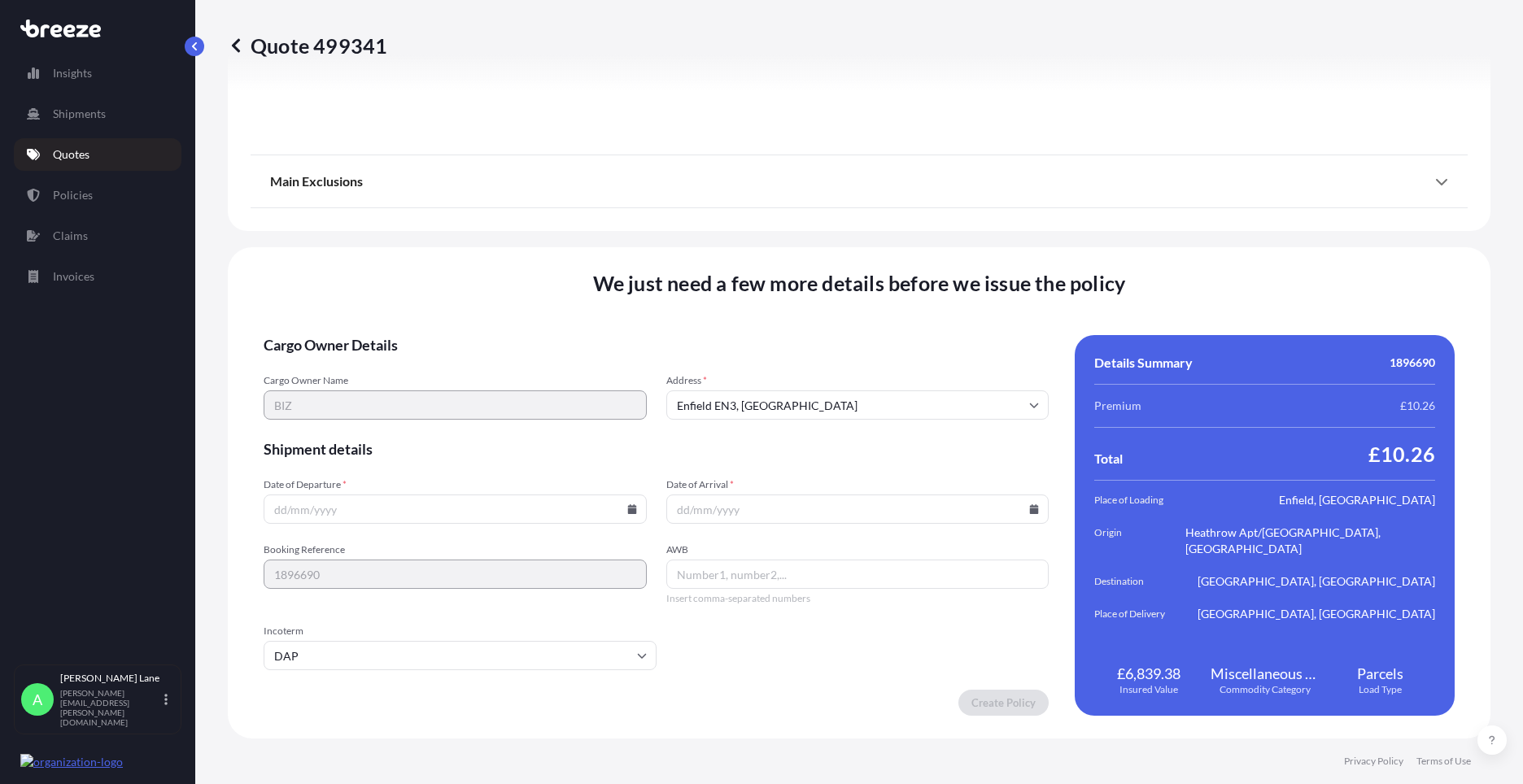
click at [624, 514] on input "Date of Departure *" at bounding box center [455, 509] width 384 height 29
click at [627, 507] on icon at bounding box center [632, 508] width 10 height 10
drag, startPoint x: 454, startPoint y: 364, endPoint x: 860, endPoint y: 485, distance: 423.6
click at [454, 364] on button "18" at bounding box center [452, 364] width 26 height 26
type input "[DATE]"
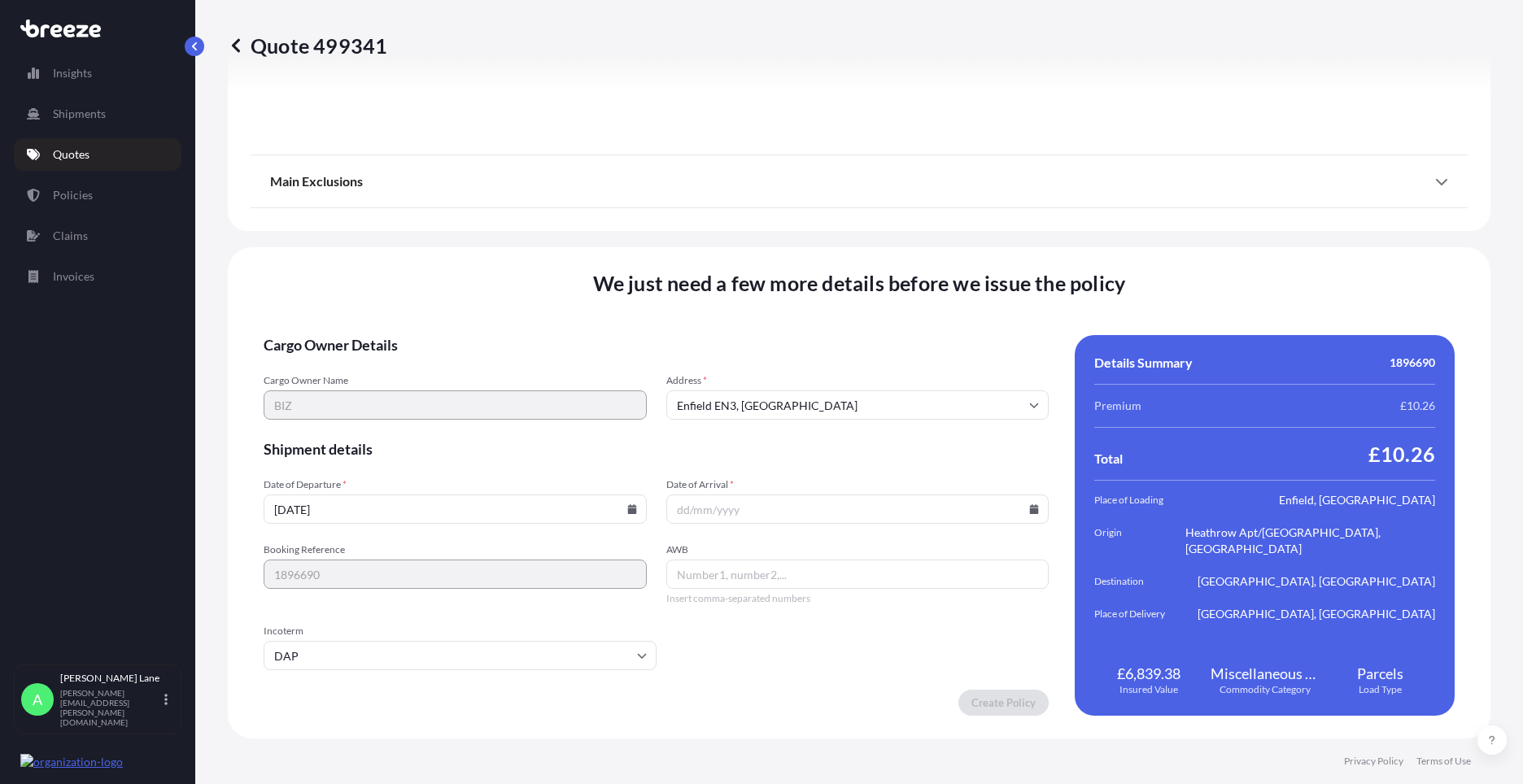
click at [1030, 511] on icon at bounding box center [1035, 508] width 9 height 10
click at [734, 393] on button "22" at bounding box center [738, 395] width 26 height 26
type input "[DATE]"
paste input "1ZW074F30404677489"
type input "1ZW074F30404677489"
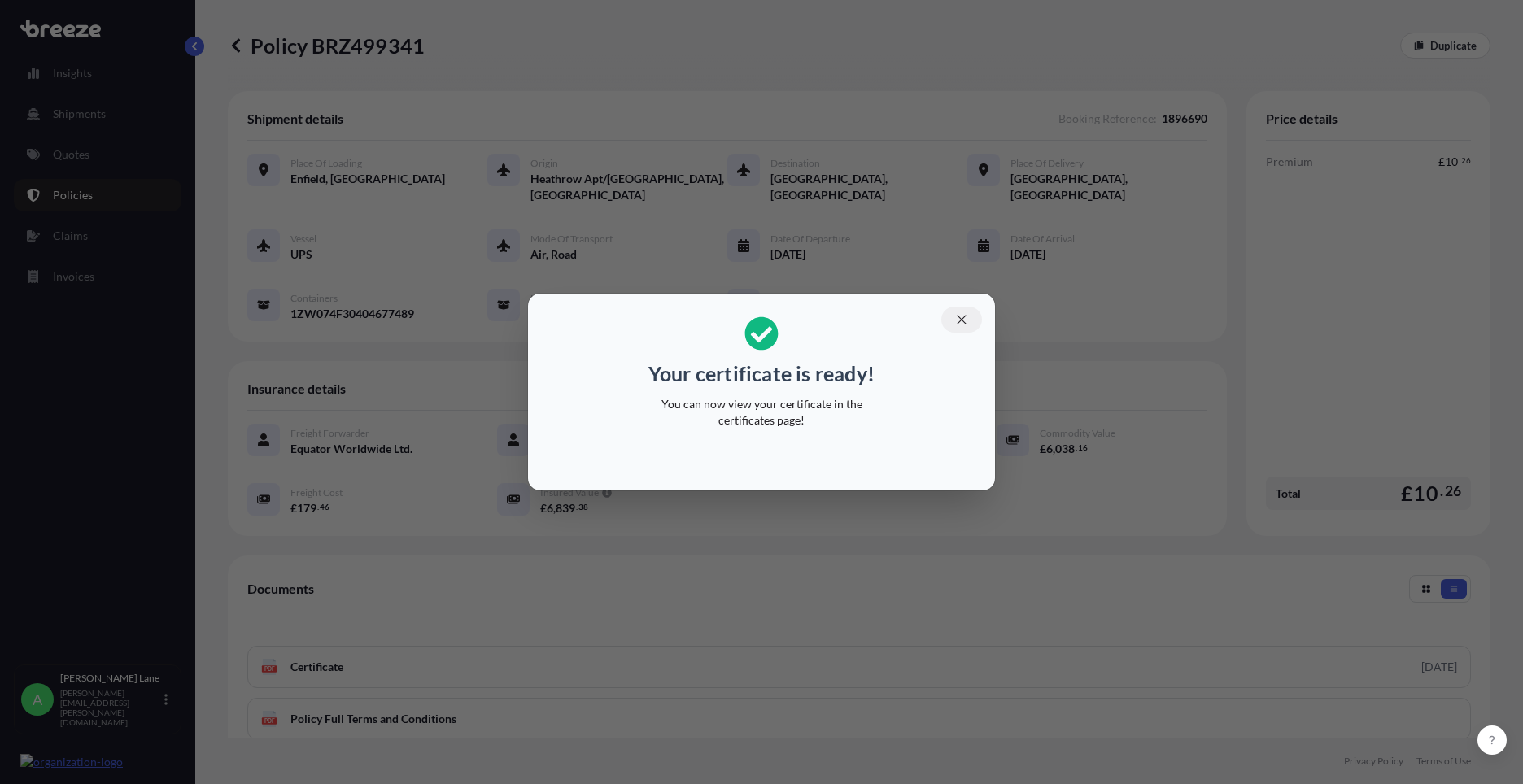
click at [966, 326] on icon "button" at bounding box center [961, 320] width 15 height 15
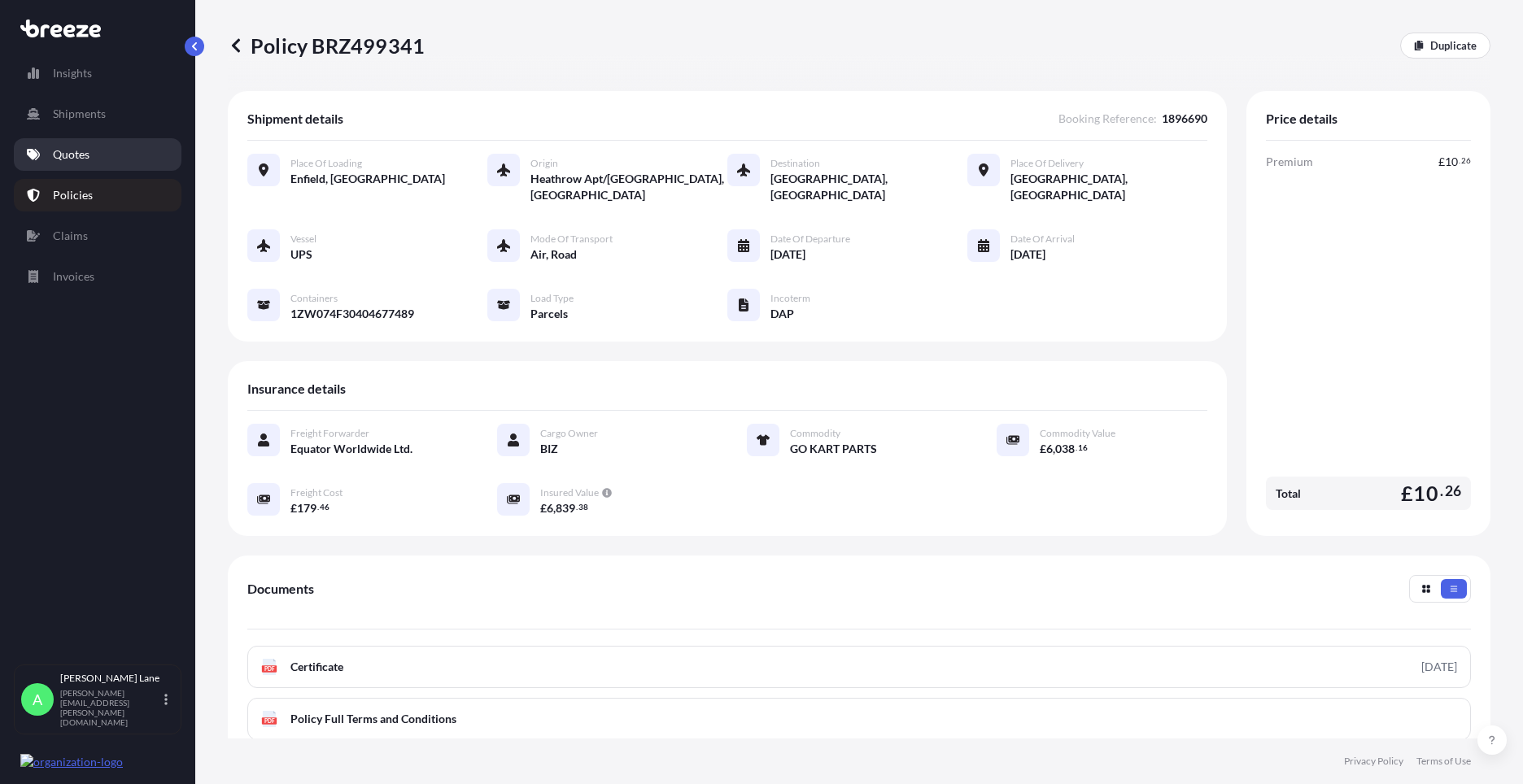
click at [86, 146] on p "Quotes" at bounding box center [71, 154] width 37 height 17
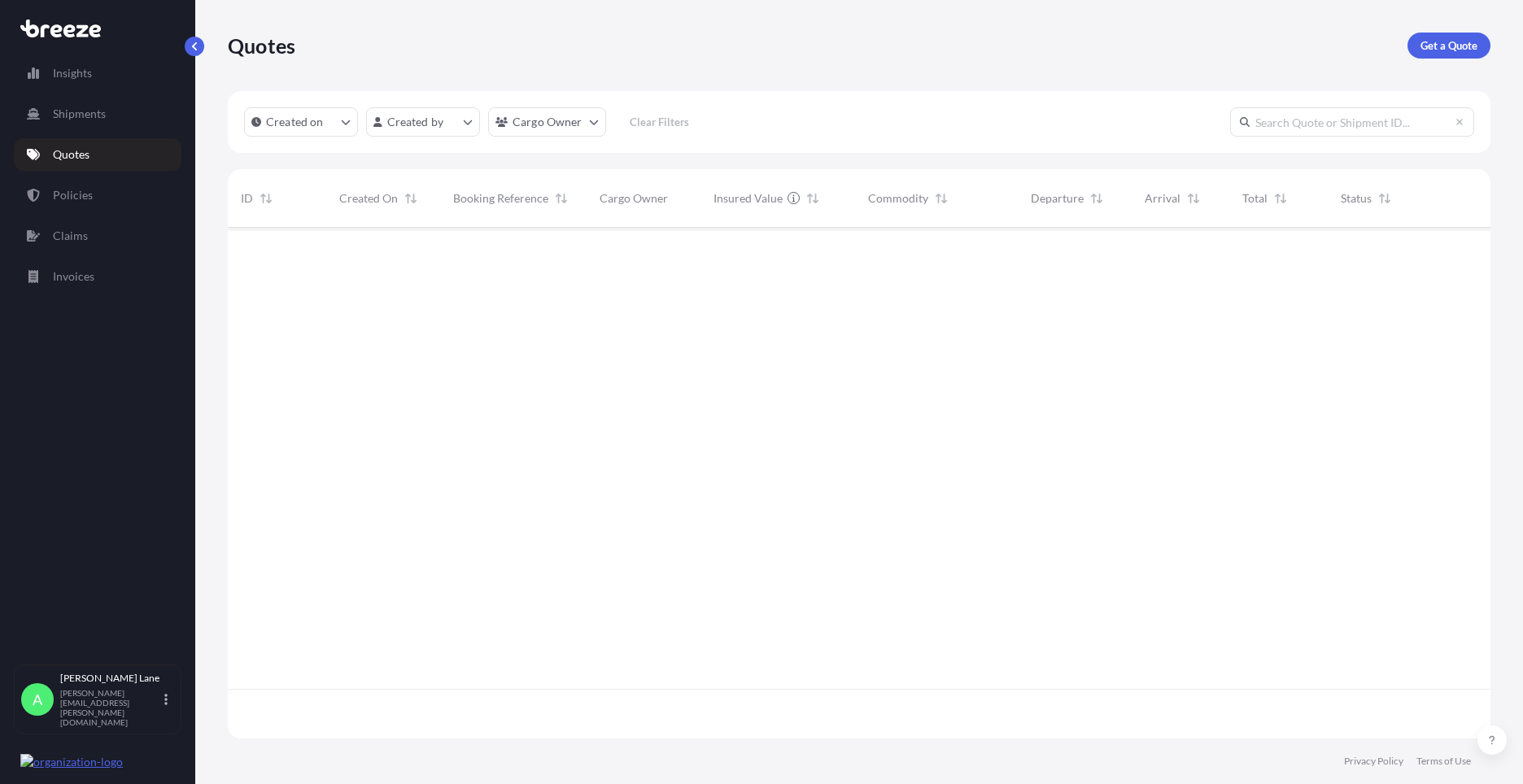
scroll to position [507, 1250]
click at [1420, 51] on p "Get a Quote" at bounding box center [1449, 46] width 57 height 17
select select "Road"
select select "1"
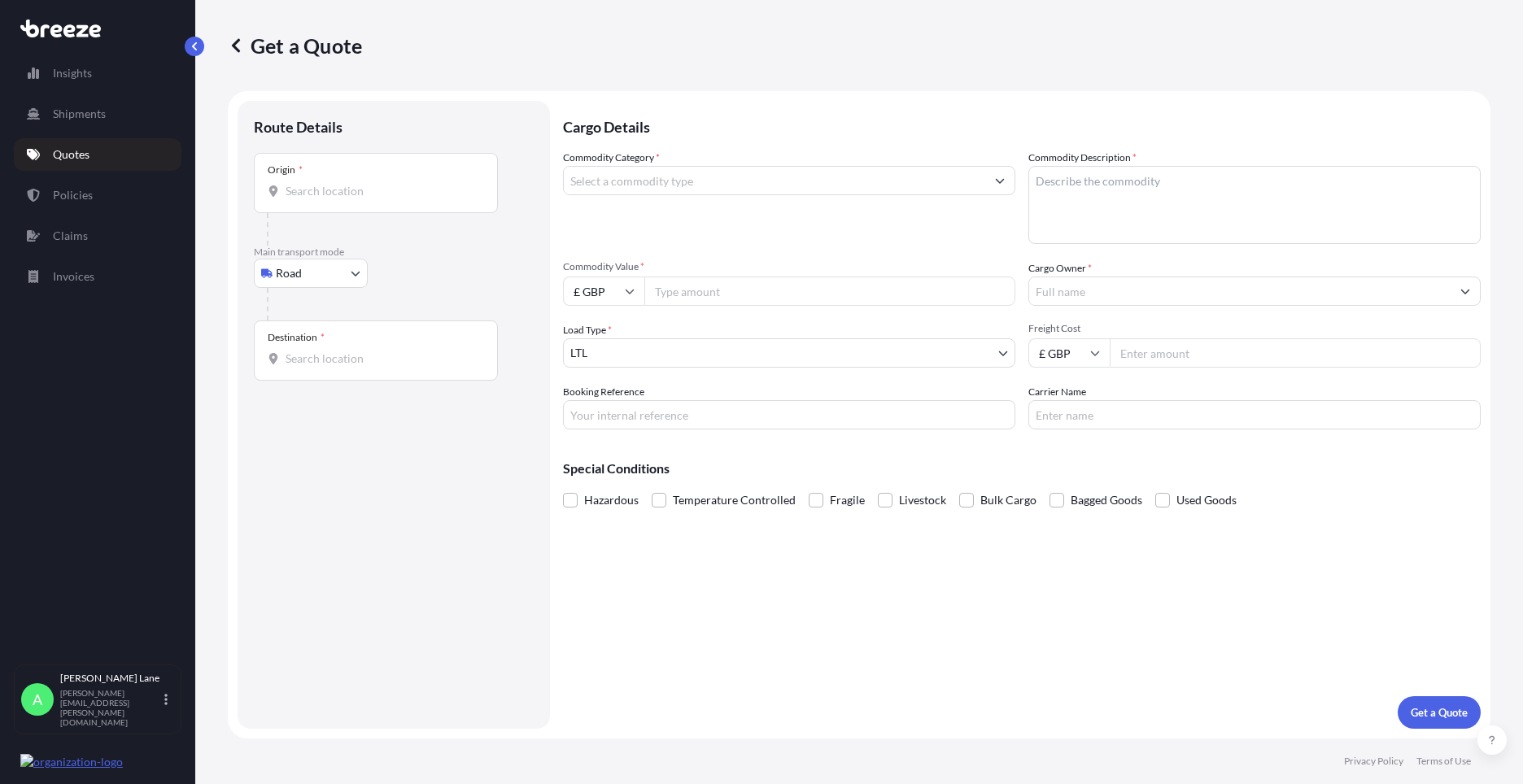
click at [288, 284] on body "Insights Shipments Quotes Policies Claims Invoices A [PERSON_NAME] [PERSON_NAME…" at bounding box center [762, 392] width 1523 height 784
click at [337, 348] on div "Air" at bounding box center [311, 345] width 101 height 29
select select "Air"
click at [400, 186] on div "Place of loading" at bounding box center [375, 188] width 244 height 60
click at [400, 189] on input "Place of loading" at bounding box center [381, 198] width 192 height 17
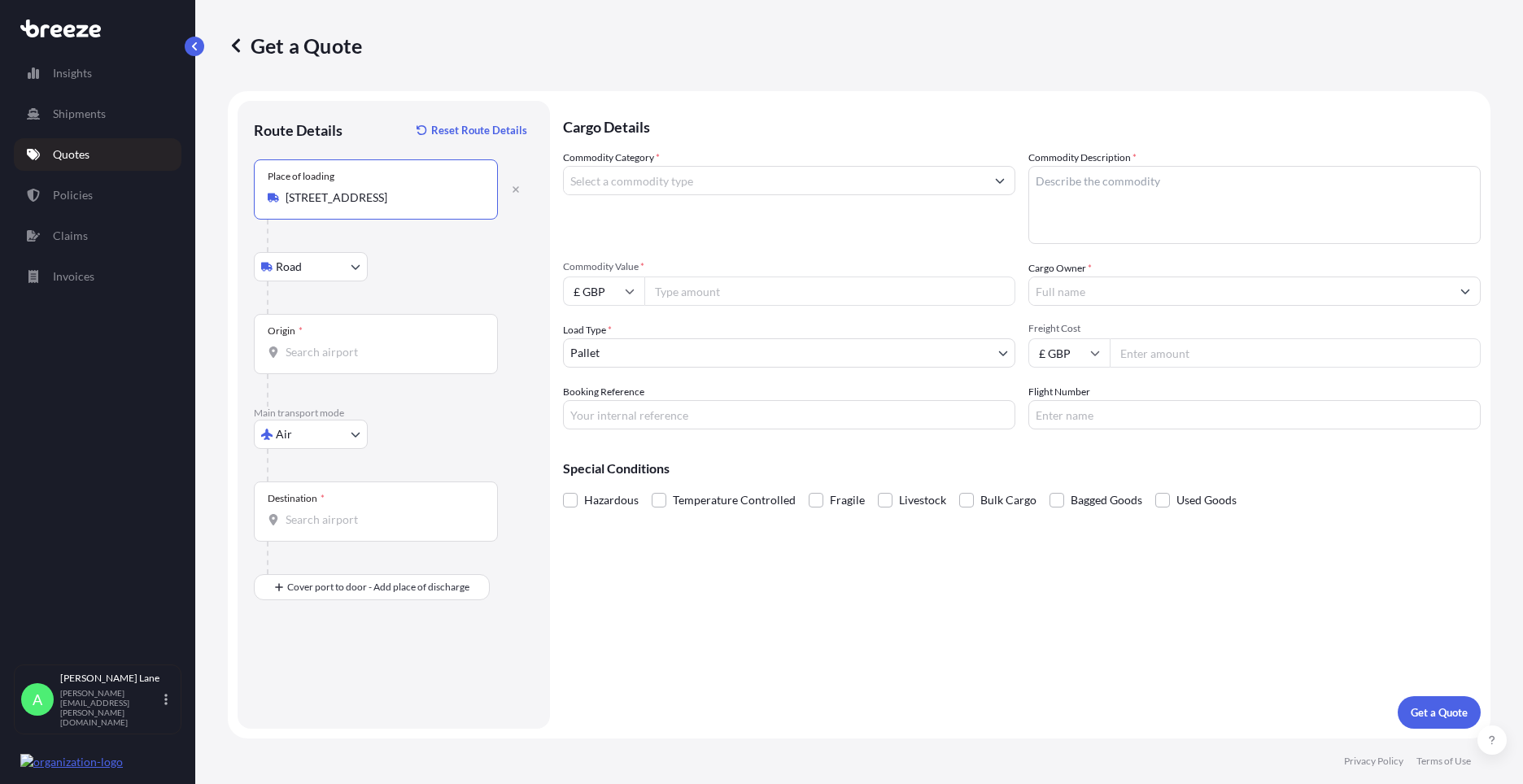
type input "[STREET_ADDRESS]"
click at [362, 341] on div "Origin *" at bounding box center [375, 343] width 244 height 60
click at [362, 344] on input "Origin *" at bounding box center [381, 352] width 192 height 17
type input "H"
type input "GBLHR - Heathrow Apt/[GEOGRAPHIC_DATA], [GEOGRAPHIC_DATA]"
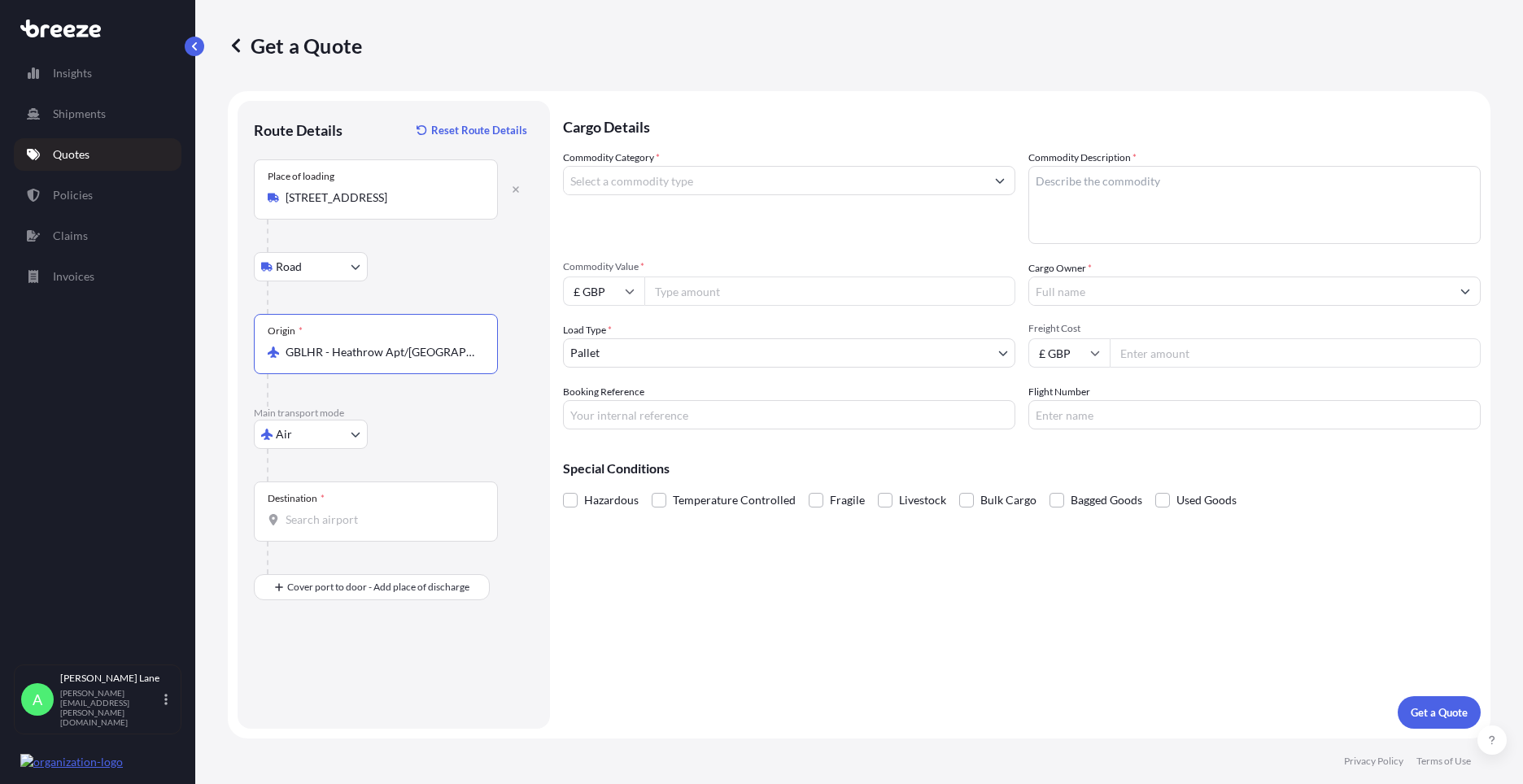
click at [363, 528] on div "Destination *" at bounding box center [375, 511] width 244 height 60
click at [363, 528] on input "Destination *" at bounding box center [381, 519] width 192 height 17
paste input "GRAND [PERSON_NAME]"
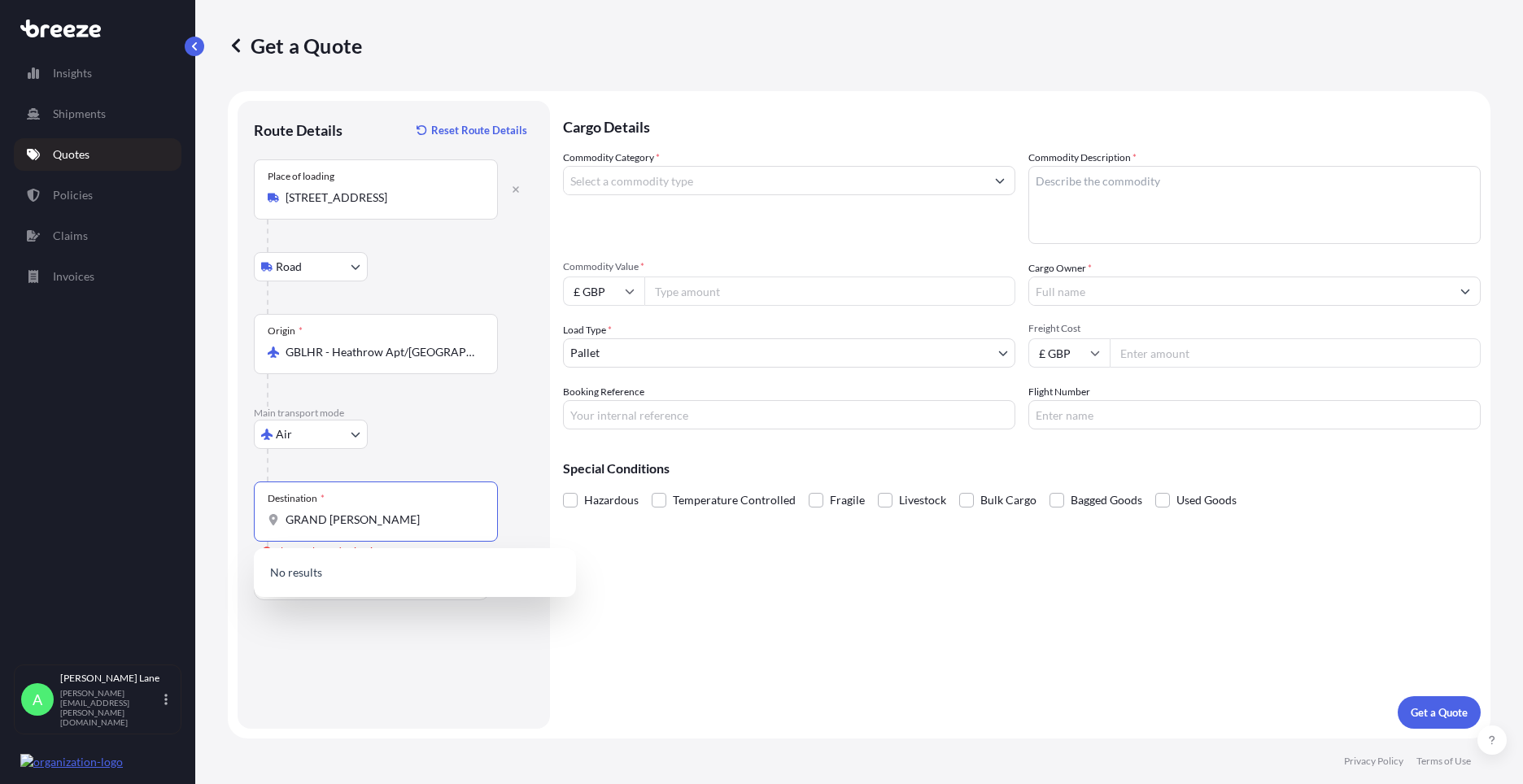
drag, startPoint x: 388, startPoint y: 527, endPoint x: 259, endPoint y: 527, distance: 129.0
click at [259, 527] on div "Destination * GRAND [PERSON_NAME]" at bounding box center [375, 511] width 244 height 60
drag, startPoint x: 361, startPoint y: 521, endPoint x: 256, endPoint y: 525, distance: 105.1
click at [256, 525] on div "Destination * HOPUSTON" at bounding box center [375, 511] width 244 height 60
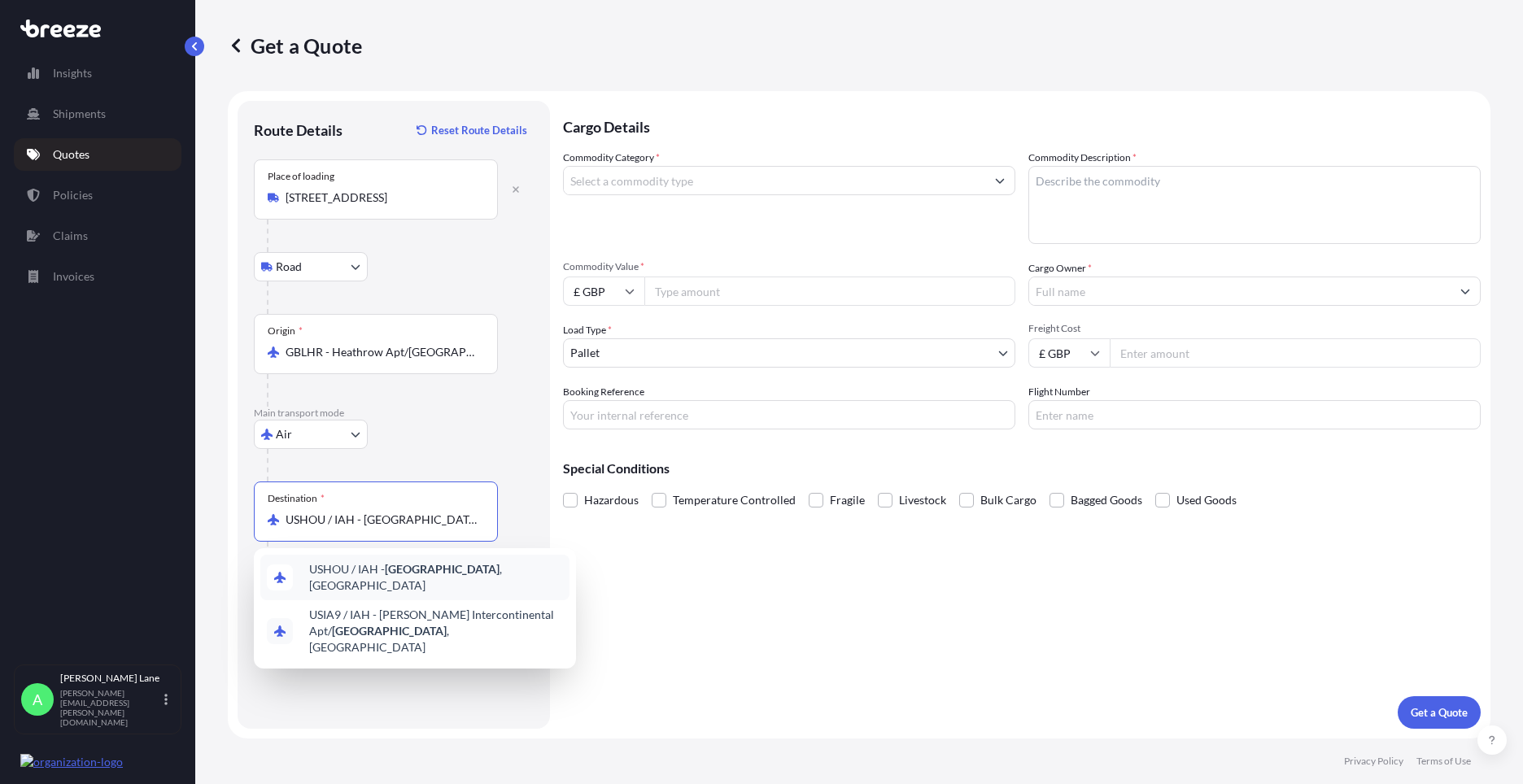
type input "USHOU / IAH - [GEOGRAPHIC_DATA], [GEOGRAPHIC_DATA]"
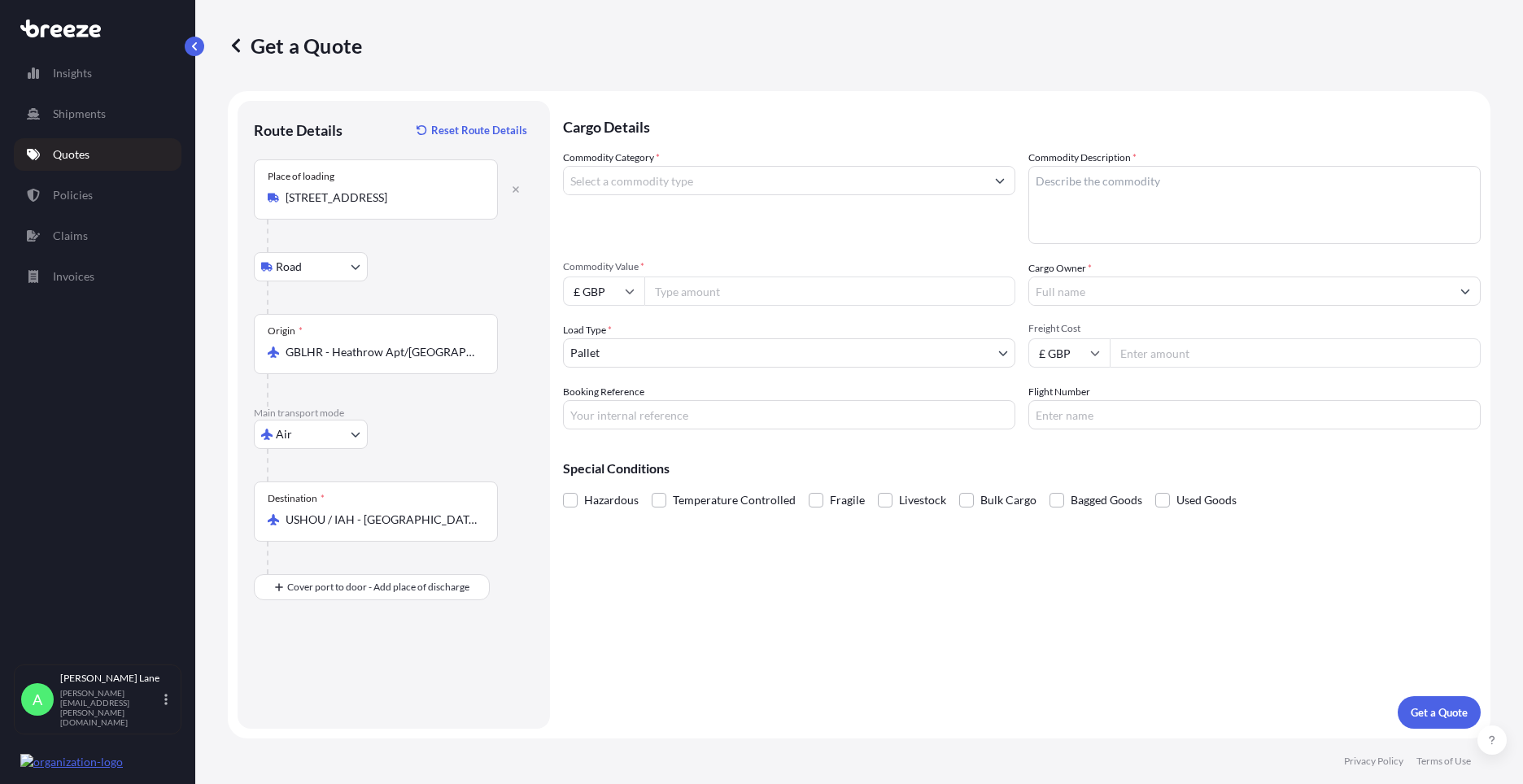
click at [396, 573] on div at bounding box center [382, 557] width 231 height 32
drag, startPoint x: 404, startPoint y: 662, endPoint x: 292, endPoint y: 677, distance: 113.0
click at [292, 677] on input "Place of Discharge" at bounding box center [381, 674] width 192 height 17
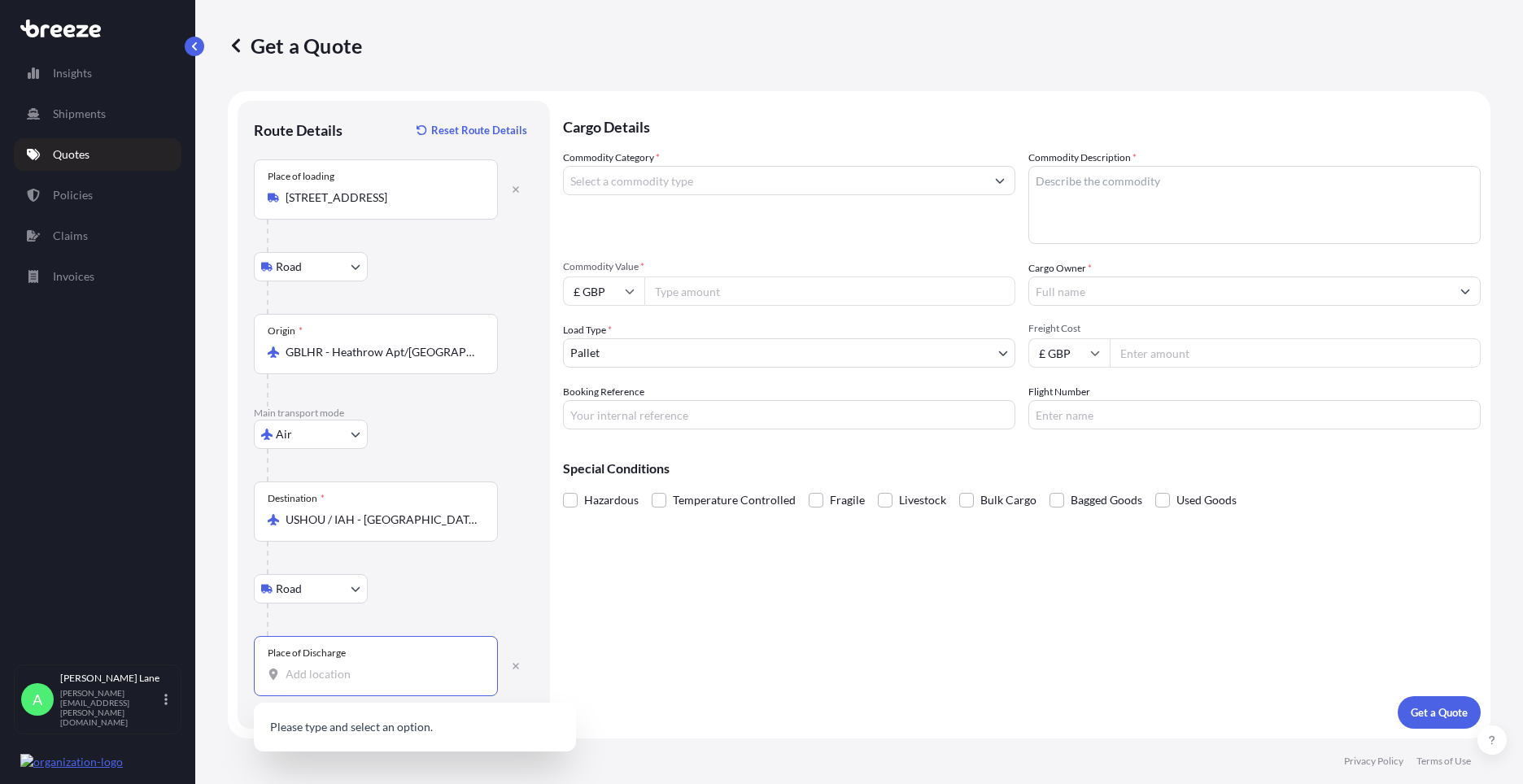
paste input "GRAND [PERSON_NAME]"
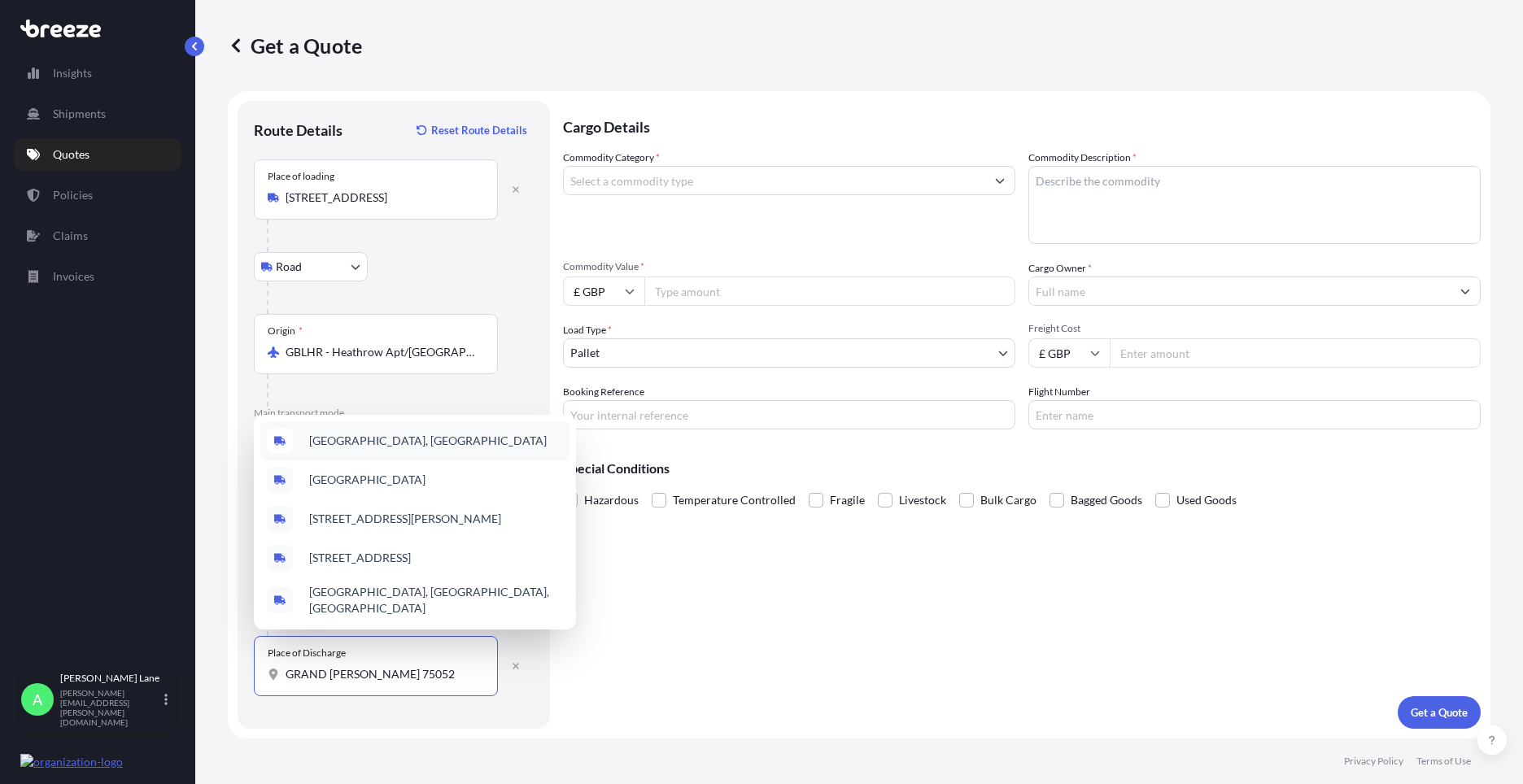
click at [414, 433] on span "[GEOGRAPHIC_DATA], [GEOGRAPHIC_DATA]" at bounding box center [428, 441] width 237 height 17
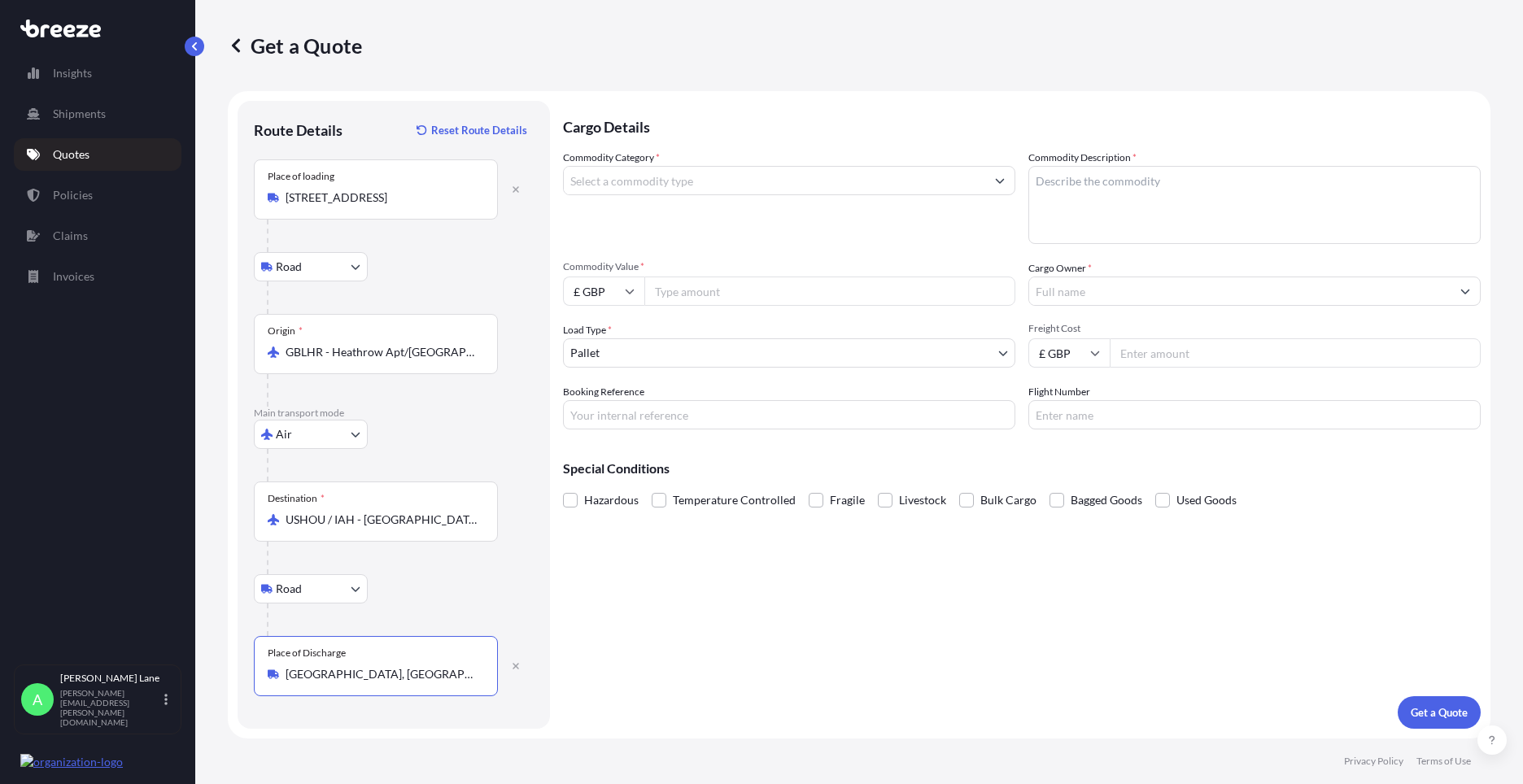
type input "[GEOGRAPHIC_DATA], [GEOGRAPHIC_DATA]"
click at [652, 176] on input "Commodity Category *" at bounding box center [774, 180] width 421 height 29
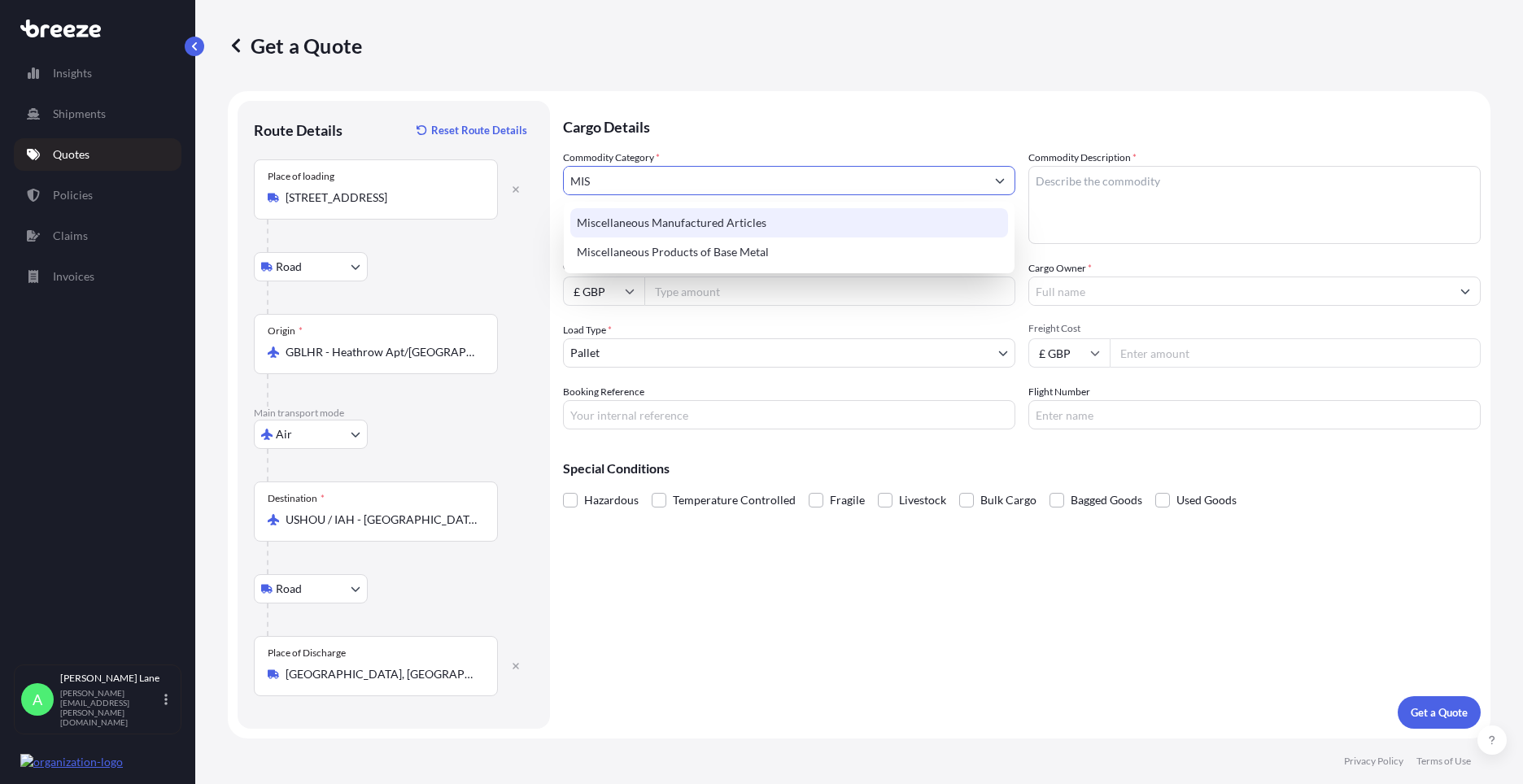
click at [646, 218] on div "Miscellaneous Manufactured Articles" at bounding box center [789, 222] width 438 height 29
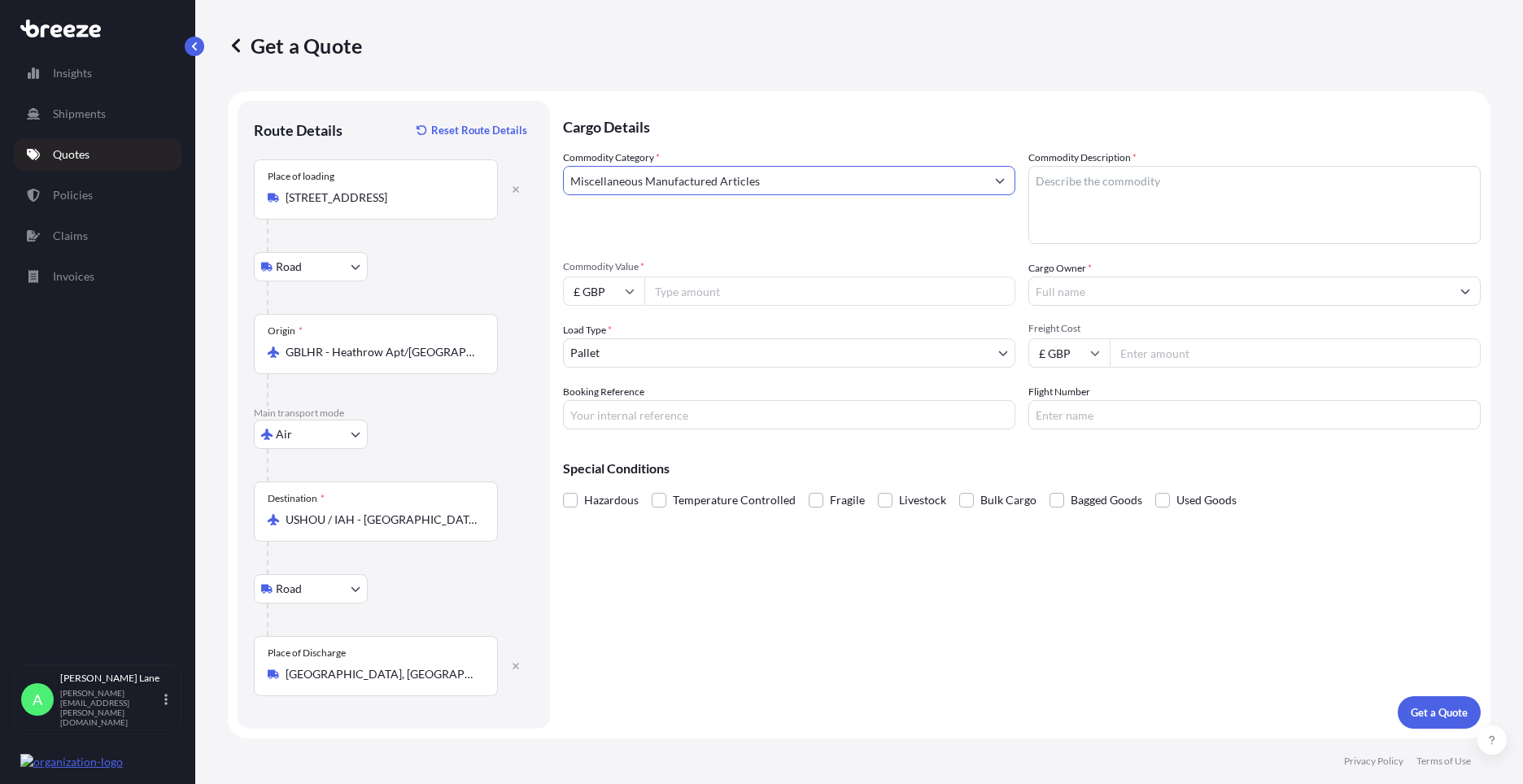
type input "Miscellaneous Manufactured Articles"
click at [720, 288] on input "Commodity Value *" at bounding box center [829, 291] width 371 height 29
type input "1344.54"
click at [612, 351] on body "Insights Shipments Quotes Policies Claims Invoices A [PERSON_NAME] [PERSON_NAME…" at bounding box center [762, 392] width 1523 height 784
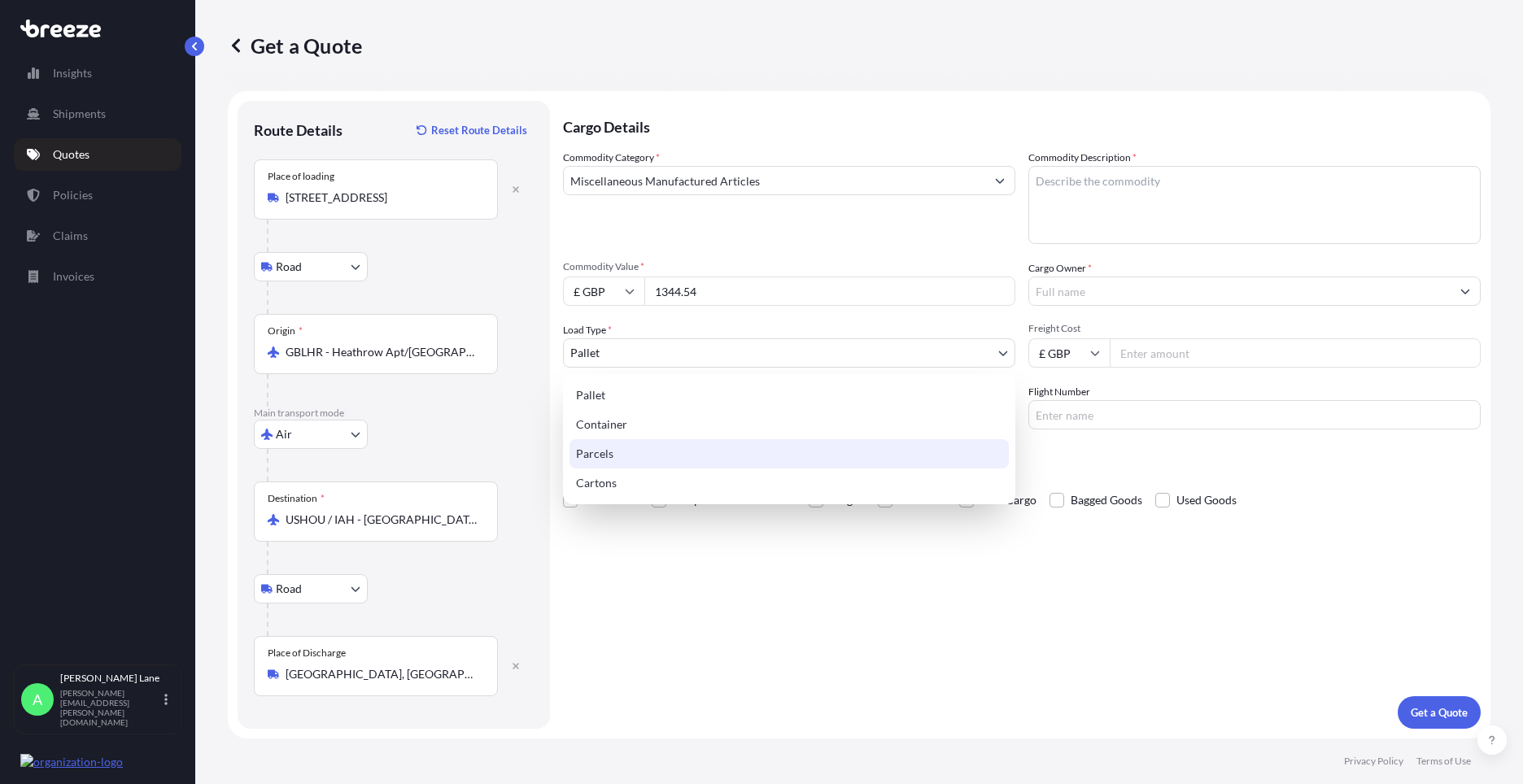
click at [620, 458] on div "Parcels" at bounding box center [789, 454] width 440 height 29
select select "3"
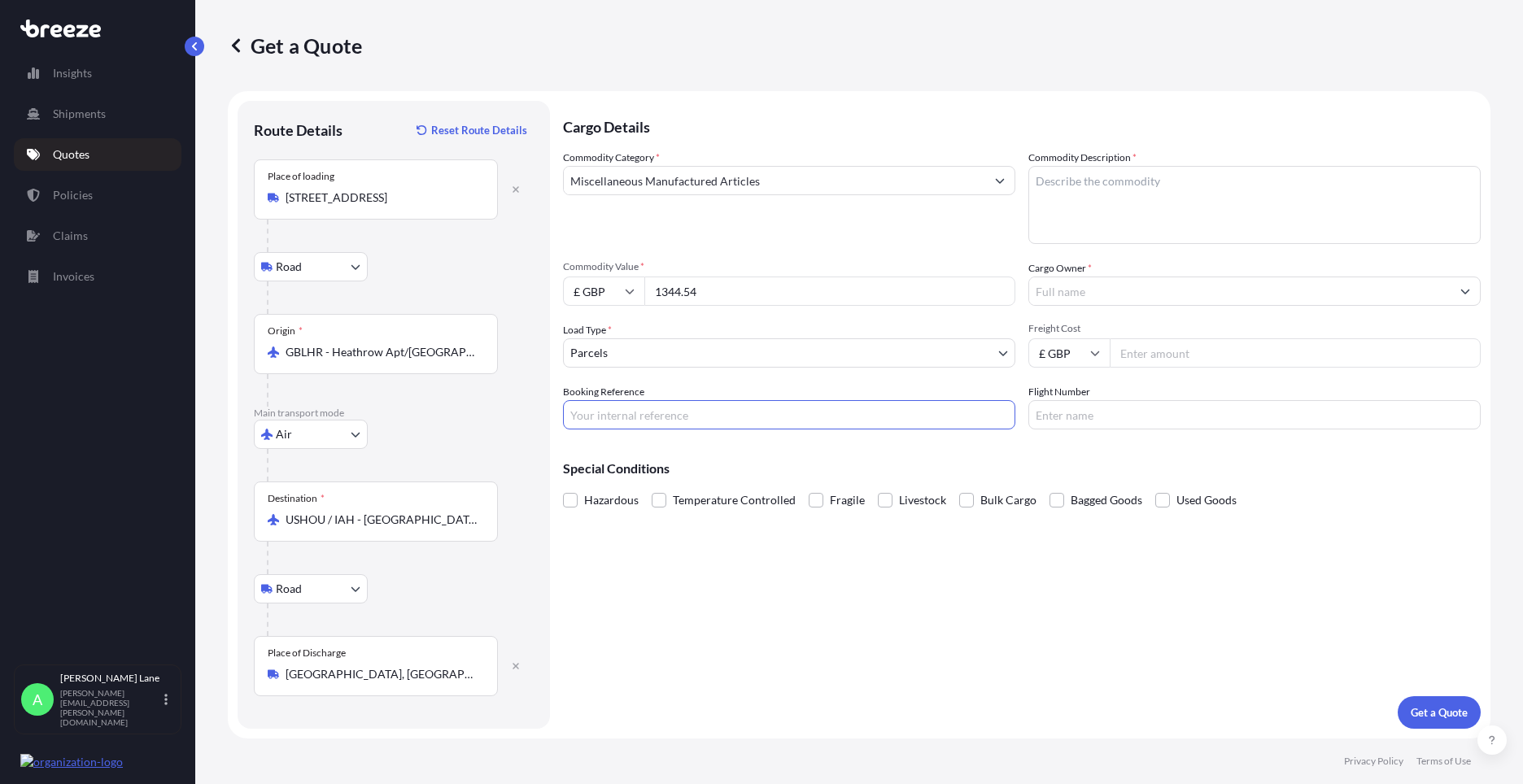
click at [658, 417] on input "Booking Reference" at bounding box center [789, 415] width 452 height 29
paste input "1896699"
type input "1896699"
click at [1096, 221] on textarea "Commodity Description *" at bounding box center [1254, 204] width 452 height 78
type textarea "GO KART PARTS"
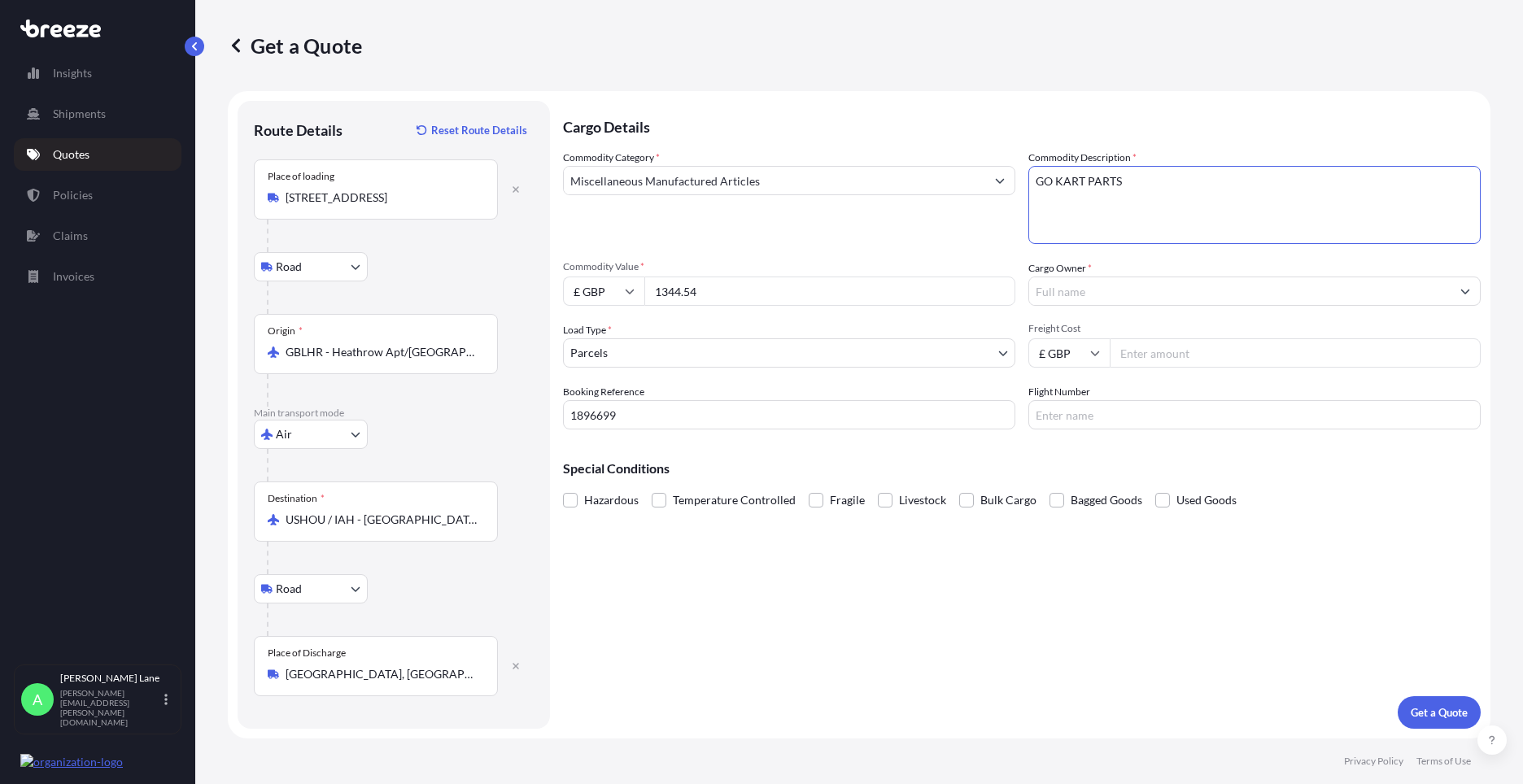
click at [1082, 287] on input "Cargo Owner *" at bounding box center [1240, 291] width 421 height 29
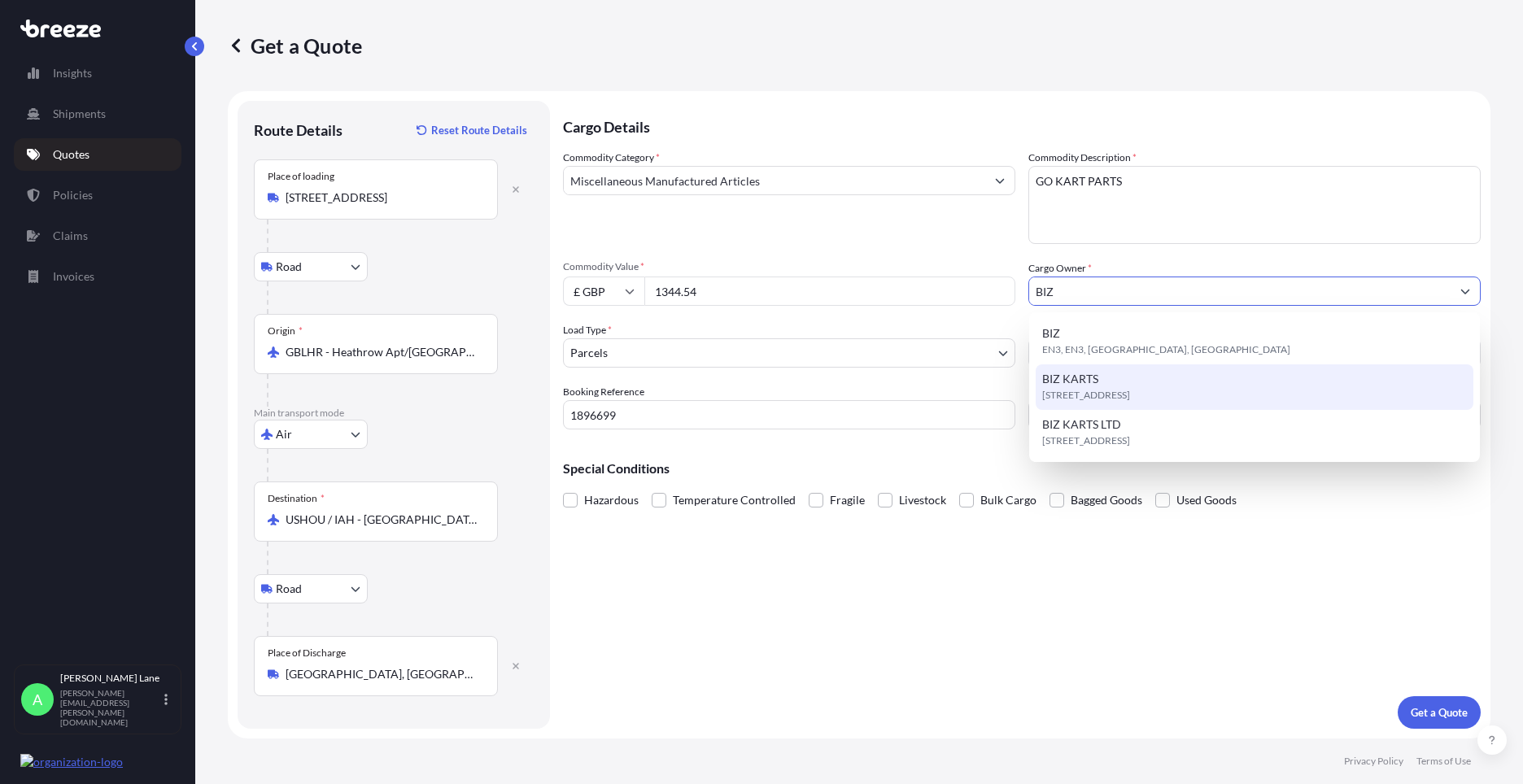
click at [1109, 380] on div "[STREET_ADDRESS]" at bounding box center [1254, 387] width 438 height 46
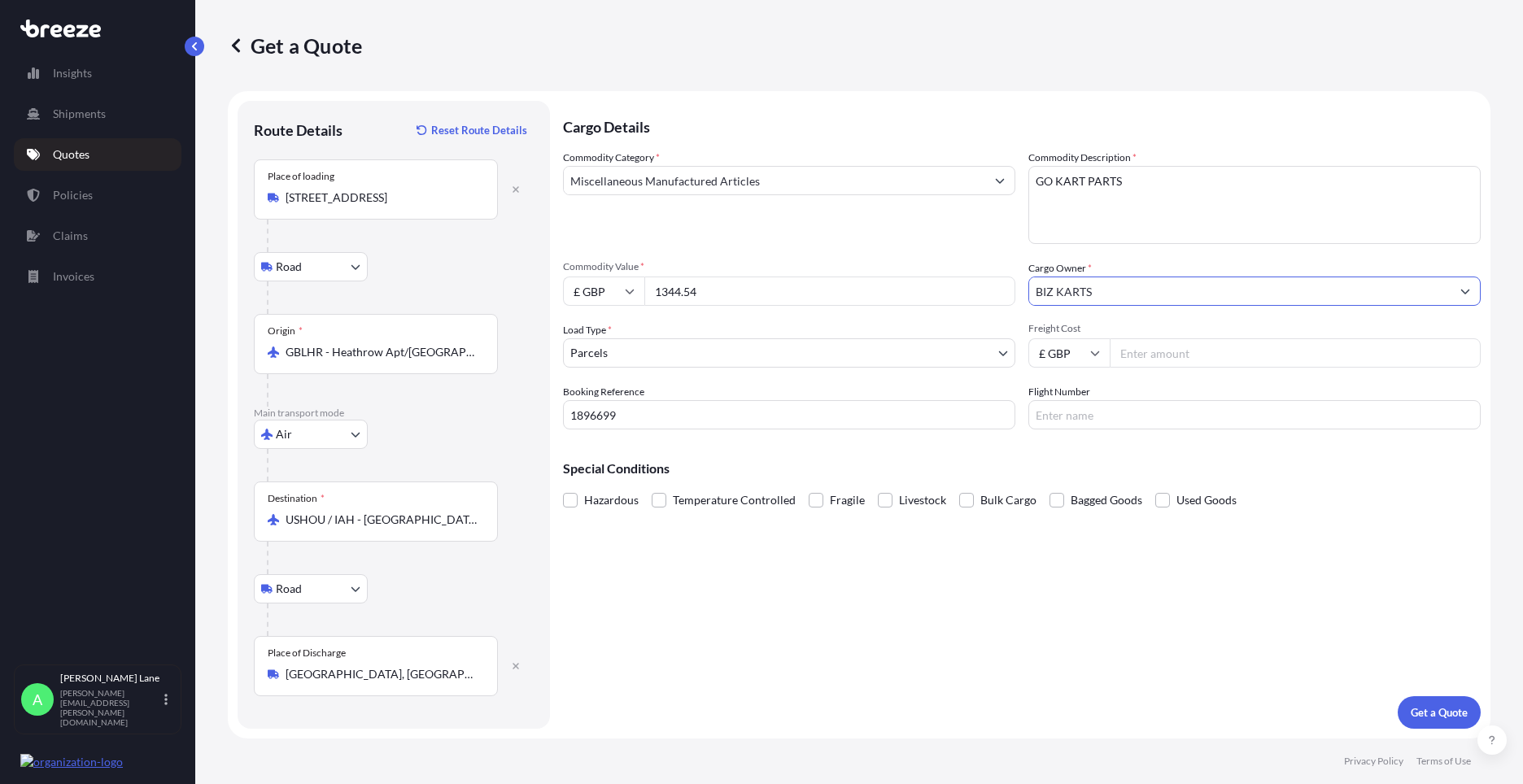
type input "BIZ KARTS"
drag, startPoint x: 1171, startPoint y: 356, endPoint x: 1155, endPoint y: 370, distance: 21.3
click at [1170, 356] on input "Freight Cost" at bounding box center [1294, 353] width 371 height 29
type input "165.28"
click at [1067, 426] on input "Flight Number" at bounding box center [1254, 415] width 452 height 29
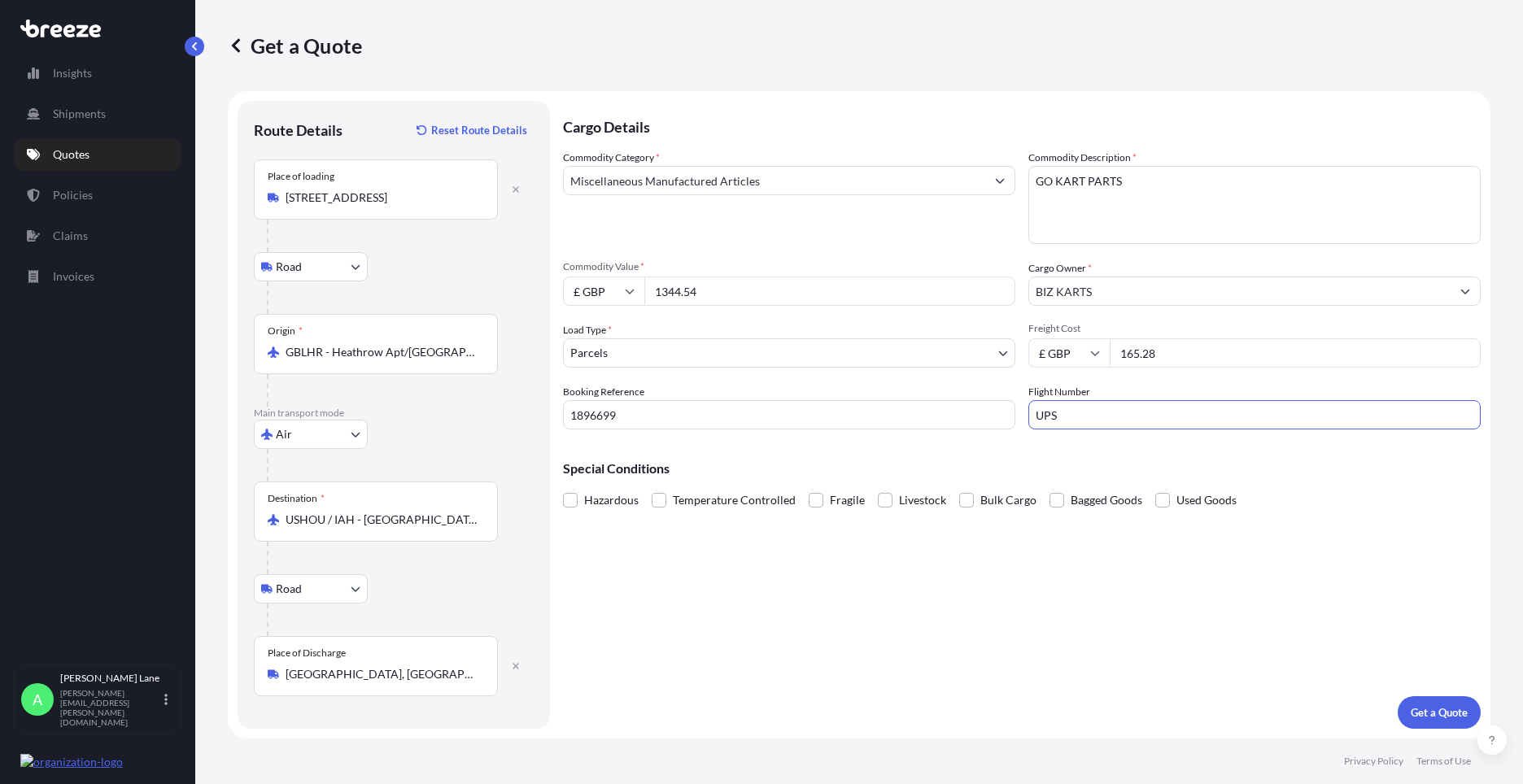
type input "UPS"
drag, startPoint x: 914, startPoint y: 625, endPoint x: 996, endPoint y: 613, distance: 82.9
click at [914, 624] on div "Cargo Details Commodity Category * Miscellaneous Manufactured Articles Commodit…" at bounding box center [1022, 415] width 918 height 628
click at [1441, 722] on button "Get a Quote" at bounding box center [1439, 711] width 83 height 32
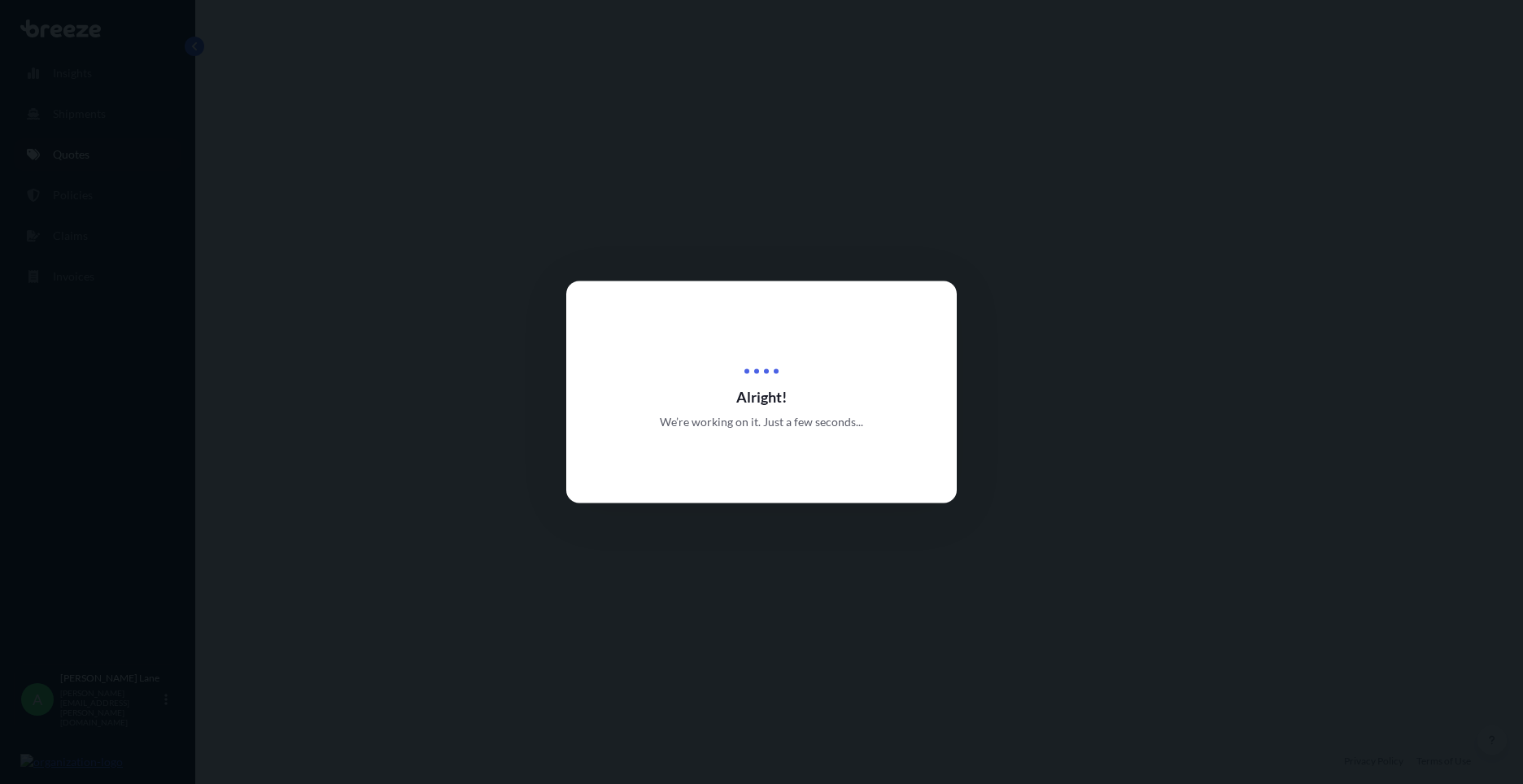
select select "Road"
select select "Air"
select select "Road"
select select "3"
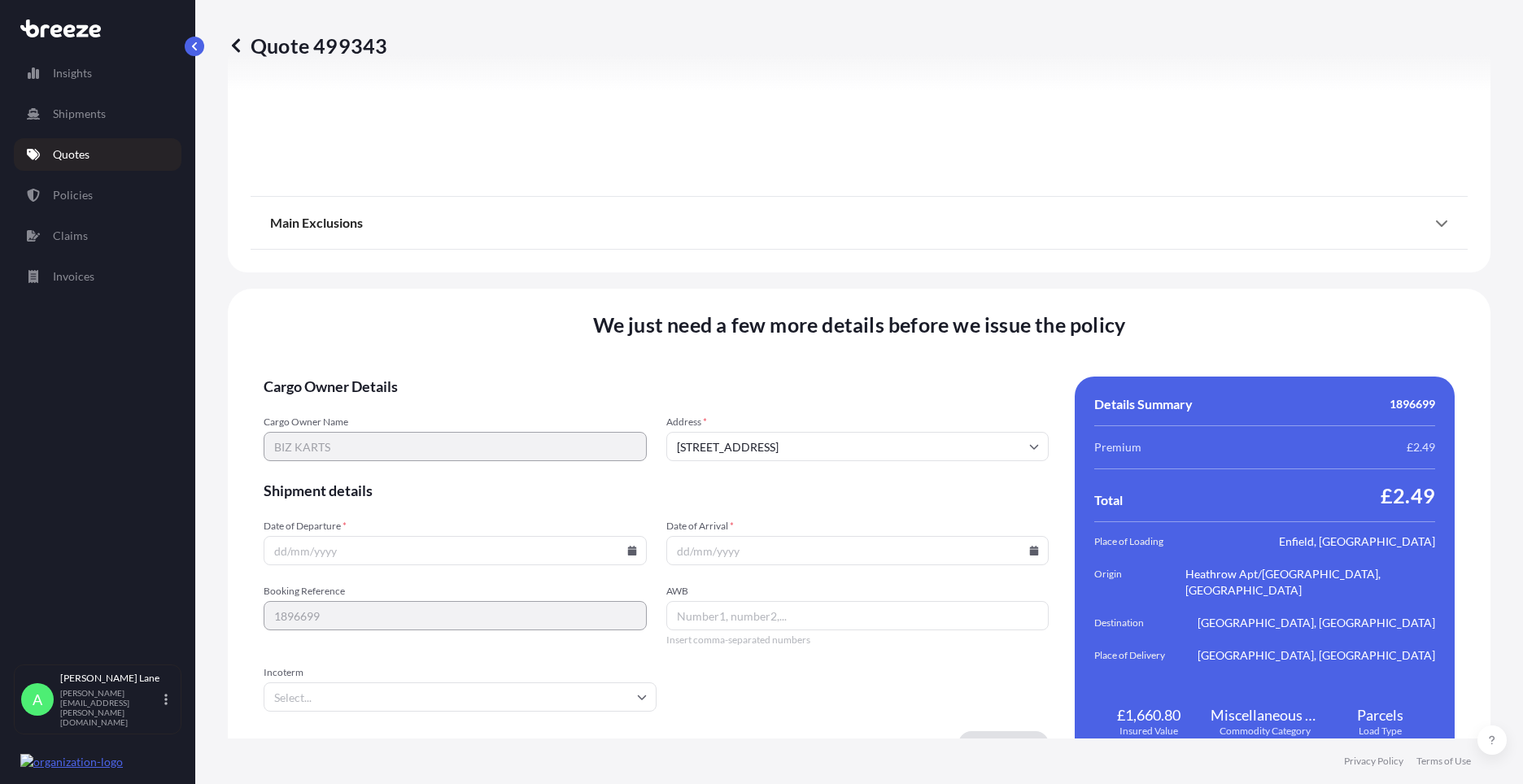
scroll to position [2119, 0]
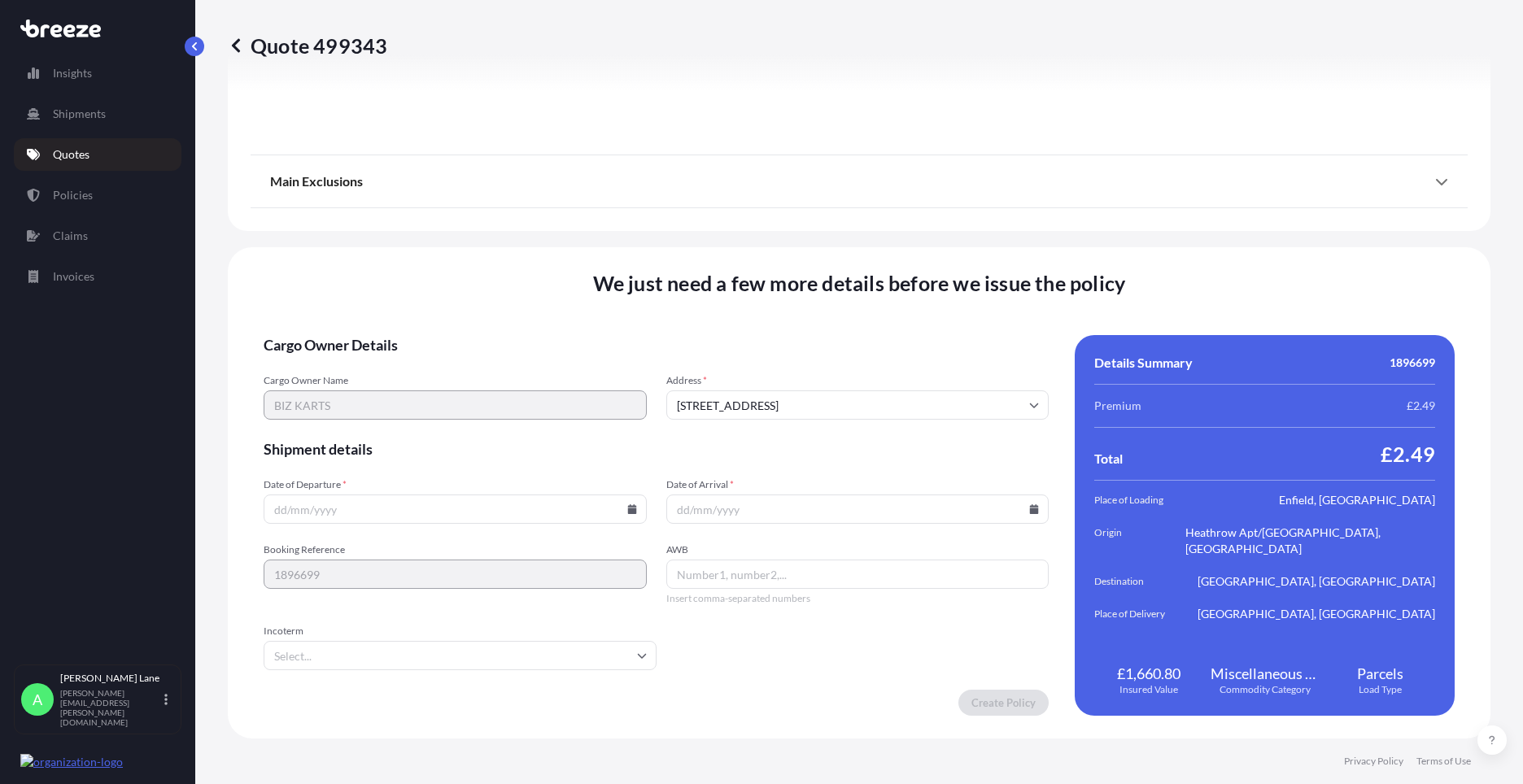
click at [595, 650] on input "Incoterm" at bounding box center [460, 655] width 393 height 29
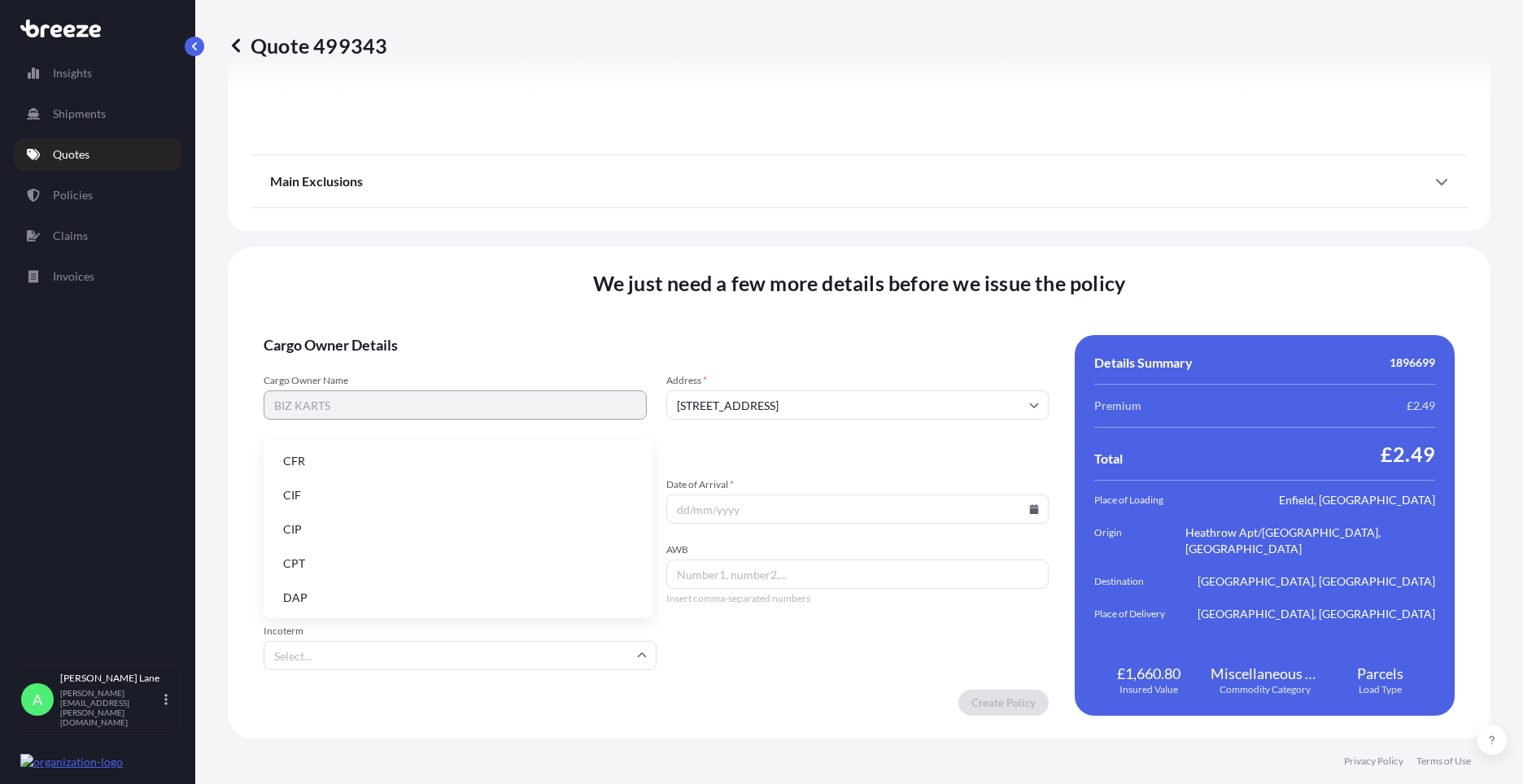
click at [461, 588] on li "DAP" at bounding box center [458, 597] width 376 height 31
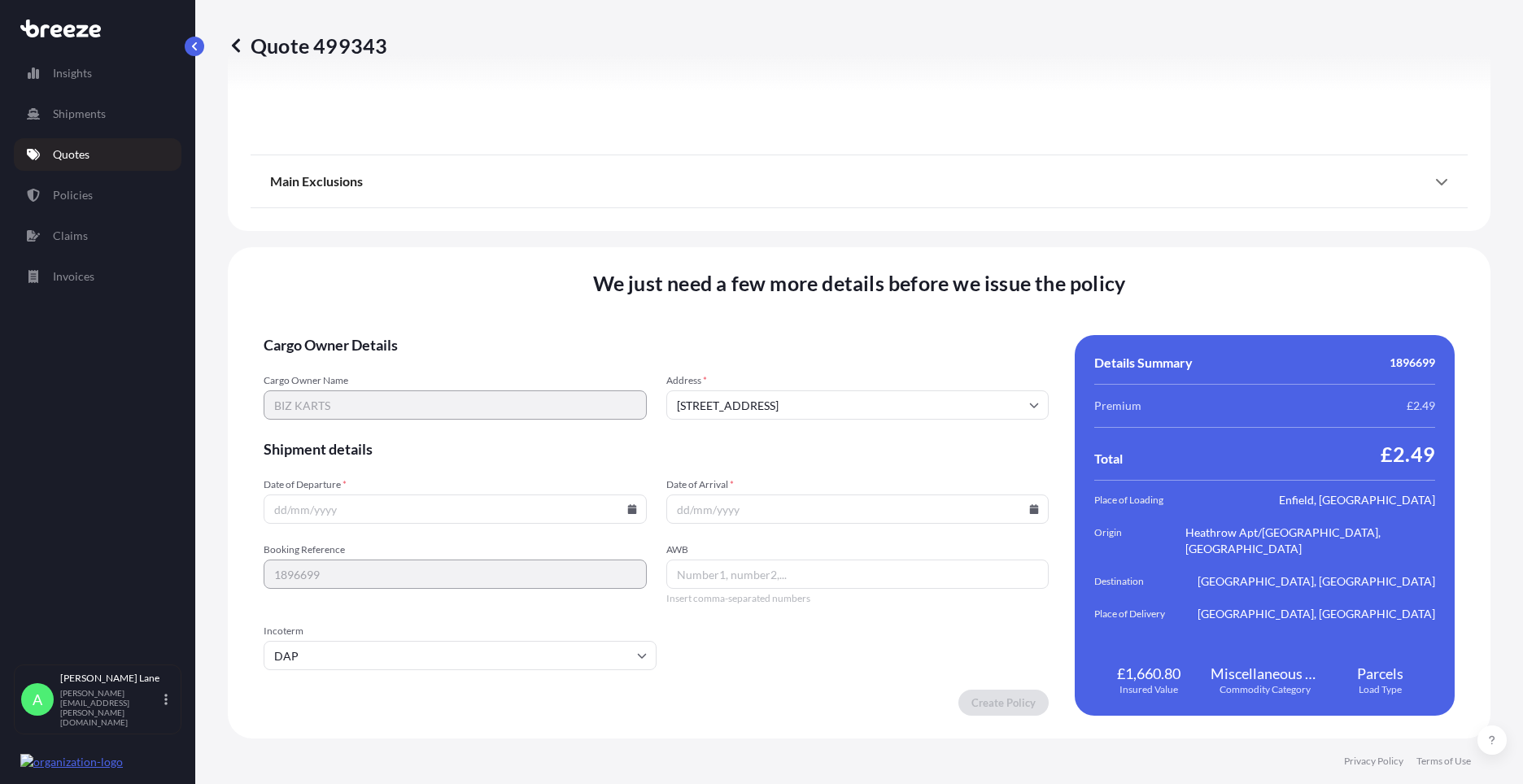
click at [1030, 509] on icon at bounding box center [1035, 508] width 9 height 10
click at [892, 368] on button "19" at bounding box center [889, 364] width 26 height 26
type input "[DATE]"
click at [628, 505] on icon at bounding box center [632, 508] width 10 height 10
drag, startPoint x: 458, startPoint y: 366, endPoint x: 849, endPoint y: 479, distance: 407.0
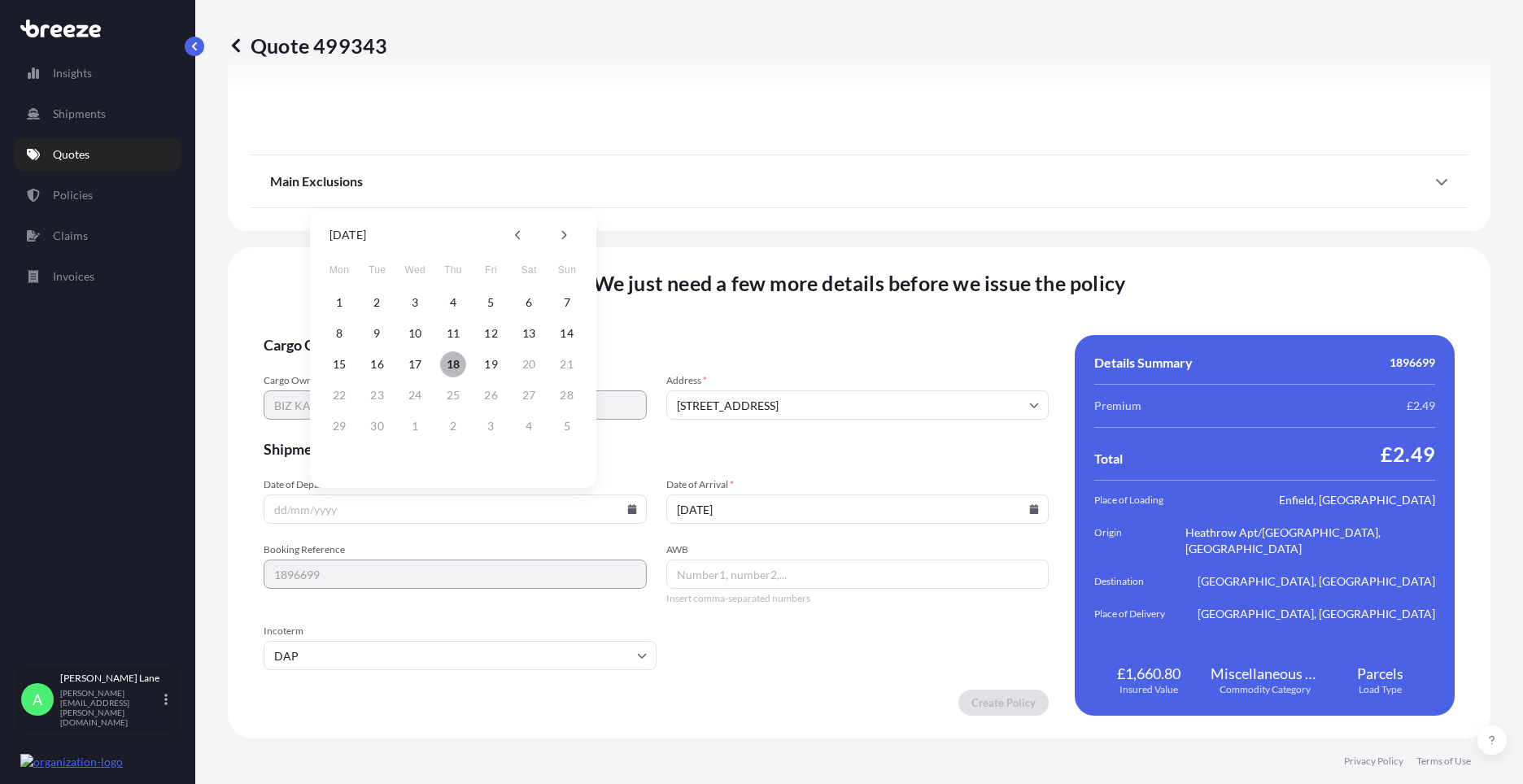
click at [456, 366] on button "18" at bounding box center [452, 364] width 26 height 26
type input "[DATE]"
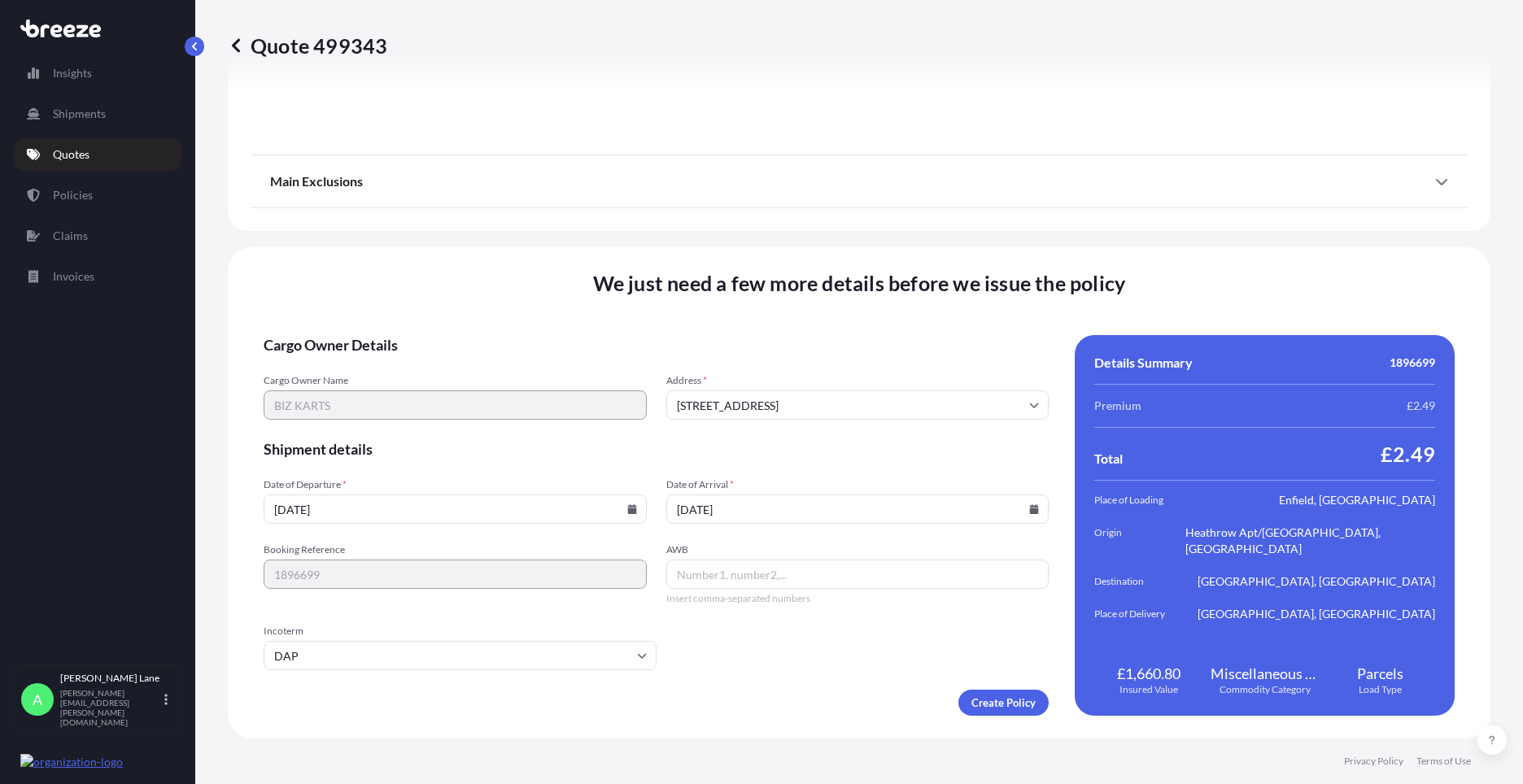
click at [1029, 511] on icon at bounding box center [1034, 508] width 10 height 10
drag, startPoint x: 739, startPoint y: 396, endPoint x: 768, endPoint y: 562, distance: 168.5
click at [738, 396] on button "22" at bounding box center [738, 395] width 26 height 26
type input "[DATE]"
drag, startPoint x: 755, startPoint y: 580, endPoint x: 637, endPoint y: 716, distance: 180.1
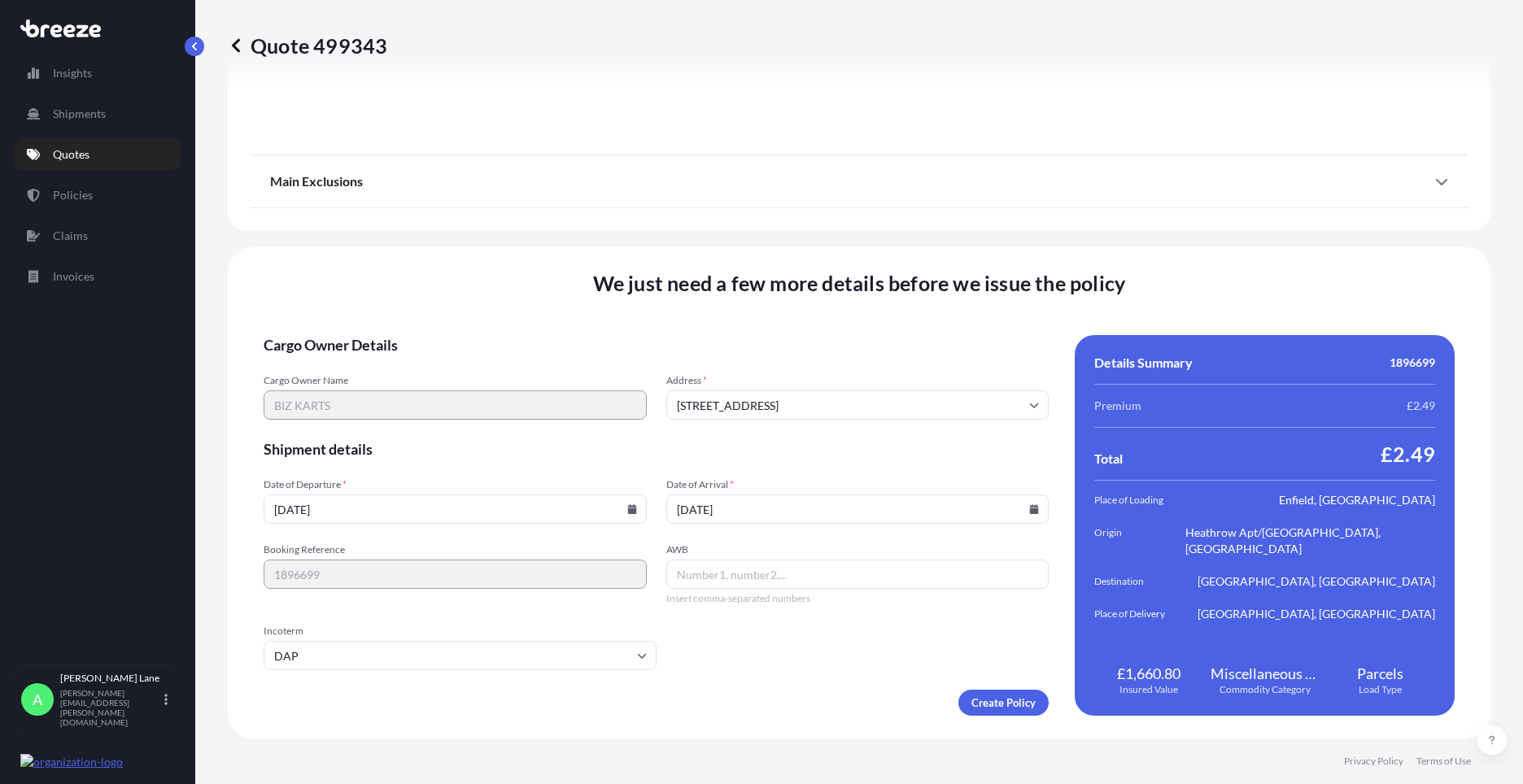
click at [754, 579] on input "AWB" at bounding box center [857, 574] width 384 height 29
paste input "1ZW074F30430918071"
type input "1ZW074F30430918071"
